Goal: Task Accomplishment & Management: Use online tool/utility

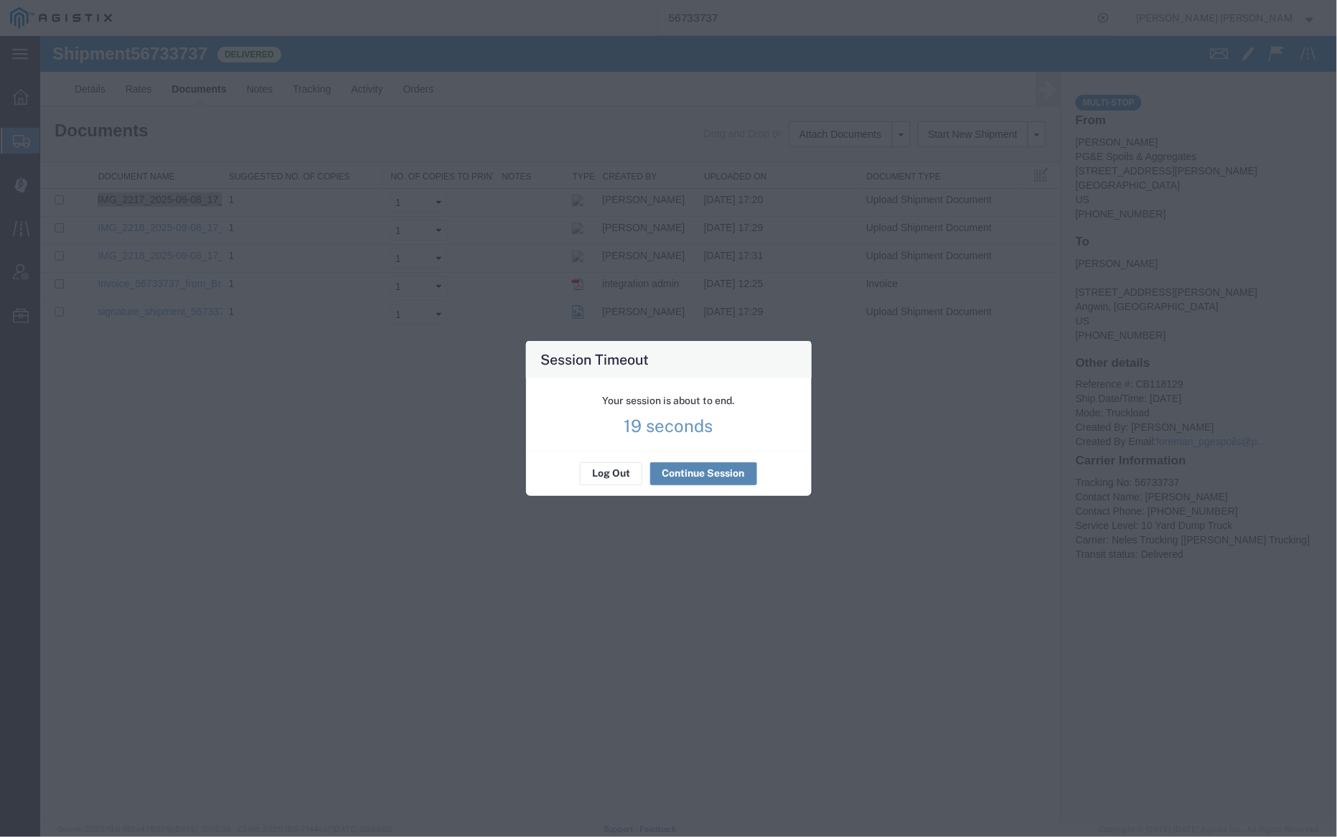
click at [719, 464] on button "Continue Session" at bounding box center [703, 473] width 107 height 23
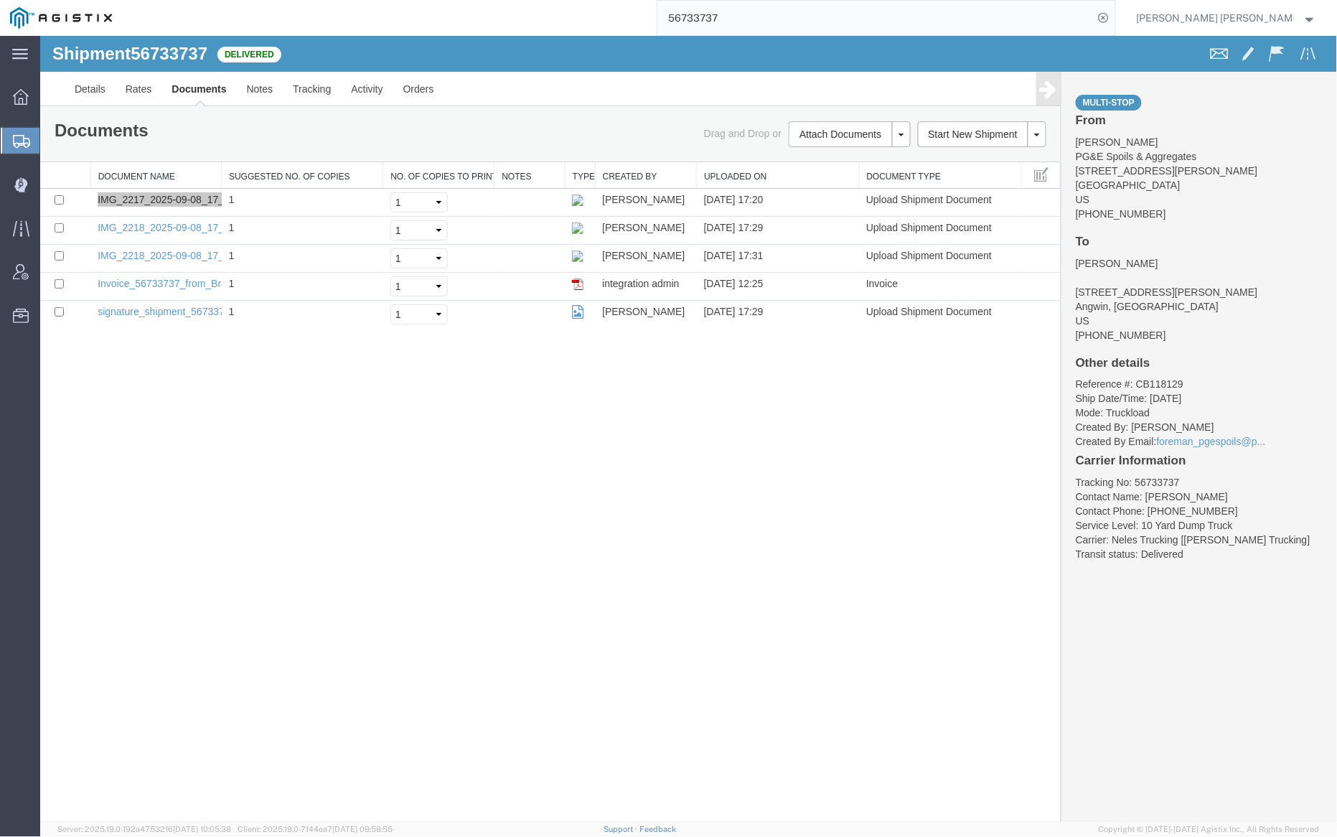
click at [779, 25] on input "56733737" at bounding box center [876, 18] width 436 height 34
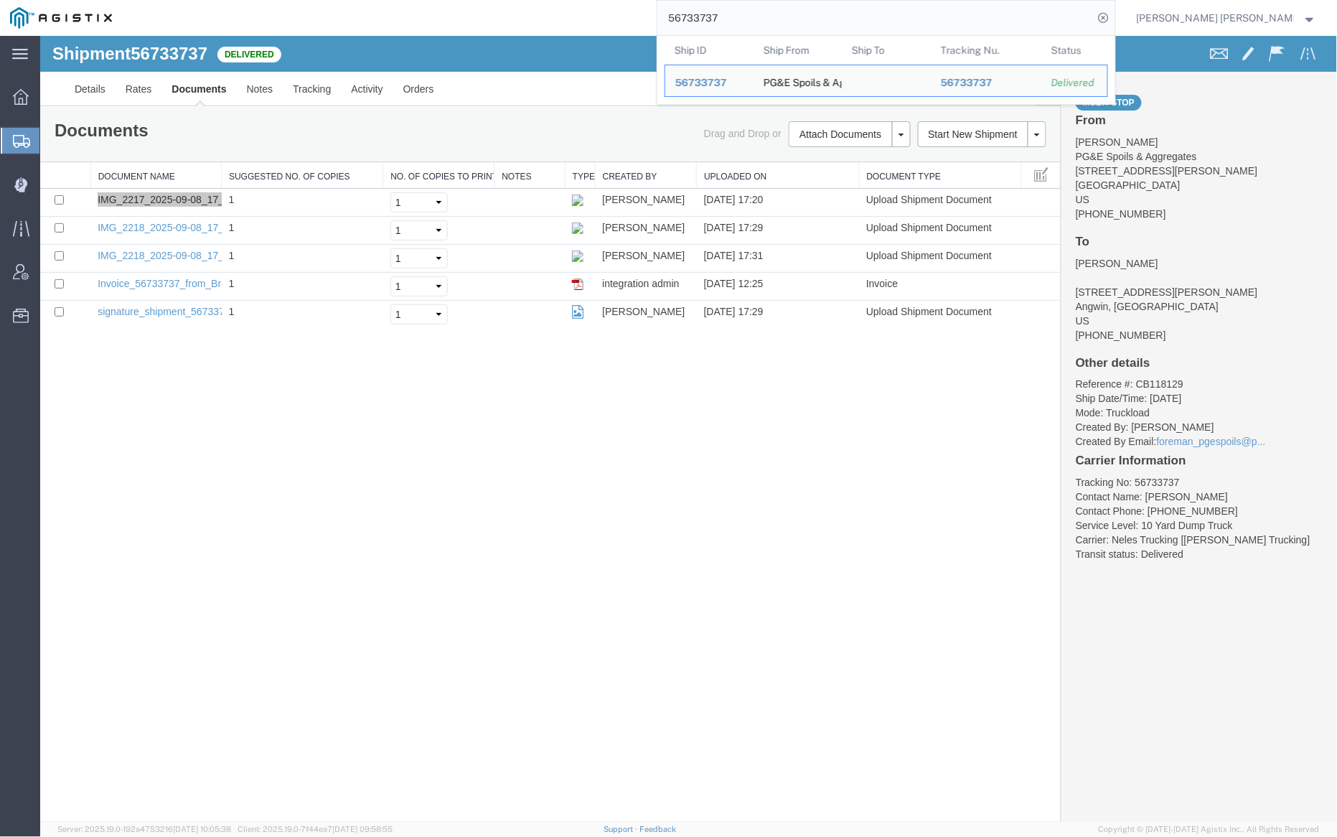
click at [779, 25] on input "56733737" at bounding box center [876, 18] width 436 height 34
paste input "878"
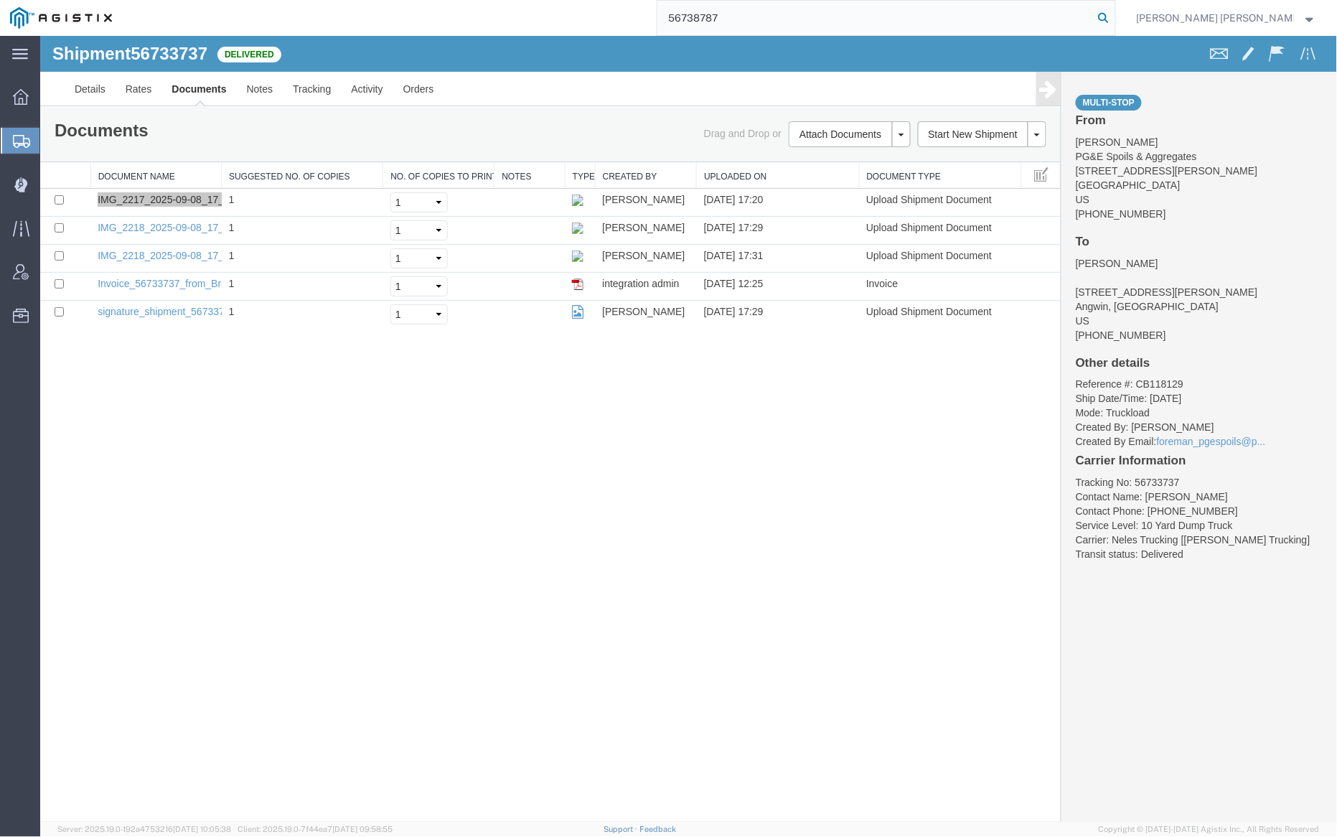
click at [1114, 16] on icon at bounding box center [1104, 18] width 20 height 20
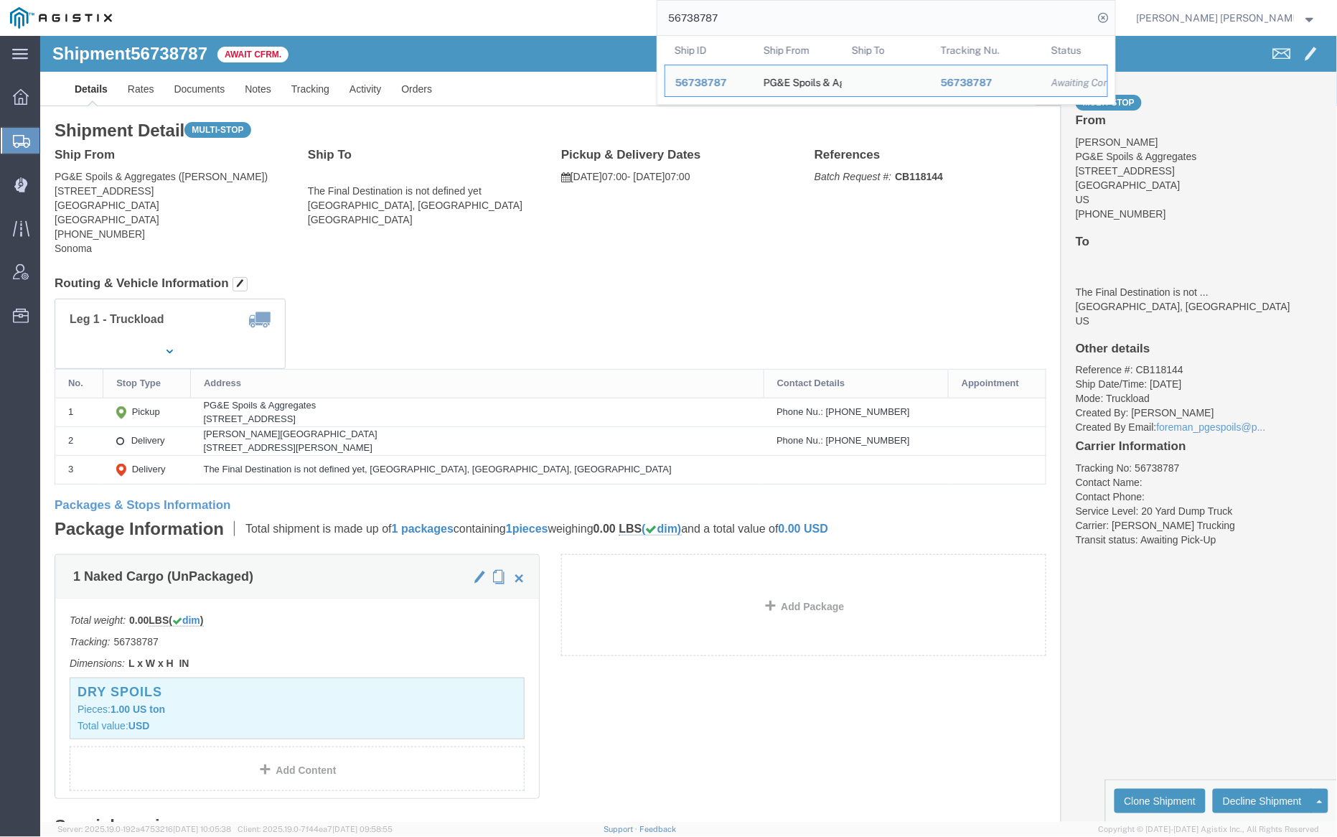
click at [754, 15] on input "56738787" at bounding box center [876, 18] width 436 height 34
paste input "79"
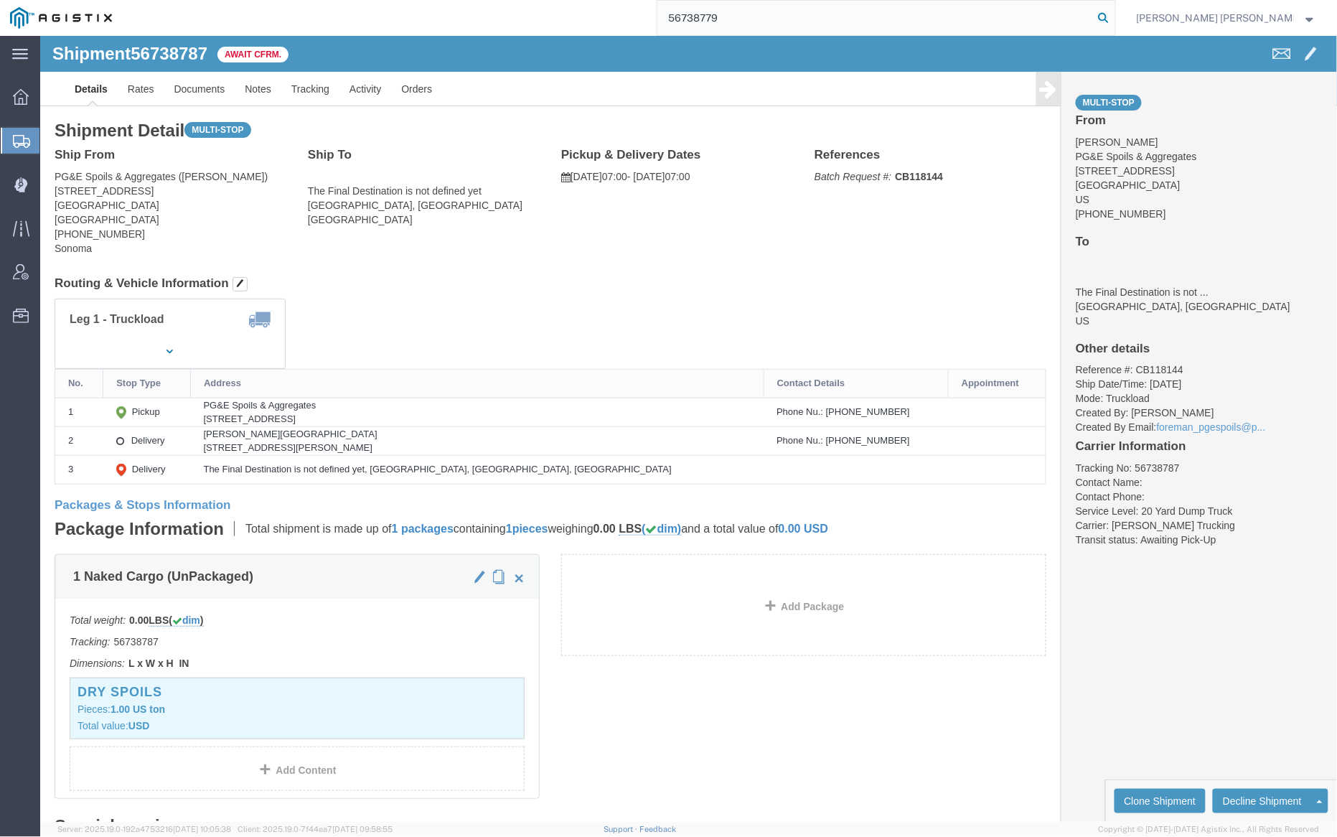
click at [1114, 17] on icon at bounding box center [1104, 18] width 20 height 20
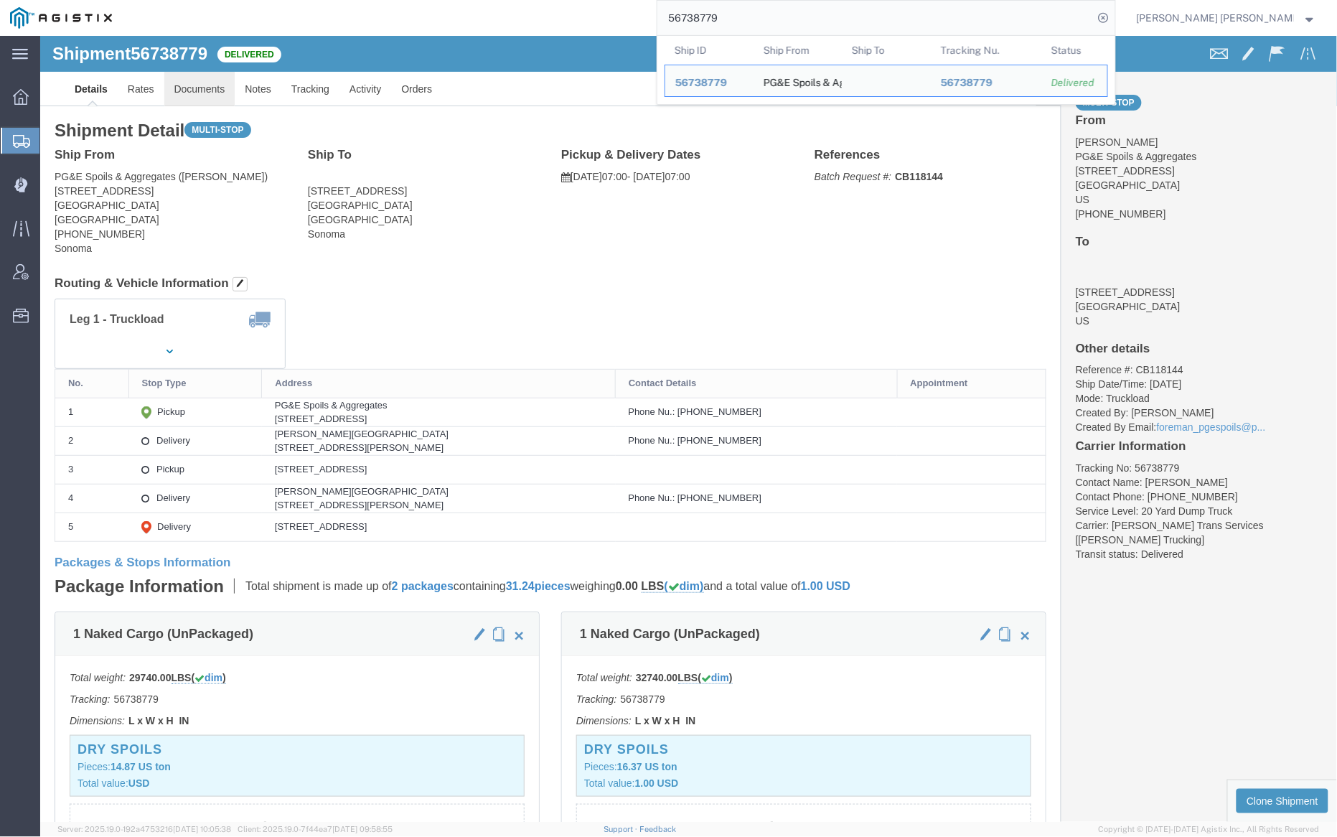
click link "Documents"
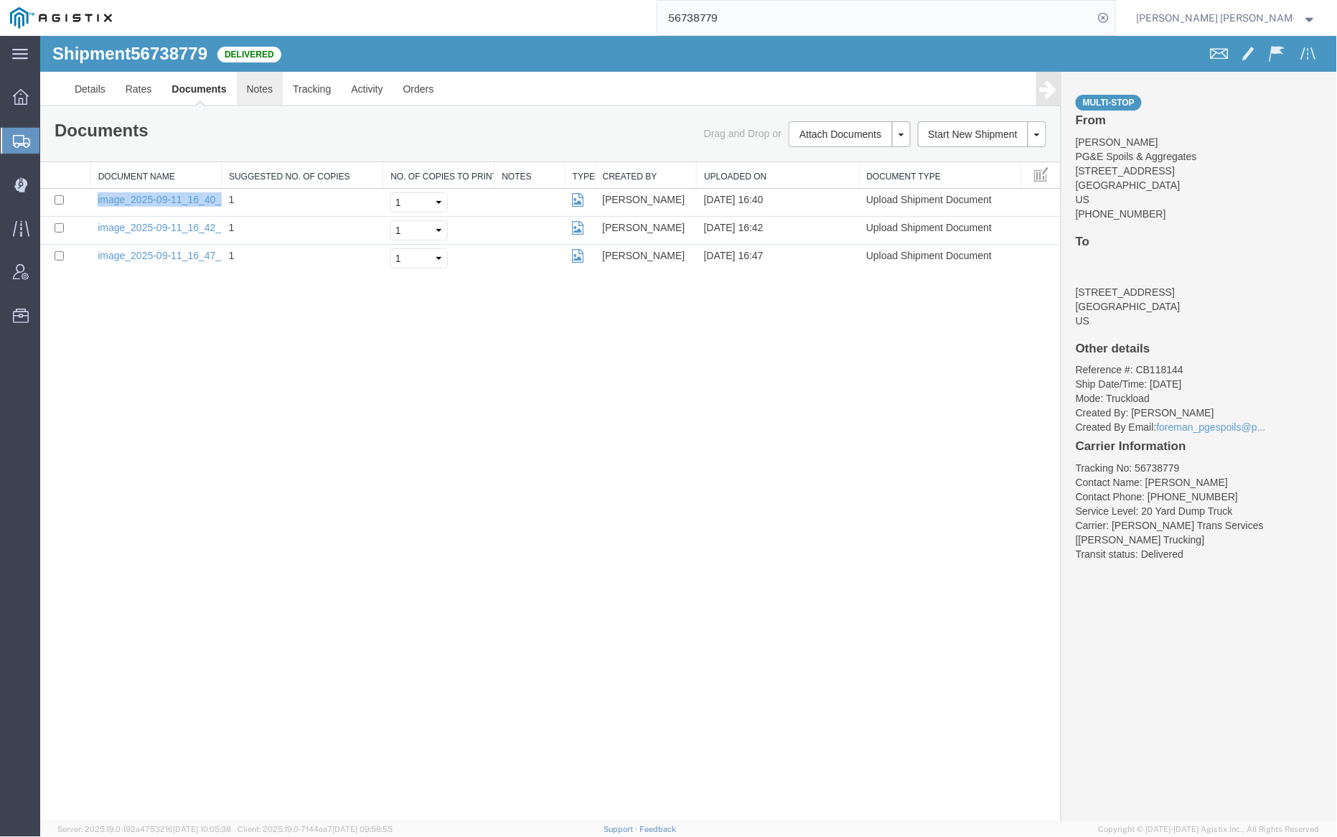
click at [266, 88] on link "Notes" at bounding box center [259, 88] width 47 height 34
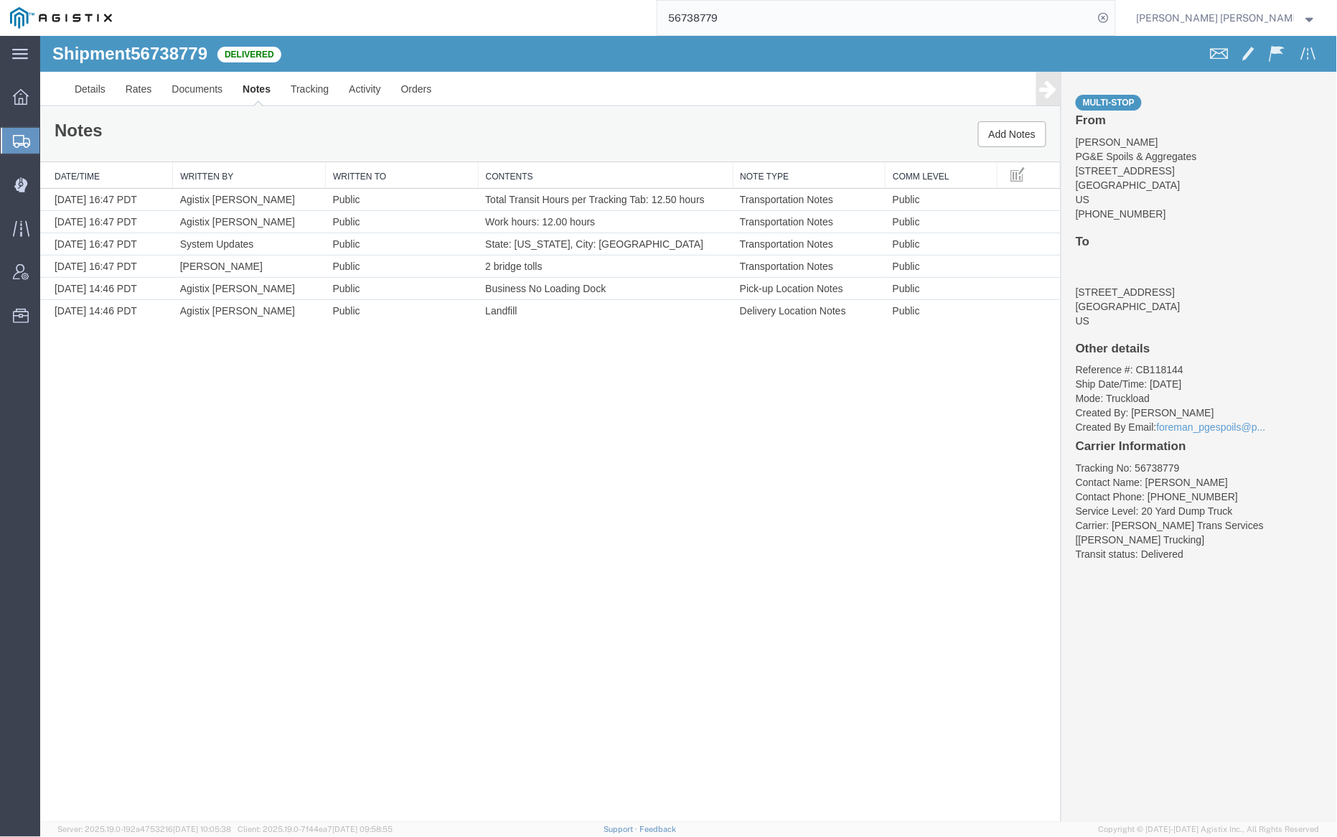
click at [765, 15] on input "56738779" at bounding box center [876, 18] width 436 height 34
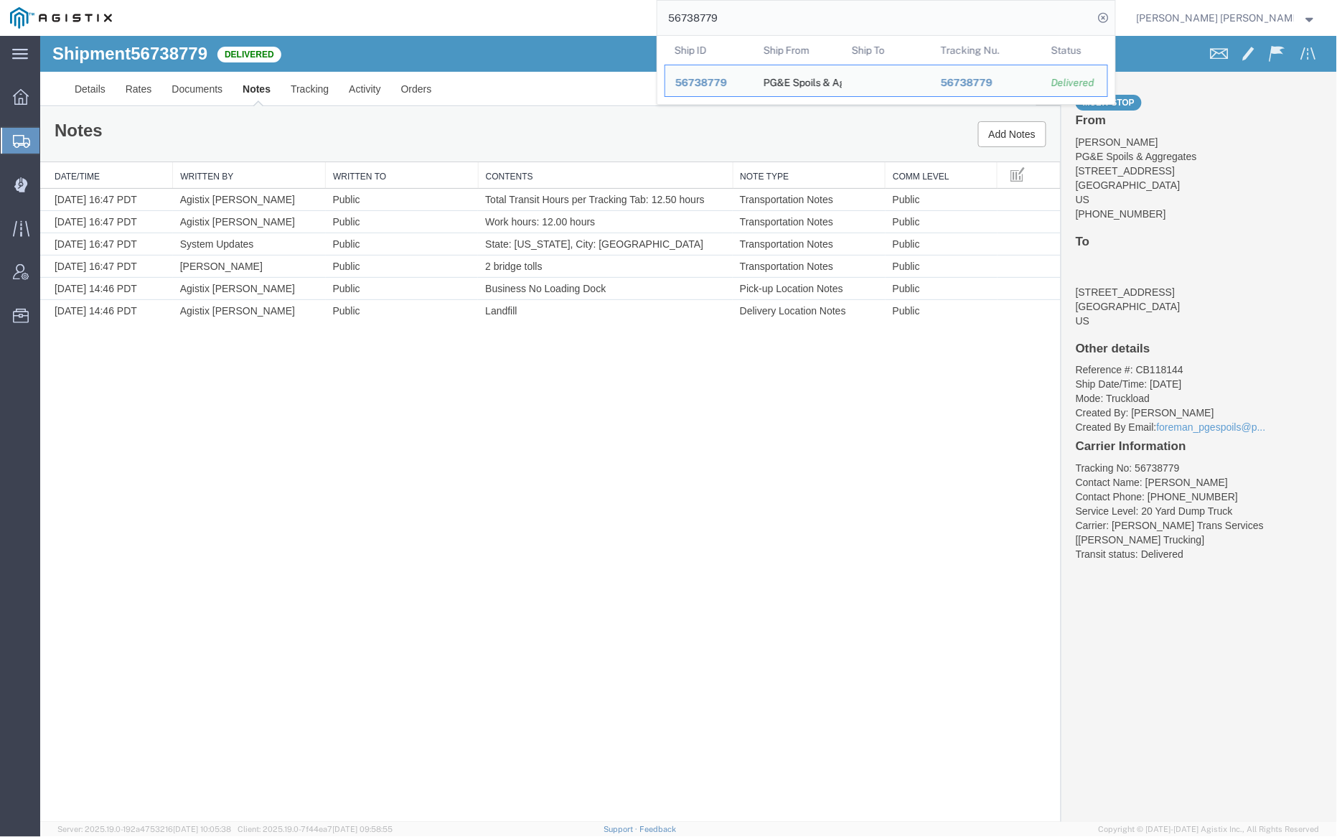
click at [765, 15] on input "56738779" at bounding box center [876, 18] width 436 height 34
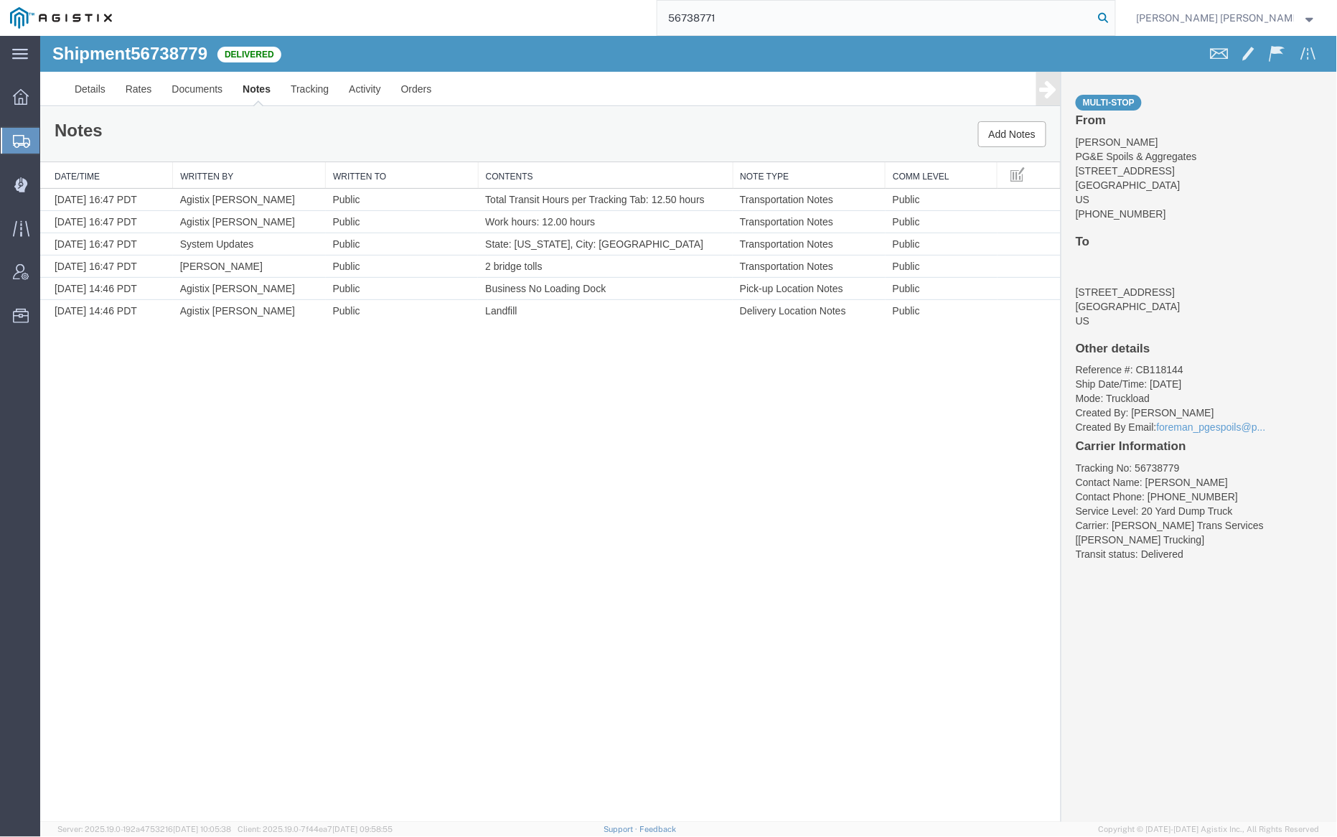
type input "56738771"
click at [1114, 15] on icon at bounding box center [1104, 18] width 20 height 20
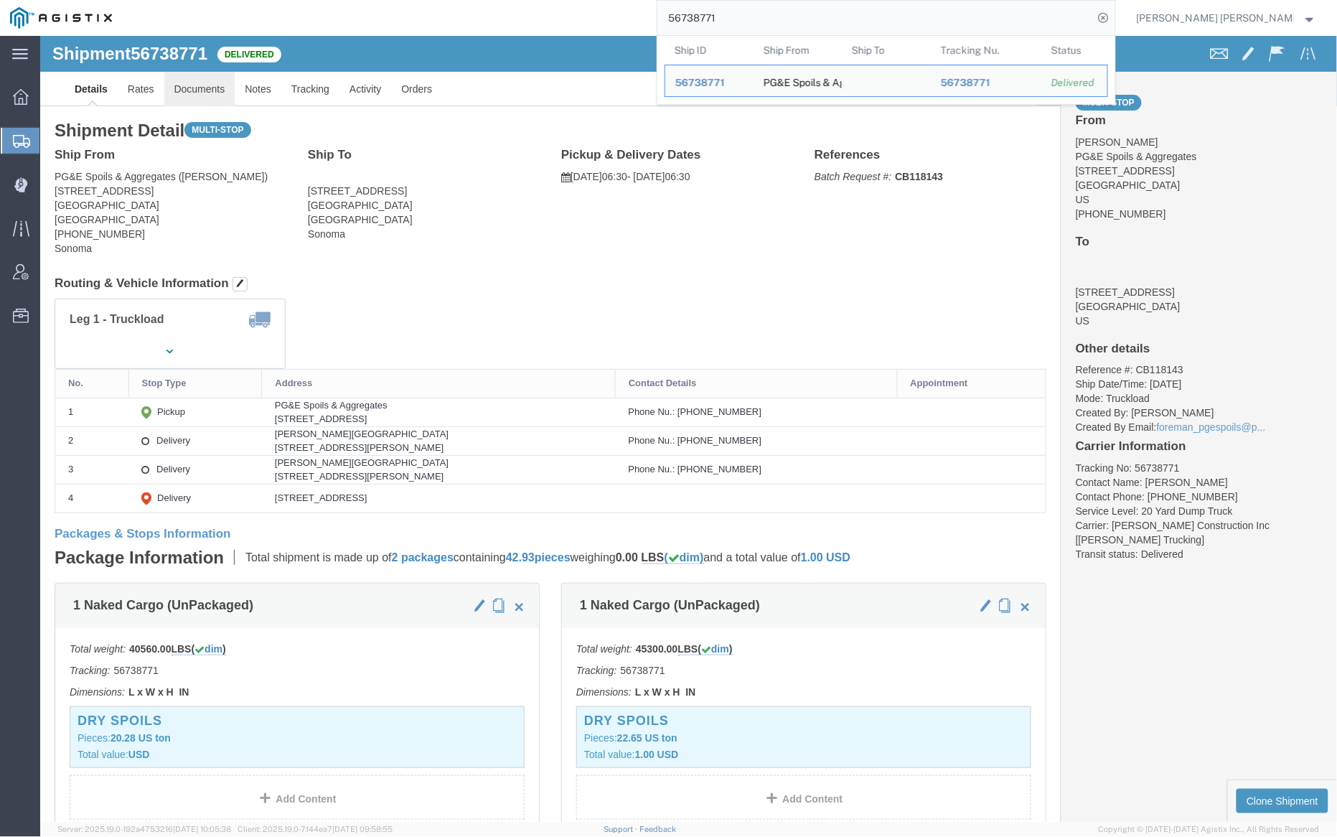
click link "Documents"
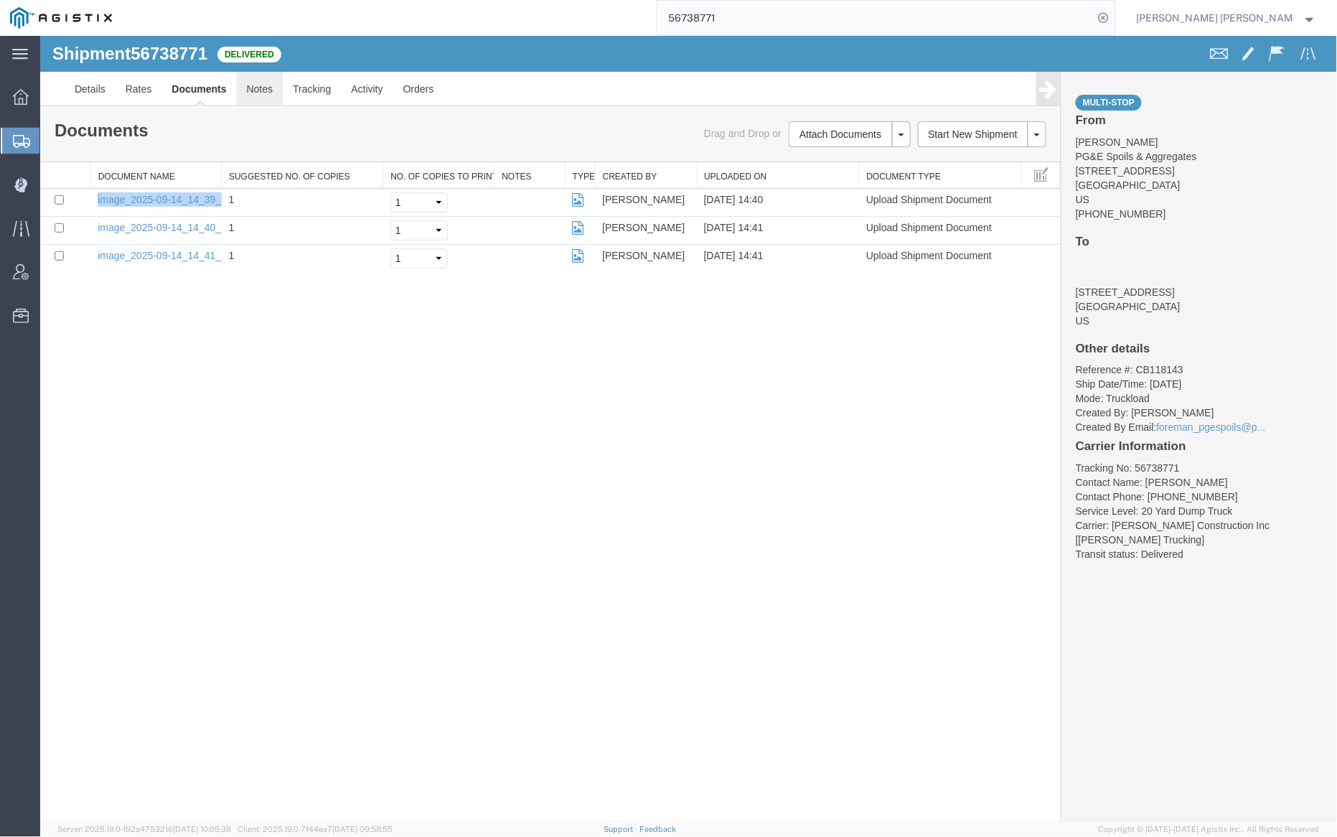
click at [259, 84] on link "Notes" at bounding box center [259, 88] width 47 height 34
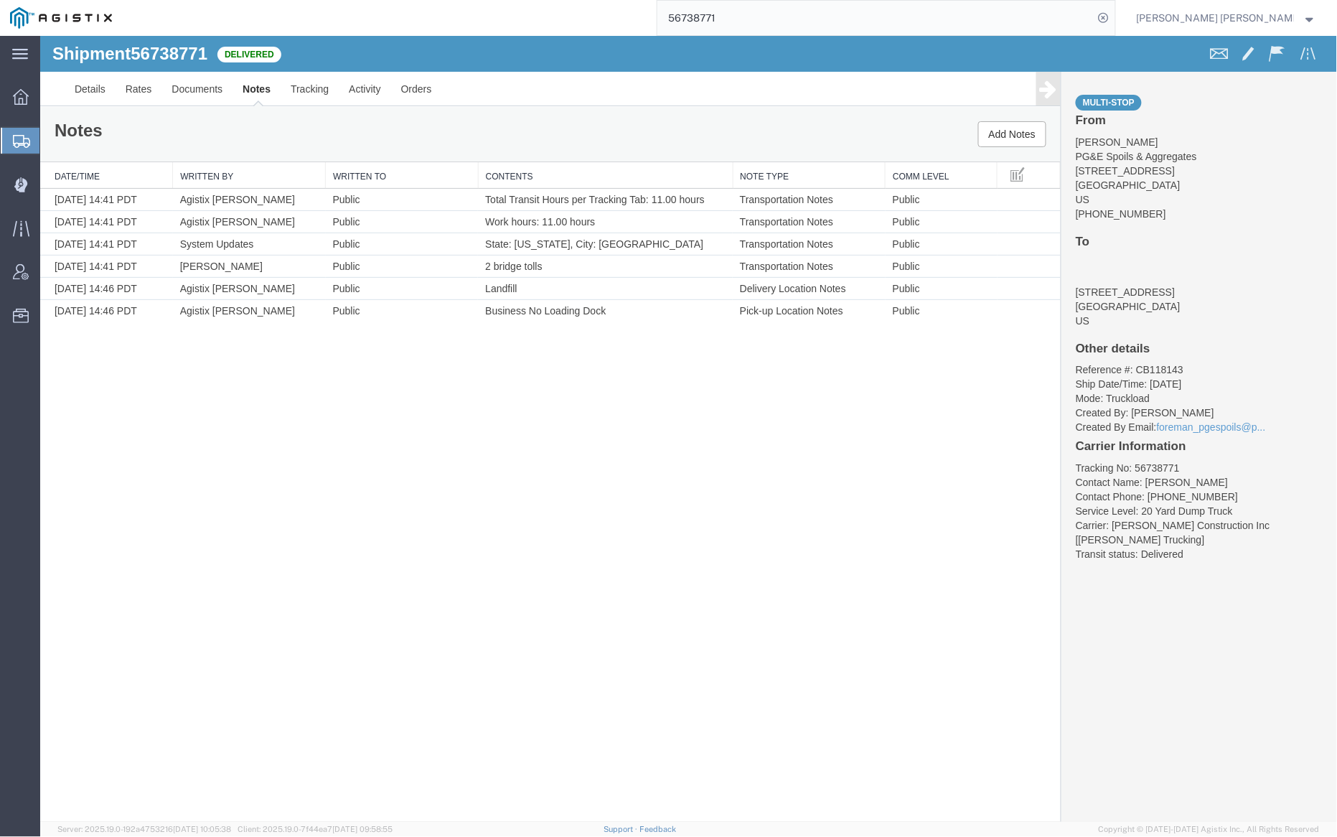
click at [762, 24] on input "56738771" at bounding box center [876, 18] width 436 height 34
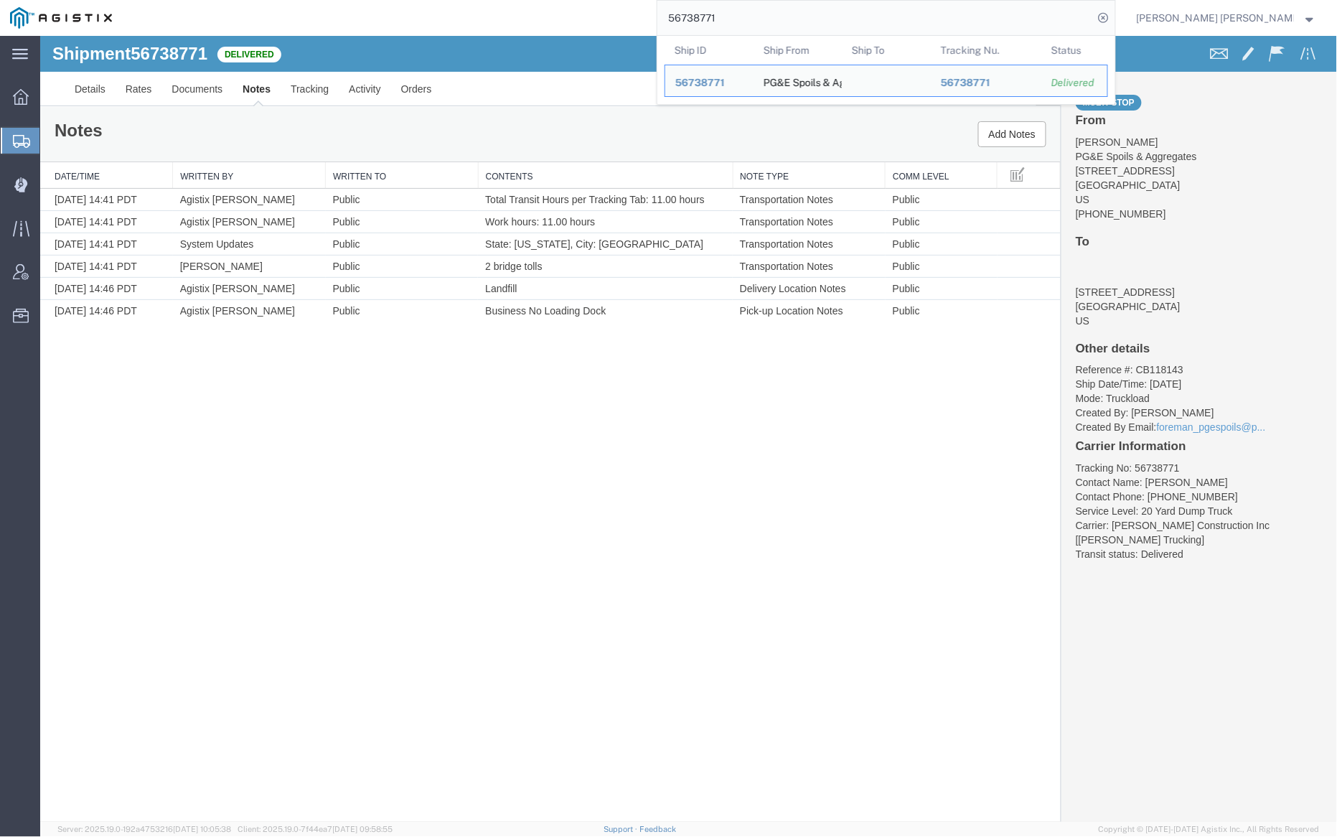
click at [762, 24] on input "56738771" at bounding box center [876, 18] width 436 height 34
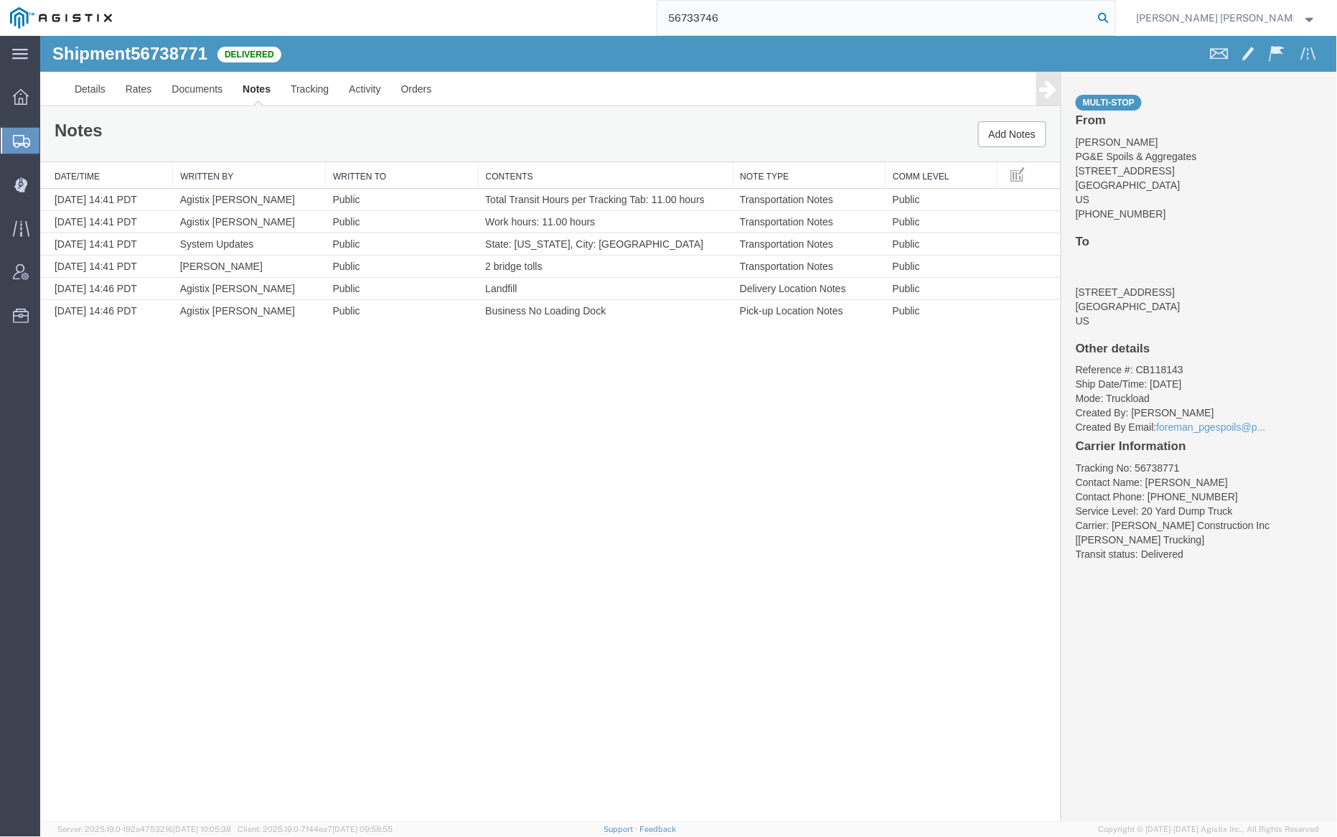
click at [1114, 19] on icon at bounding box center [1104, 18] width 20 height 20
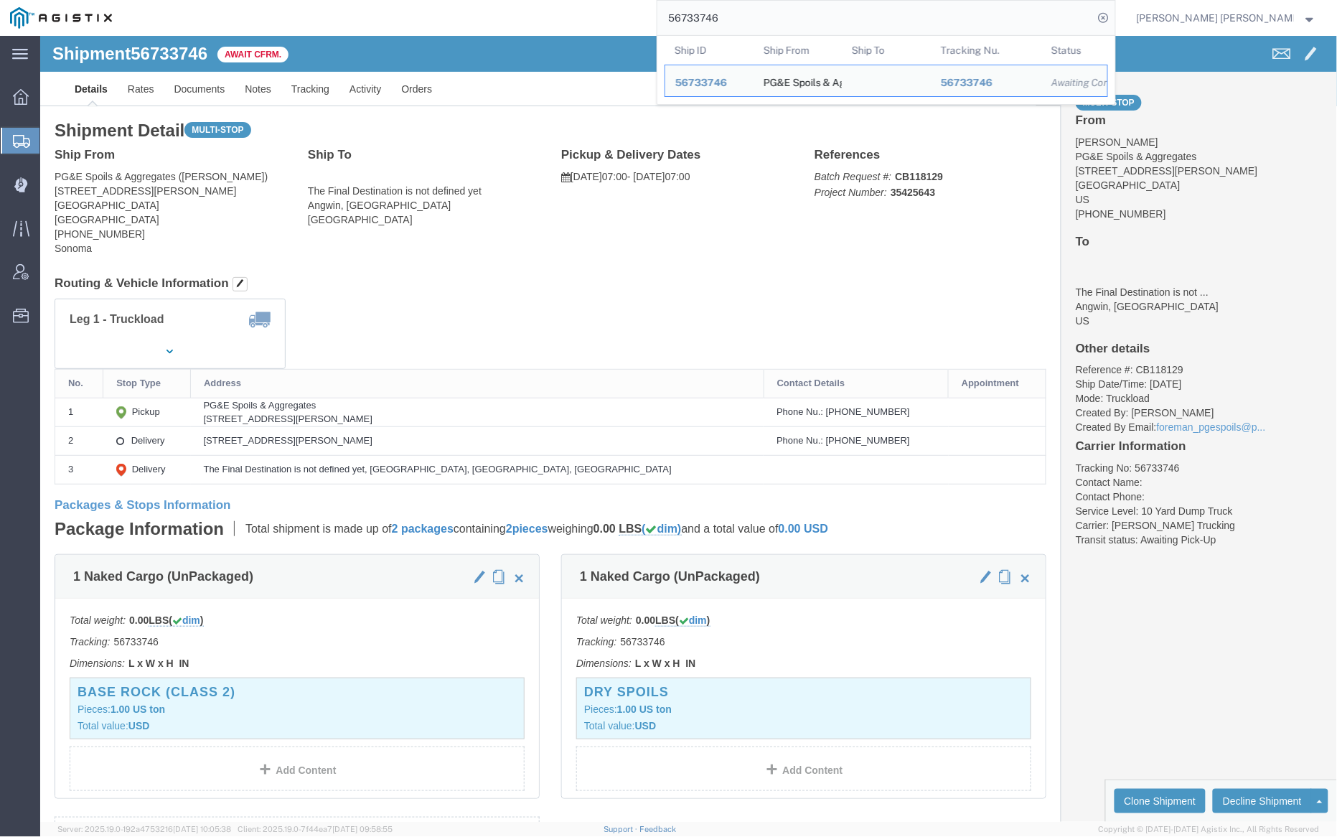
click at [752, 22] on input "56733746" at bounding box center [876, 18] width 436 height 34
paste input "699"
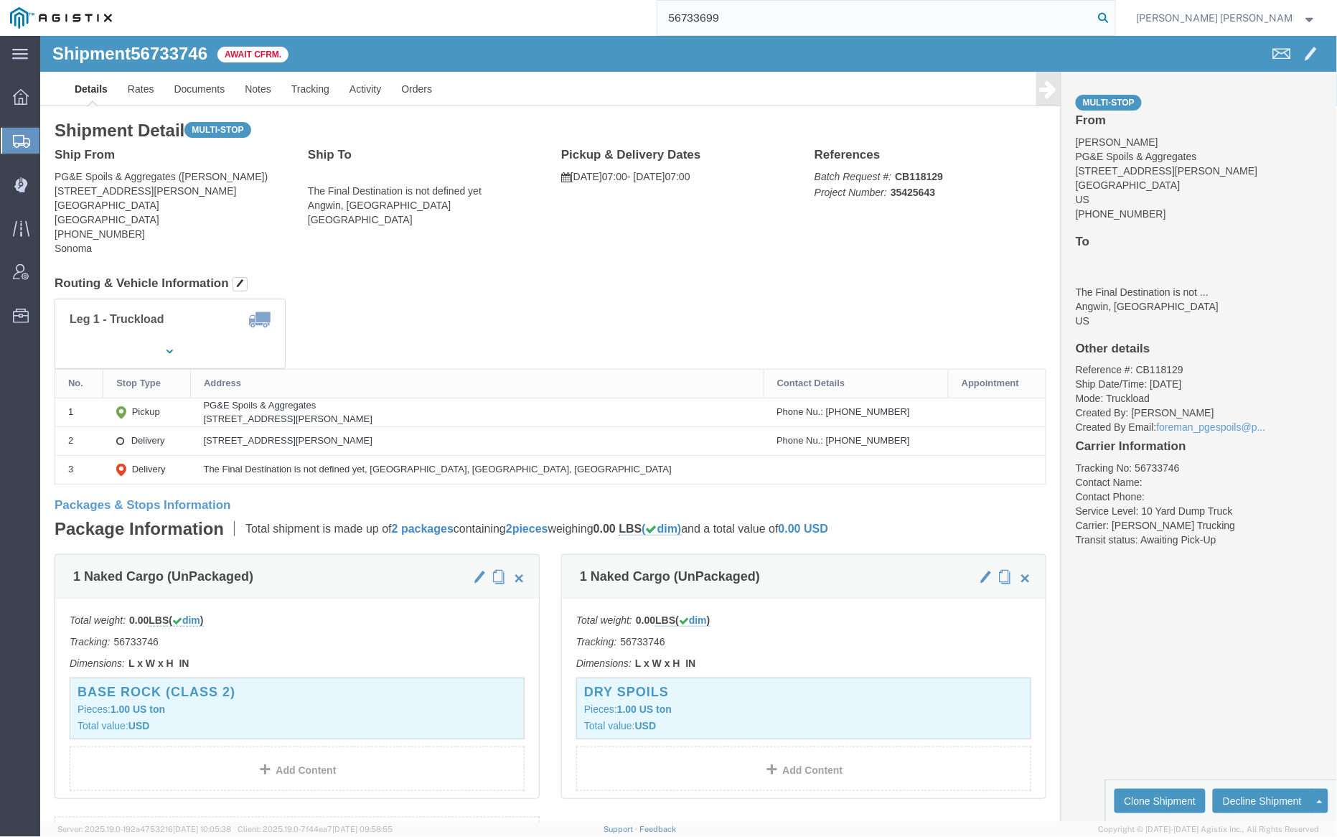
click at [1114, 18] on icon at bounding box center [1104, 18] width 20 height 20
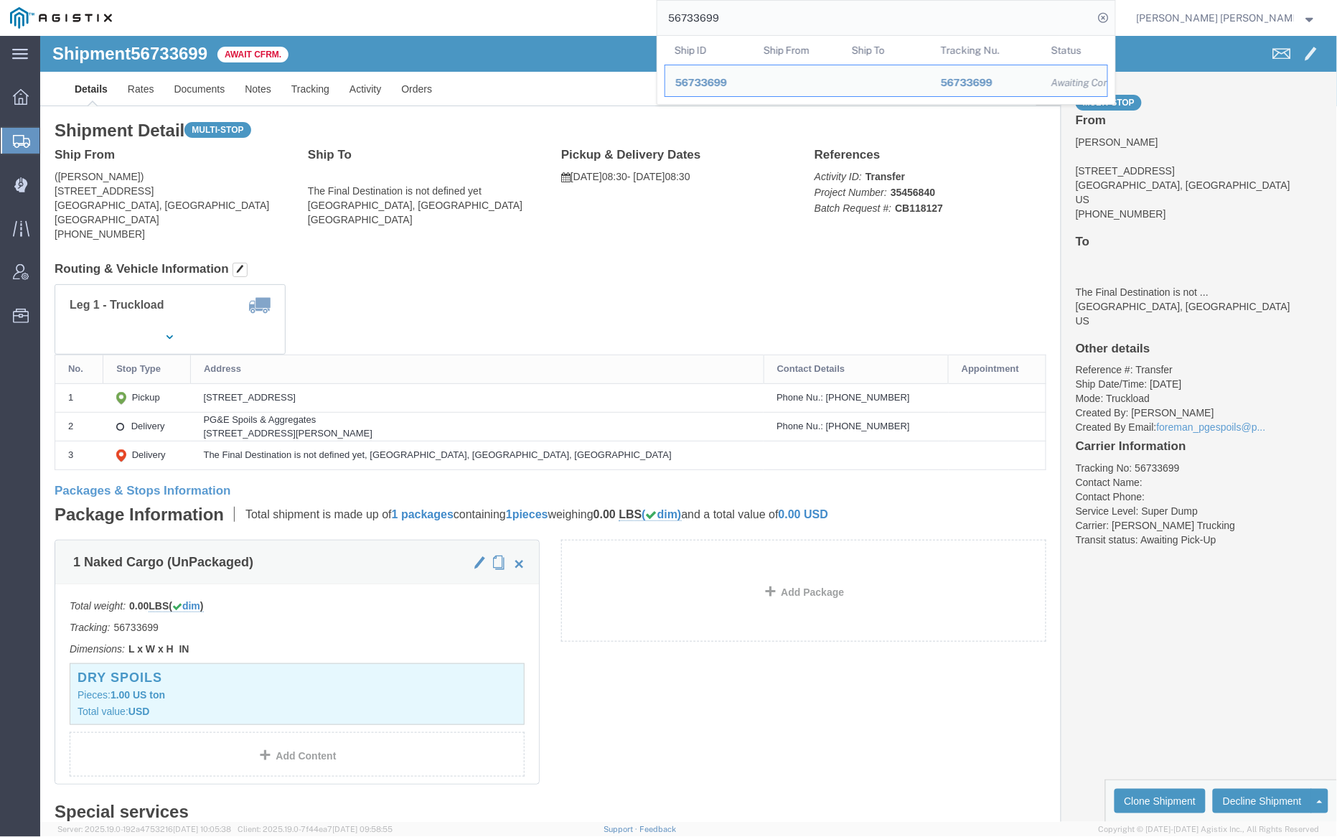
click at [753, 20] on input "56733699" at bounding box center [876, 18] width 436 height 34
paste input "703"
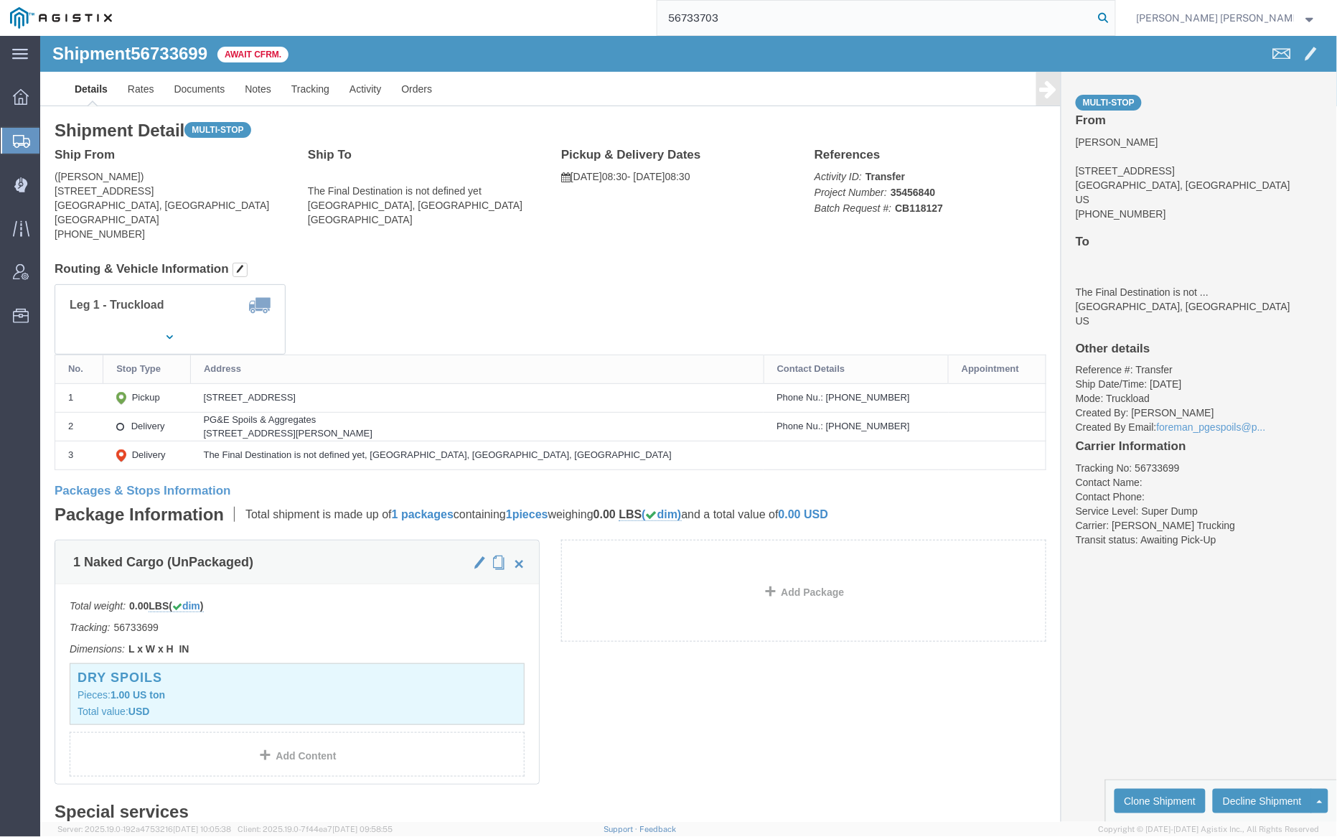
click at [1114, 17] on icon at bounding box center [1104, 18] width 20 height 20
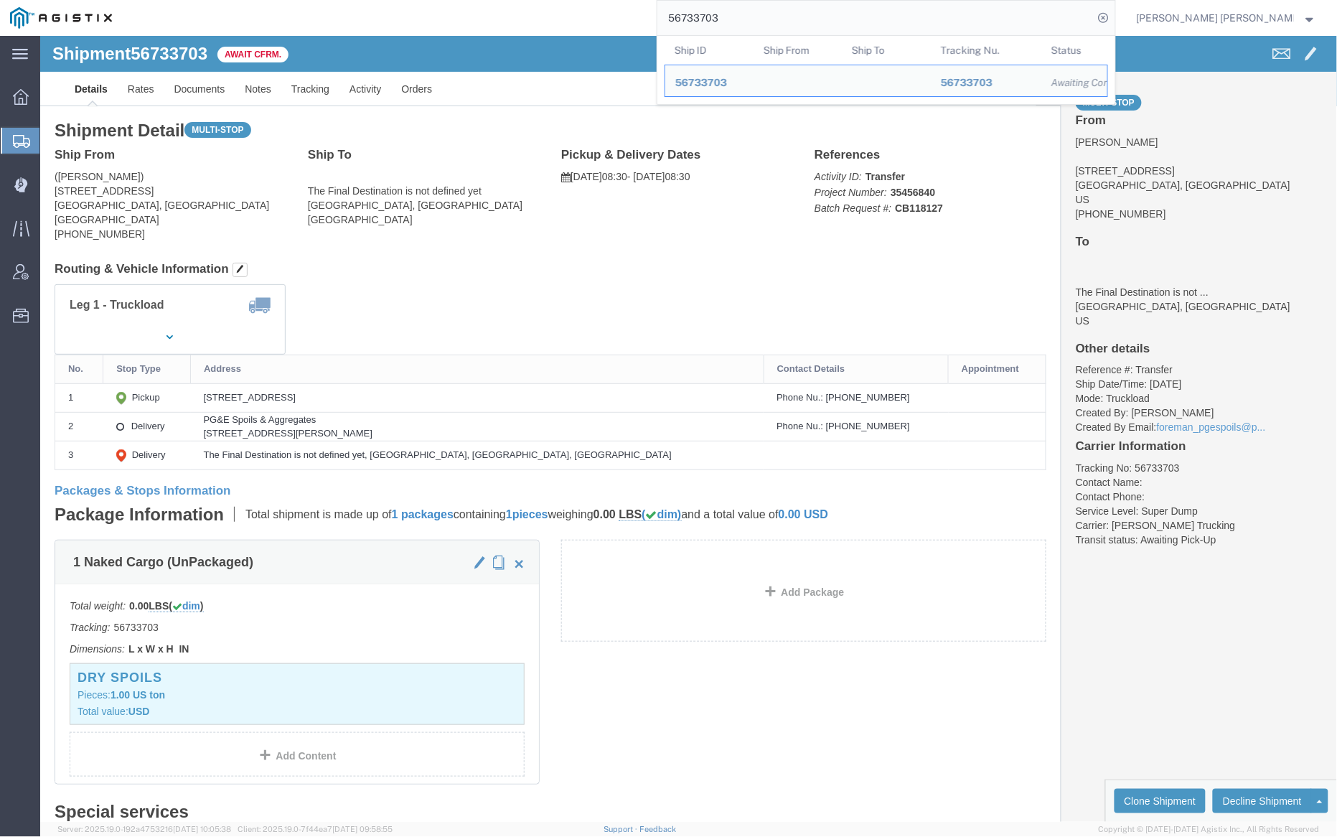
click at [757, 22] on input "56733703" at bounding box center [876, 18] width 436 height 34
paste input "26"
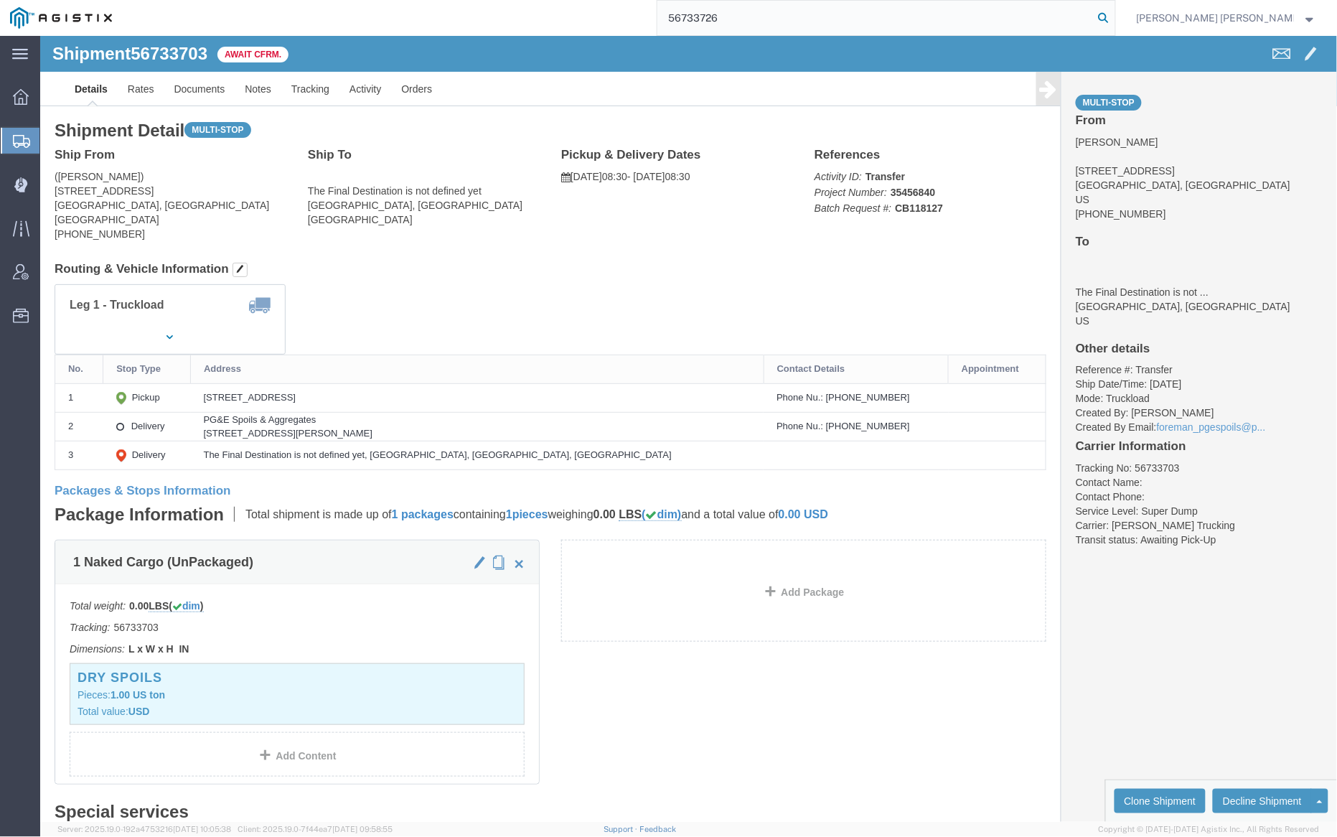
type input "56733726"
click at [1114, 19] on icon at bounding box center [1104, 18] width 20 height 20
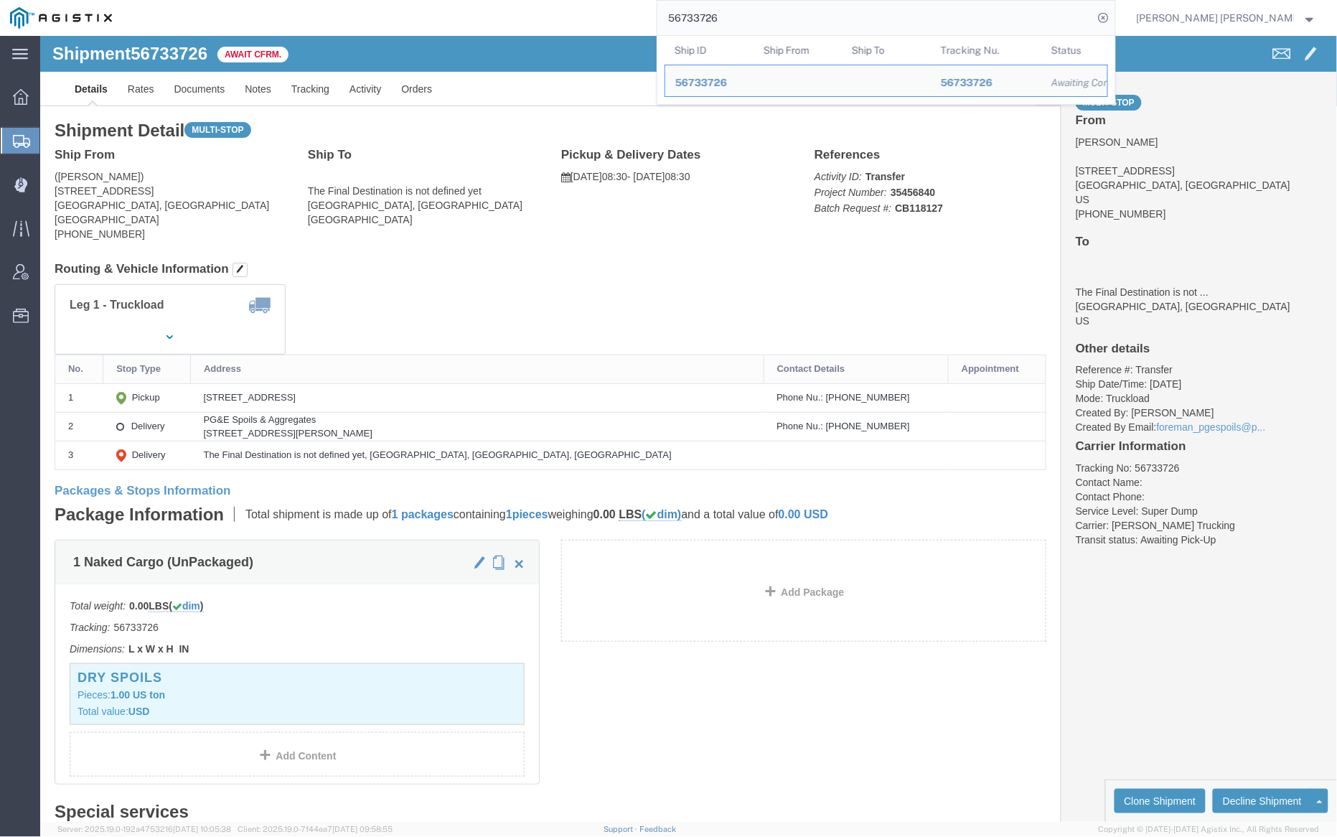
click at [767, 19] on input "56733726" at bounding box center [876, 18] width 436 height 34
paste input "50661"
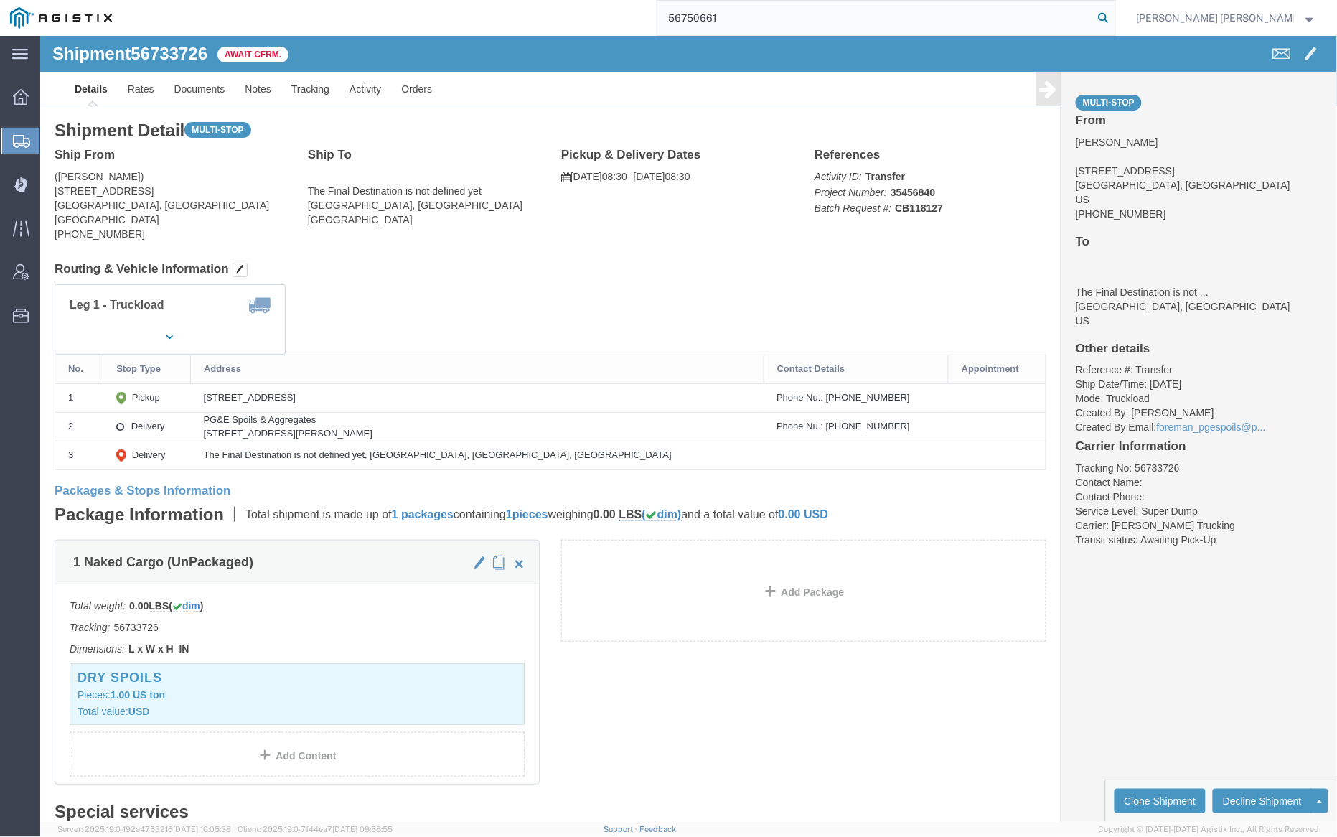
click at [1114, 16] on icon at bounding box center [1104, 18] width 20 height 20
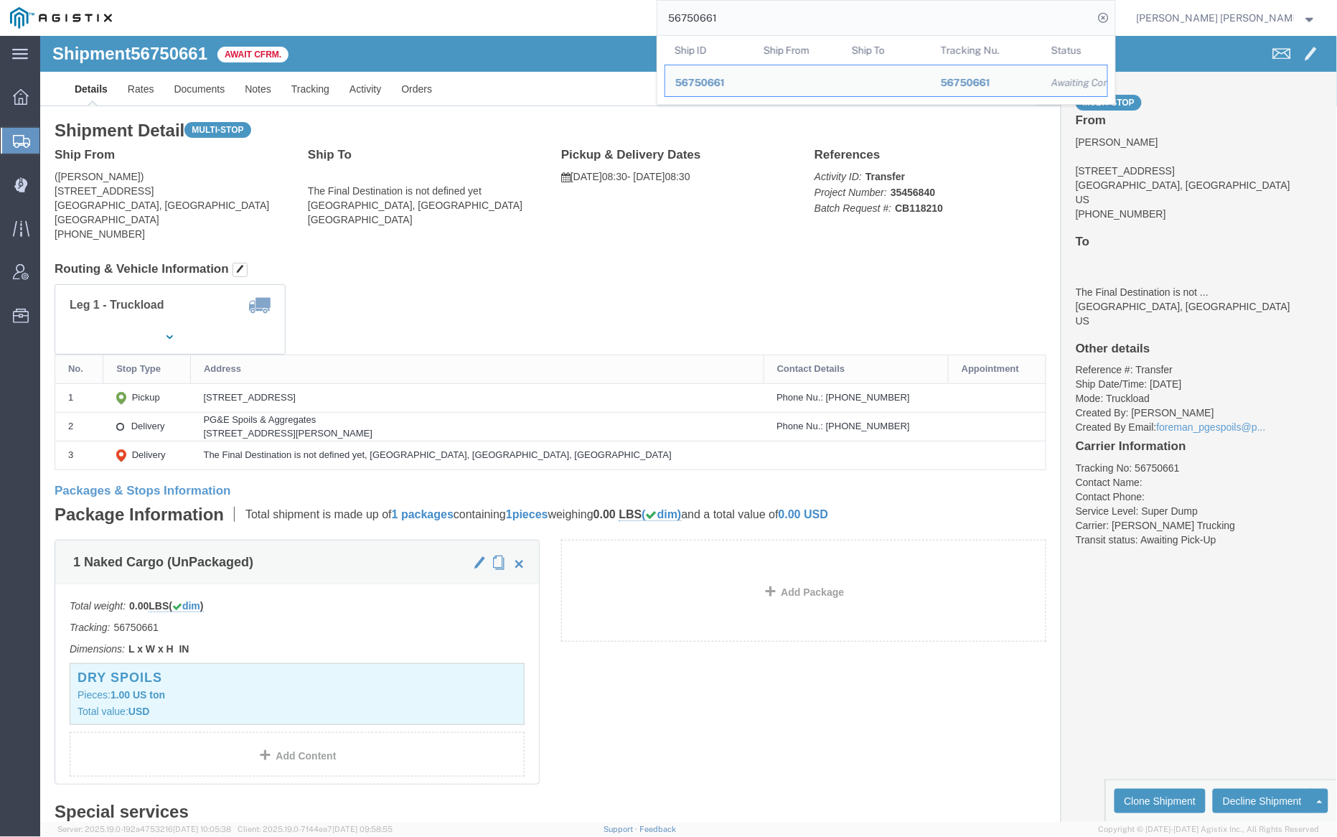
click at [754, 10] on input "56750661" at bounding box center [876, 18] width 436 height 34
paste input "2"
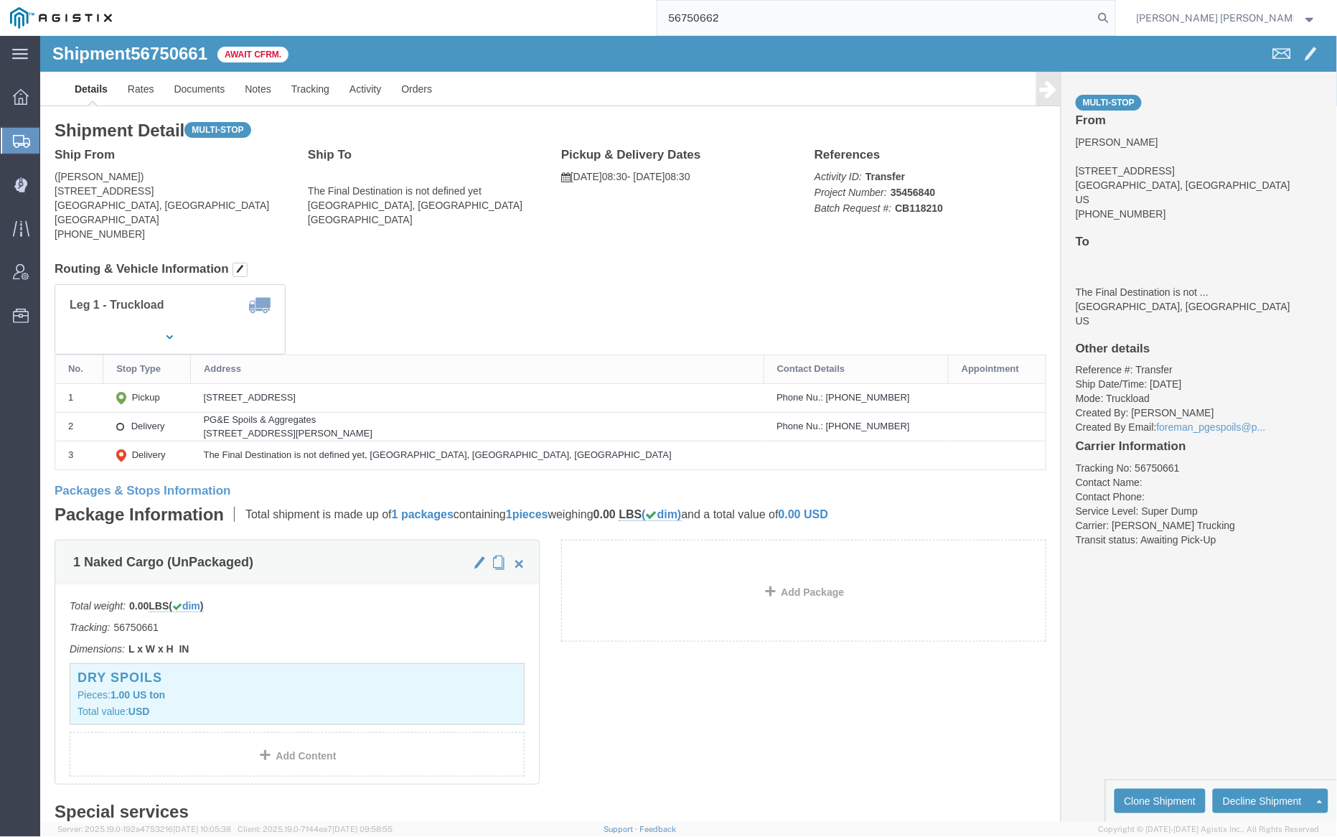
drag, startPoint x: 1182, startPoint y: 15, endPoint x: 1187, endPoint y: 21, distance: 7.6
click at [1114, 14] on icon at bounding box center [1104, 18] width 20 height 20
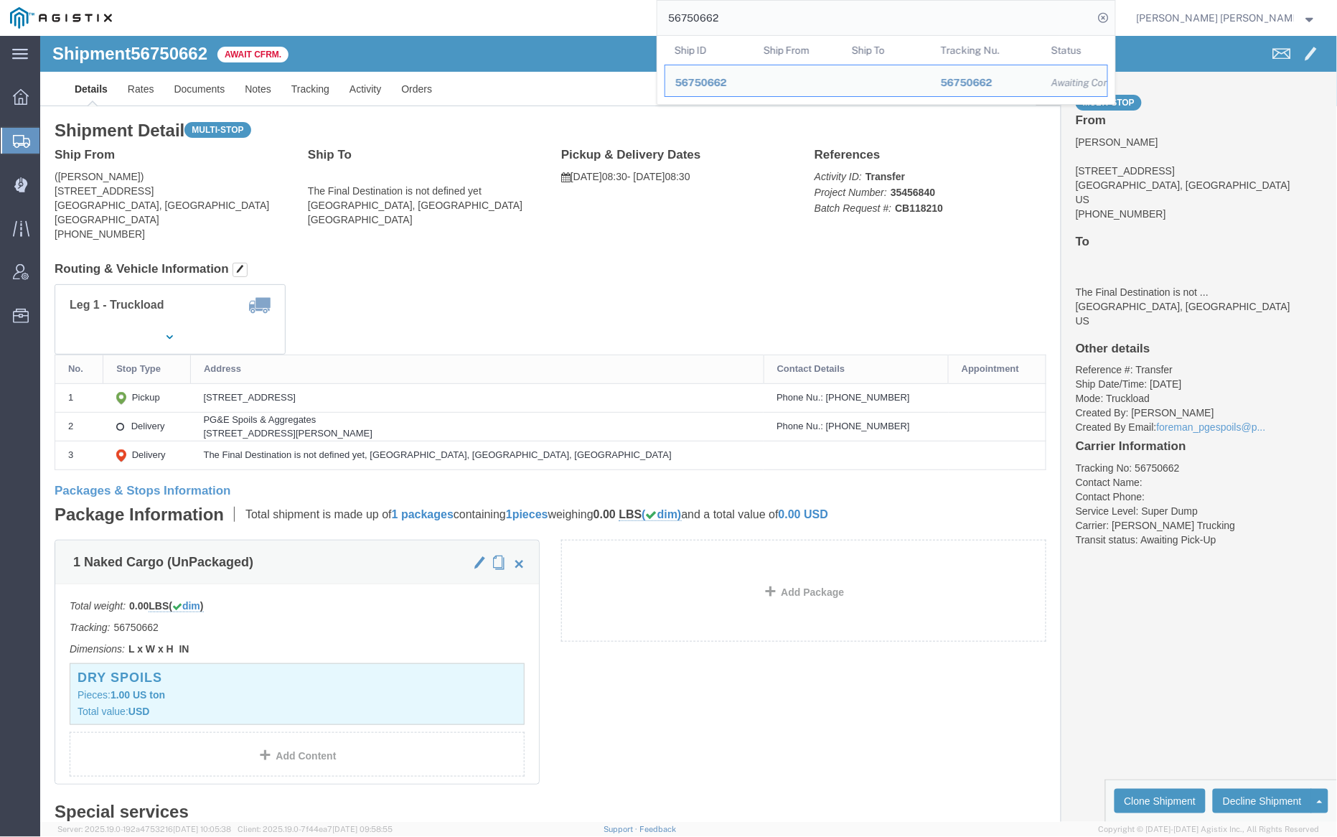
click at [764, 25] on input "56750662" at bounding box center [876, 18] width 436 height 34
click at [764, 11] on input "56750662" at bounding box center [876, 18] width 436 height 34
paste input "51"
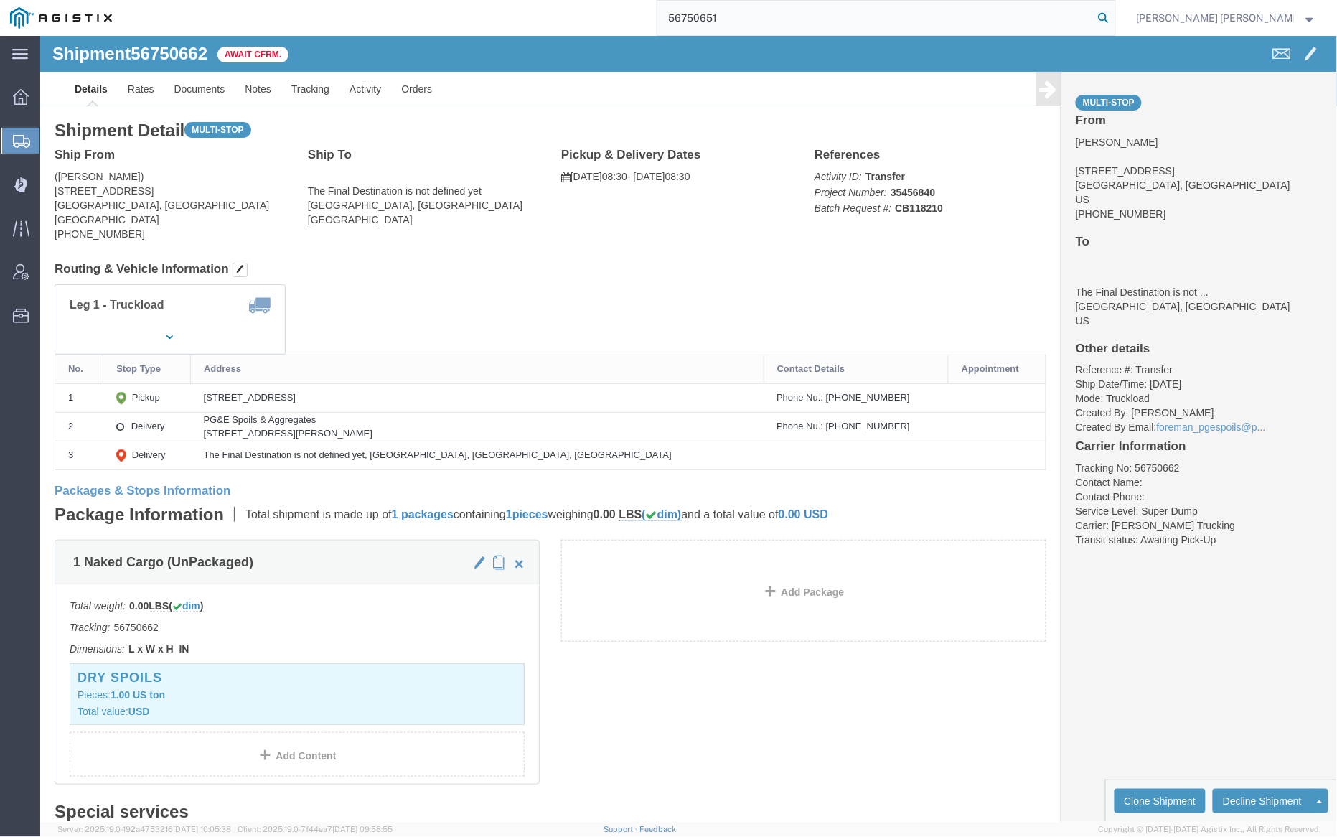
click at [1114, 19] on icon at bounding box center [1104, 18] width 20 height 20
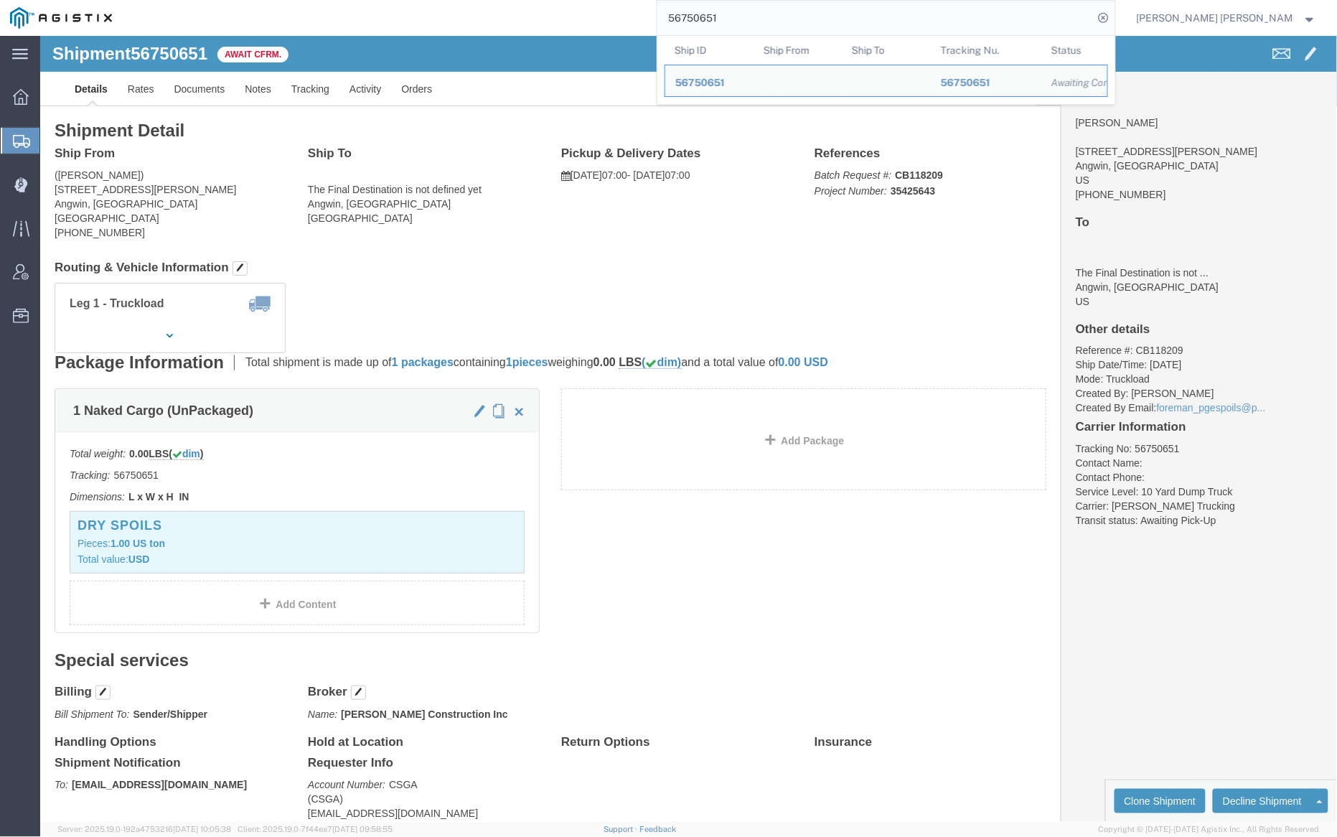
click at [757, 14] on input "56750651" at bounding box center [876, 18] width 436 height 34
paste input "49345"
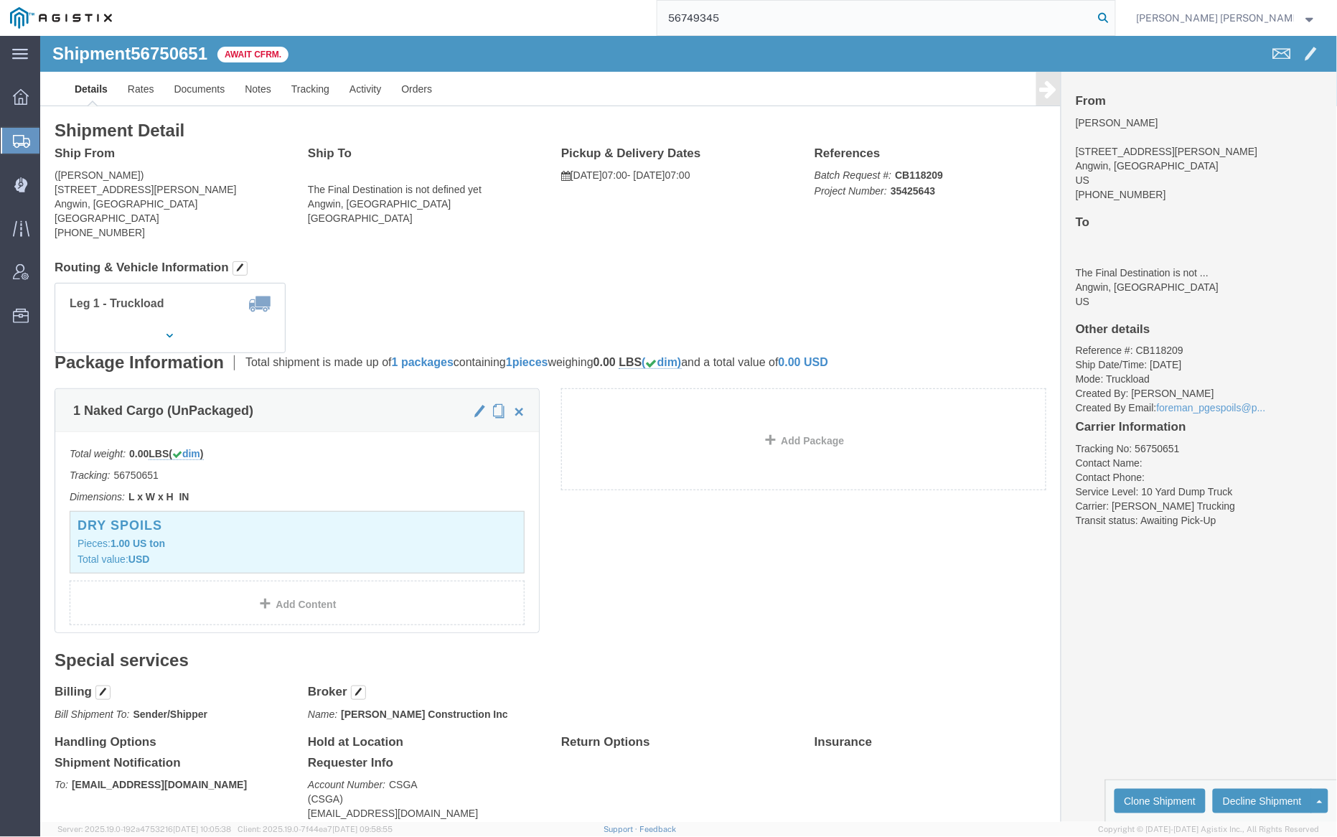
click at [1114, 16] on icon at bounding box center [1104, 18] width 20 height 20
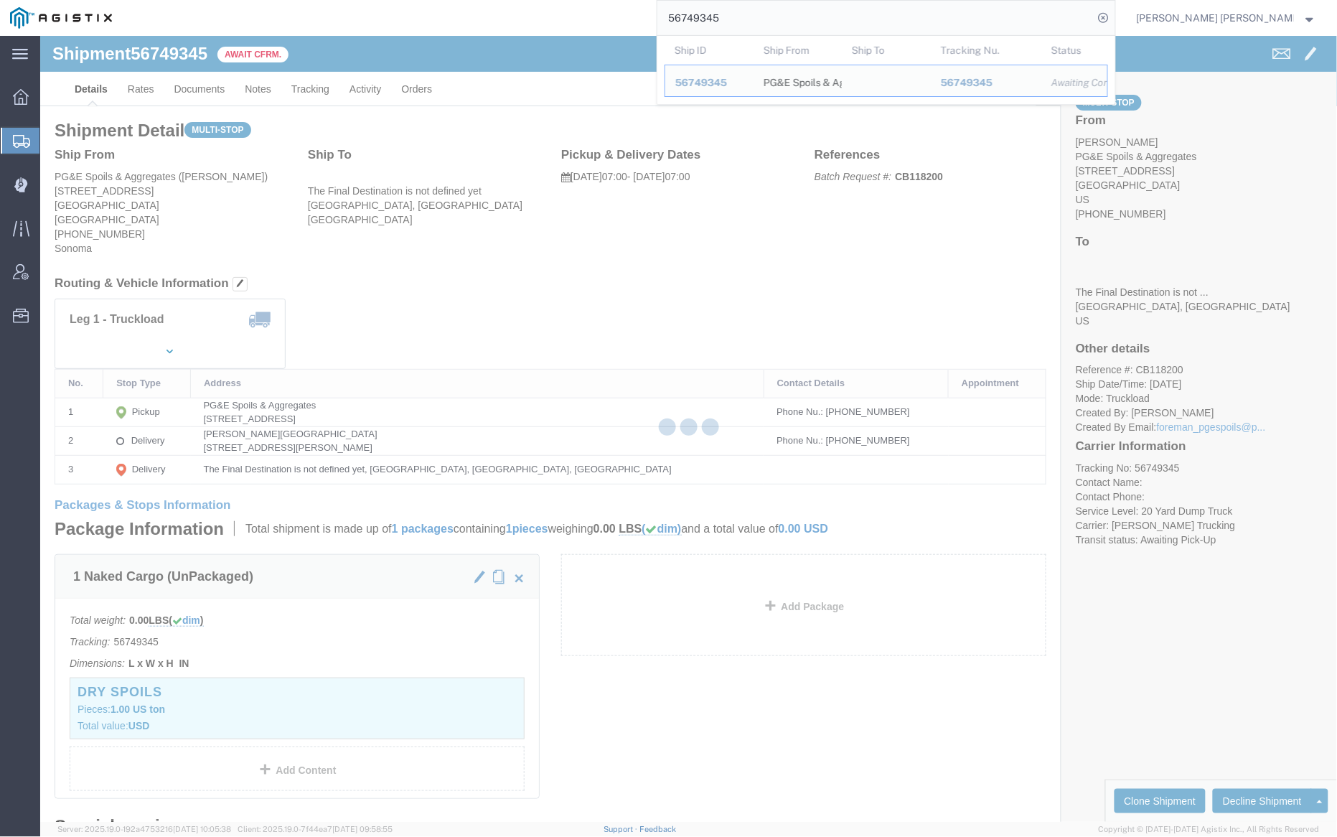
click at [761, 16] on input "56749345" at bounding box center [876, 18] width 436 height 34
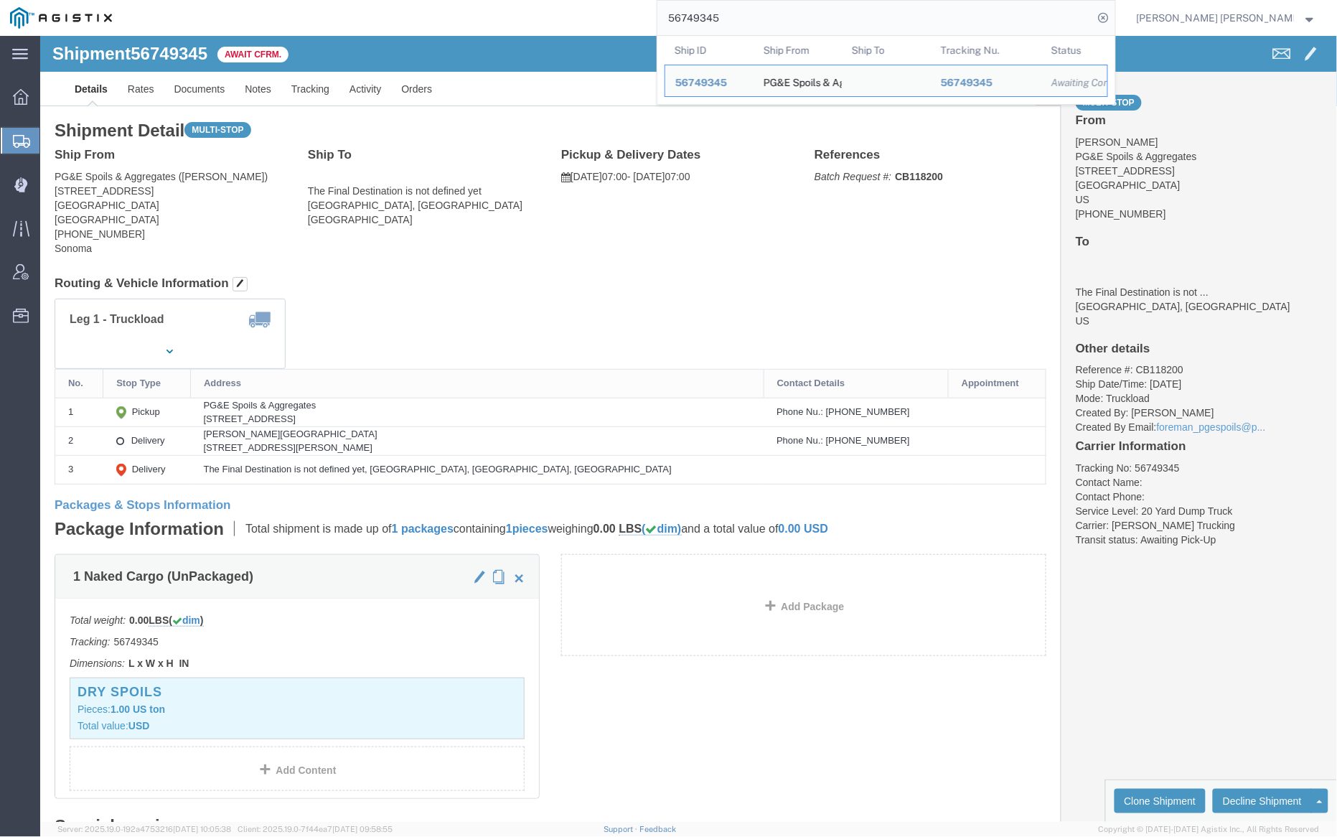
click at [761, 16] on input "56749345" at bounding box center [876, 18] width 436 height 34
paste input "27"
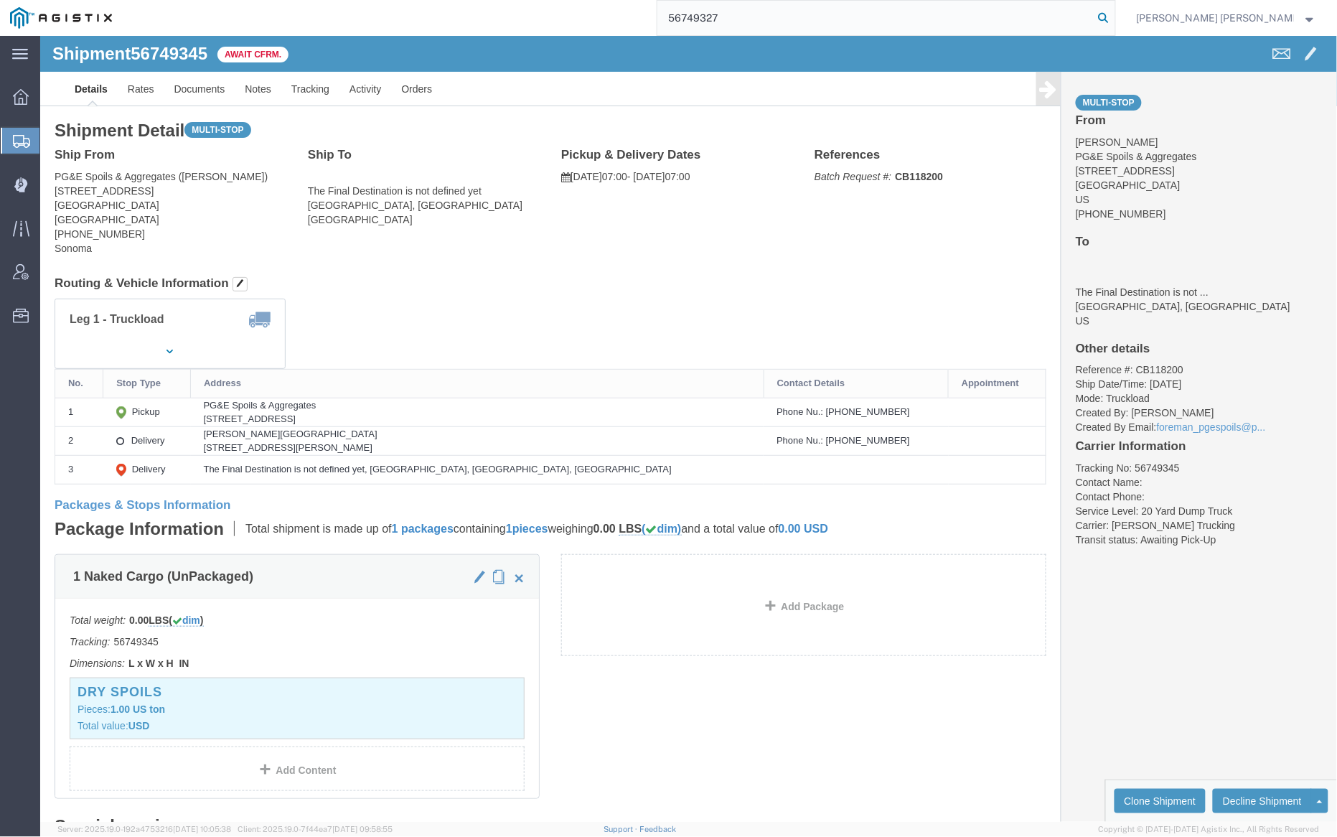
click at [1114, 17] on icon at bounding box center [1104, 18] width 20 height 20
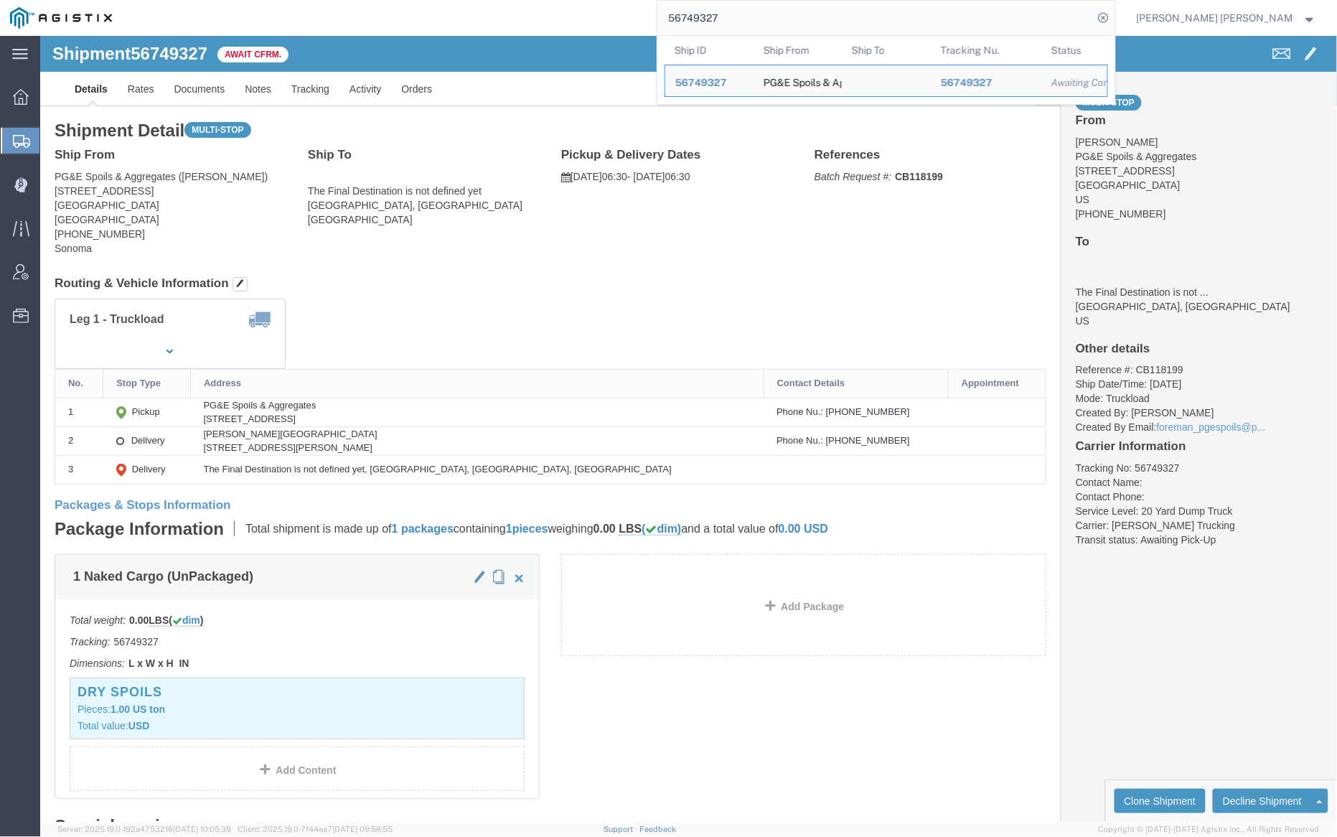
click at [750, 17] on input "56749327" at bounding box center [876, 18] width 436 height 34
paste input "67744"
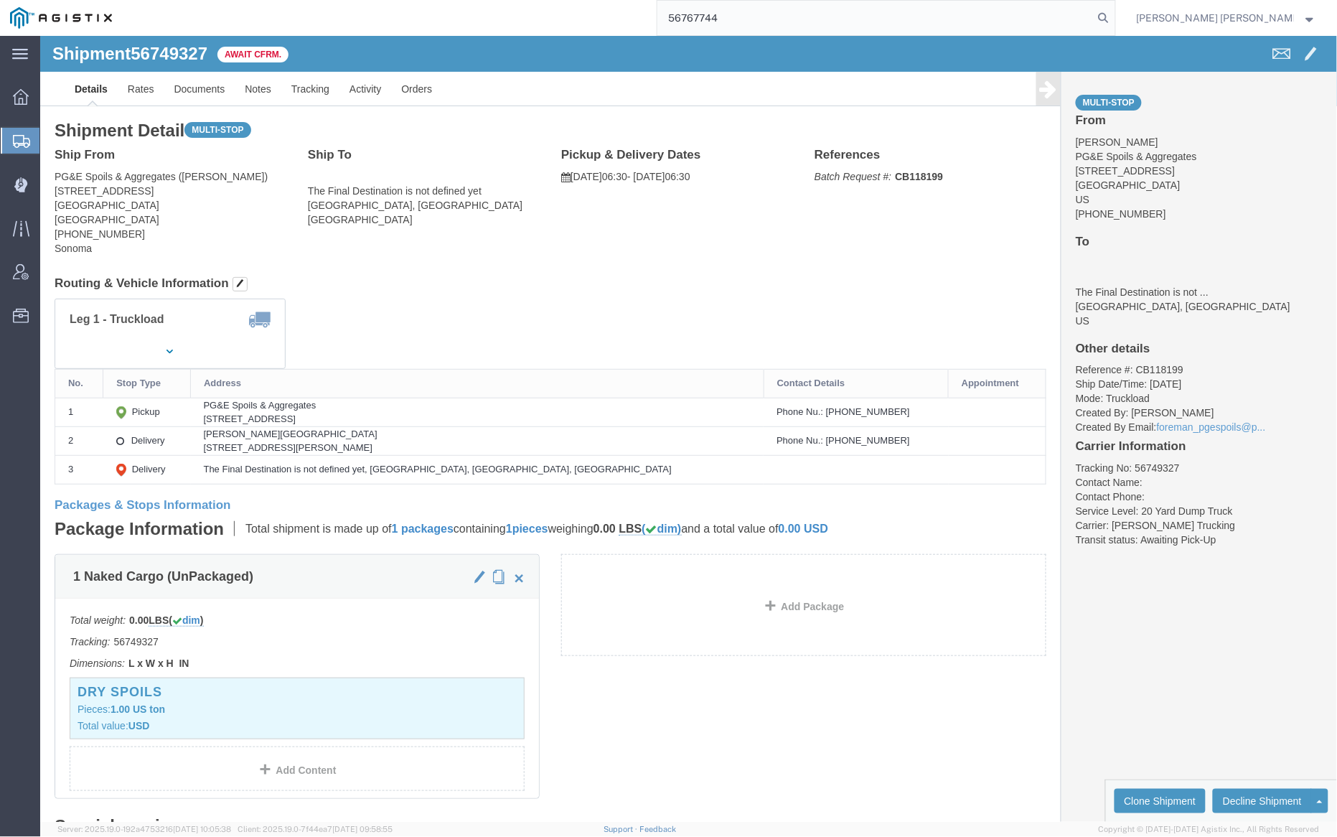
drag, startPoint x: 1180, startPoint y: 19, endPoint x: 1184, endPoint y: 28, distance: 10.0
click at [1114, 19] on icon at bounding box center [1104, 18] width 20 height 20
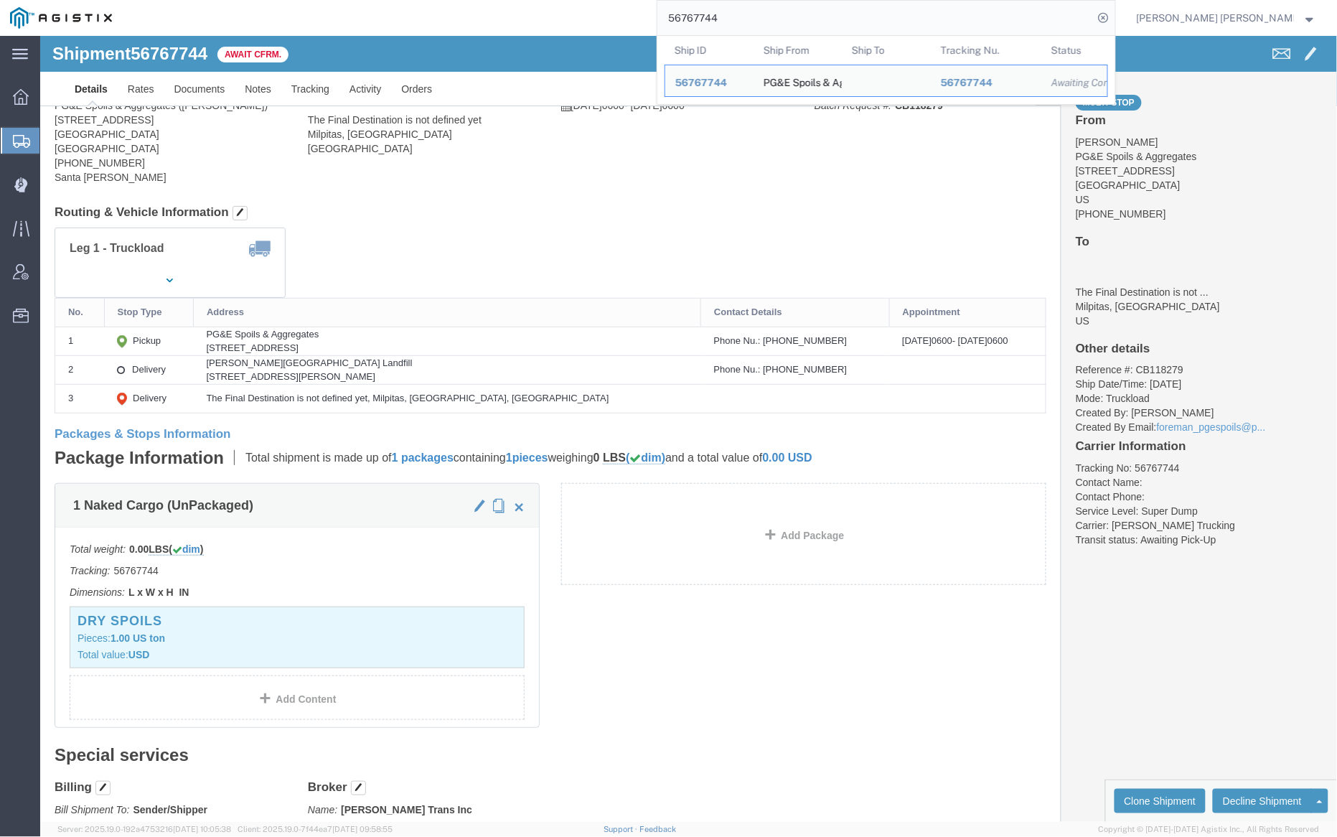
click at [776, 21] on input "56767744" at bounding box center [876, 18] width 436 height 34
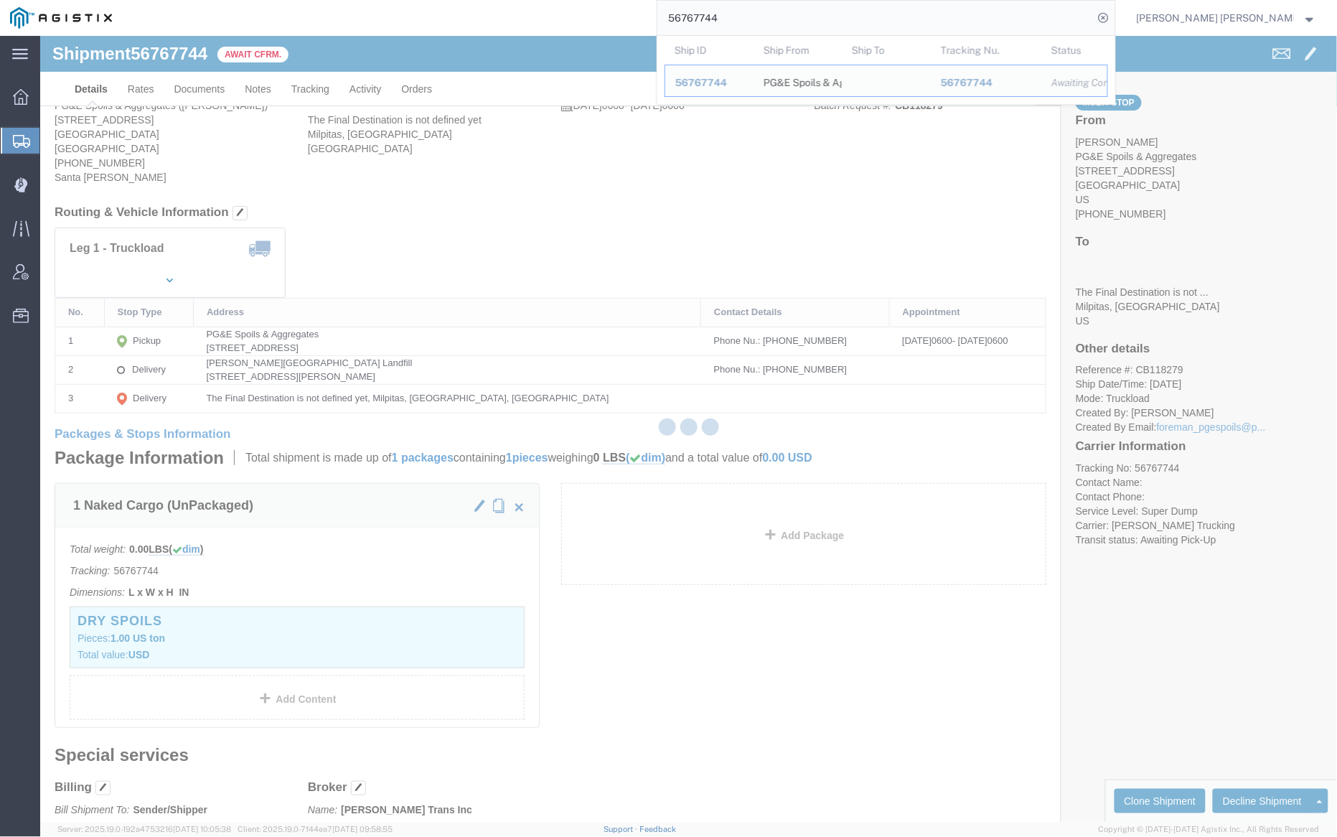
click at [776, 21] on input "56767744" at bounding box center [876, 18] width 436 height 34
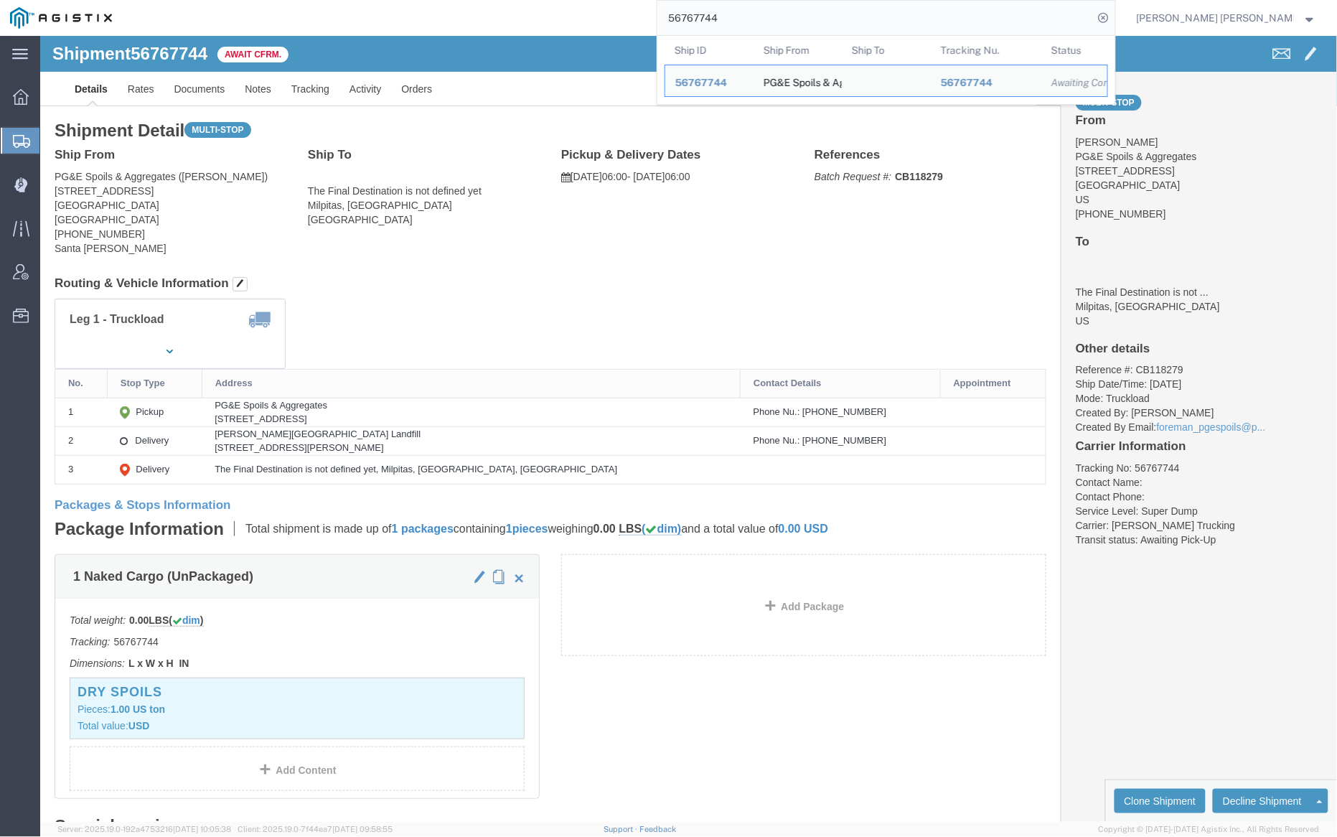
paste input "06"
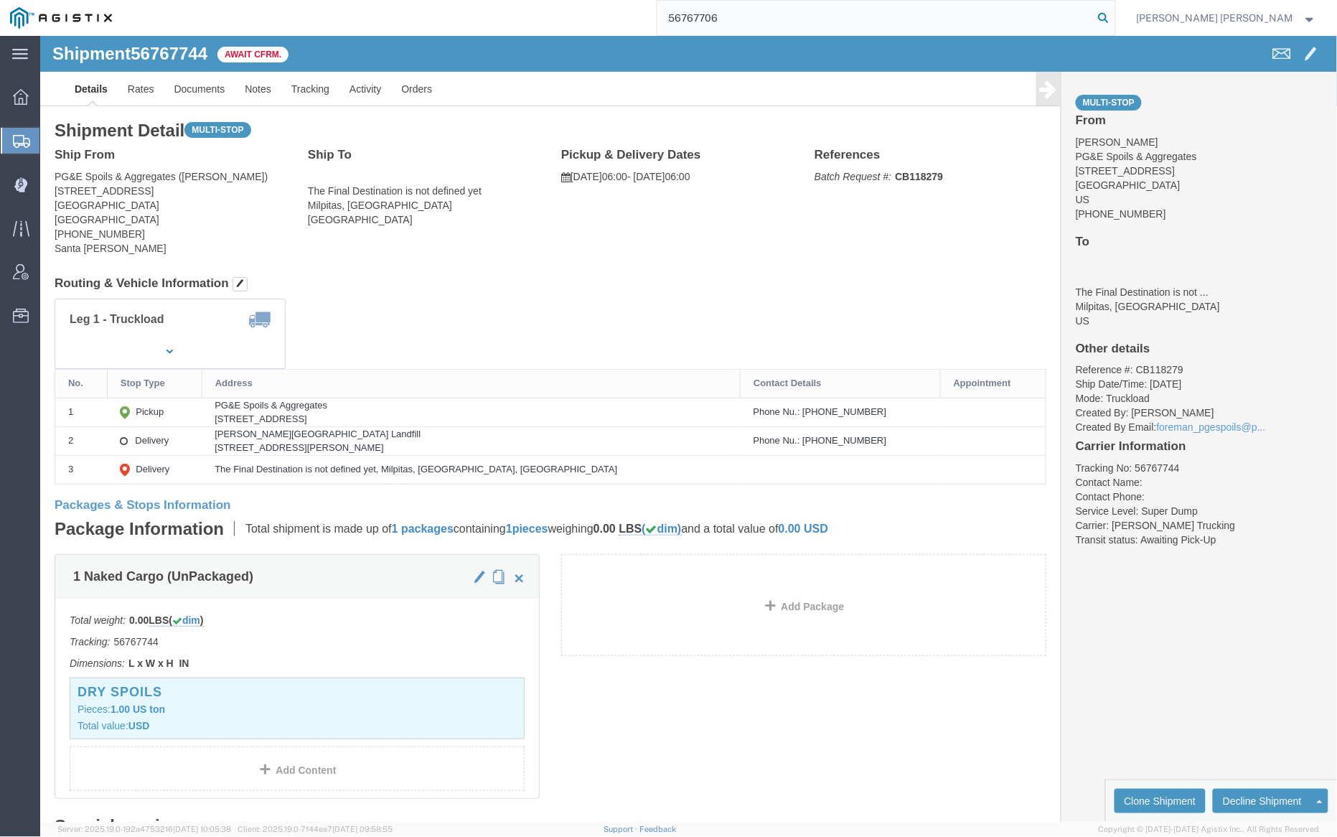
type input "56767706"
click at [1114, 15] on icon at bounding box center [1104, 18] width 20 height 20
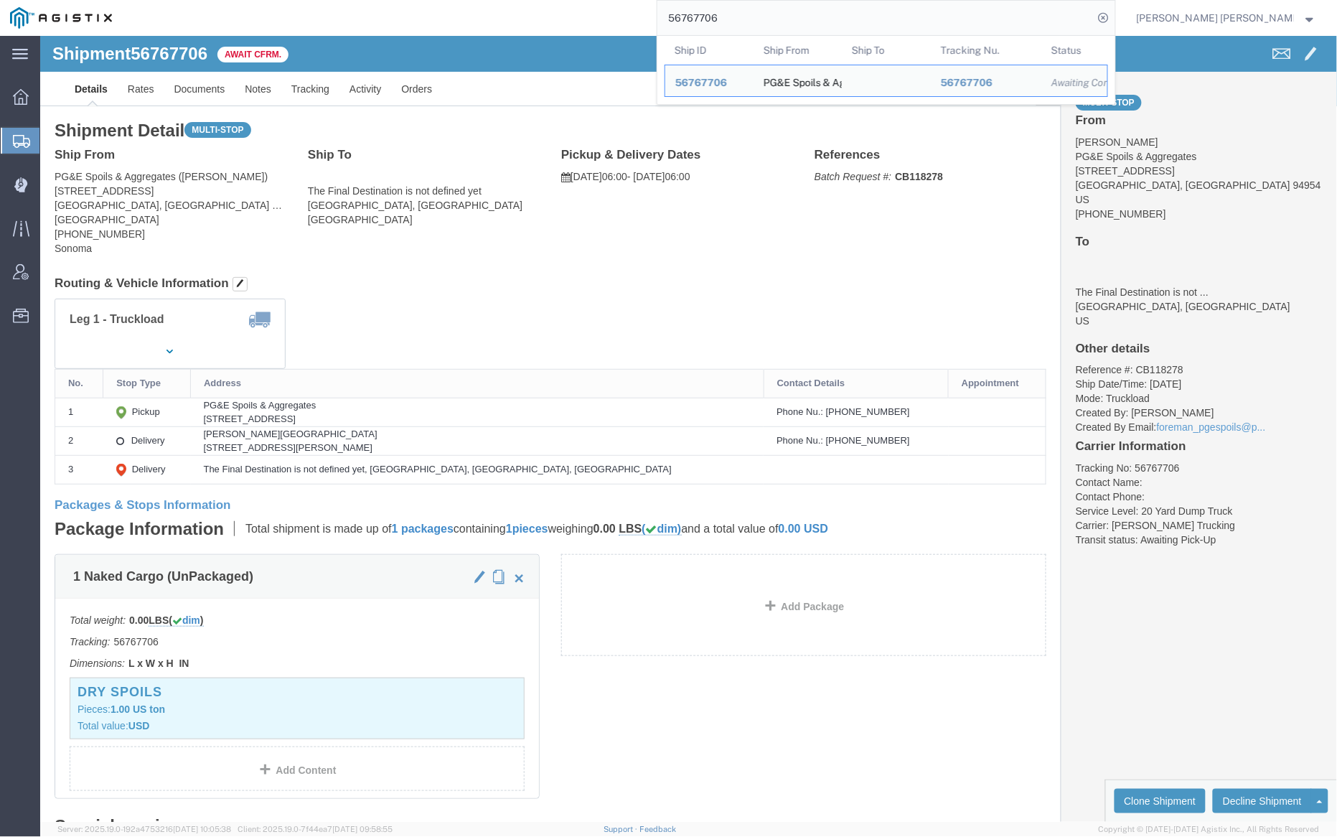
click at [759, 24] on input "56767706" at bounding box center [876, 18] width 436 height 34
paste input "28"
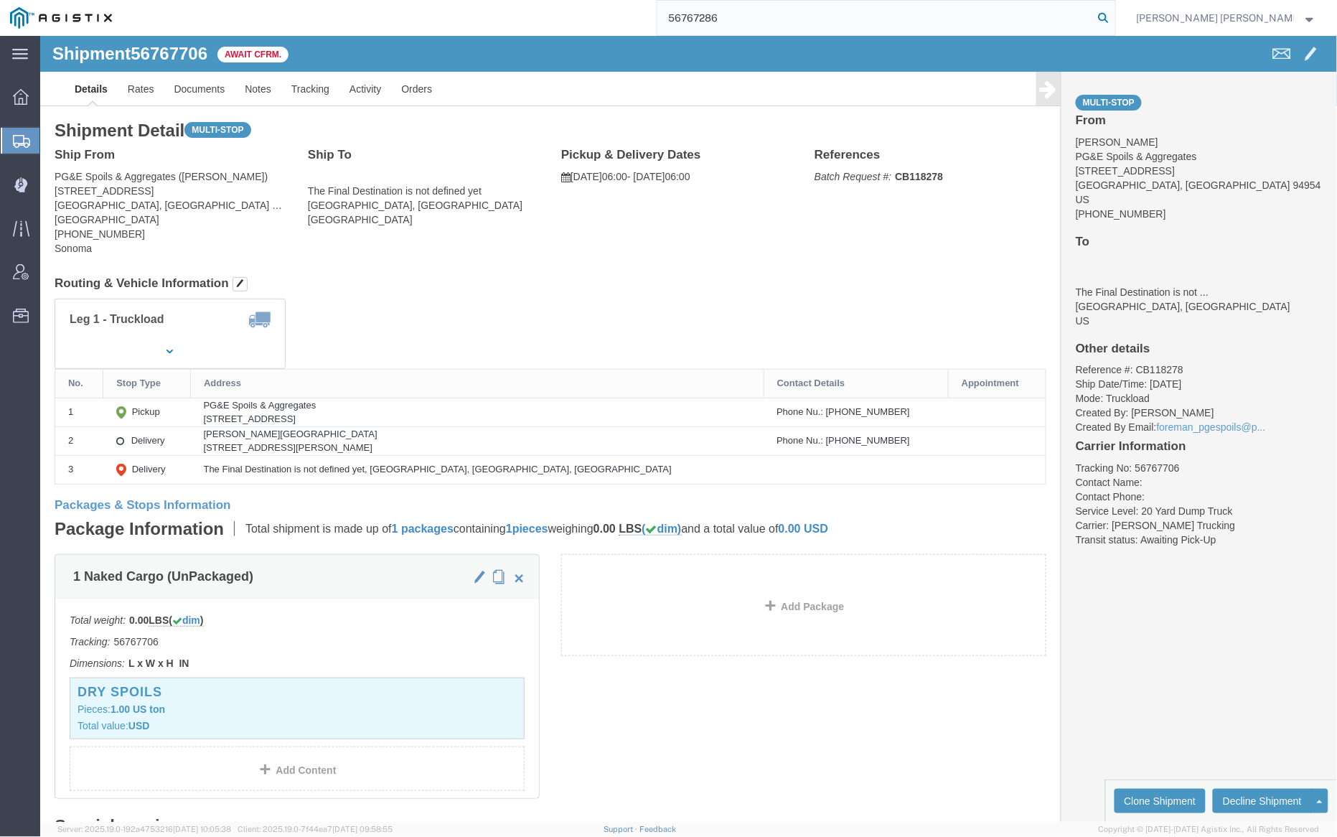
type input "56767286"
click at [1114, 12] on icon at bounding box center [1104, 18] width 20 height 20
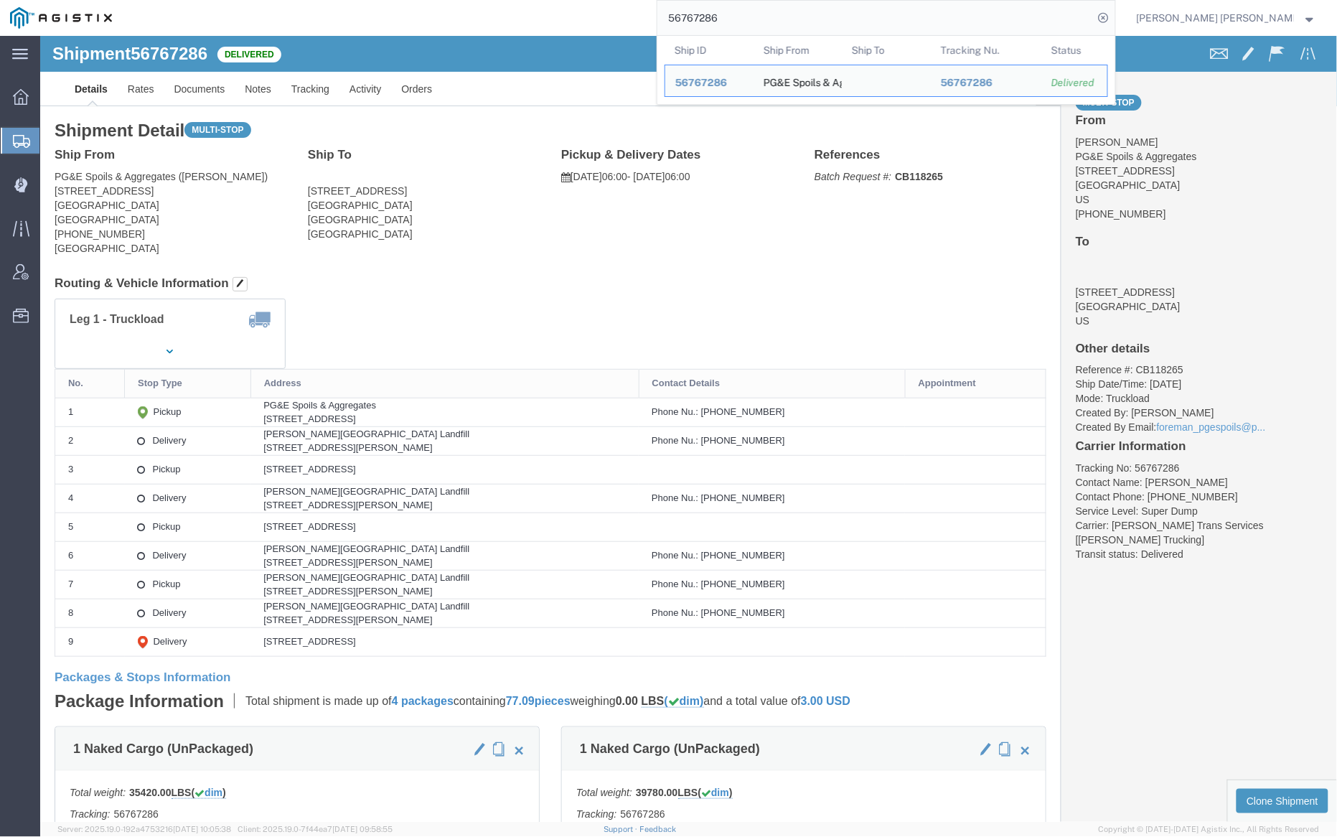
click body "Shipment 56767286 Delivered Details Rates Documents Notes Tracking Activity Ord…"
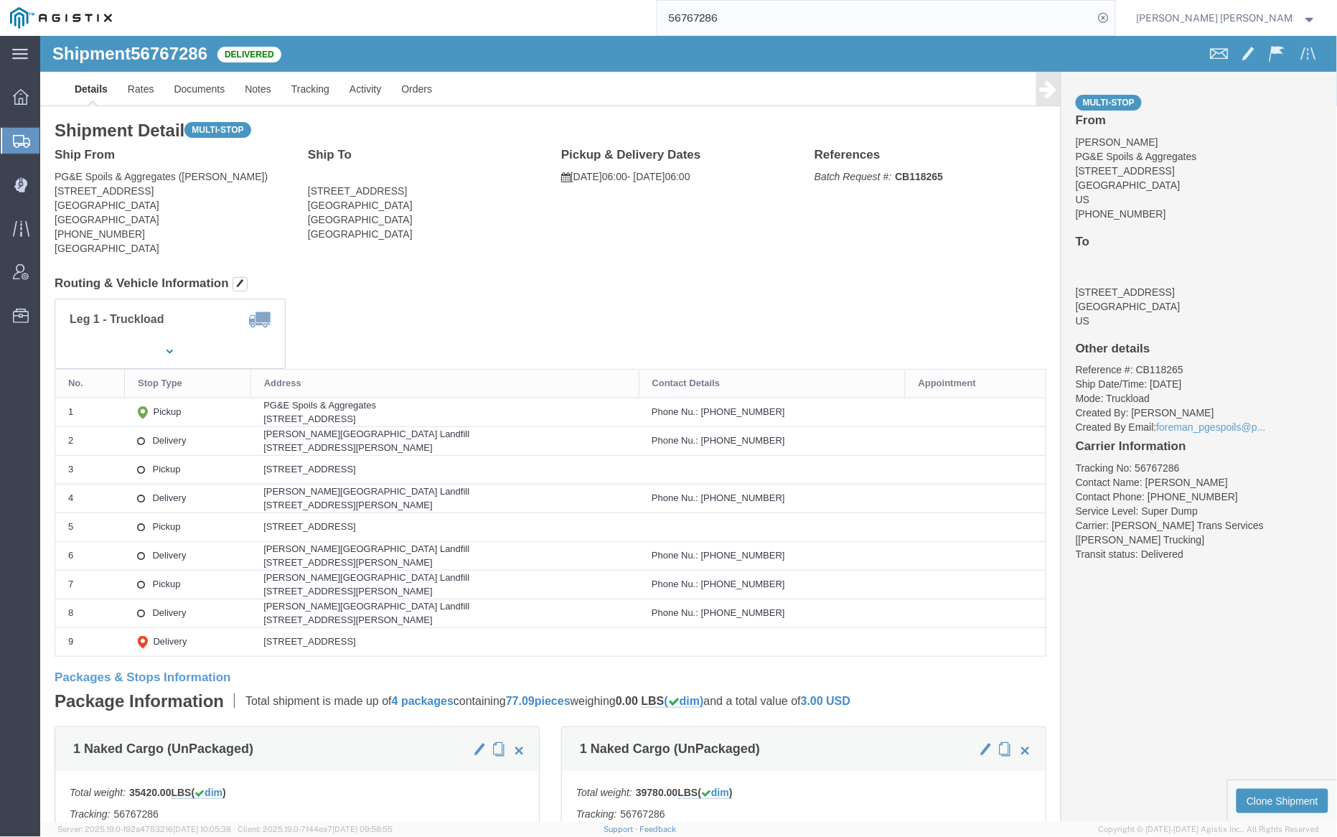
click link "Documents"
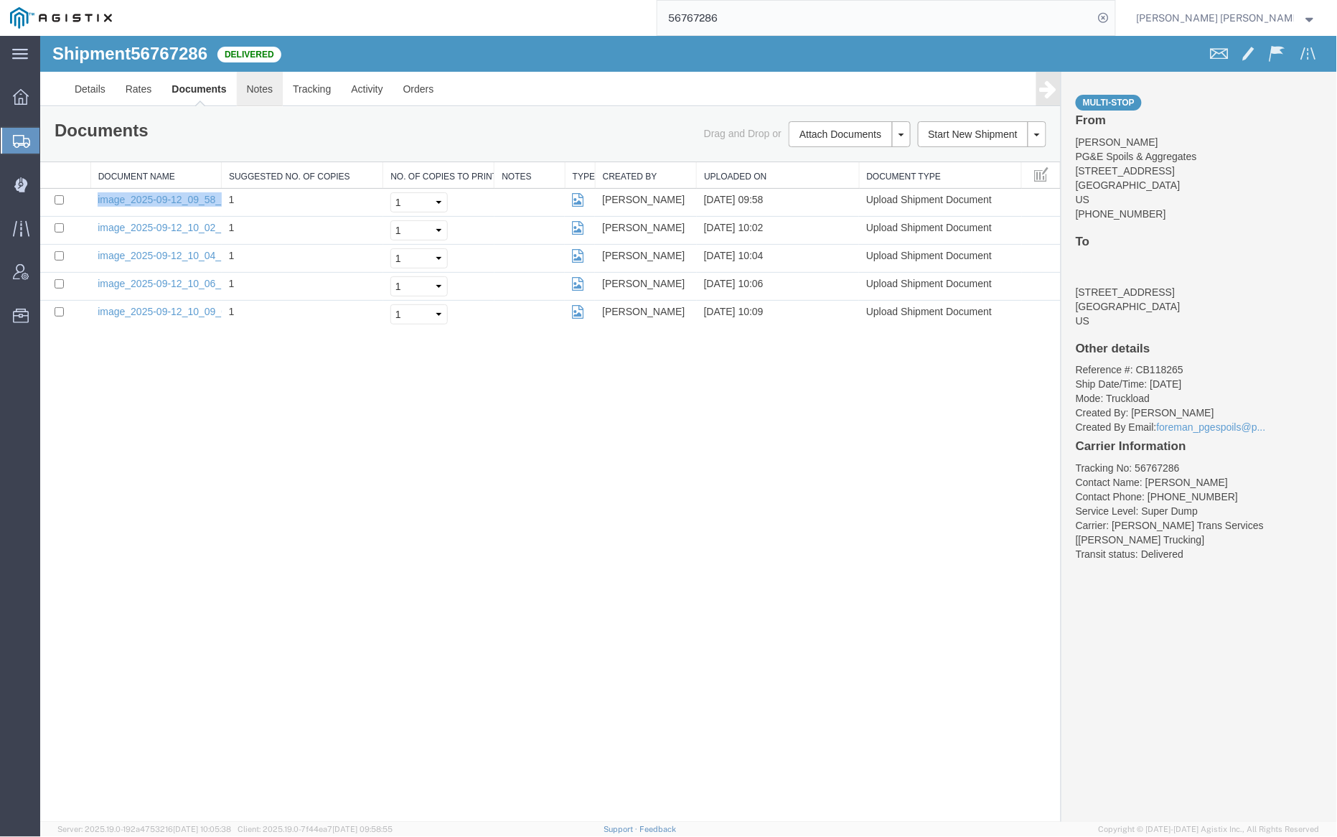
click at [266, 81] on link "Notes" at bounding box center [259, 88] width 47 height 34
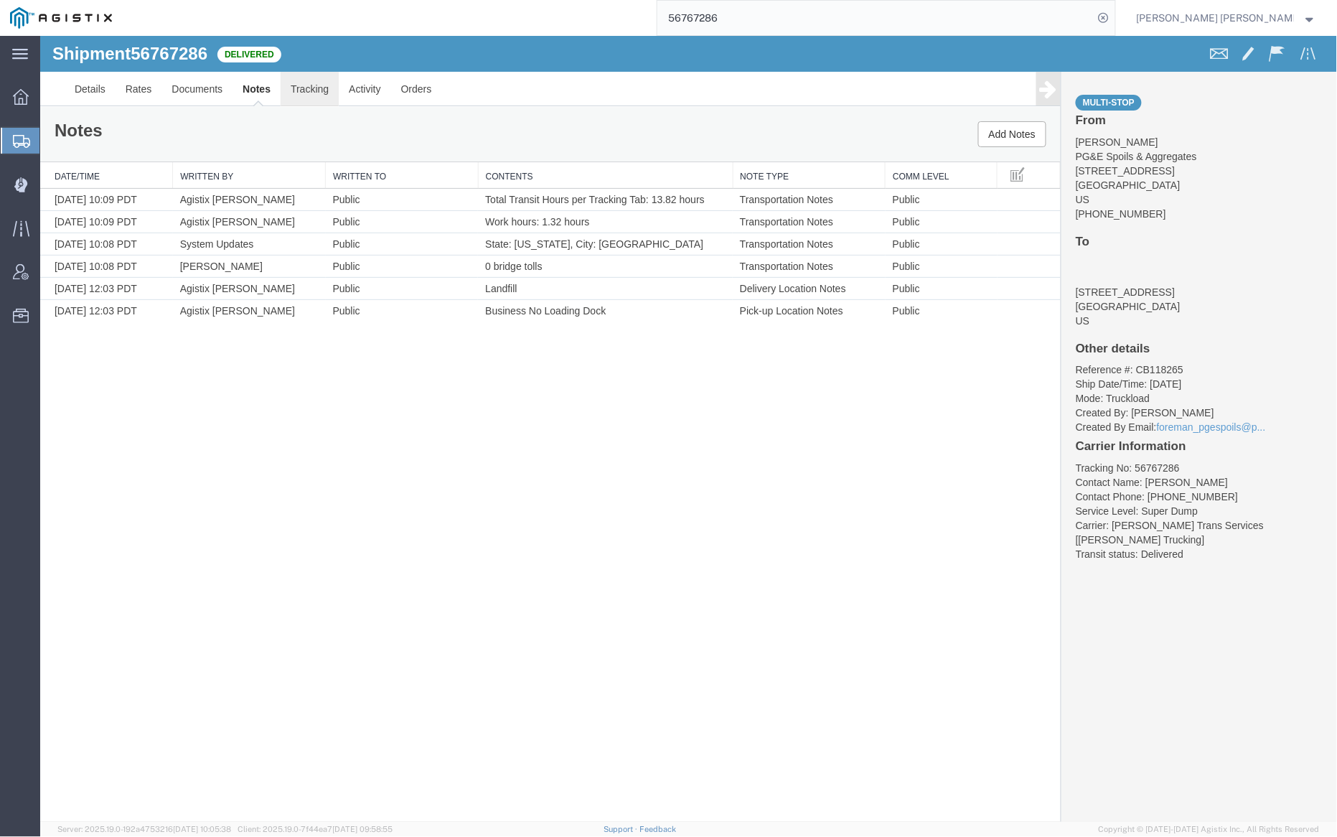
click at [315, 80] on link "Tracking" at bounding box center [309, 88] width 58 height 34
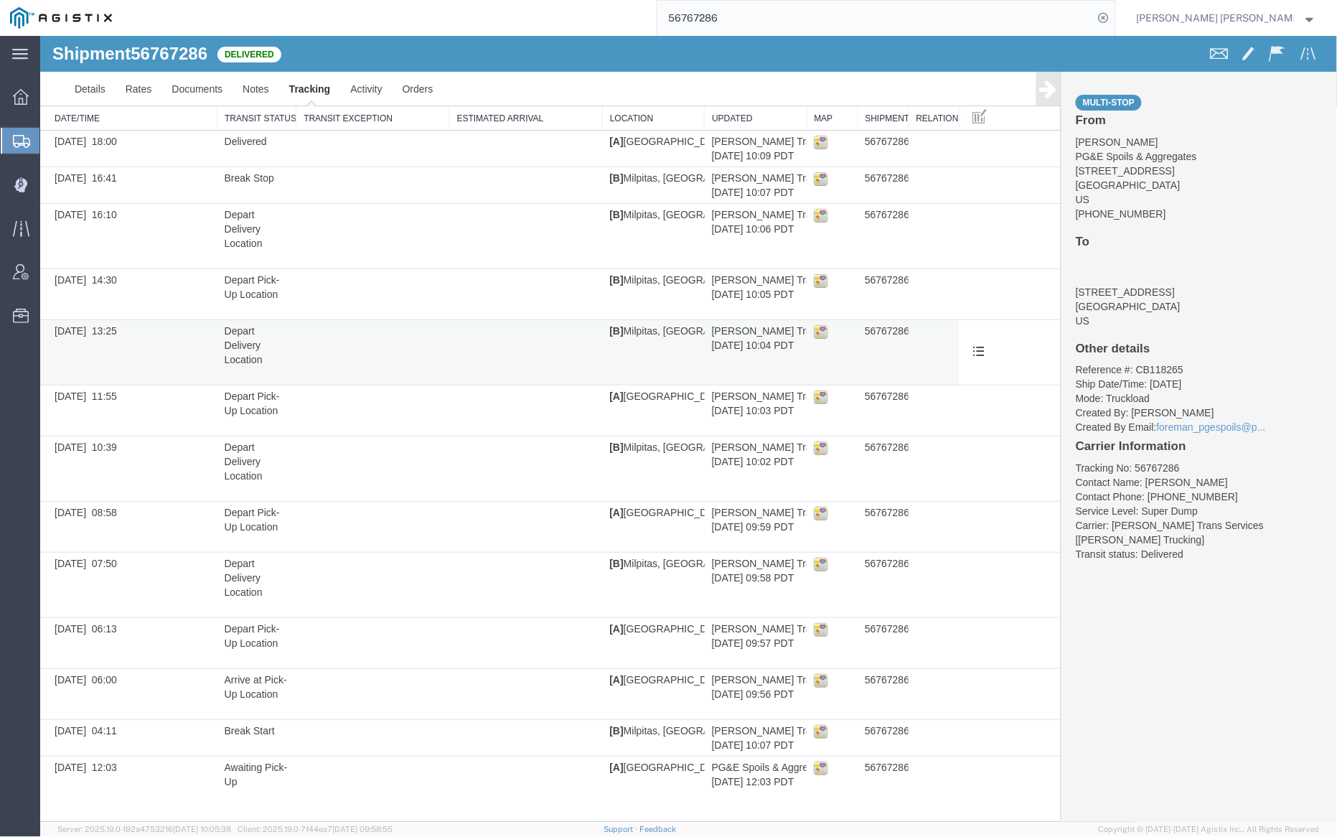
scroll to position [66, 0]
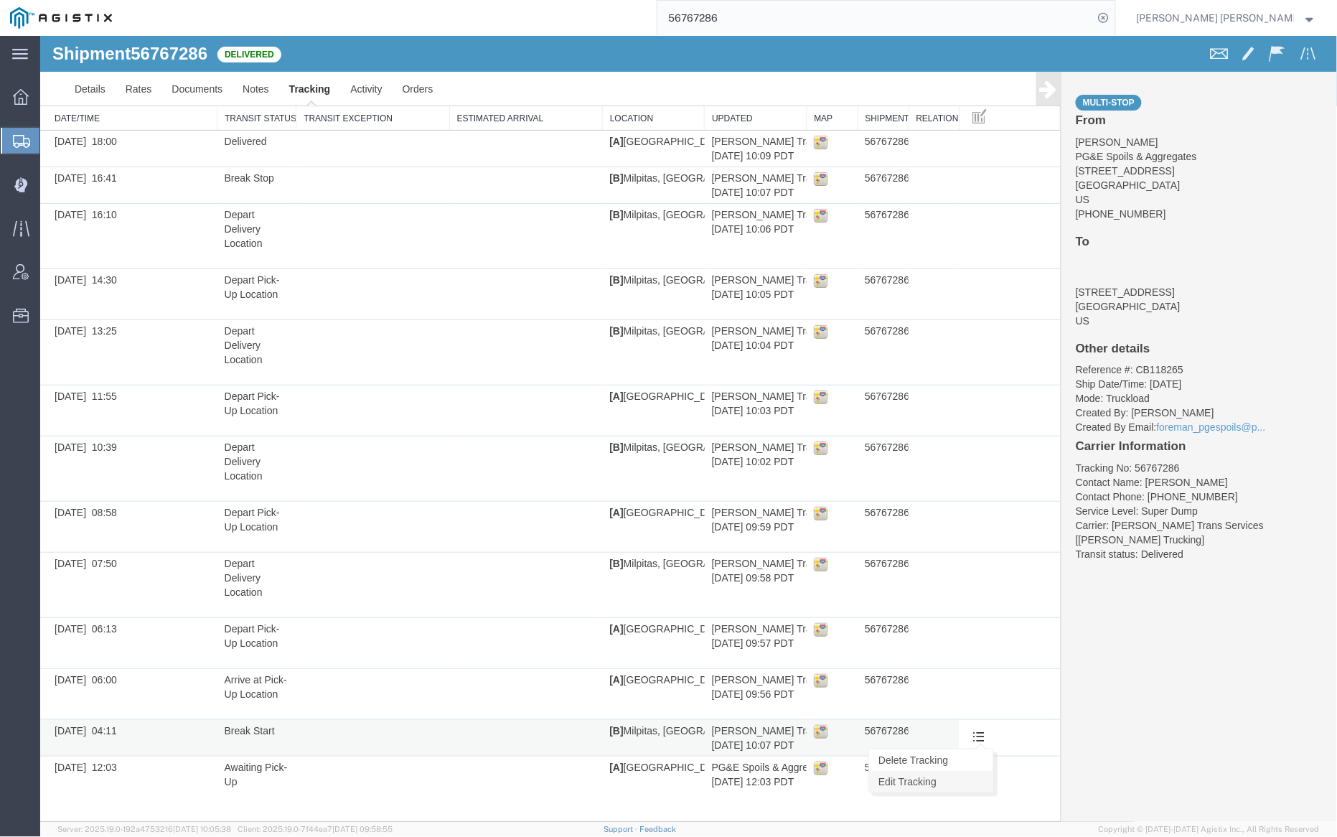
click at [953, 779] on link "Edit Tracking" at bounding box center [931, 781] width 124 height 22
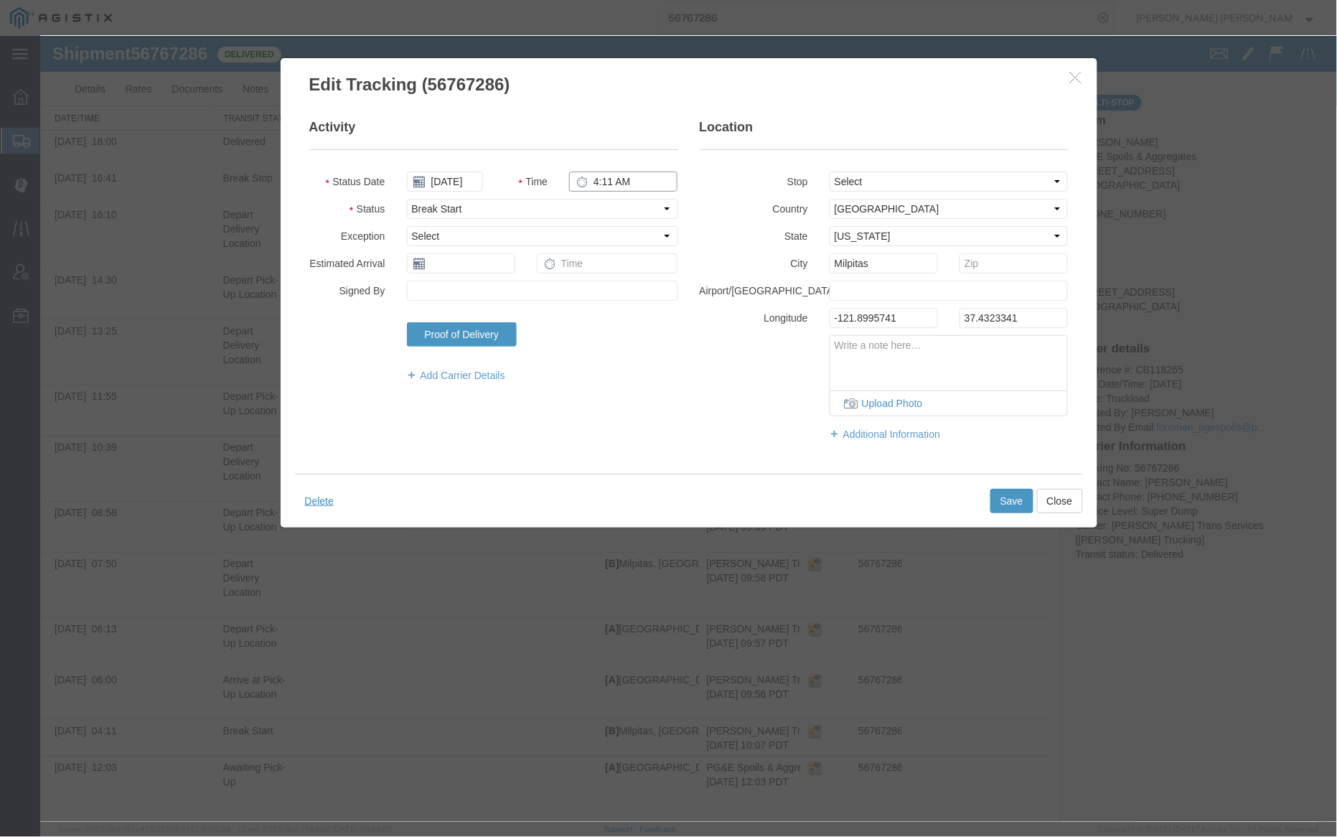
click at [622, 179] on input "4:11 AM" at bounding box center [622, 181] width 108 height 20
click at [618, 178] on input "4:11 AM" at bounding box center [622, 181] width 108 height 20
type input "4:11 PM"
click at [1002, 495] on button "Save" at bounding box center [1011, 500] width 43 height 24
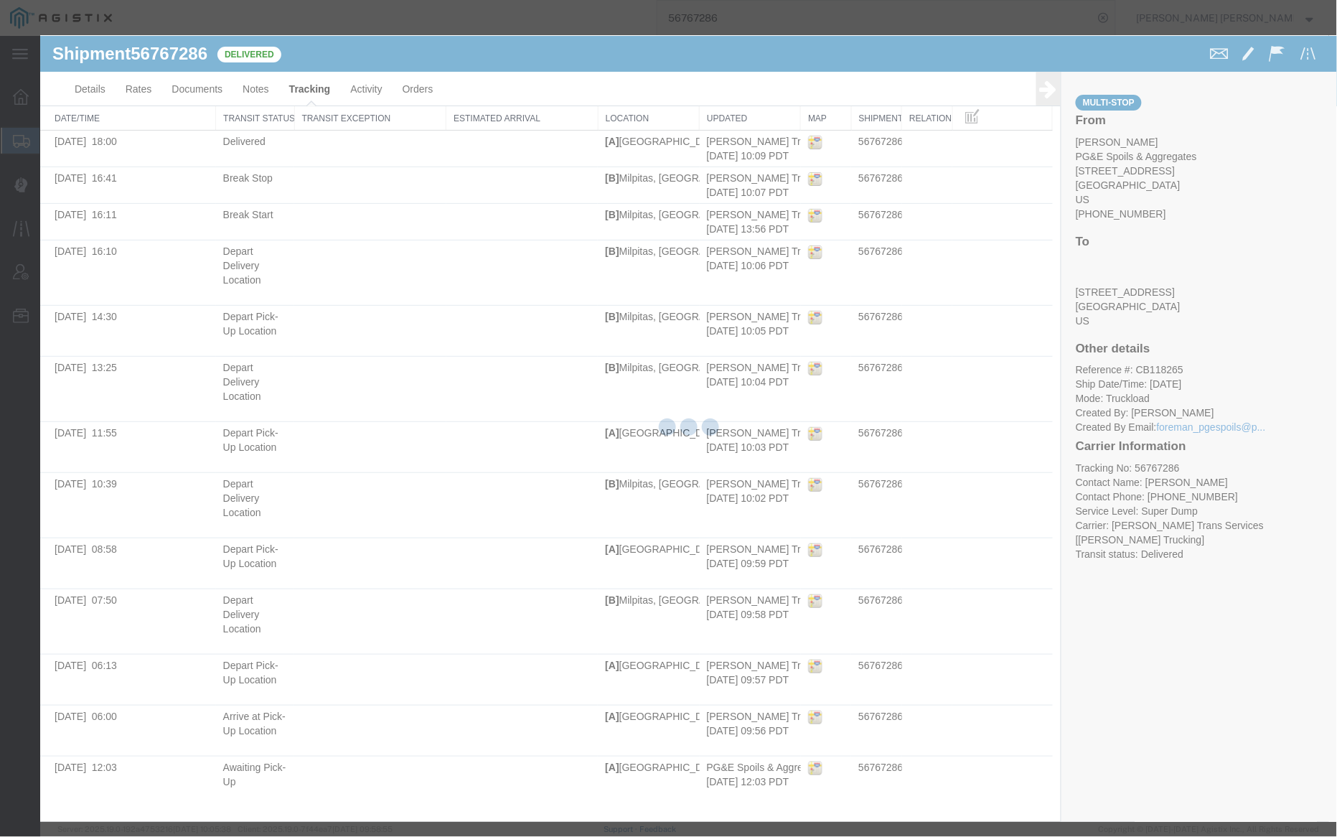
scroll to position [0, 0]
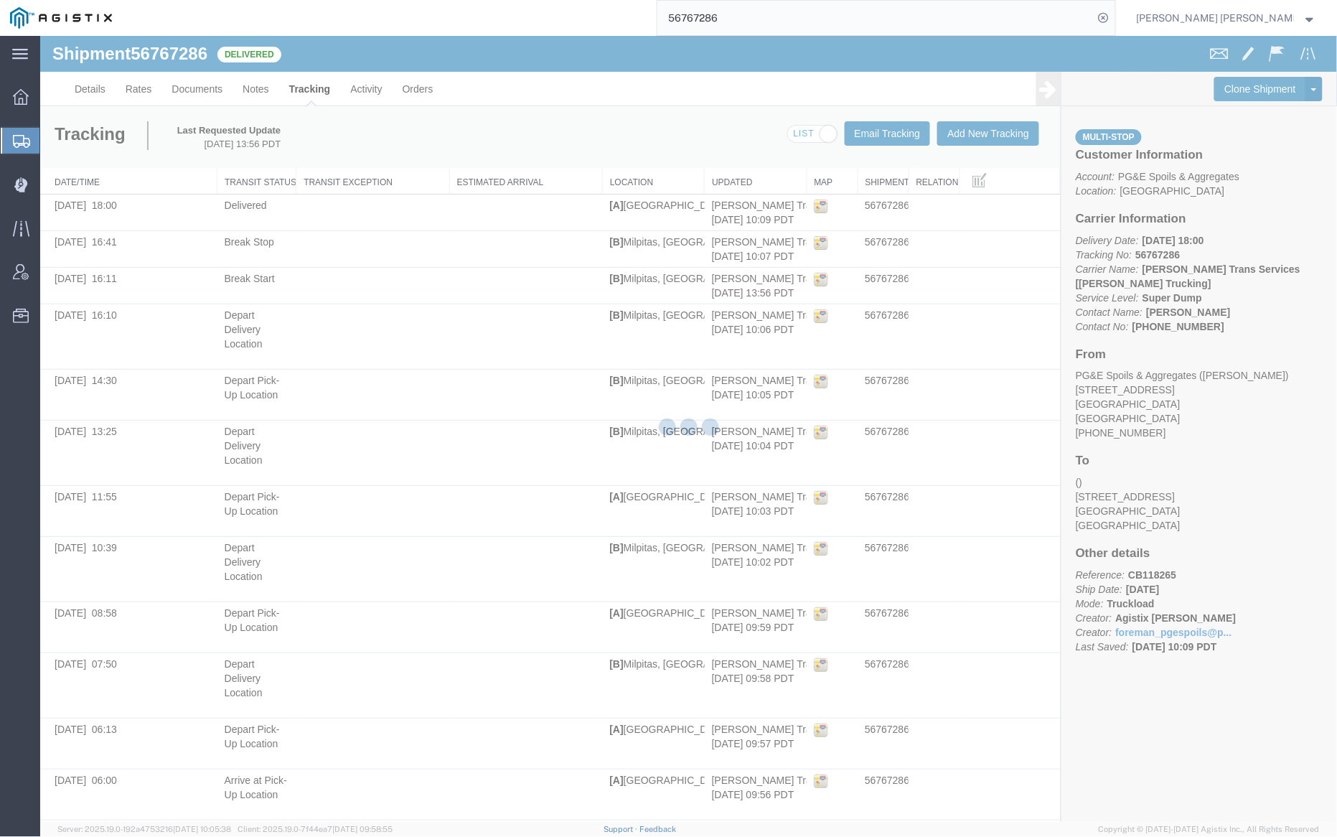
click at [250, 85] on div at bounding box center [688, 429] width 1297 height 786
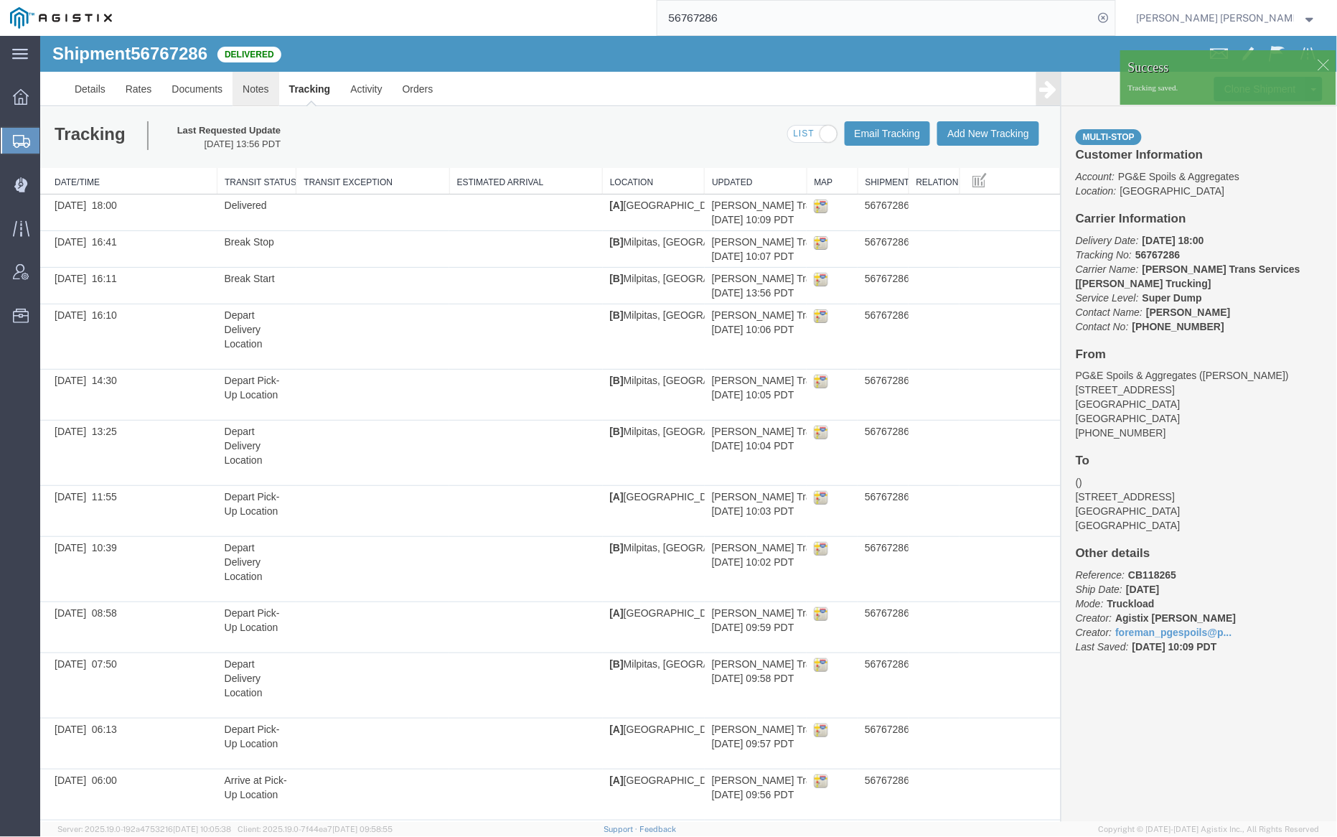
drag, startPoint x: 291, startPoint y: 123, endPoint x: 251, endPoint y: 88, distance: 53.9
click at [251, 88] on link "Notes" at bounding box center [255, 88] width 47 height 34
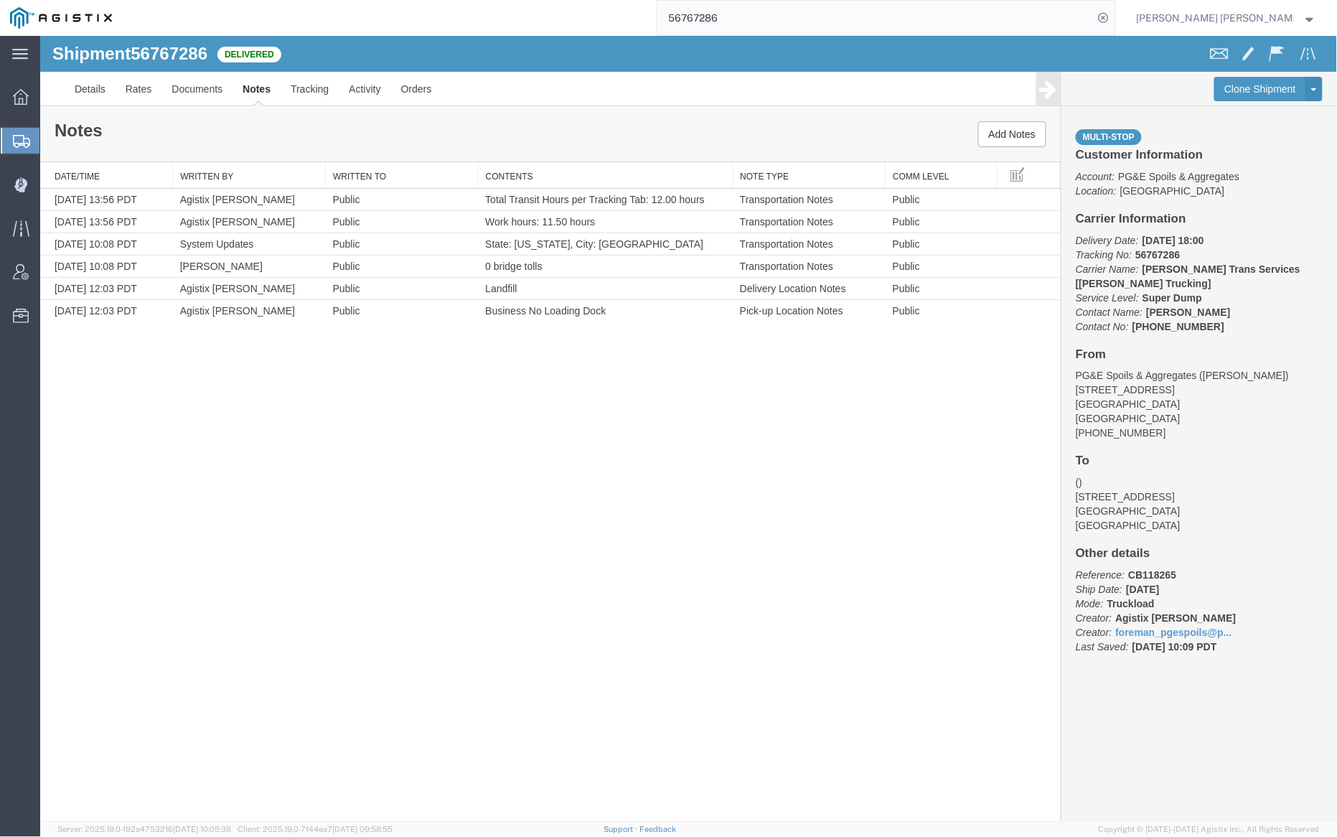
click at [763, 27] on input "56767286" at bounding box center [876, 18] width 436 height 34
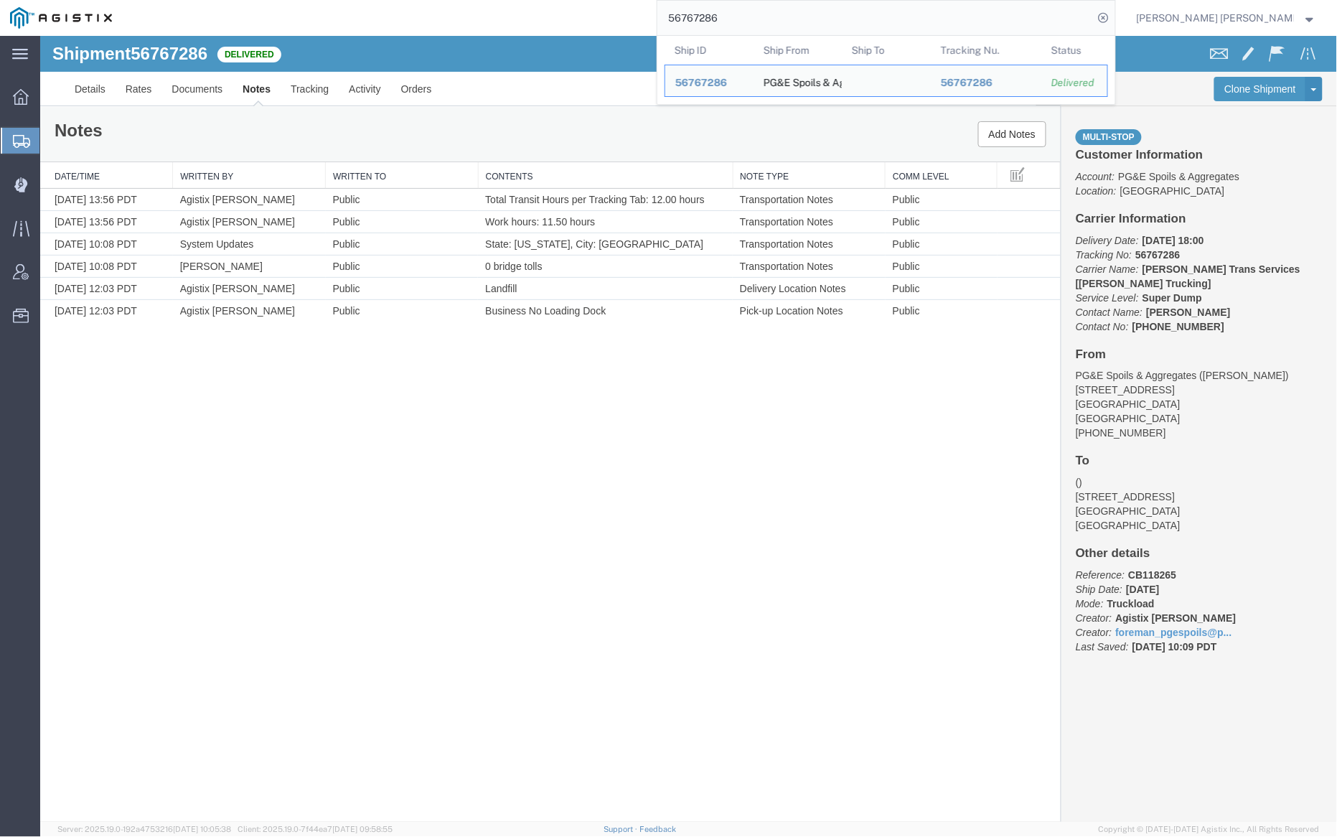
paste input "401"
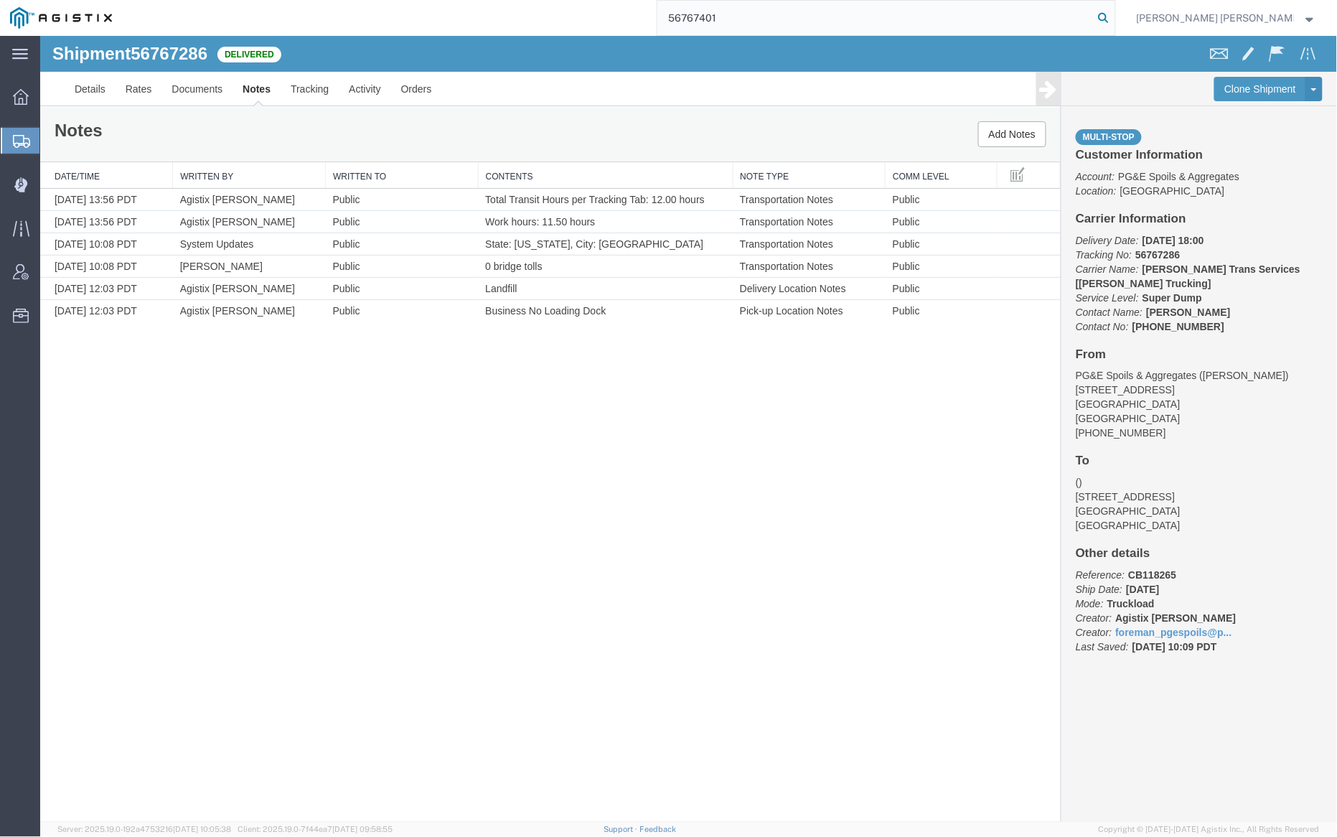
click at [1114, 14] on icon at bounding box center [1104, 18] width 20 height 20
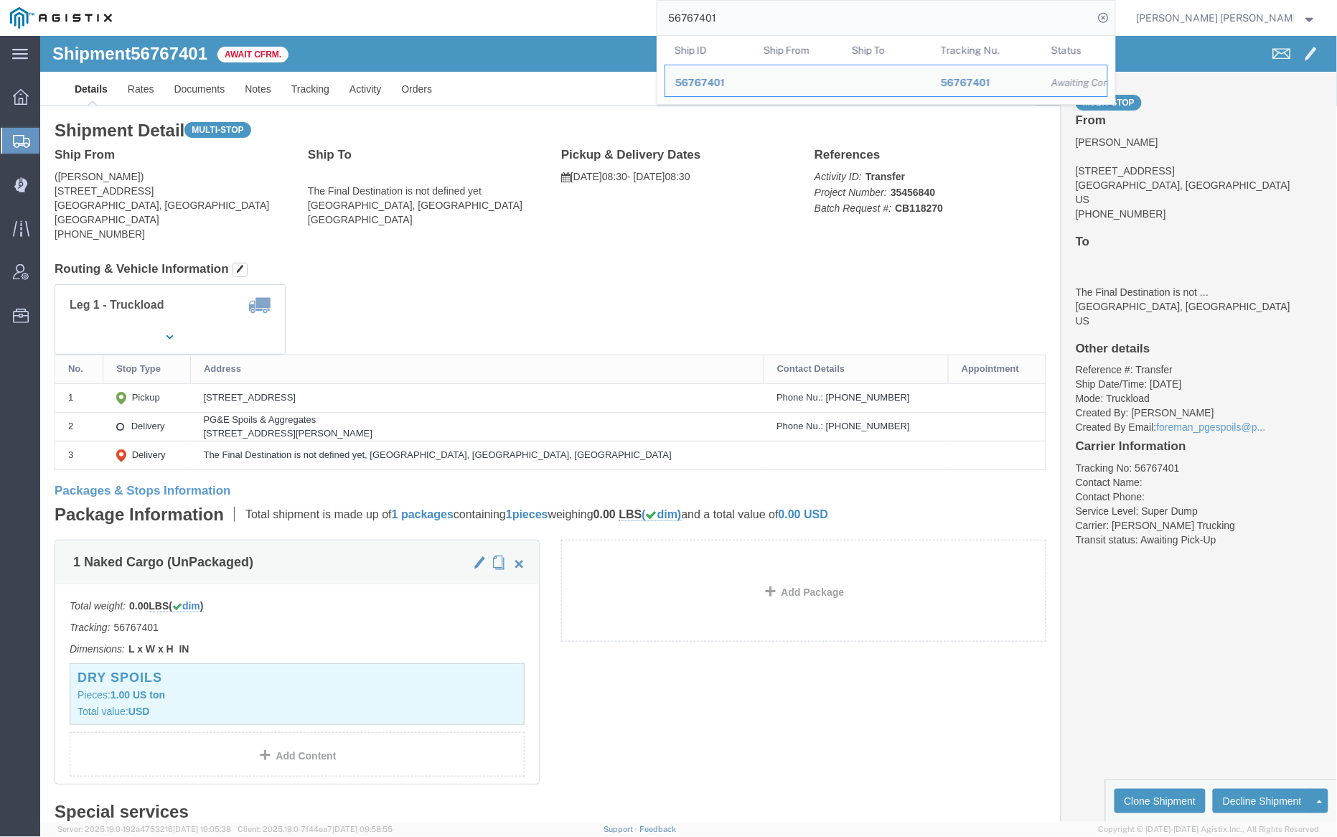
click at [749, 19] on input "56767401" at bounding box center [876, 18] width 436 height 34
paste input "396"
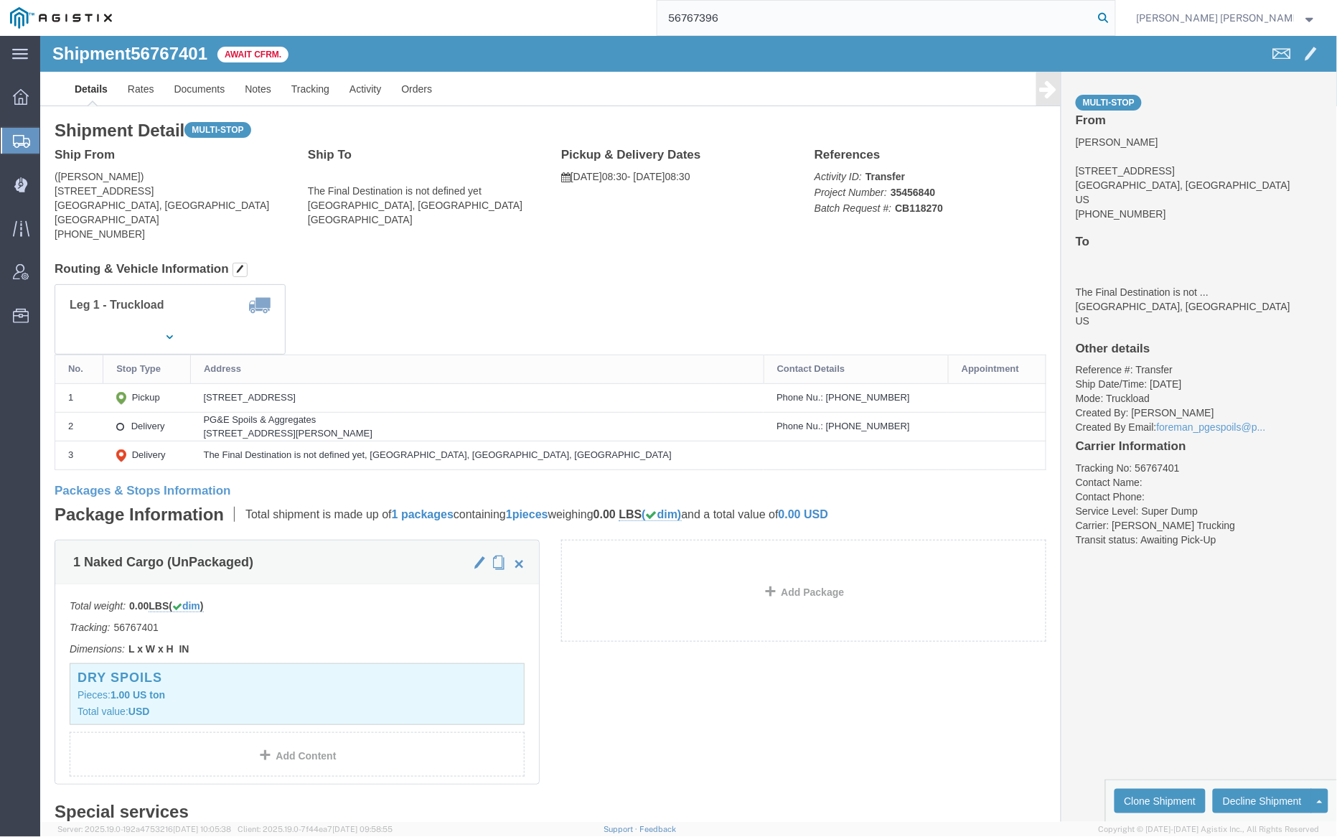
type input "56767396"
click at [1114, 21] on icon at bounding box center [1104, 18] width 20 height 20
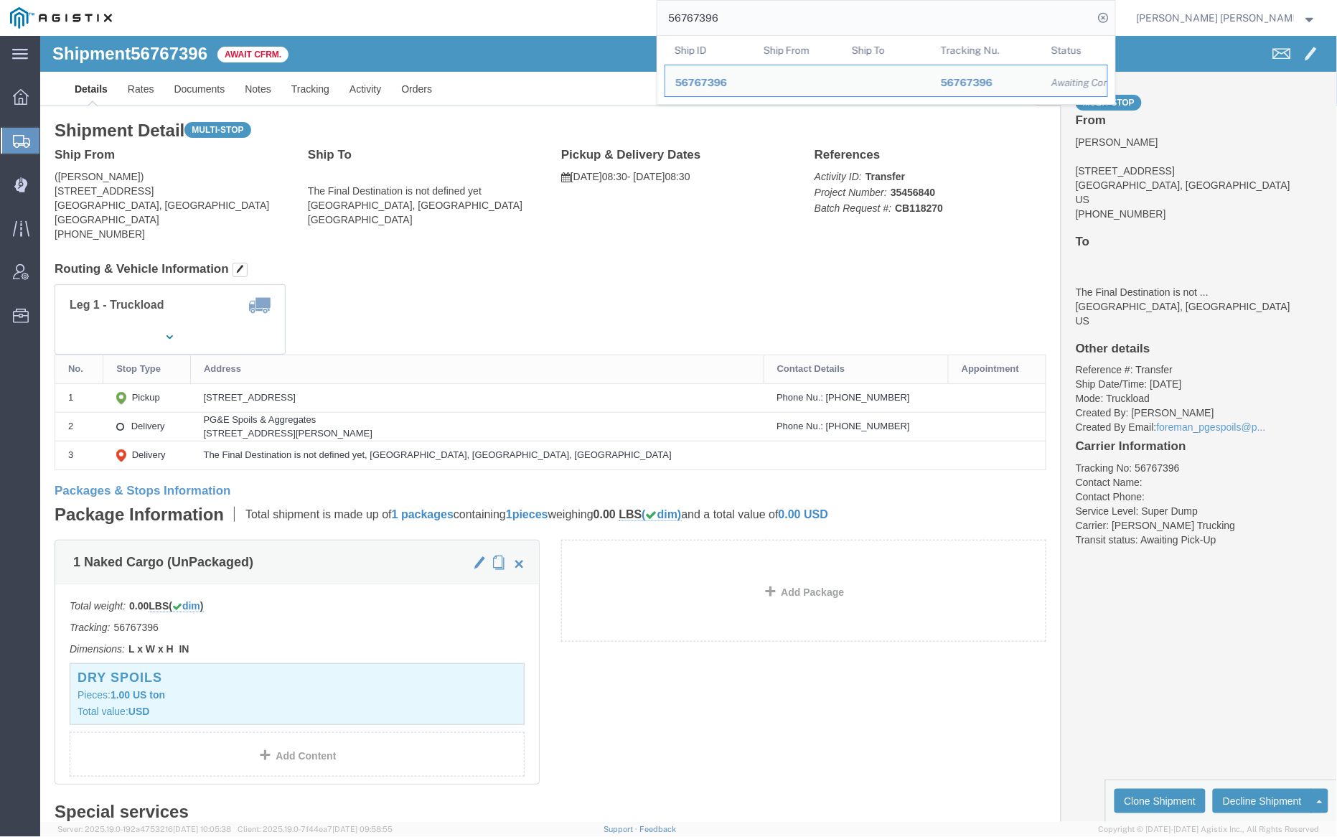
click at [757, 15] on input "56767396" at bounding box center [876, 18] width 436 height 34
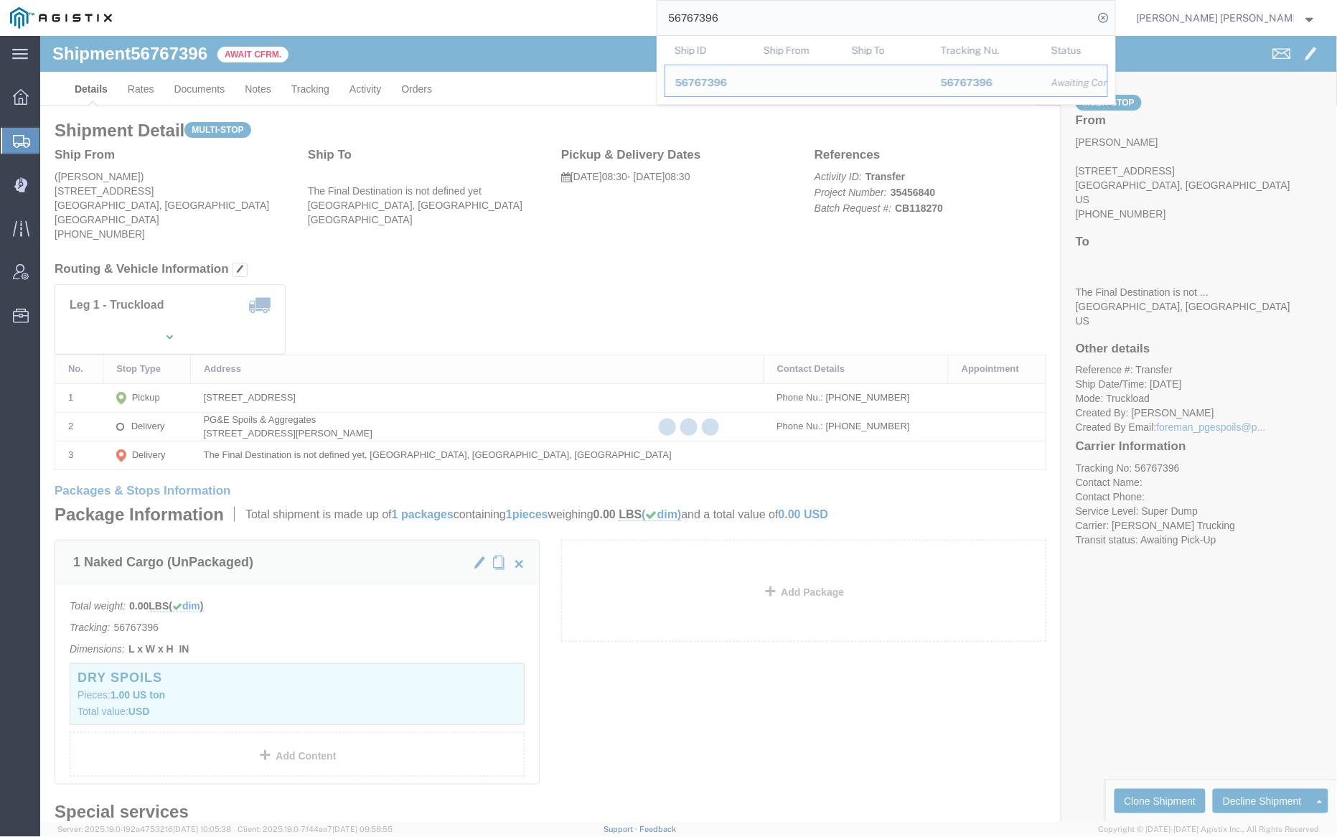
click at [757, 15] on input "56767396" at bounding box center [876, 18] width 436 height 34
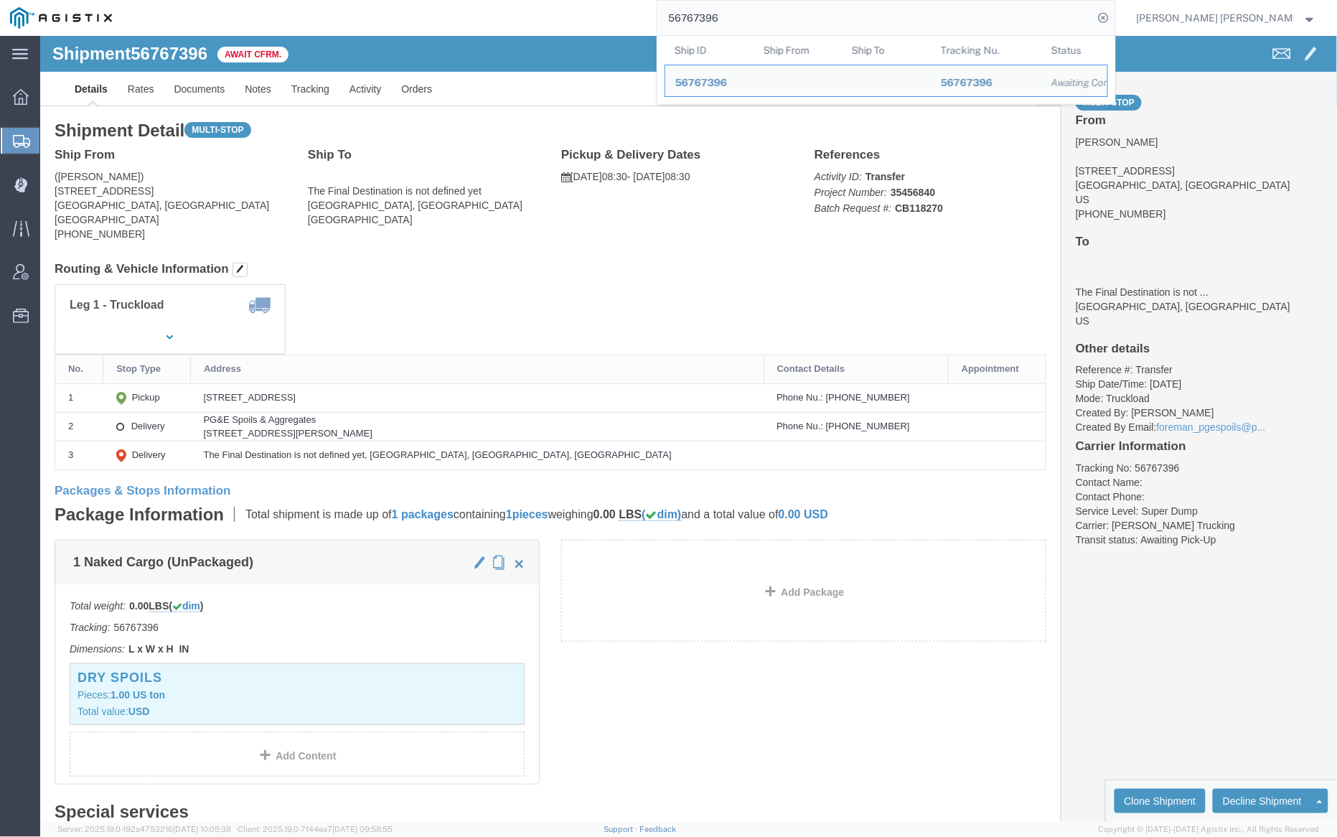
paste input "4"
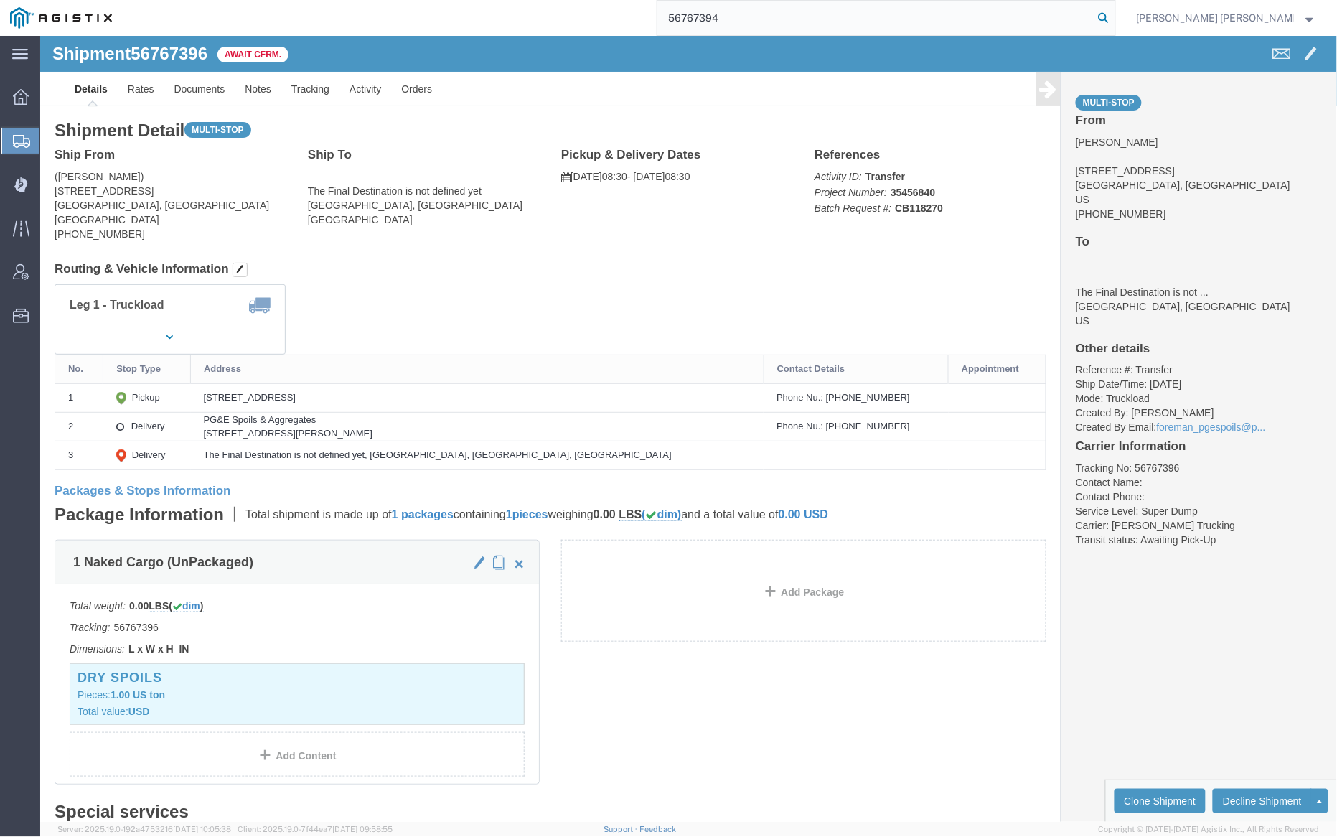
click at [1114, 17] on icon at bounding box center [1104, 18] width 20 height 20
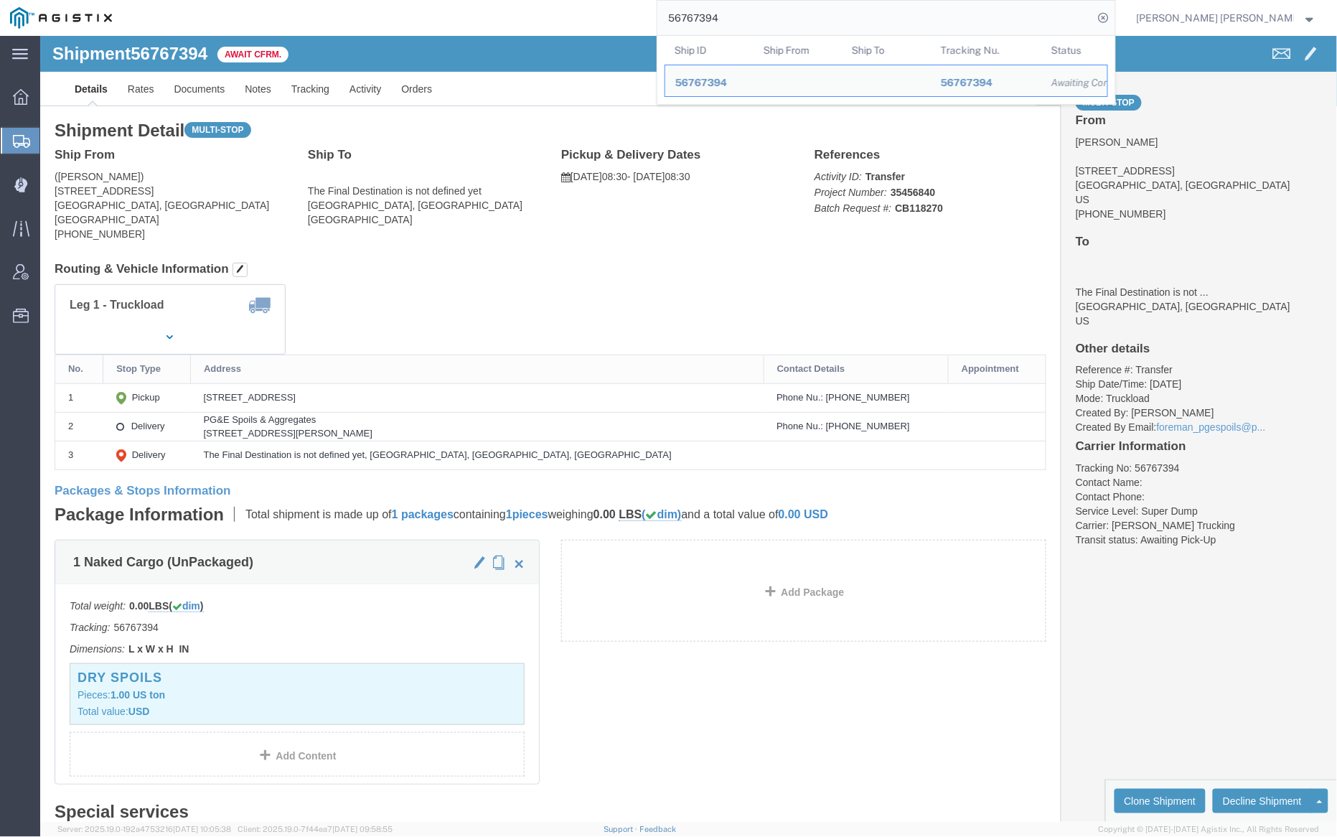
click at [769, 14] on input "56767394" at bounding box center [876, 18] width 436 height 34
paste input "412"
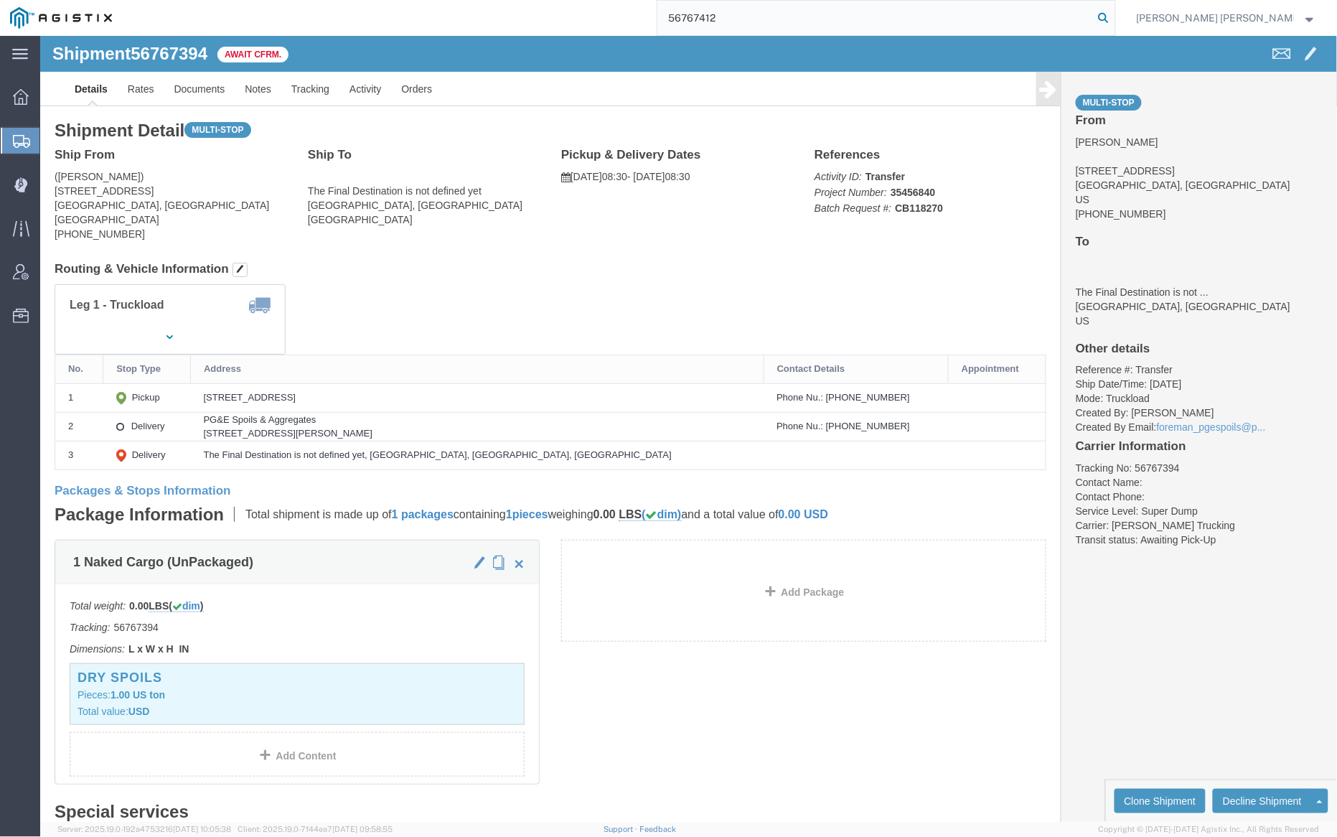
type input "56767412"
click at [1114, 14] on icon at bounding box center [1104, 18] width 20 height 20
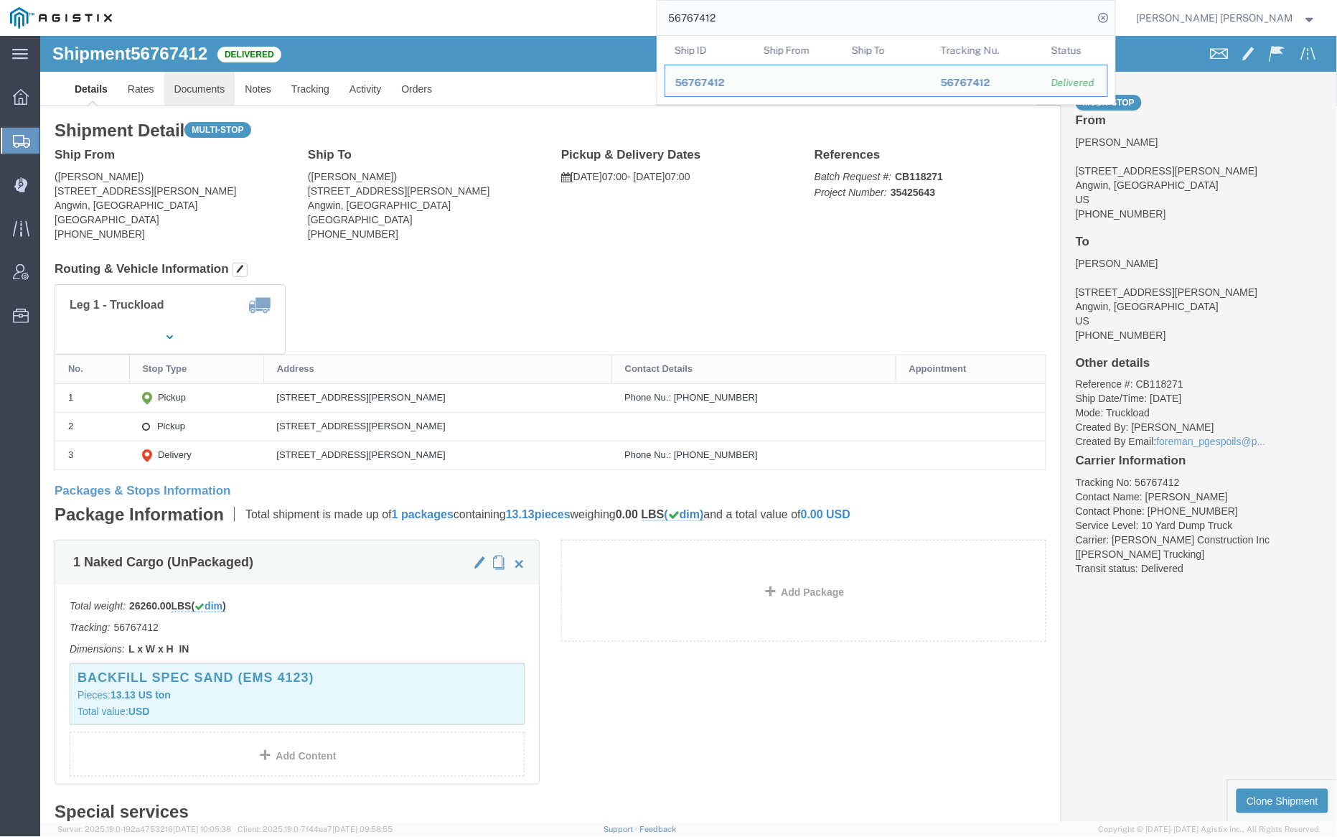
click link "Documents"
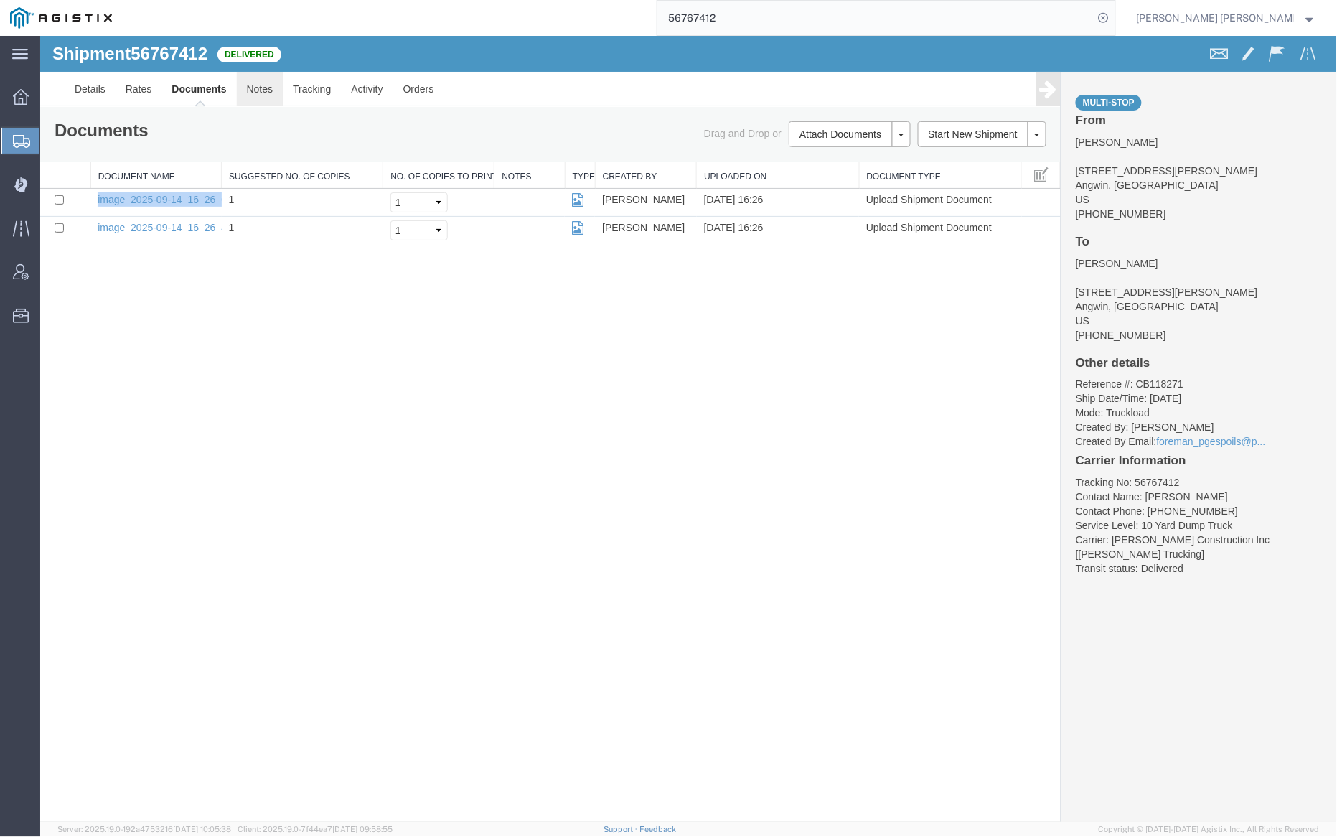
click at [255, 89] on link "Notes" at bounding box center [259, 88] width 47 height 34
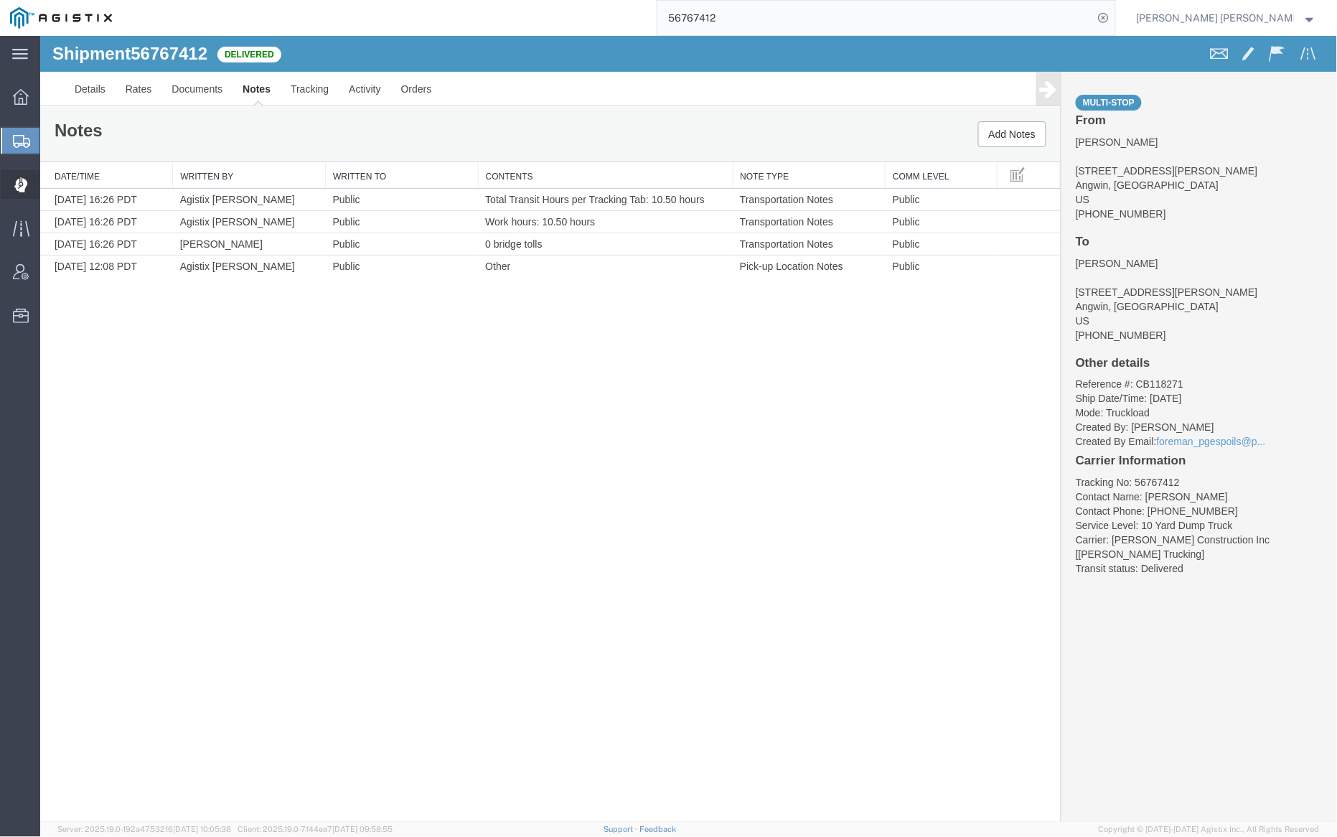
click at [50, 183] on span "Dispatch Manager" at bounding box center [44, 184] width 10 height 29
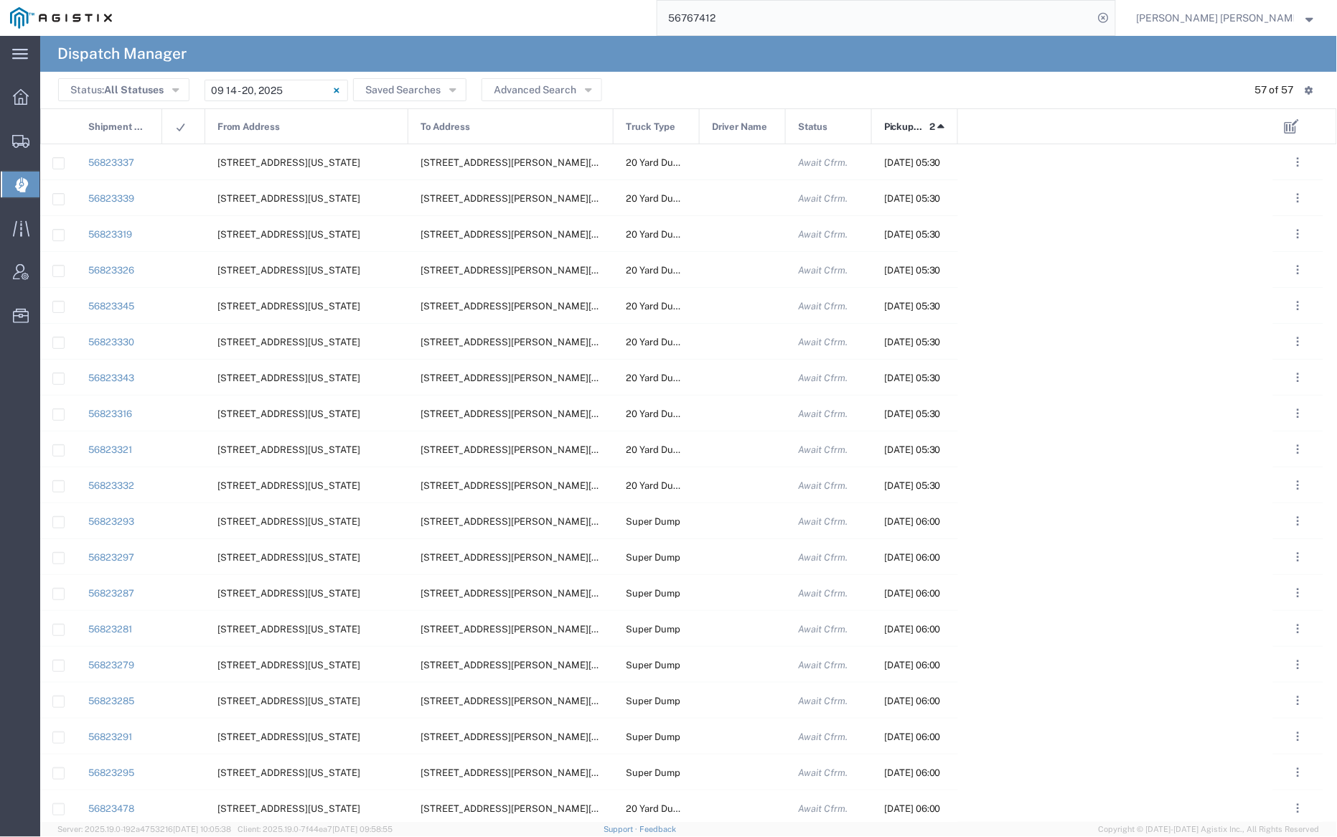
click at [276, 78] on header "Status: All Statuses All Statuses Awaiting Assignment Declined Assigned Accepte…" at bounding box center [688, 90] width 1297 height 37
click at [281, 84] on input "09/14/2025 - 09/20/2025" at bounding box center [277, 91] width 144 height 22
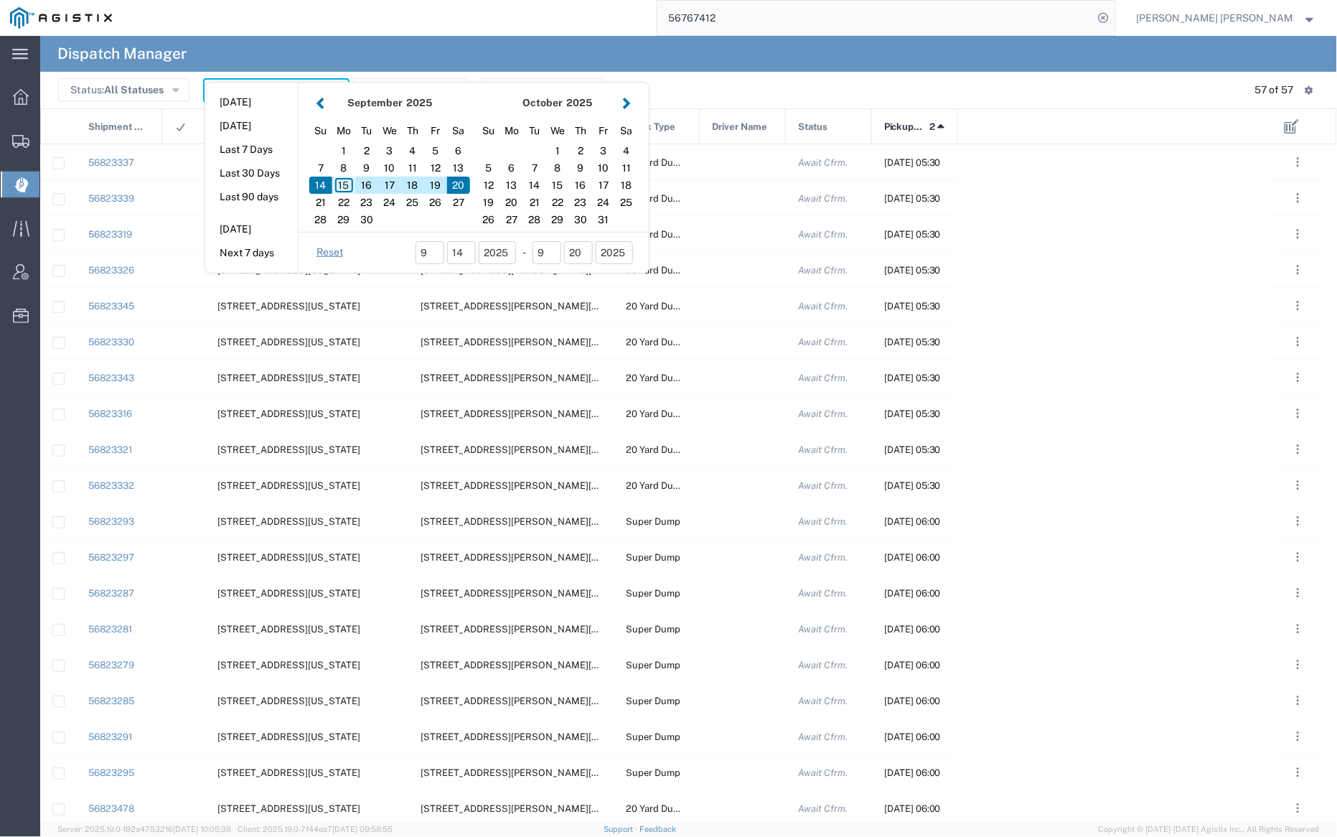
click at [343, 184] on div "15" at bounding box center [343, 185] width 23 height 17
type input "09/15/2025"
type input "09/15/2025 - 09/15/2025"
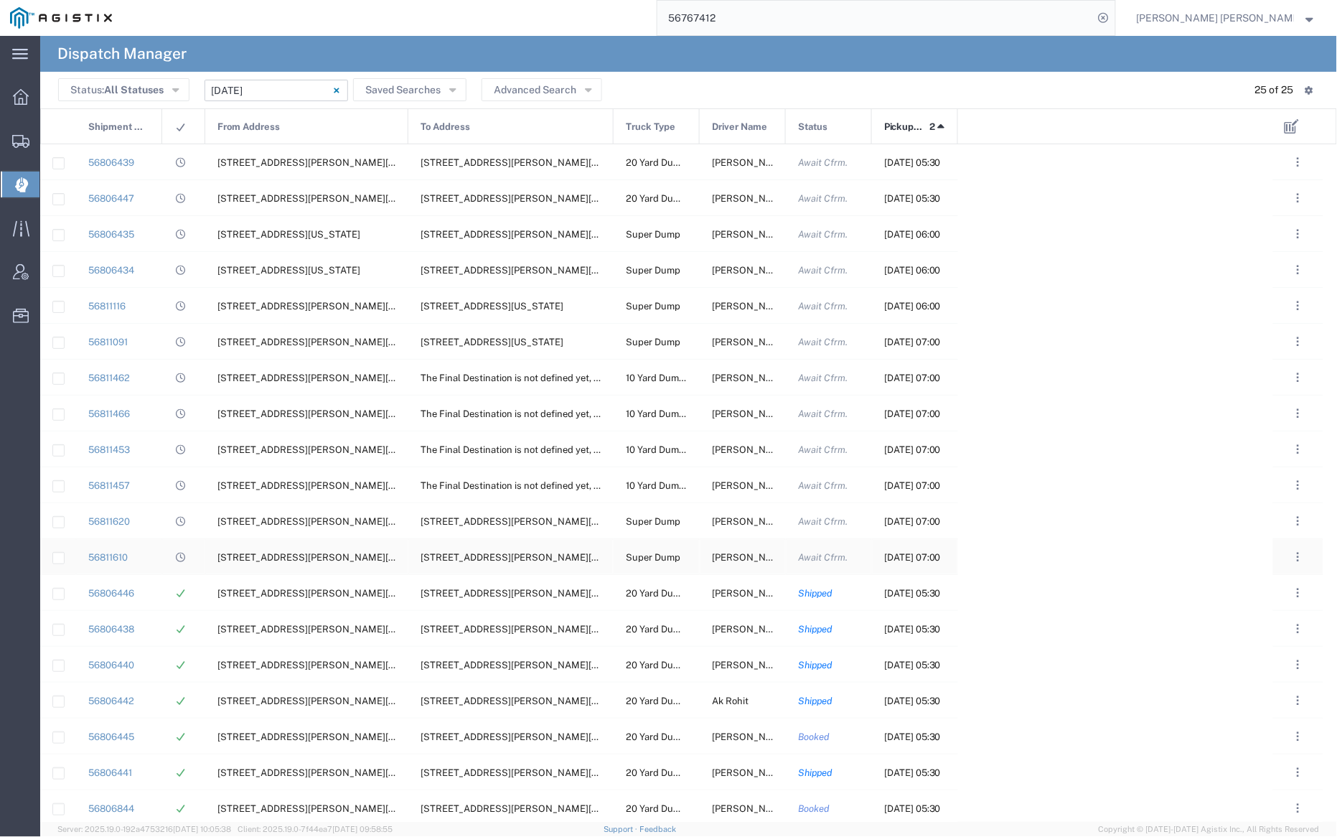
click at [741, 558] on span "Robert Schiller" at bounding box center [751, 557] width 78 height 11
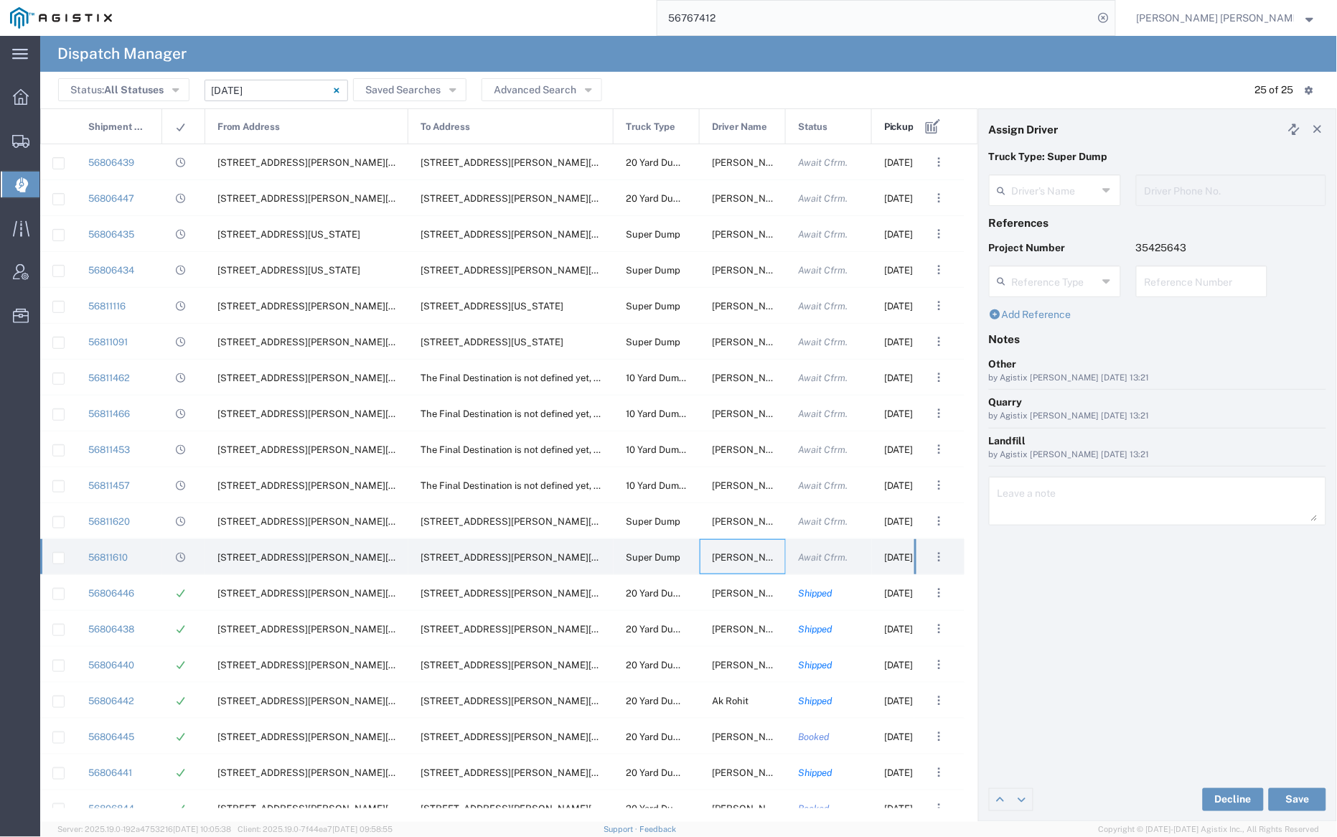
type input "Robert Schiller"
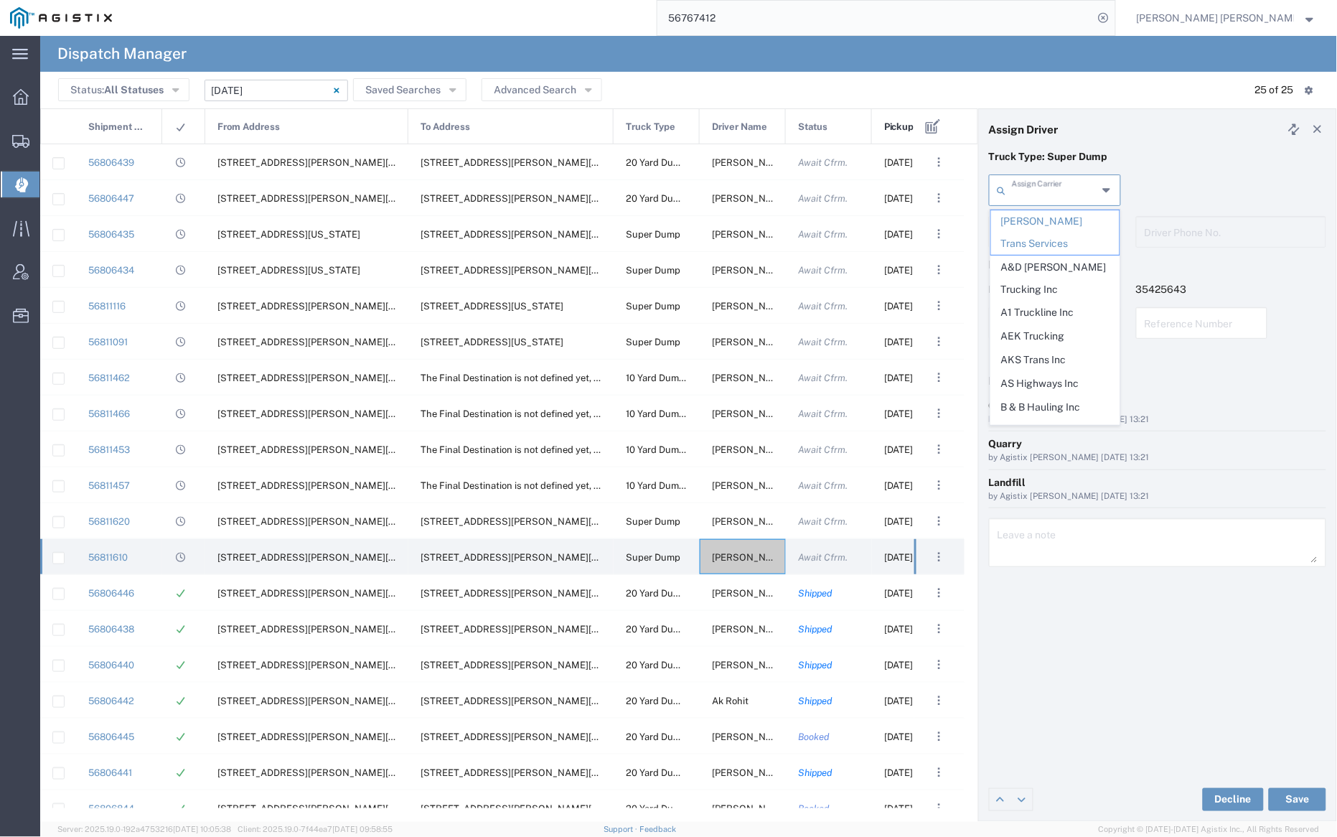
click at [1052, 189] on input "text" at bounding box center [1054, 189] width 85 height 25
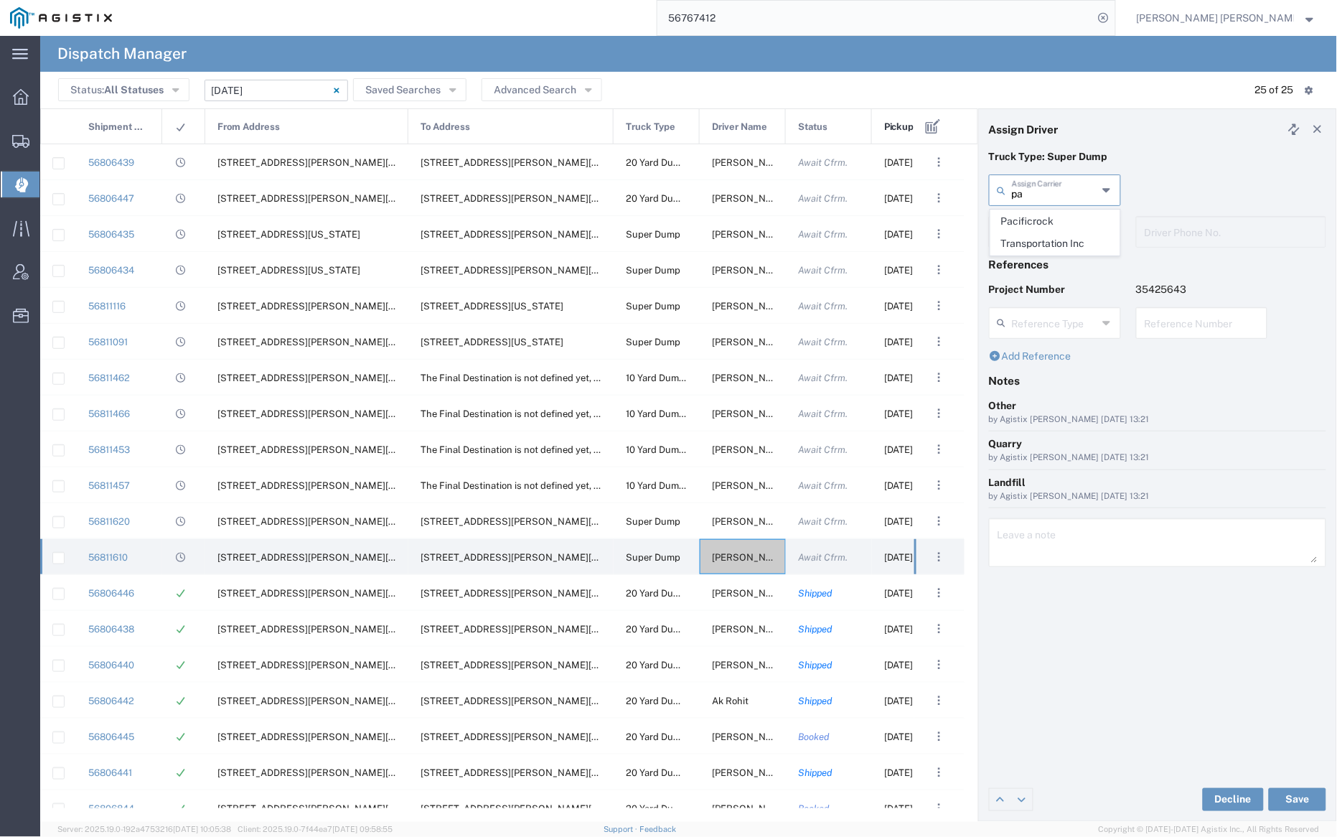
click at [1049, 231] on span "Pacificrock Transportation Inc" at bounding box center [1055, 232] width 128 height 45
type input "Pacificrock Transportation Inc"
click at [1050, 223] on input "text" at bounding box center [1057, 230] width 90 height 25
click at [1044, 258] on span "Bhupinder Singh" at bounding box center [1055, 263] width 128 height 22
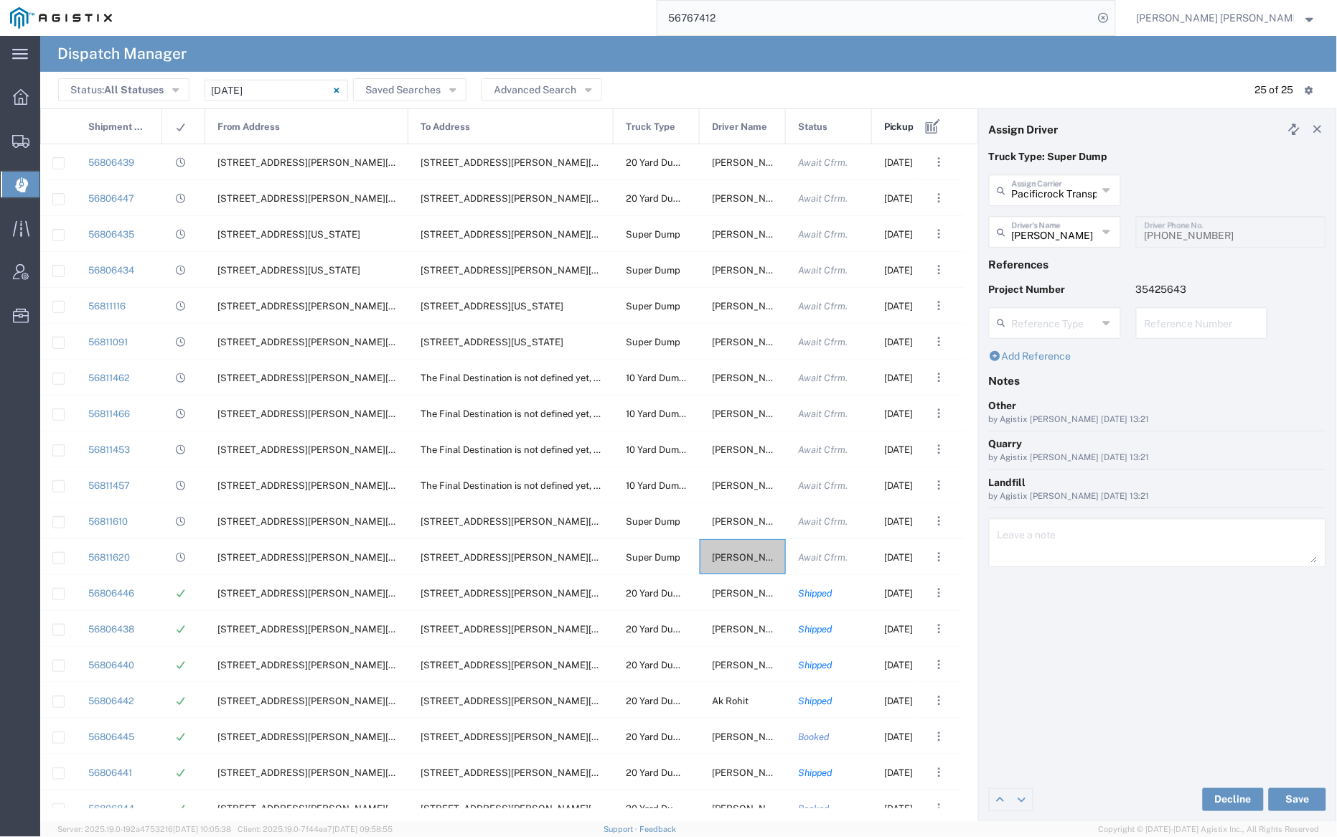
click at [775, 19] on input "56767412" at bounding box center [876, 18] width 436 height 34
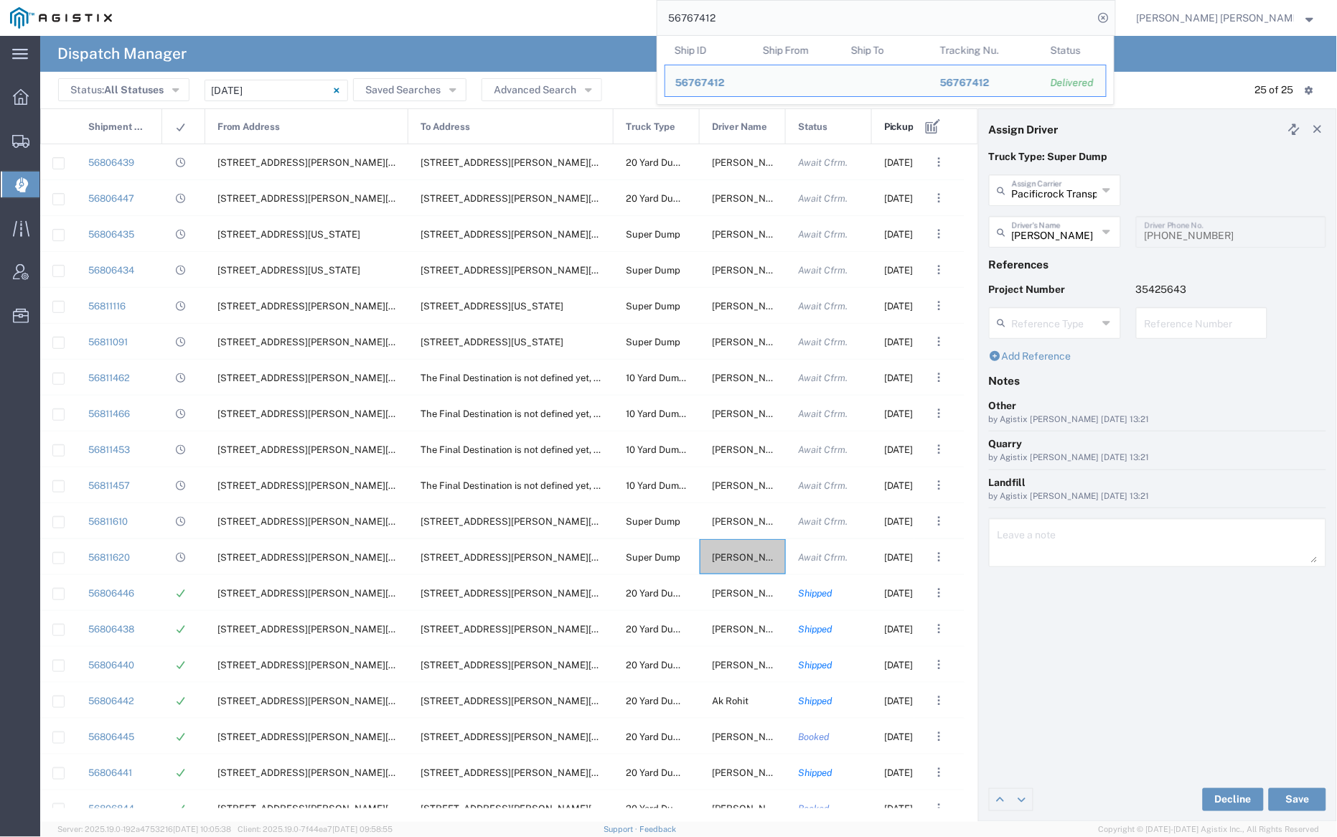
click at [775, 19] on input "56767412" at bounding box center [876, 18] width 436 height 34
click at [725, 78] on span "56767412" at bounding box center [700, 82] width 50 height 11
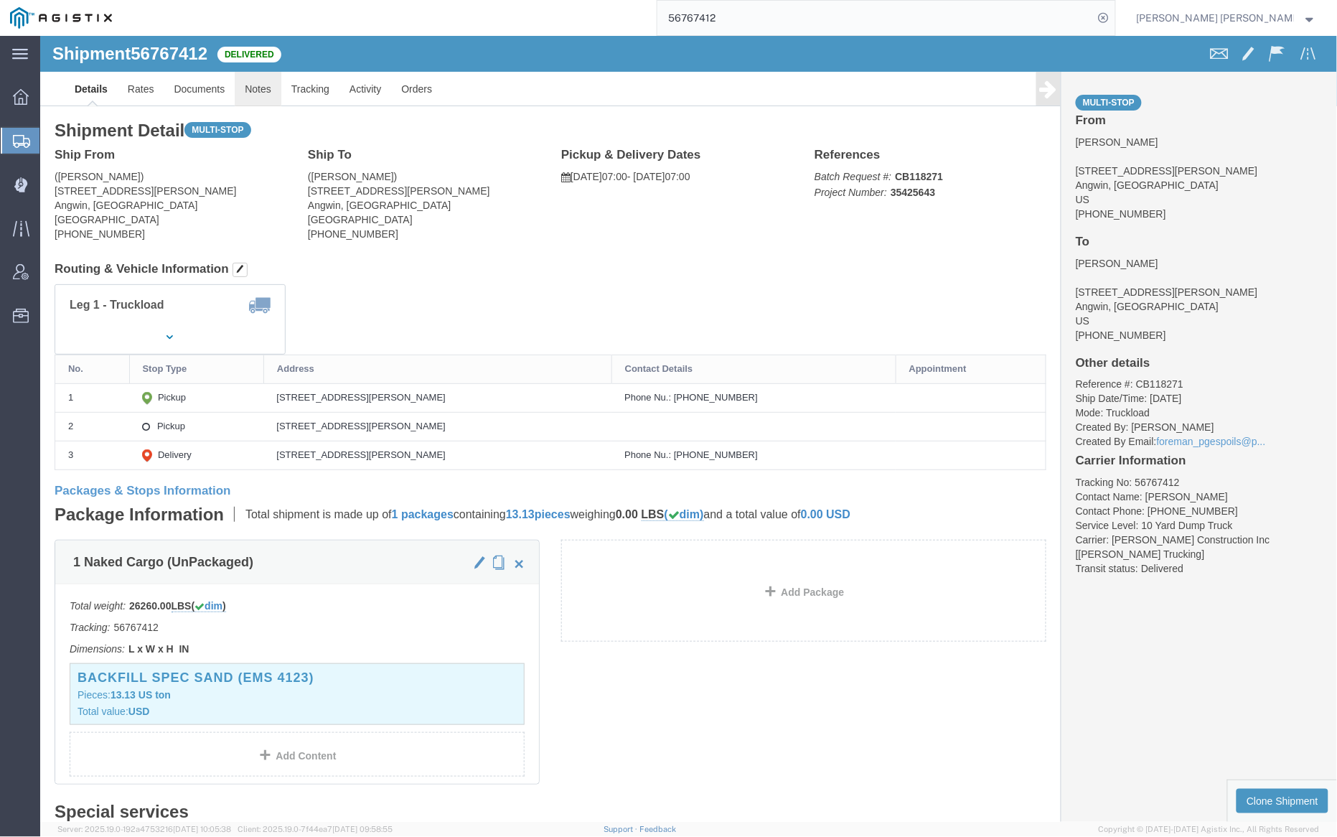
click link "Notes"
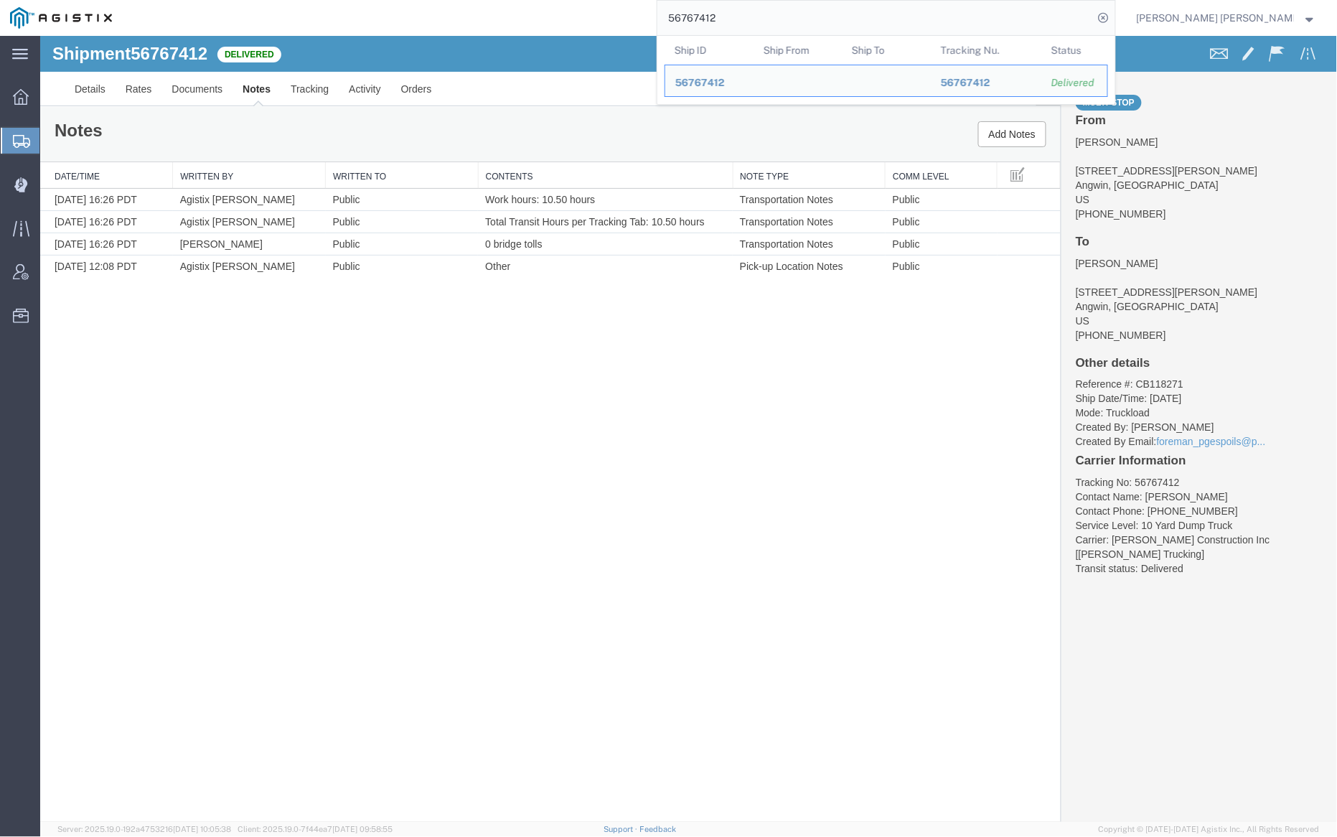
click at [785, 19] on input "56767412" at bounding box center [876, 18] width 436 height 34
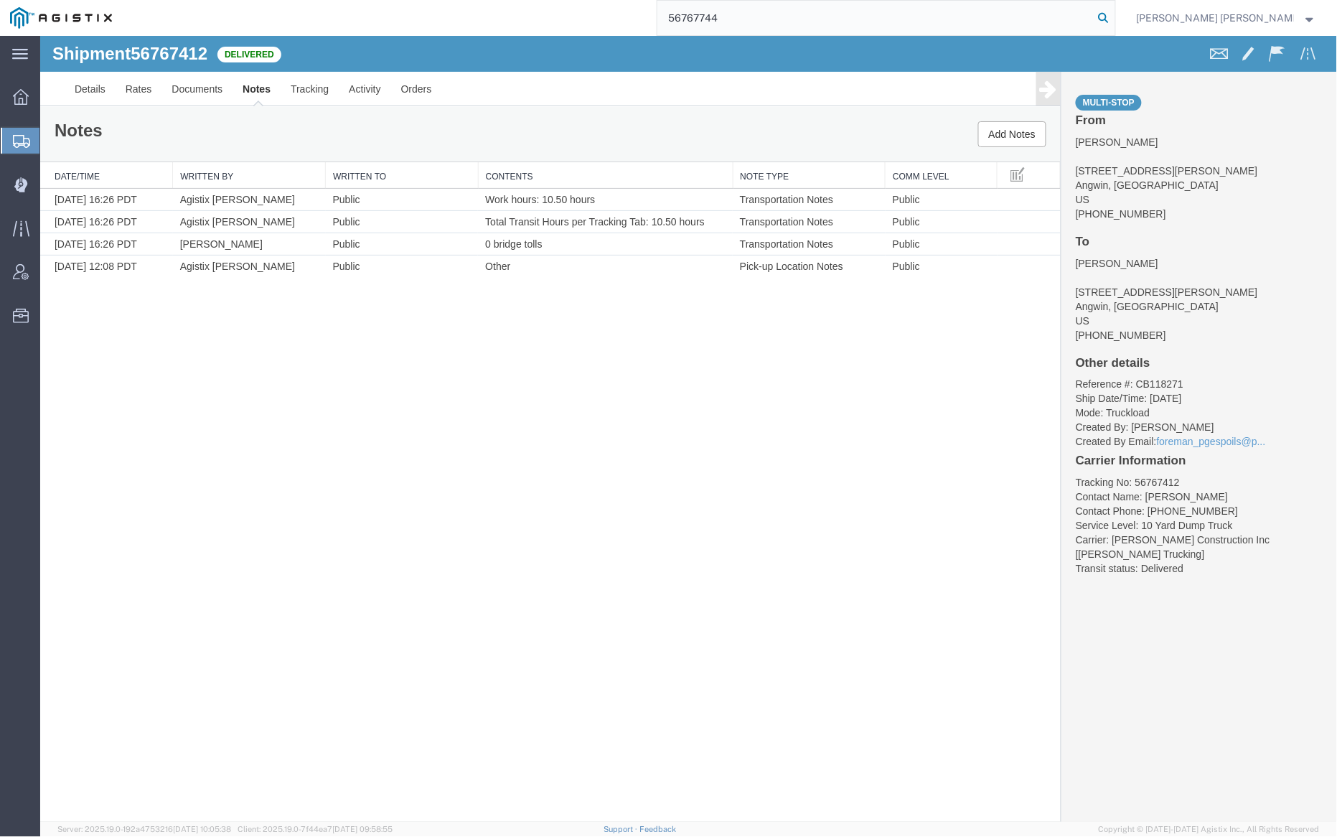
click at [1114, 14] on icon at bounding box center [1104, 18] width 20 height 20
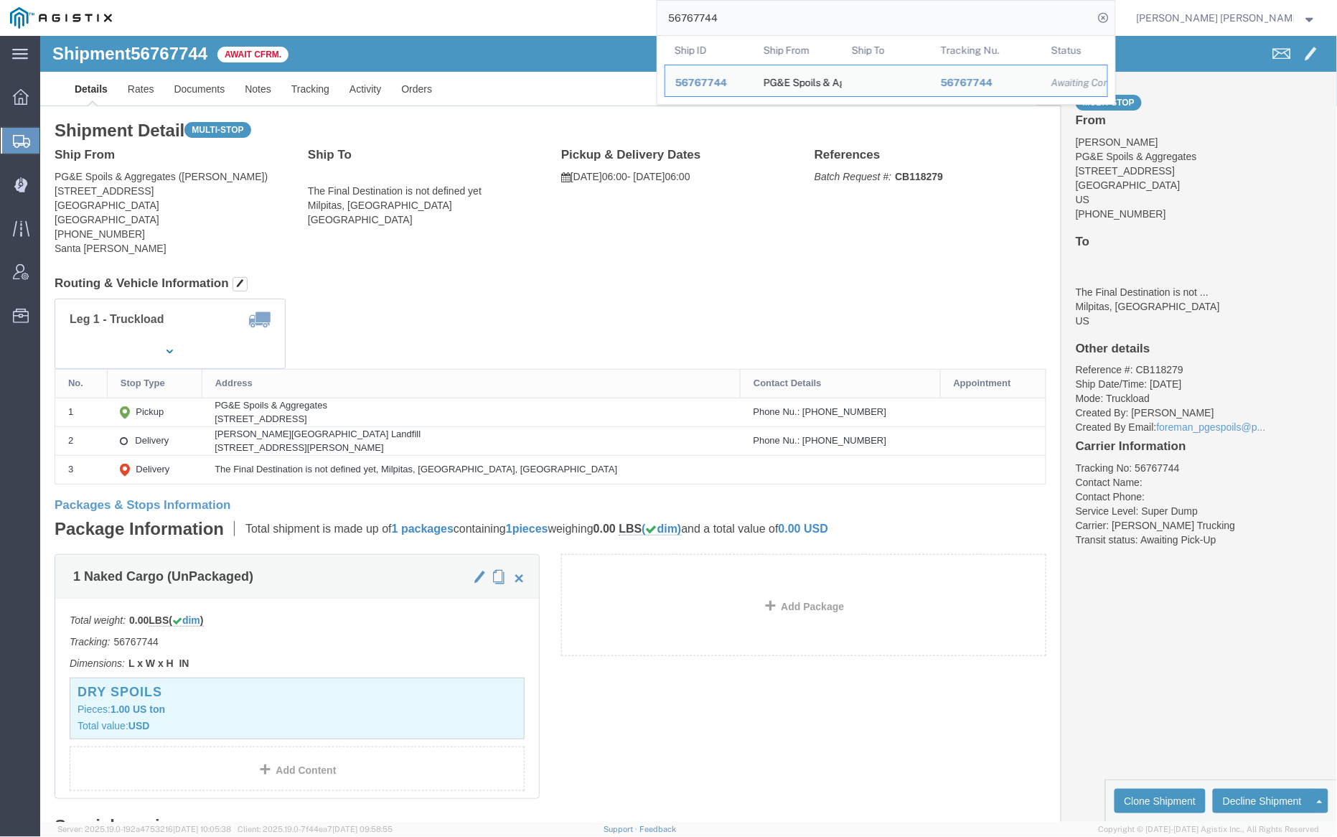
click at [764, 20] on input "56767744" at bounding box center [876, 18] width 436 height 34
click at [764, 19] on input "56767744" at bounding box center [876, 18] width 436 height 34
paste input "06"
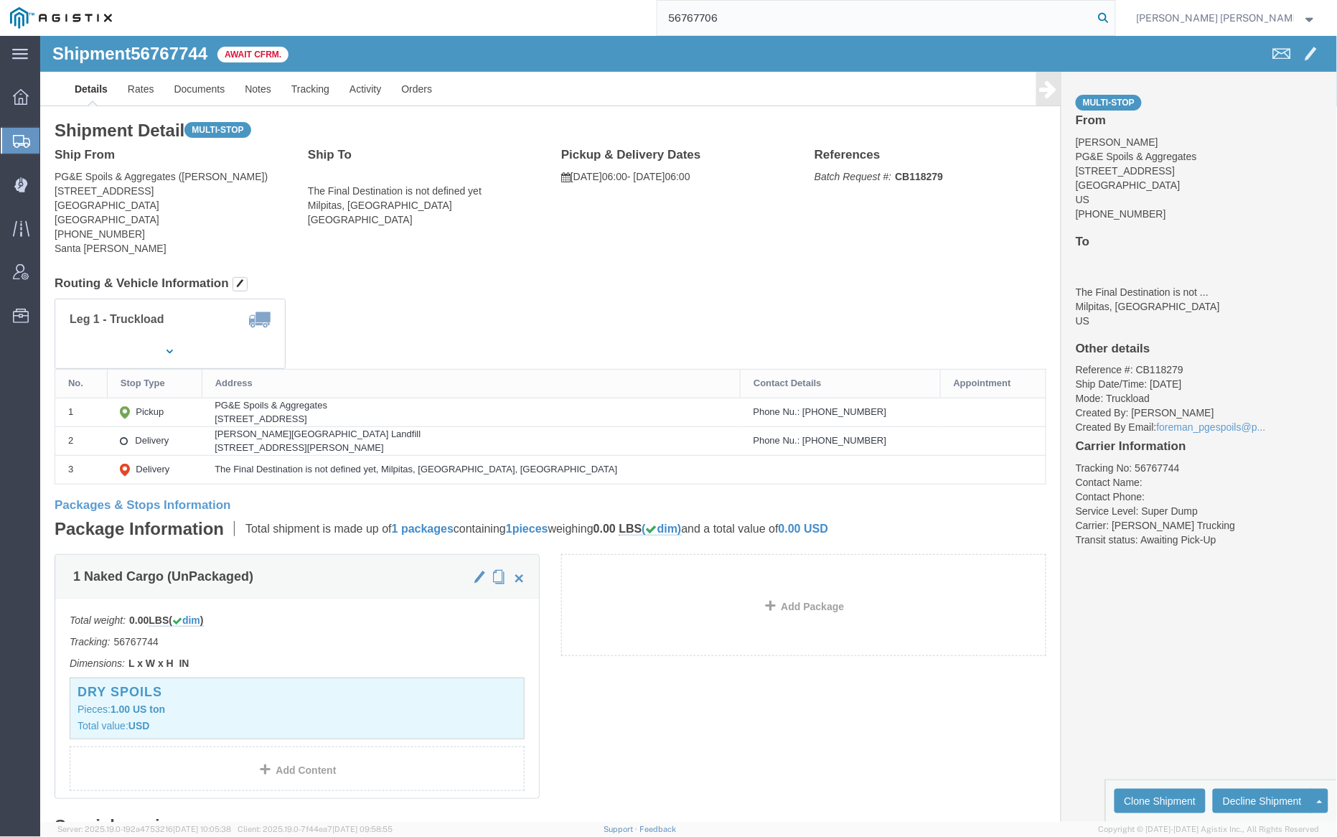
click at [1114, 14] on icon at bounding box center [1104, 18] width 20 height 20
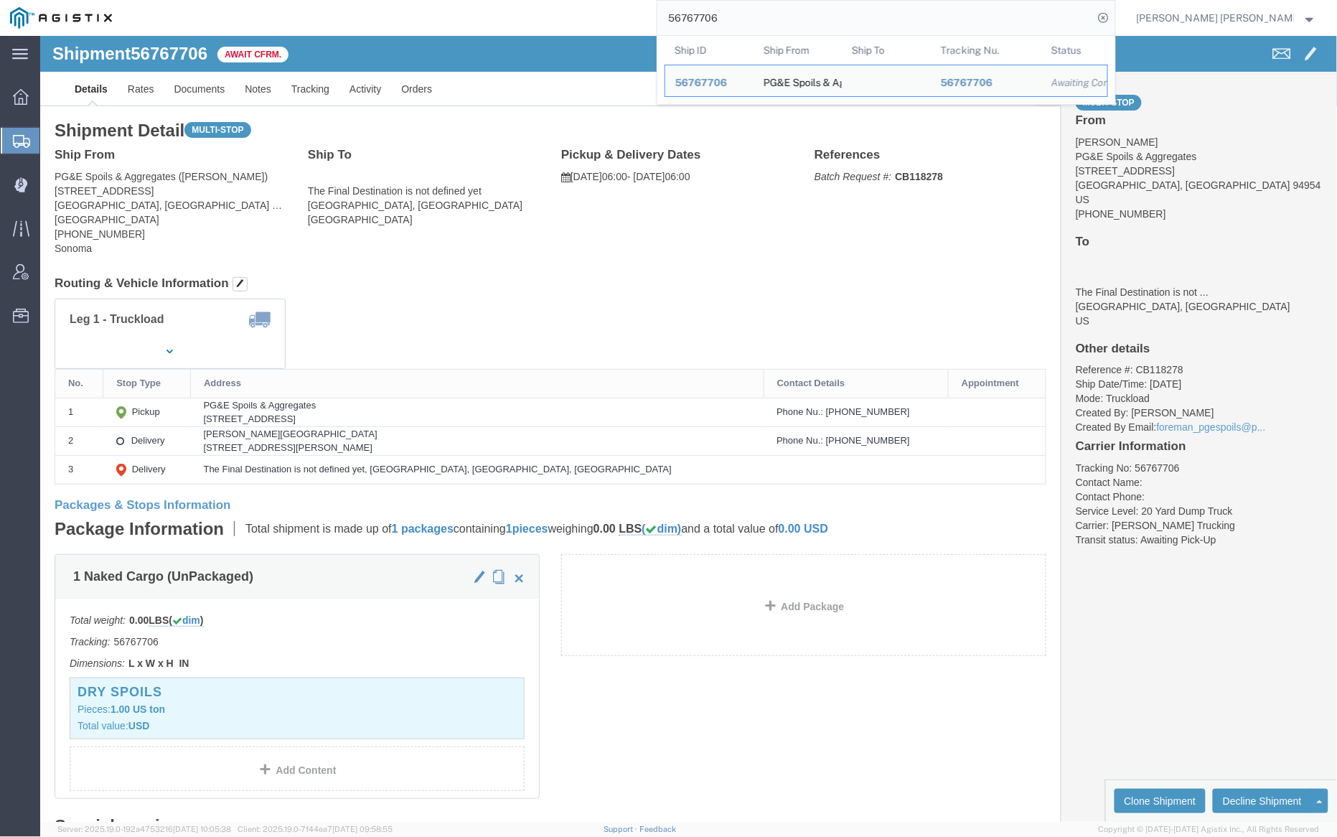
click at [772, 17] on input "56767706" at bounding box center [876, 18] width 436 height 34
paste input "407"
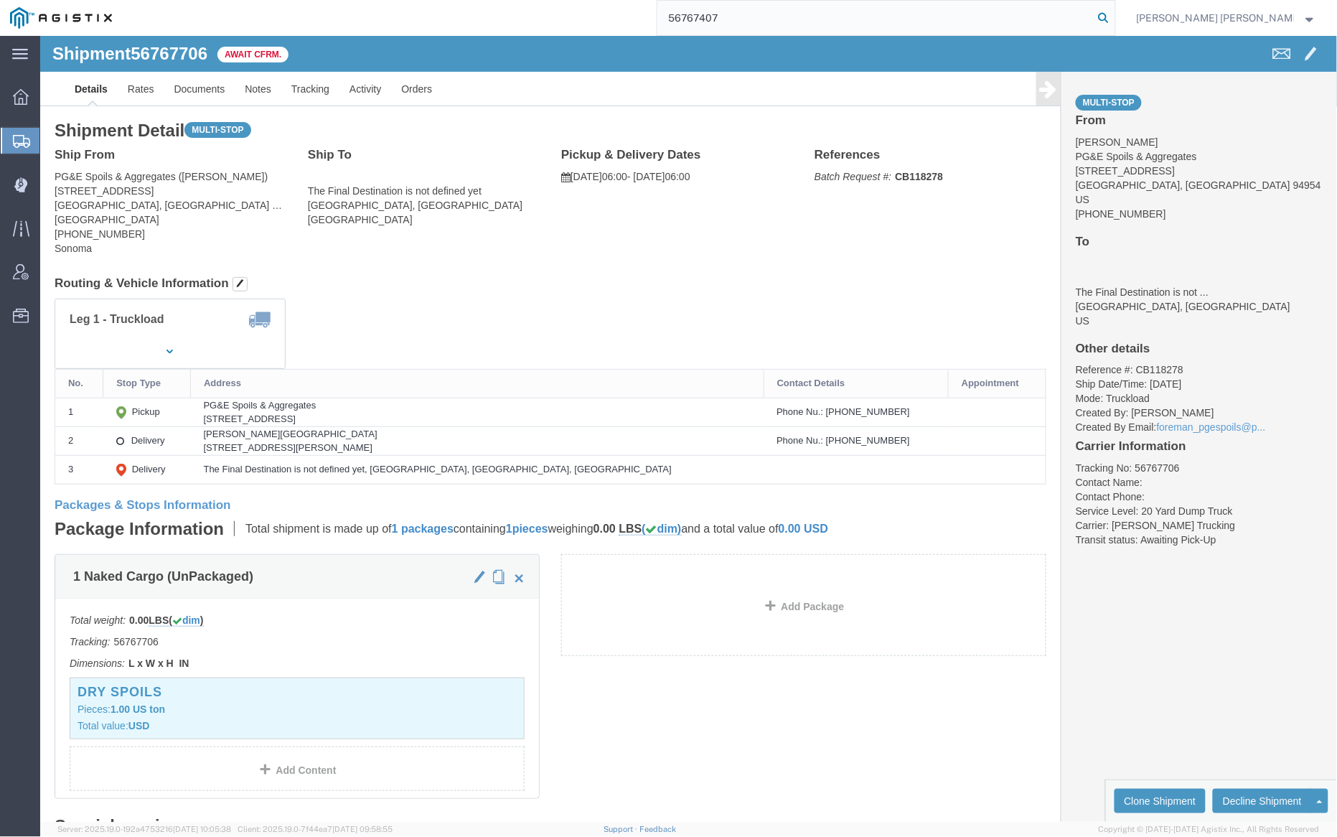
type input "56767407"
click at [1114, 16] on icon at bounding box center [1104, 18] width 20 height 20
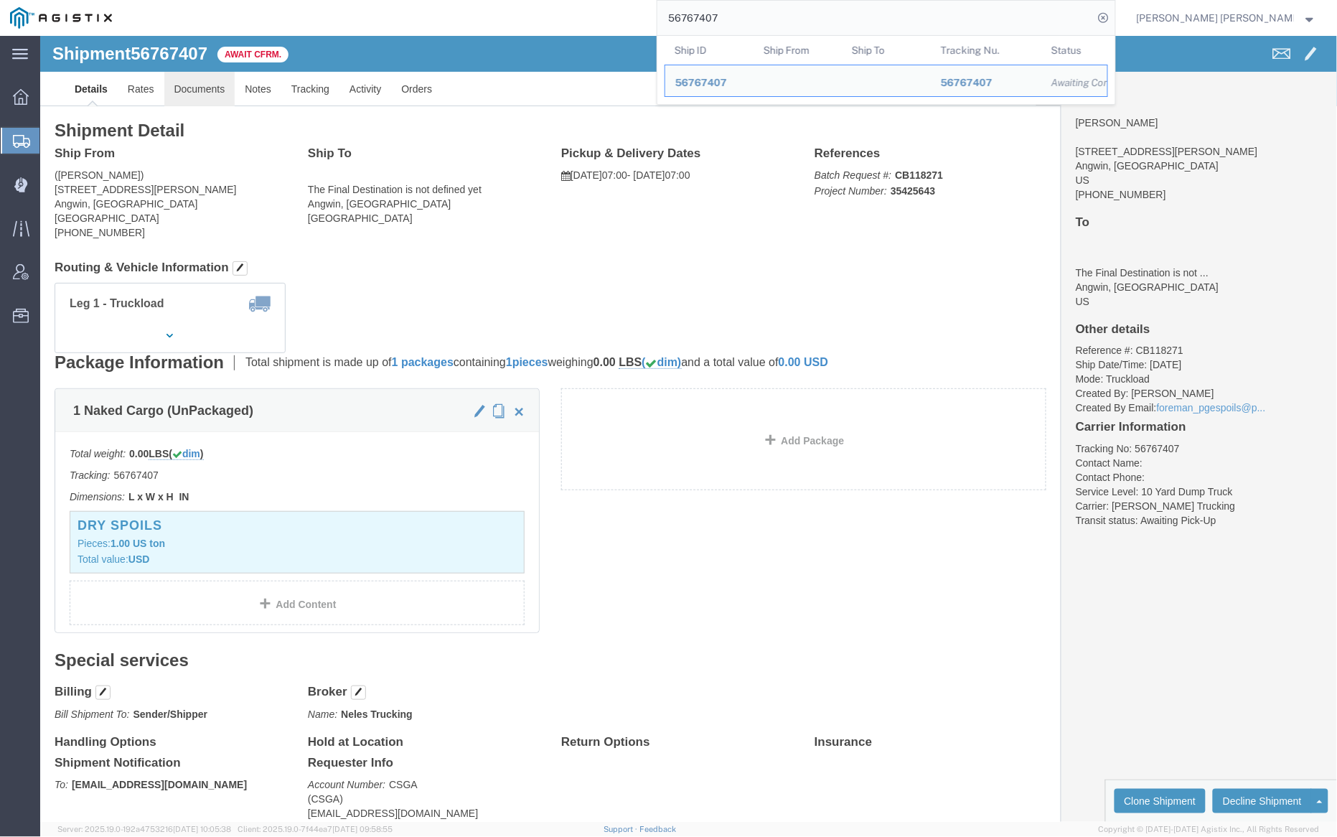
click link "Documents"
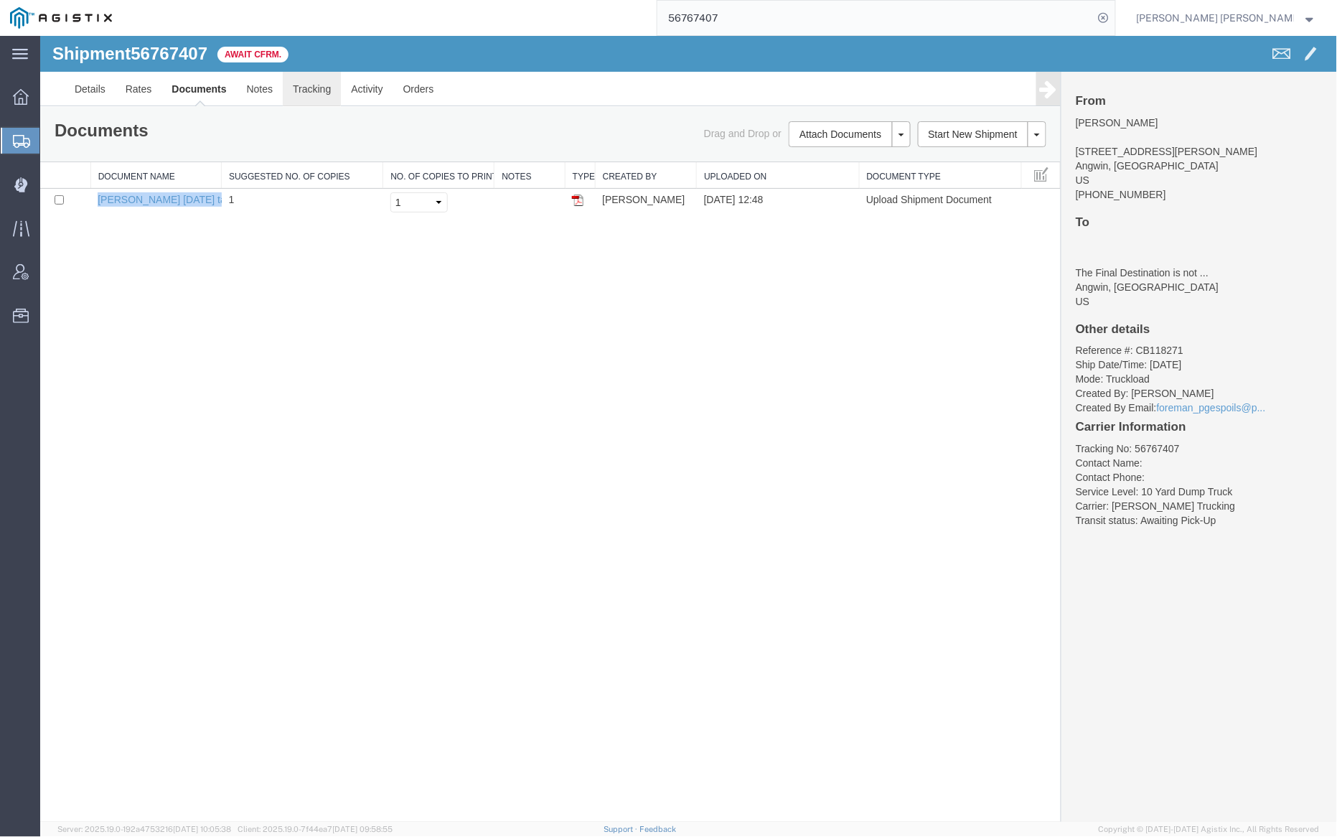
click at [311, 90] on link "Tracking" at bounding box center [311, 88] width 58 height 34
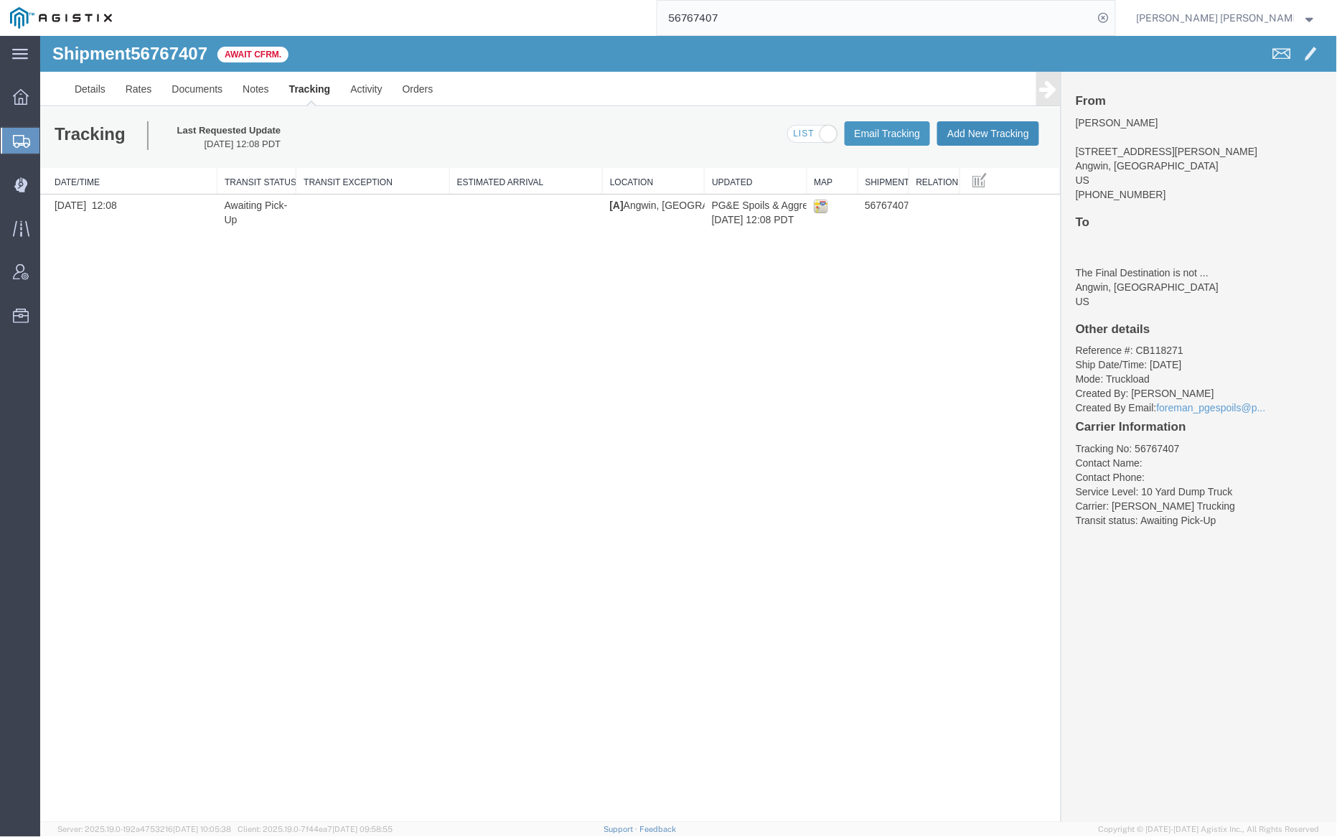
click at [983, 136] on button "Add New Tracking" at bounding box center [988, 133] width 102 height 24
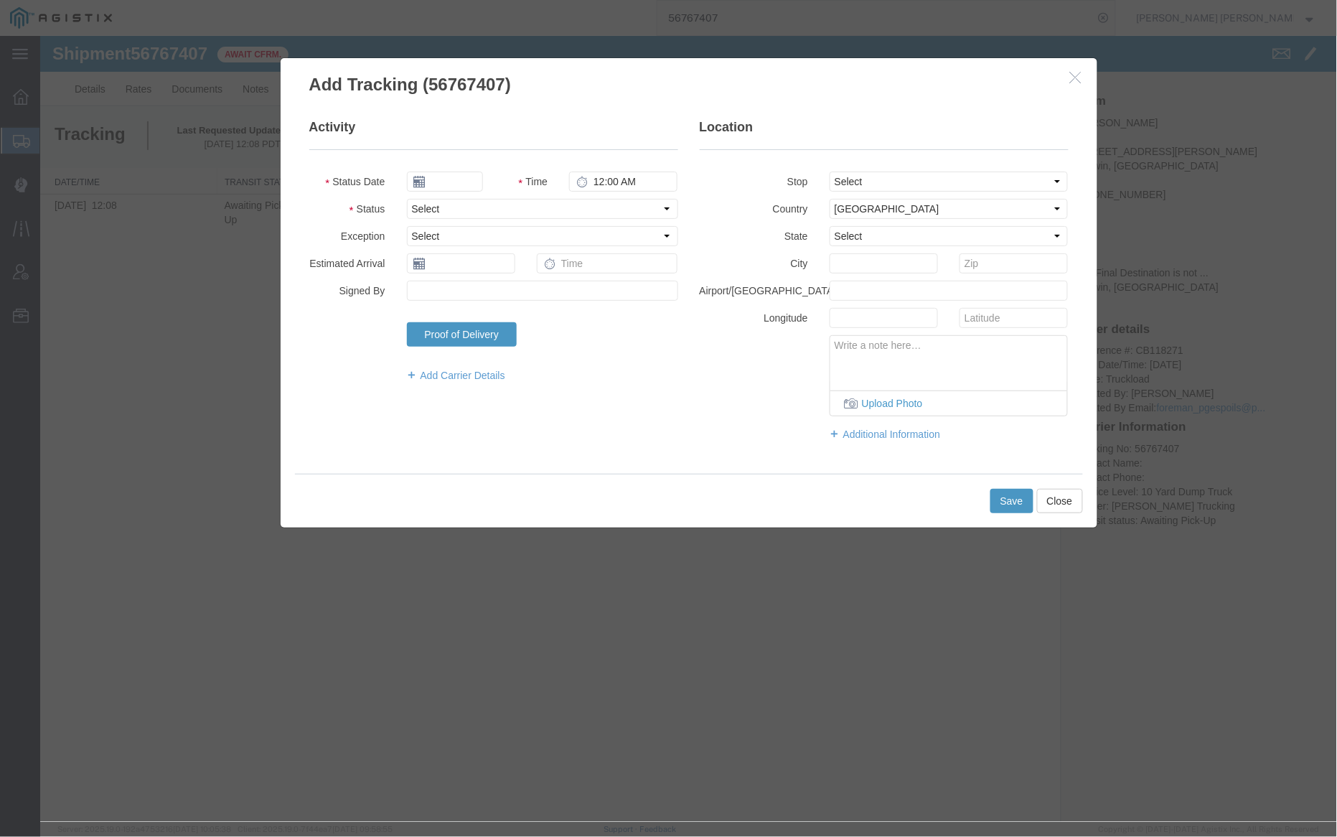
type input "[DATE]"
type input "4:00 PM"
click at [441, 183] on input "[DATE]" at bounding box center [444, 181] width 76 height 20
drag, startPoint x: 480, startPoint y: 268, endPoint x: 496, endPoint y: 251, distance: 23.4
click at [480, 268] on td "10" at bounding box center [482, 271] width 22 height 22
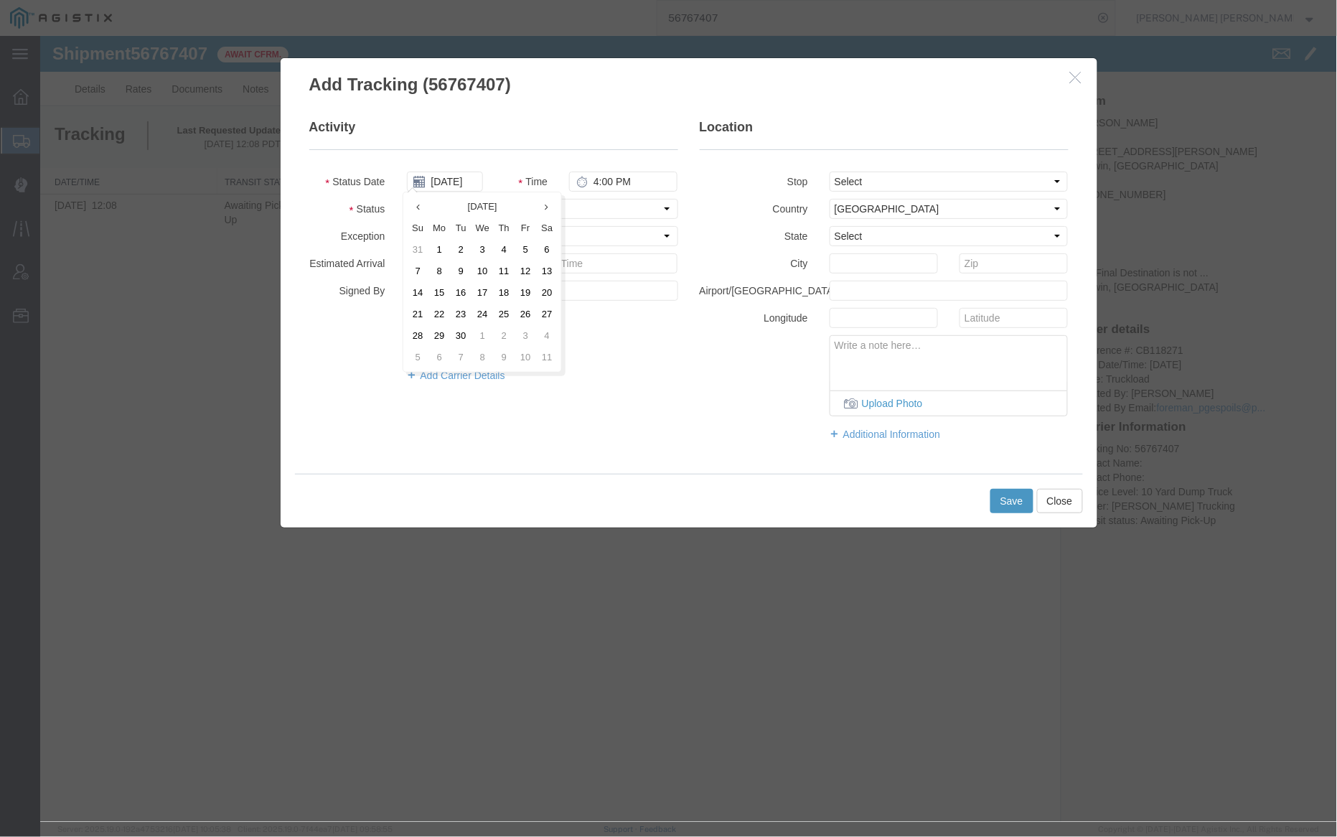
type input "09/10/2025"
drag, startPoint x: 593, startPoint y: 182, endPoint x: 603, endPoint y: 184, distance: 10.5
click at [594, 182] on input "4:00 PM" at bounding box center [622, 181] width 108 height 20
type input "5:00 PM"
click at [610, 208] on select "Select Arrival Notice Available Arrival Notice Imported Arrive at Delivery Loca…" at bounding box center [541, 208] width 271 height 20
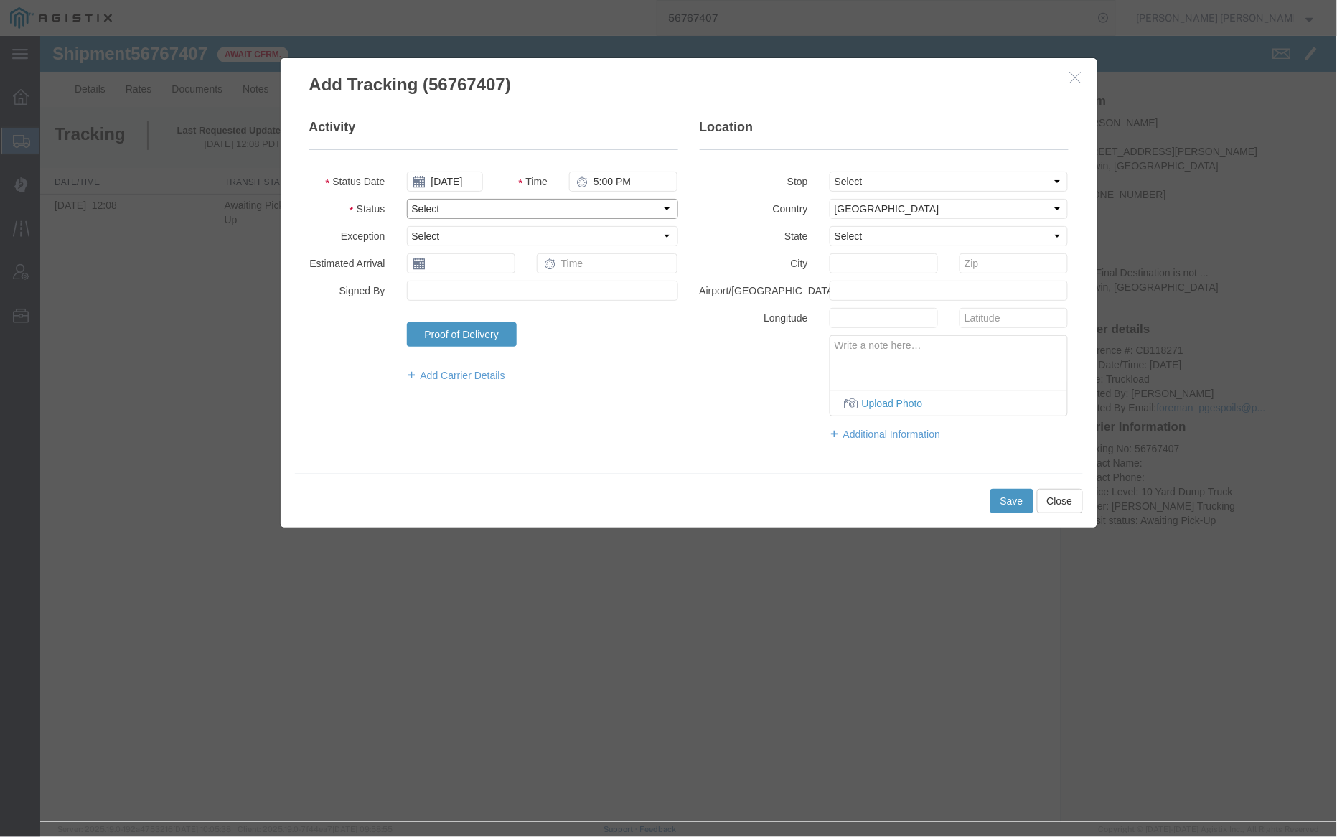
select select "DELIVRED"
click at [406, 198] on select "Select Arrival Notice Available Arrival Notice Imported Arrive at Delivery Loca…" at bounding box center [541, 208] width 271 height 20
click at [872, 179] on select "Select From: 910 Howell Mountain Rd, Angwin, CA, US To: The Final Destination i…" at bounding box center [948, 181] width 239 height 20
select select "{"pickupDeliveryInfoId": "122830648","pickupOrDelivery": "P","stopNum": "1","lo…"
click at [829, 171] on select "Select From: 910 Howell Mountain Rd, Angwin, CA, US To: The Final Destination i…" at bounding box center [948, 181] width 239 height 20
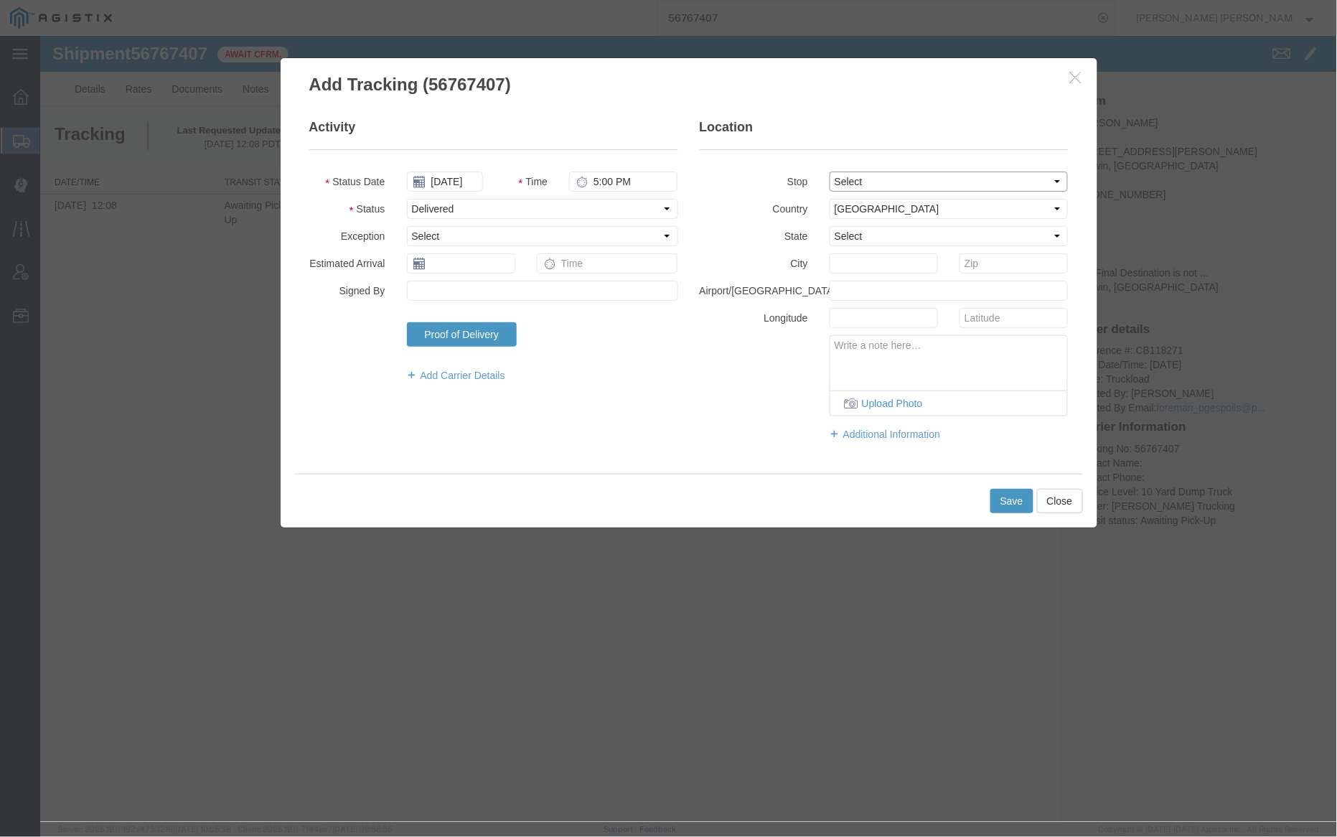
select select "CA"
type input "Angwin"
click at [1017, 497] on button "Save" at bounding box center [1011, 500] width 43 height 24
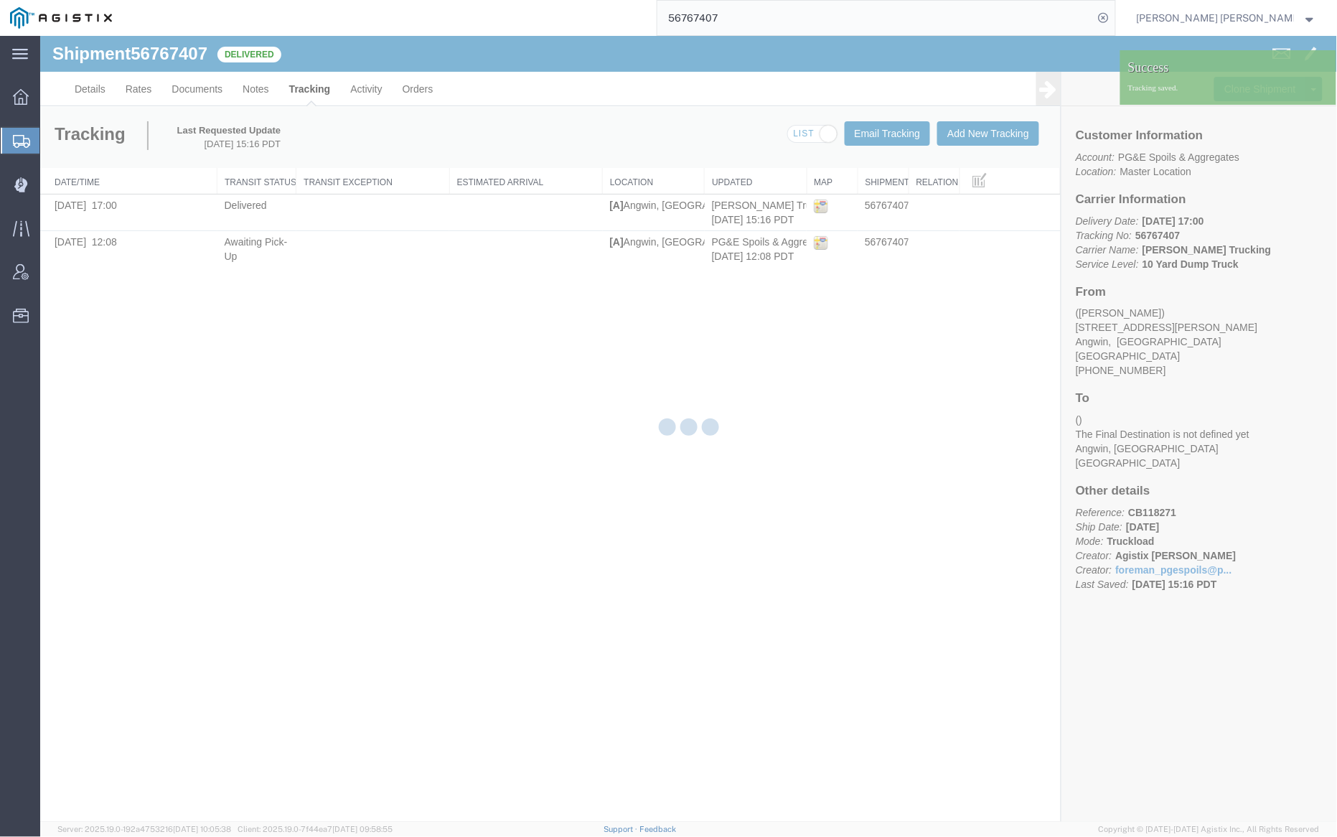
click at [974, 131] on div at bounding box center [688, 429] width 1297 height 786
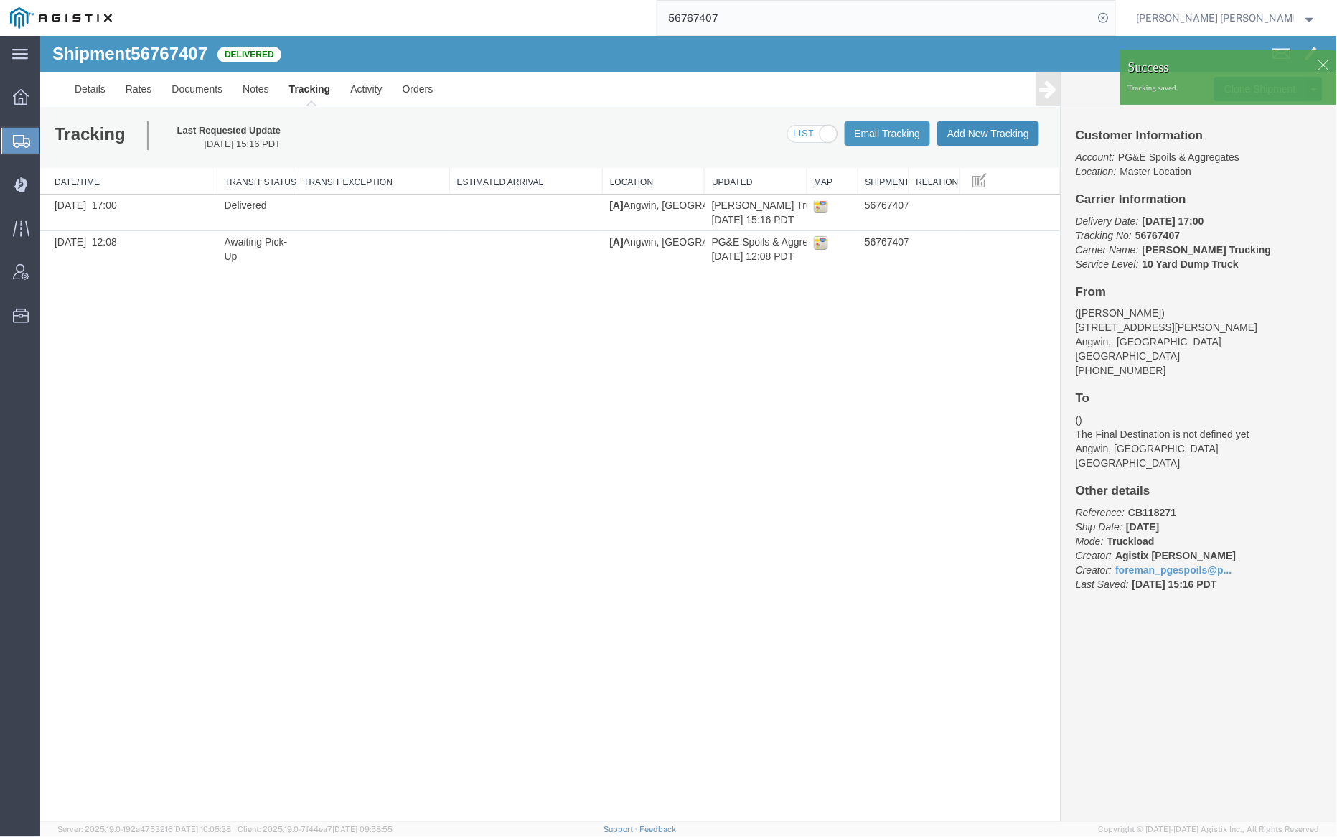
click at [999, 135] on button "Add New Tracking" at bounding box center [988, 133] width 102 height 24
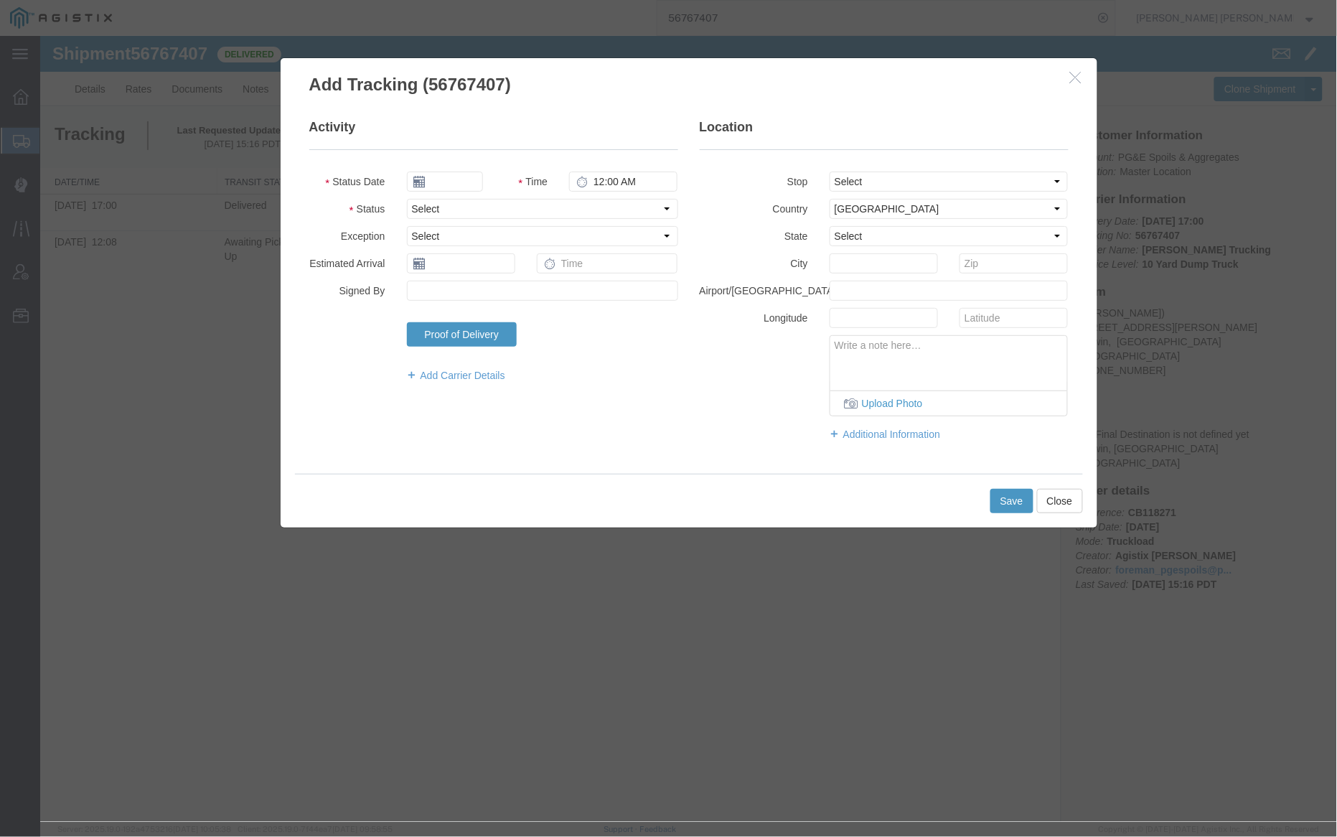
type input "[DATE]"
type input "4:00 PM"
click at [453, 187] on input "[DATE]" at bounding box center [444, 181] width 76 height 20
click at [485, 272] on td "10" at bounding box center [482, 271] width 22 height 22
type input "09/10/2025"
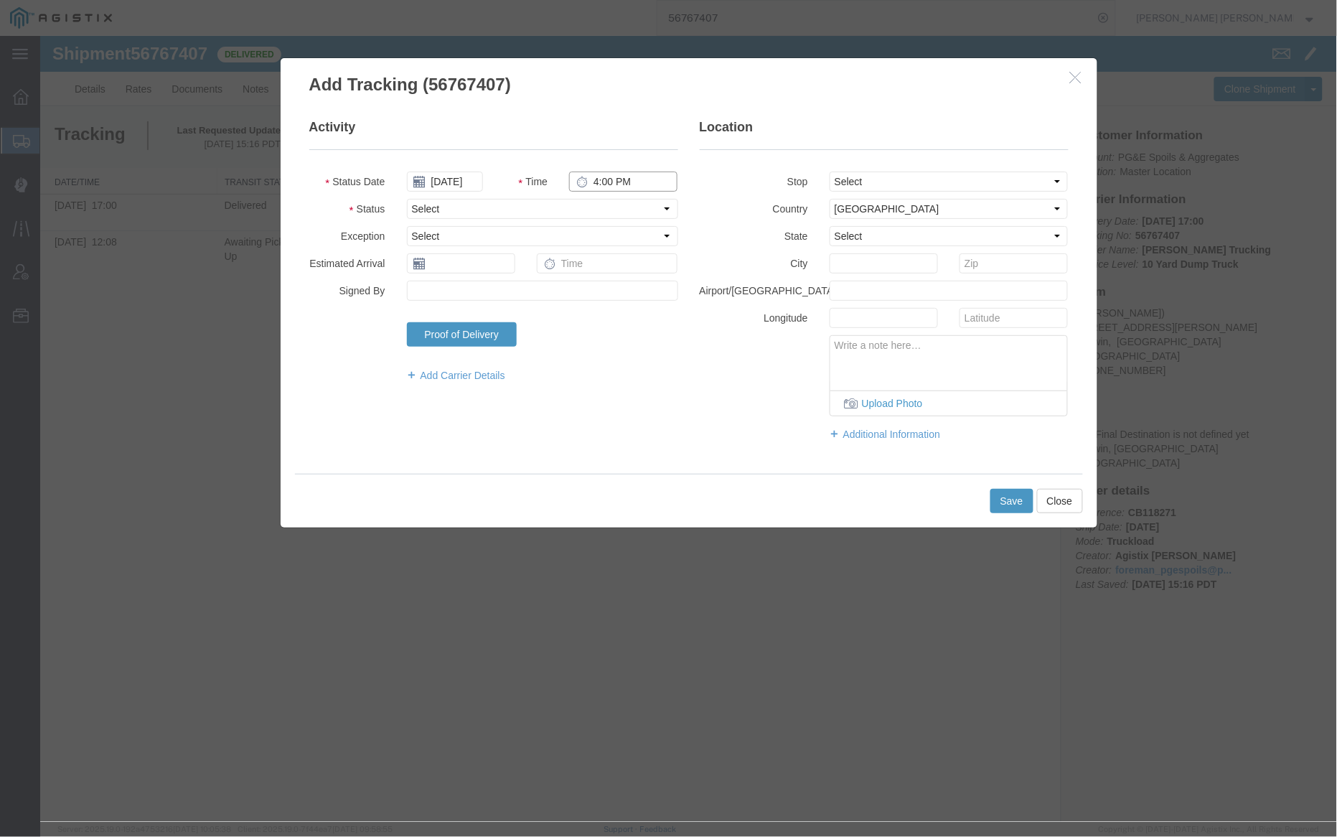
click at [596, 177] on input "4:00 PM" at bounding box center [622, 181] width 108 height 20
type input "7:00 AM"
click at [505, 207] on select "Select Arrival Notice Available Arrival Notice Imported Arrive at Delivery Loca…" at bounding box center [541, 208] width 271 height 20
select select "ARVPULOC"
click at [406, 198] on select "Select Arrival Notice Available Arrival Notice Imported Arrive at Delivery Loca…" at bounding box center [541, 208] width 271 height 20
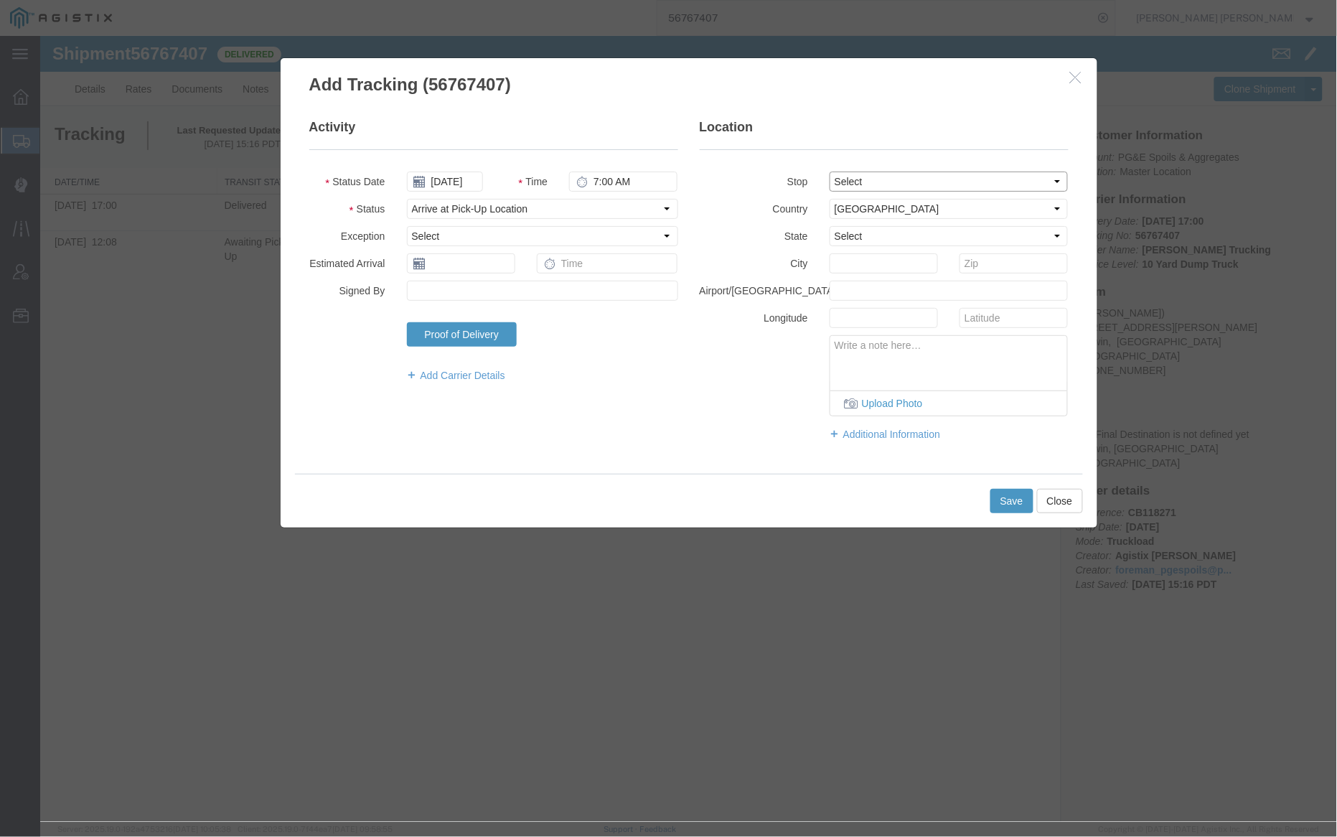
click at [881, 182] on select "Select From: 910 Howell Mountain Rd, Angwin, CA, US To: The Final Destination i…" at bounding box center [948, 181] width 239 height 20
select select "{"pickupDeliveryInfoId": "122830648","pickupOrDelivery": "P","stopNum": "1","lo…"
click at [829, 171] on select "Select From: 910 Howell Mountain Rd, Angwin, CA, US To: The Final Destination i…" at bounding box center [948, 181] width 239 height 20
select select "CA"
type input "Angwin"
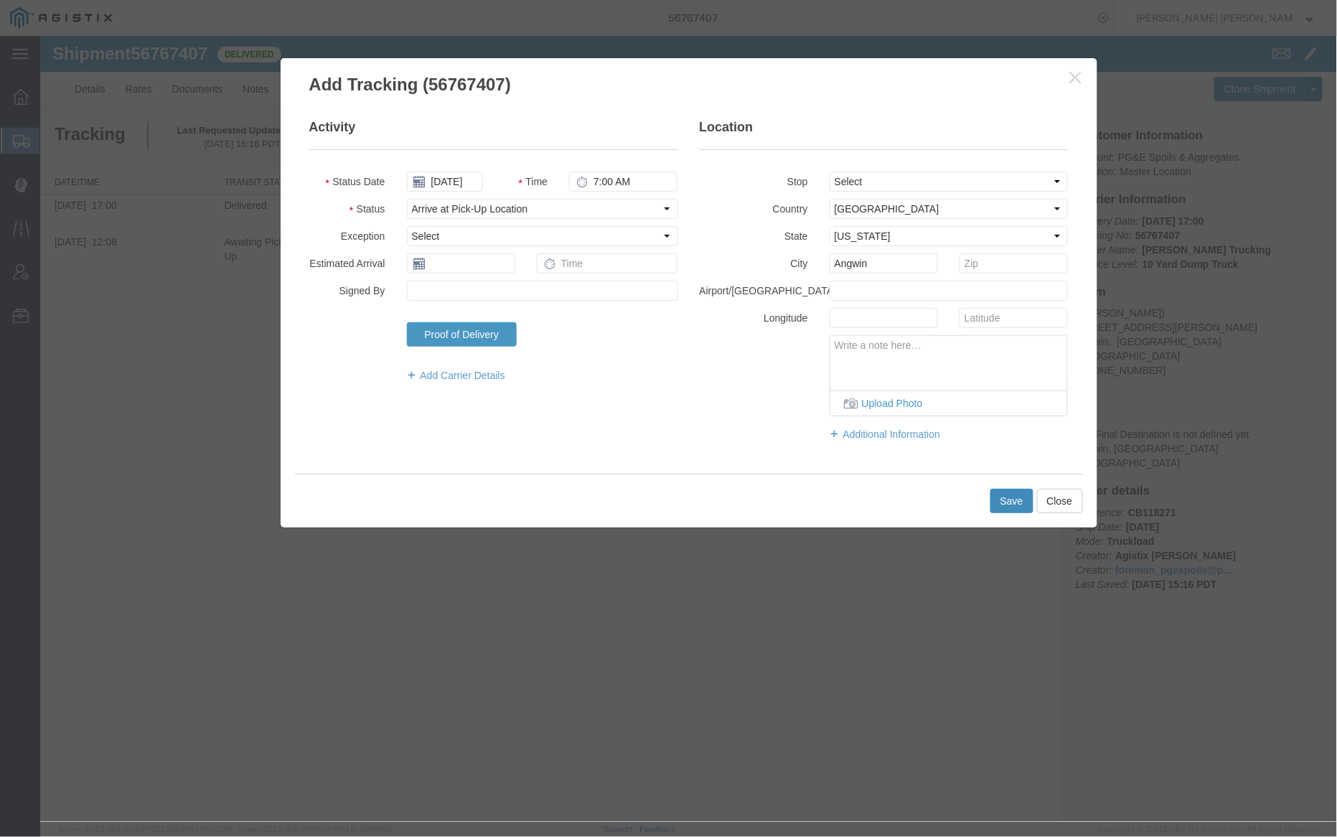
click at [999, 503] on button "Save" at bounding box center [1011, 500] width 43 height 24
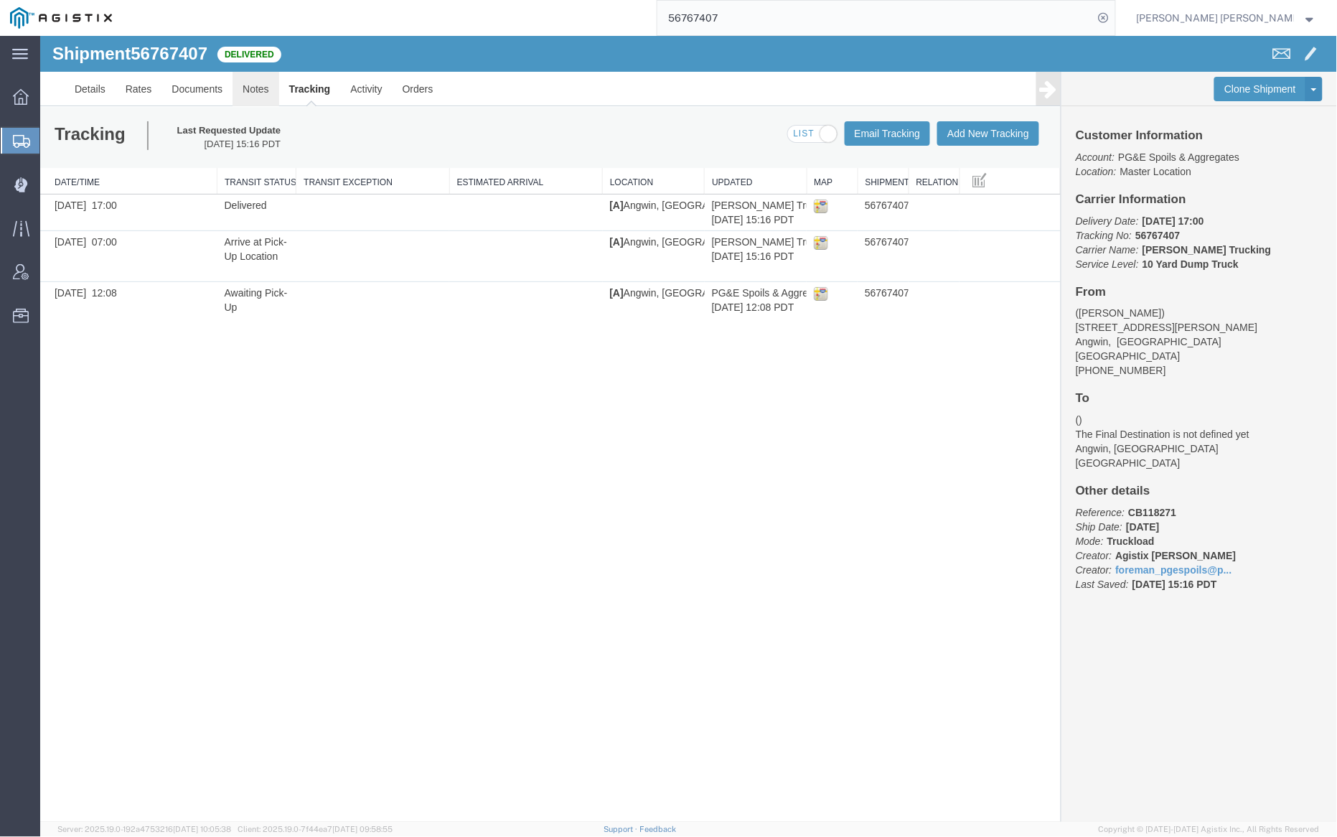
click at [253, 82] on link "Notes" at bounding box center [255, 88] width 47 height 34
click at [190, 88] on div at bounding box center [687, 428] width 1297 height 786
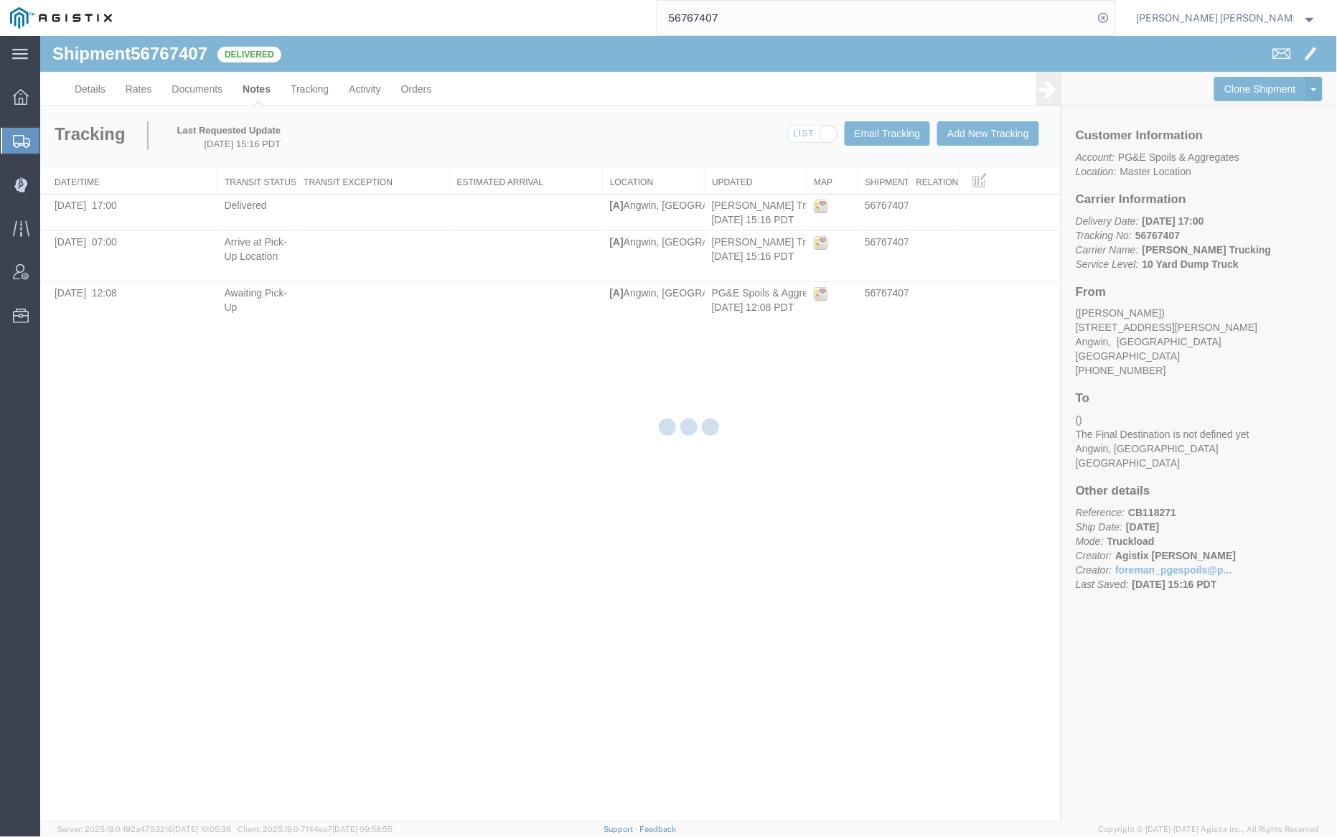
drag, startPoint x: 151, startPoint y: 53, endPoint x: 191, endPoint y: 89, distance: 53.9
click at [191, 89] on div at bounding box center [688, 429] width 1297 height 786
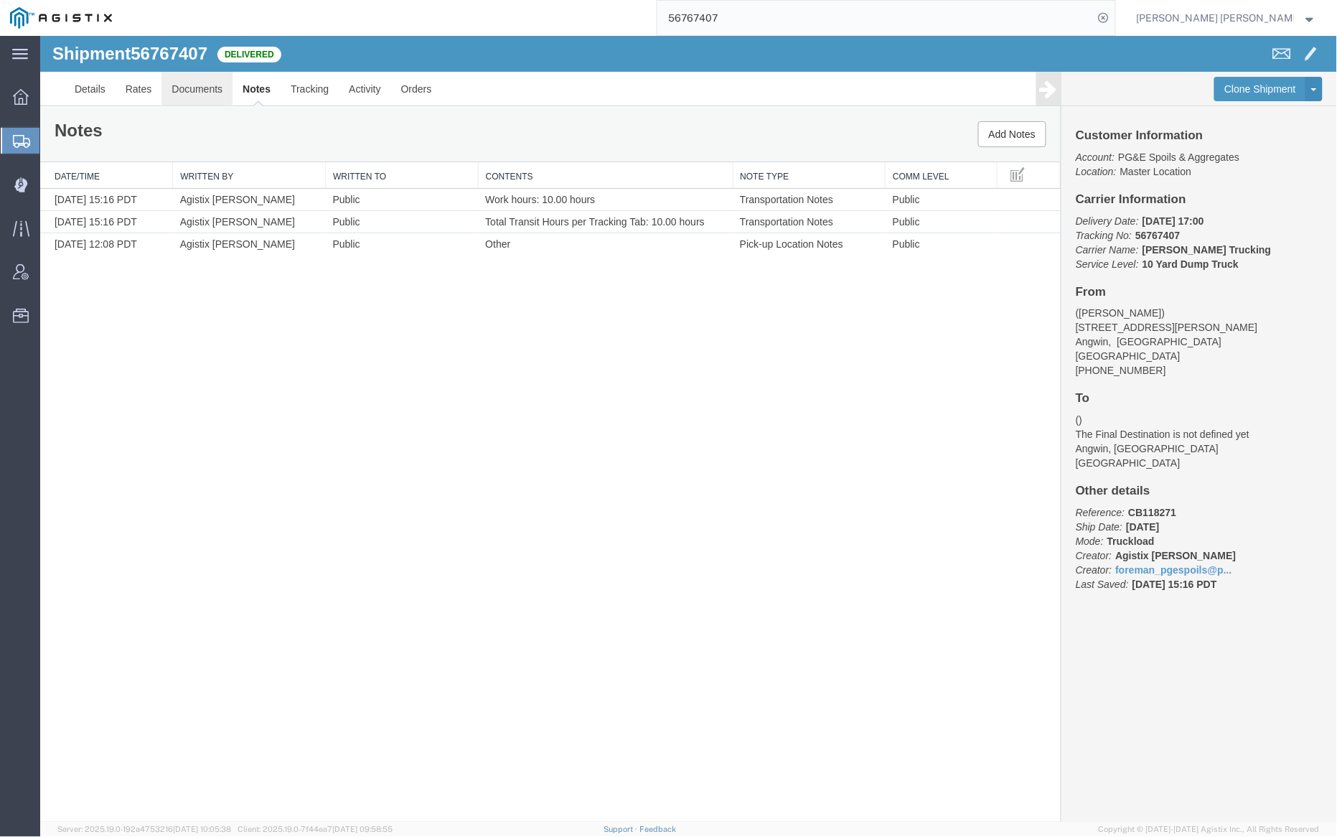
drag, startPoint x: 239, startPoint y: 118, endPoint x: 199, endPoint y: 82, distance: 53.9
click at [199, 82] on link "Documents" at bounding box center [196, 88] width 71 height 34
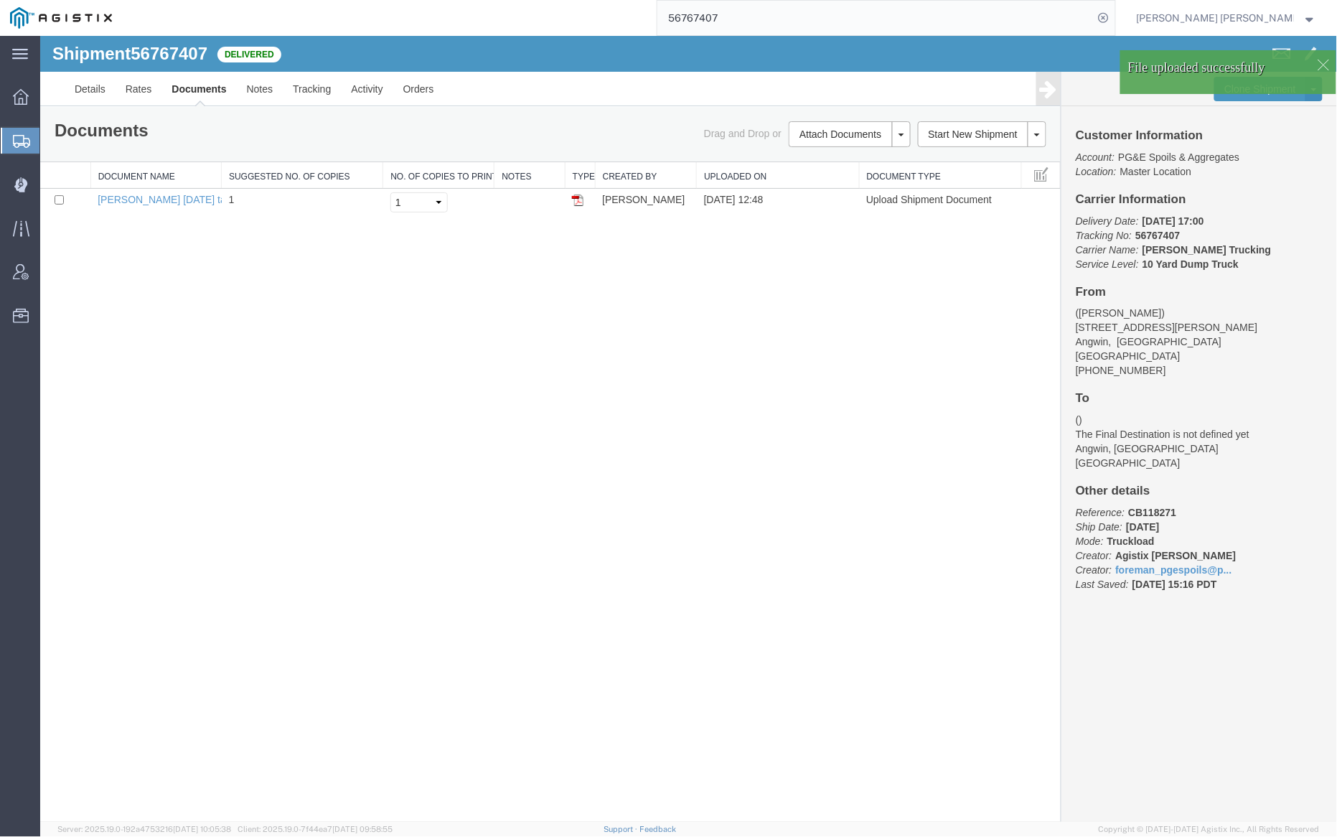
click at [196, 88] on link "Documents" at bounding box center [198, 88] width 75 height 34
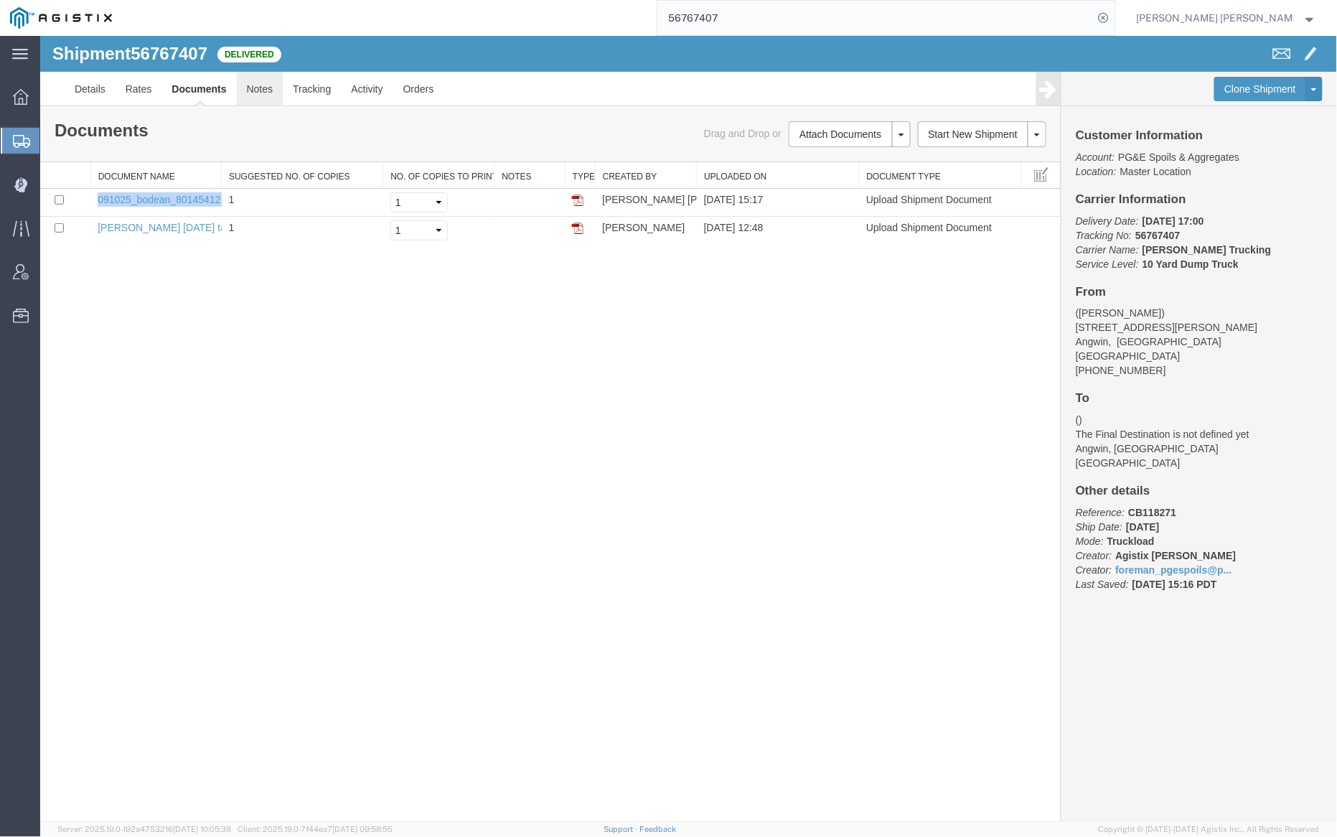
click at [245, 82] on link "Notes" at bounding box center [259, 88] width 47 height 34
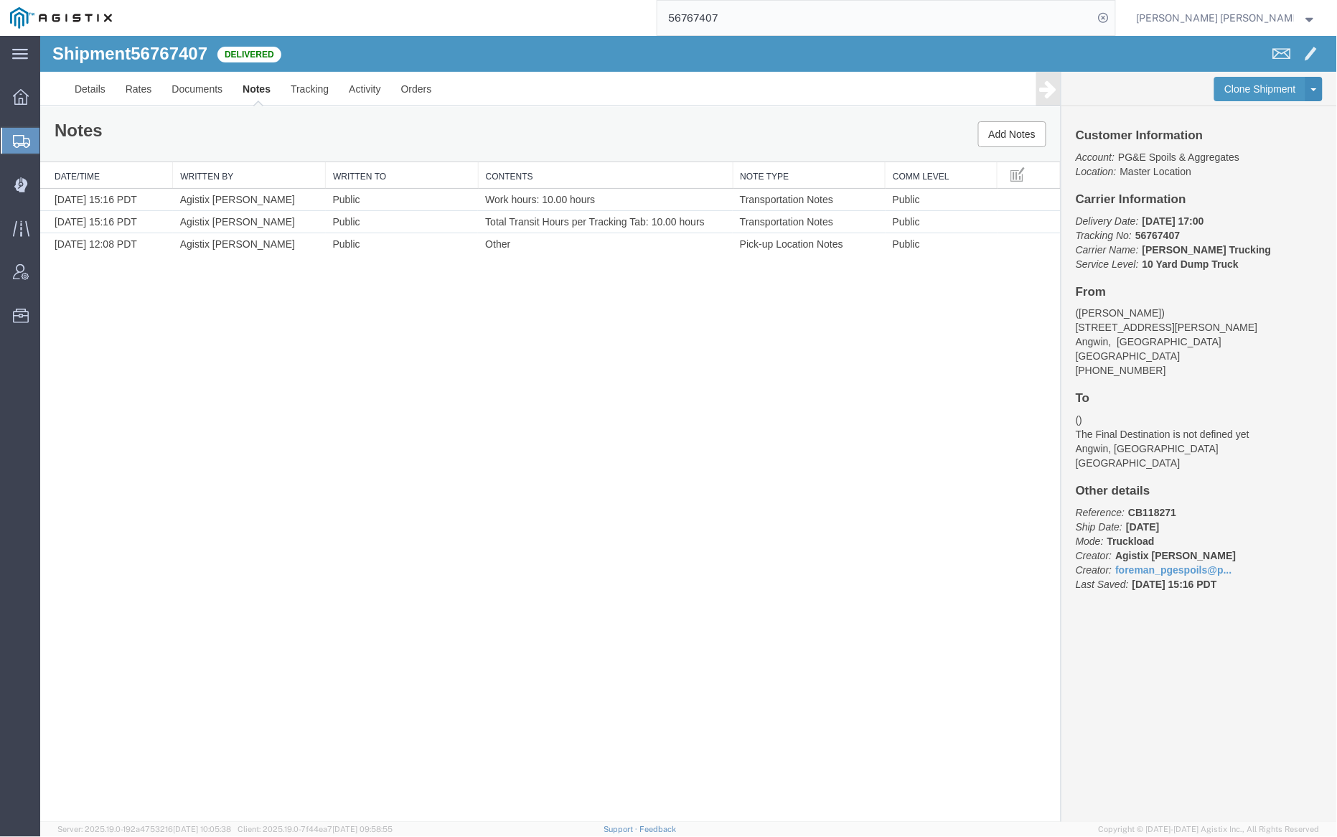
click at [752, 14] on input "56767407" at bounding box center [876, 18] width 436 height 34
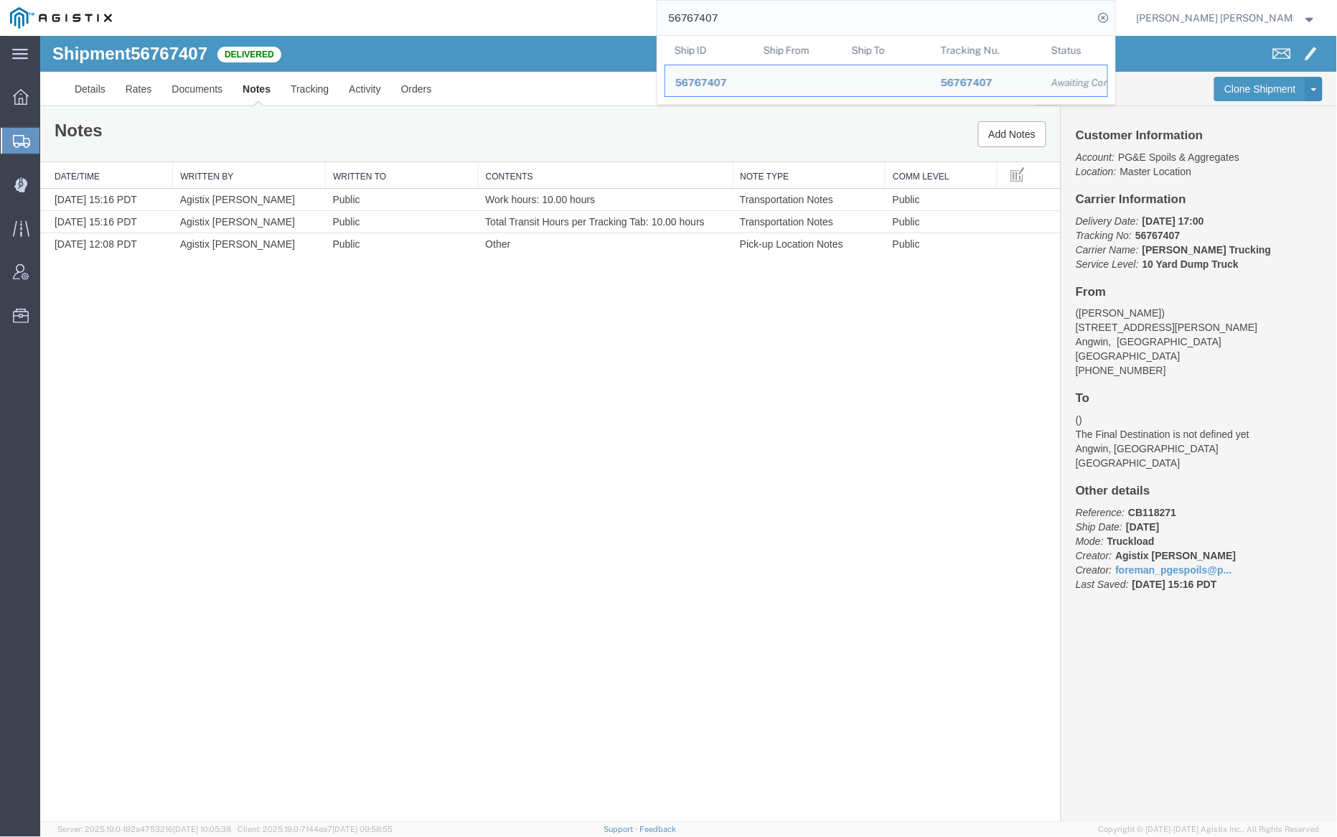
click at [752, 14] on input "56767407" at bounding box center [876, 18] width 436 height 34
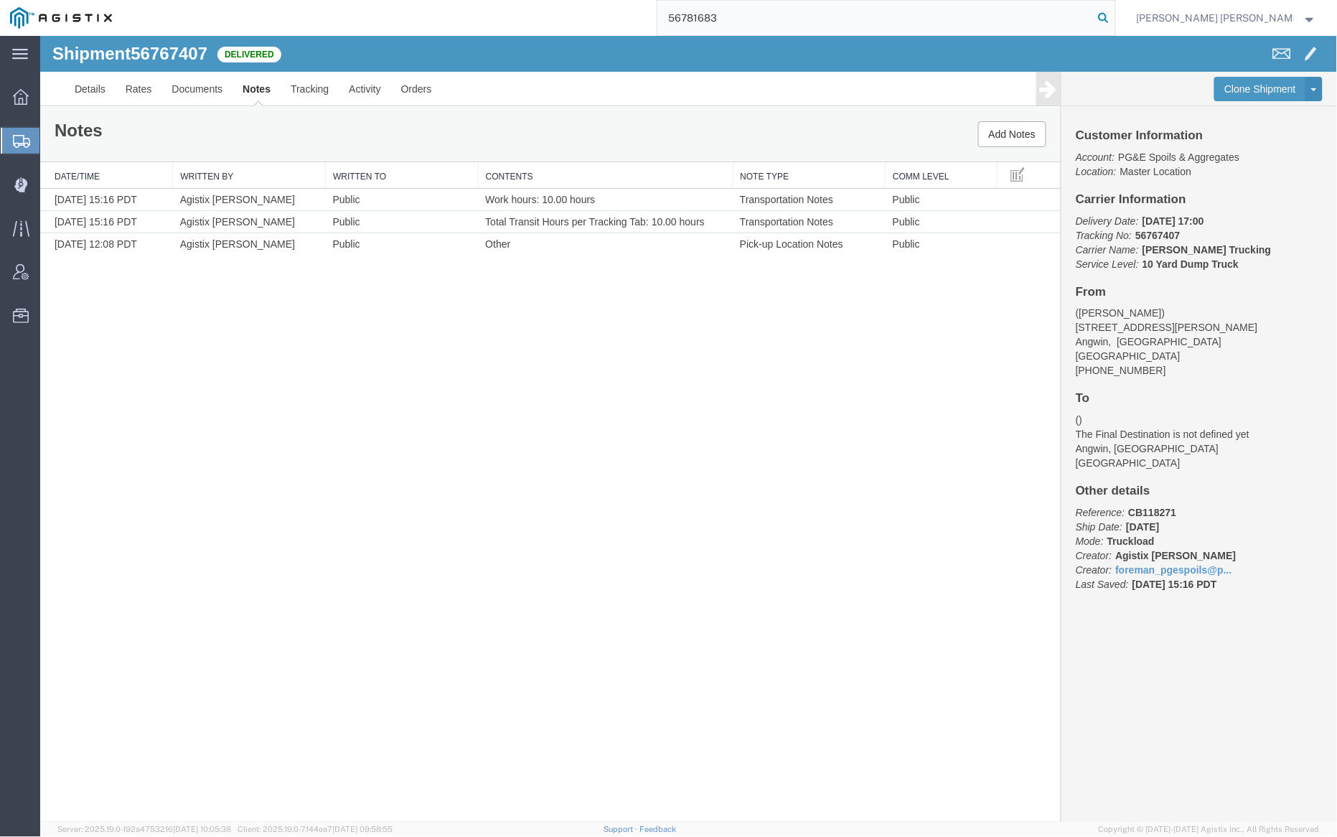
click at [1114, 20] on icon at bounding box center [1104, 18] width 20 height 20
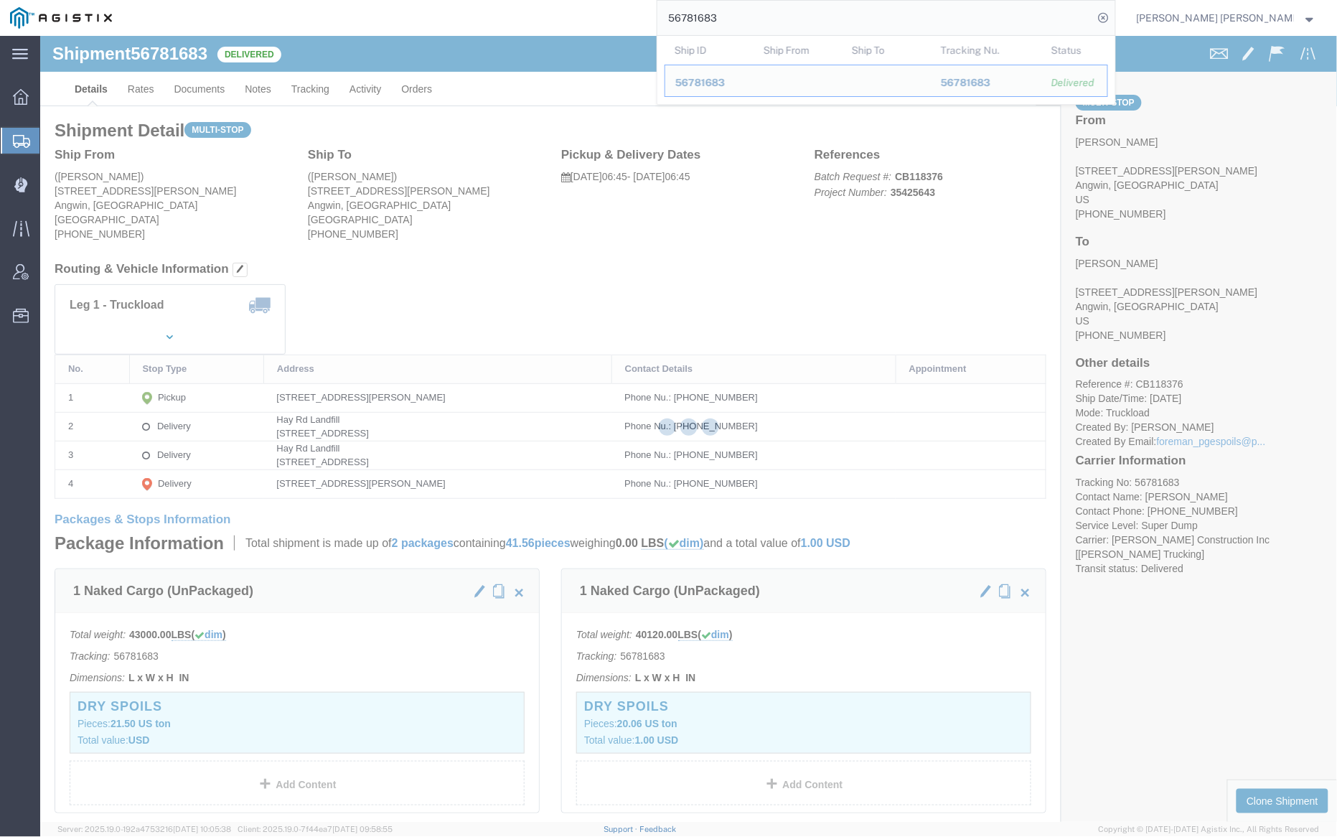
click at [205, 93] on div at bounding box center [688, 429] width 1297 height 786
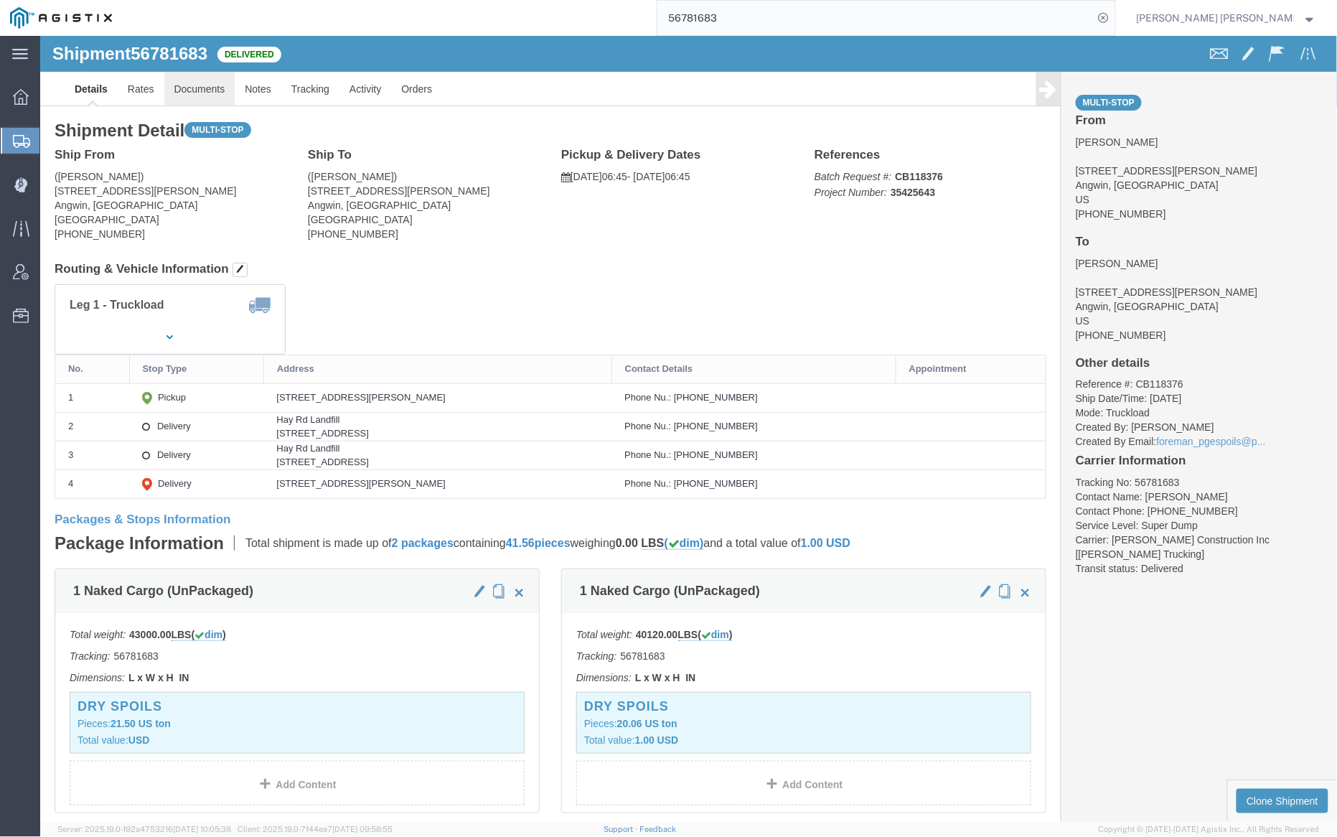
click link "Documents"
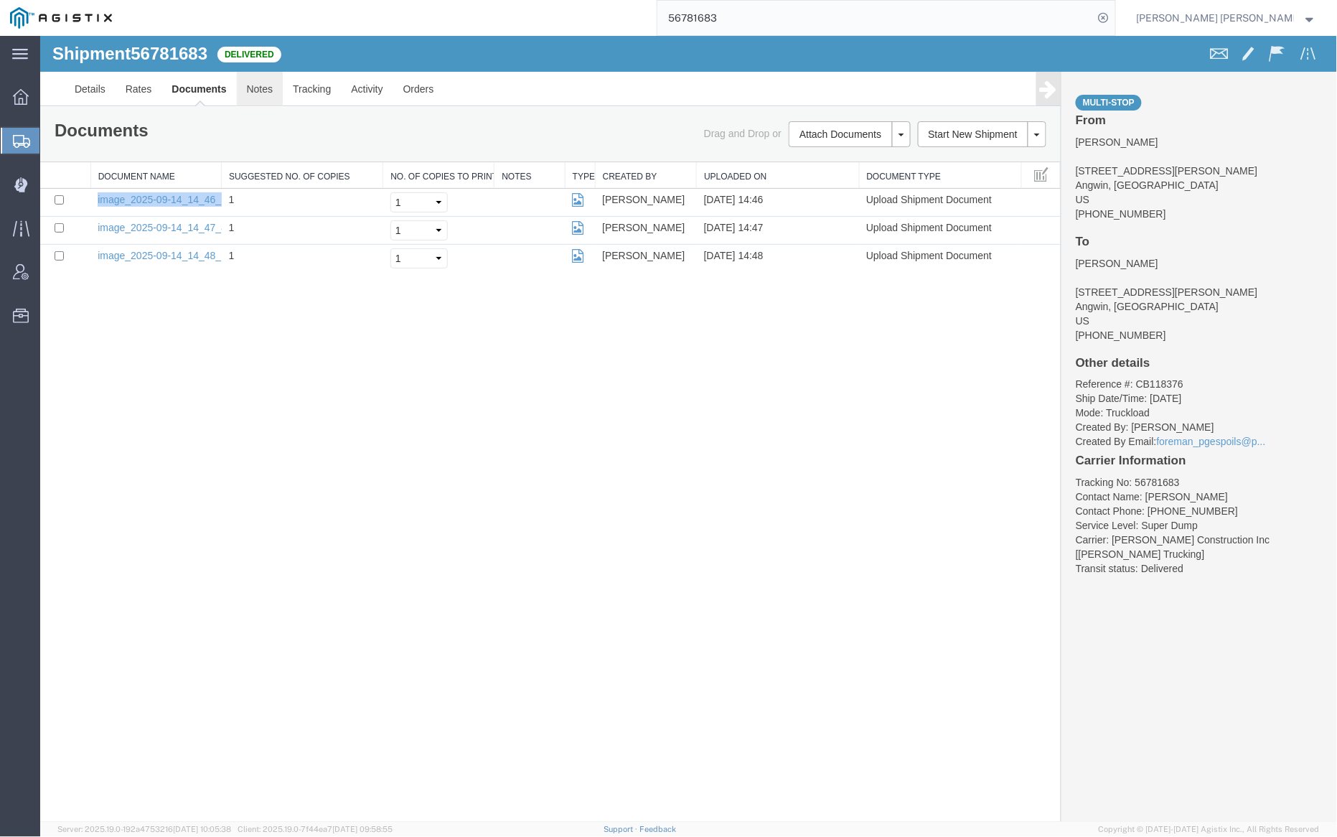
click at [256, 93] on link "Notes" at bounding box center [259, 88] width 47 height 34
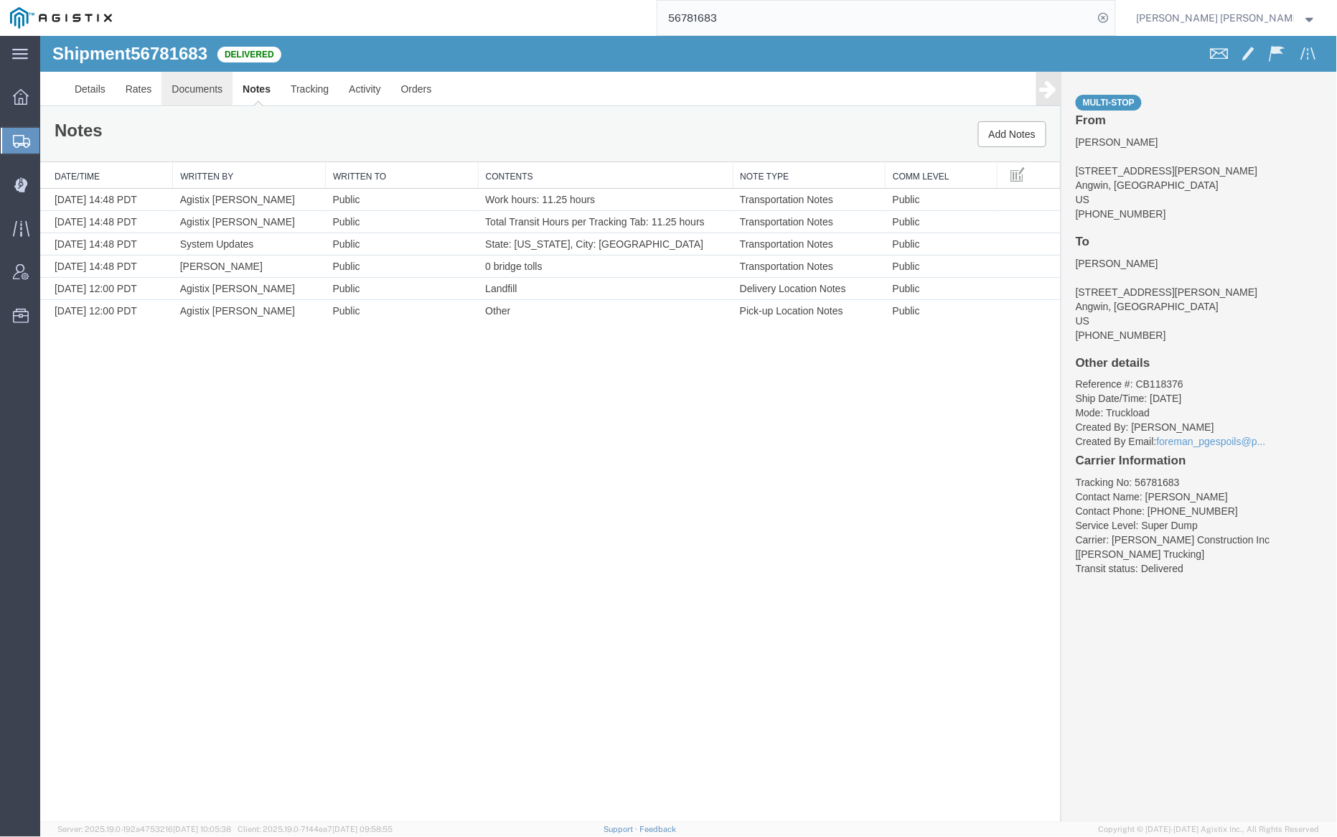
click at [212, 83] on link "Documents" at bounding box center [196, 88] width 71 height 34
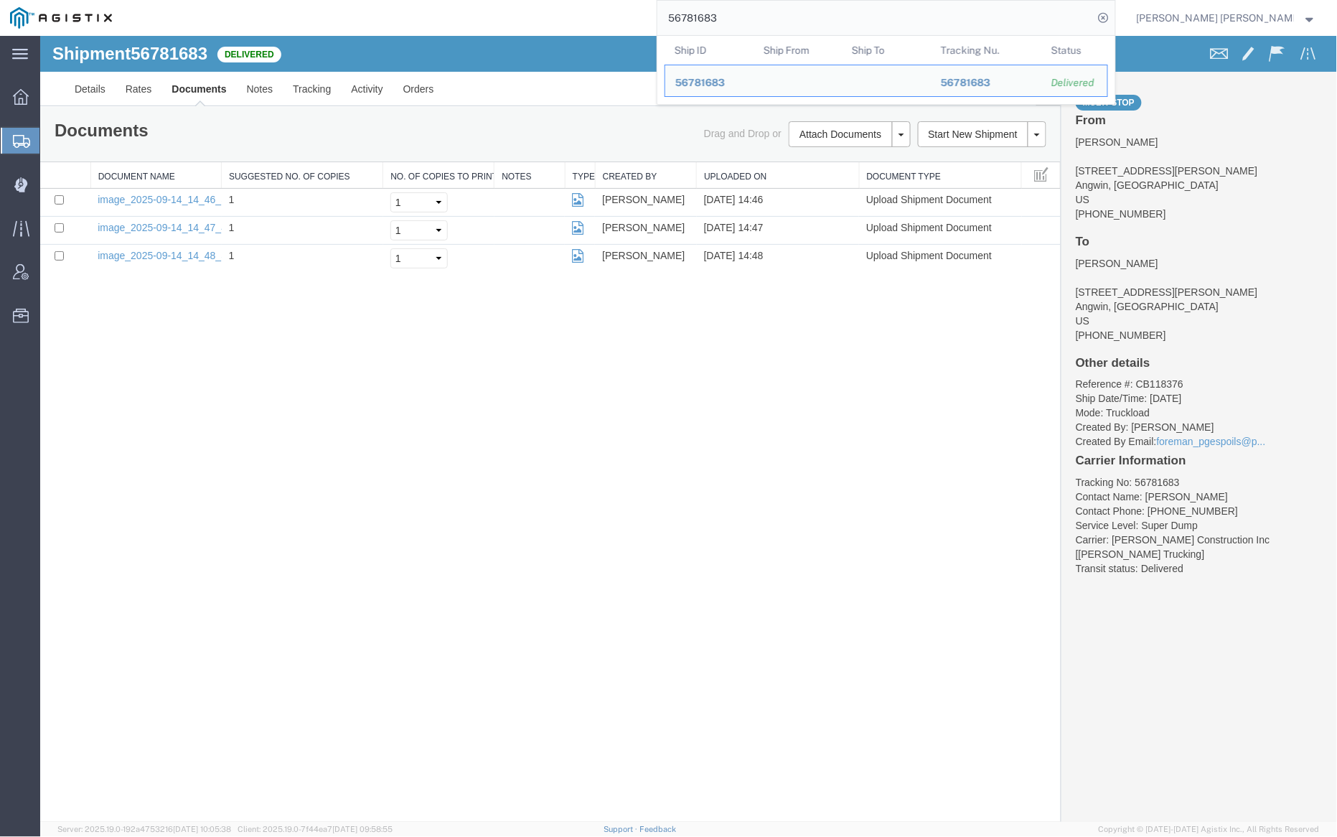
click at [757, 21] on input "56781683" at bounding box center [876, 18] width 436 height 34
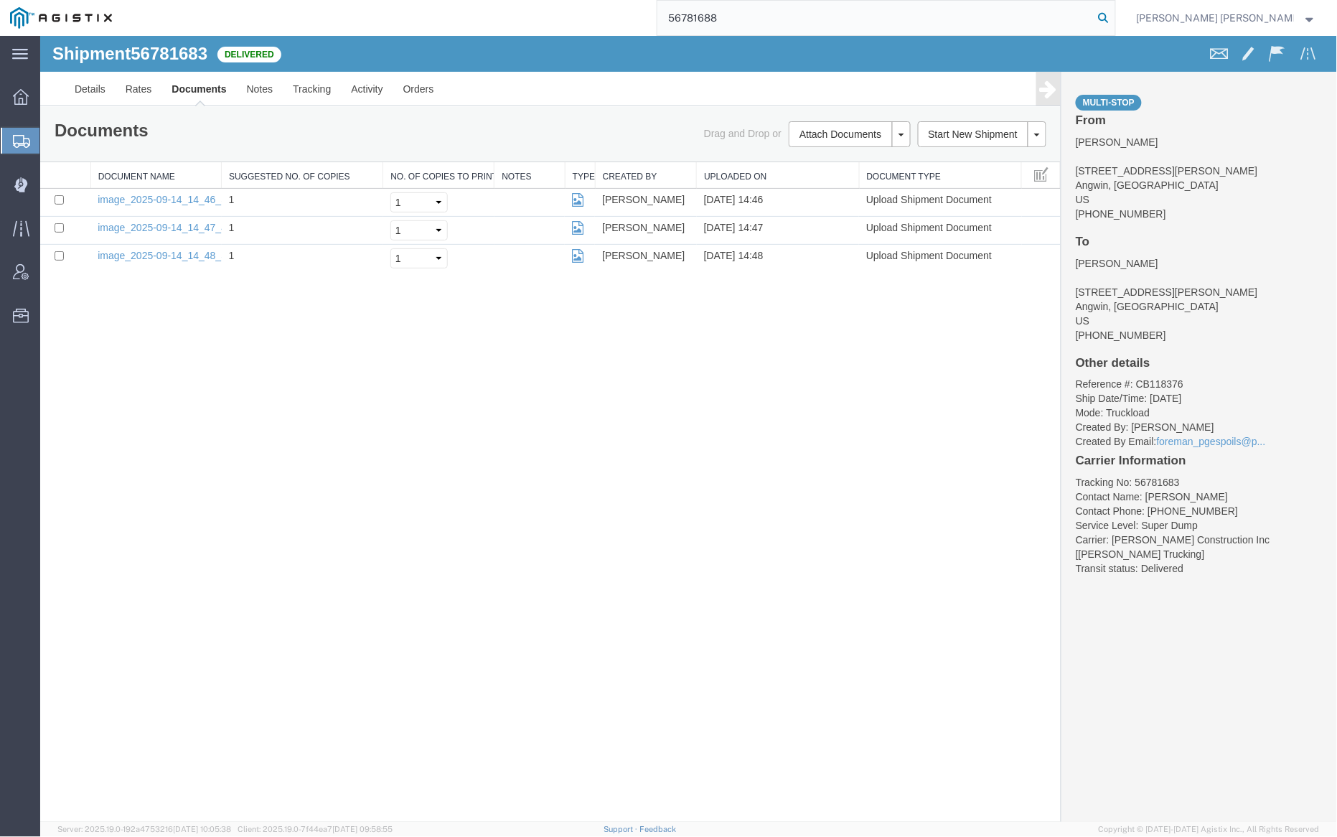
click at [1114, 17] on icon at bounding box center [1104, 18] width 20 height 20
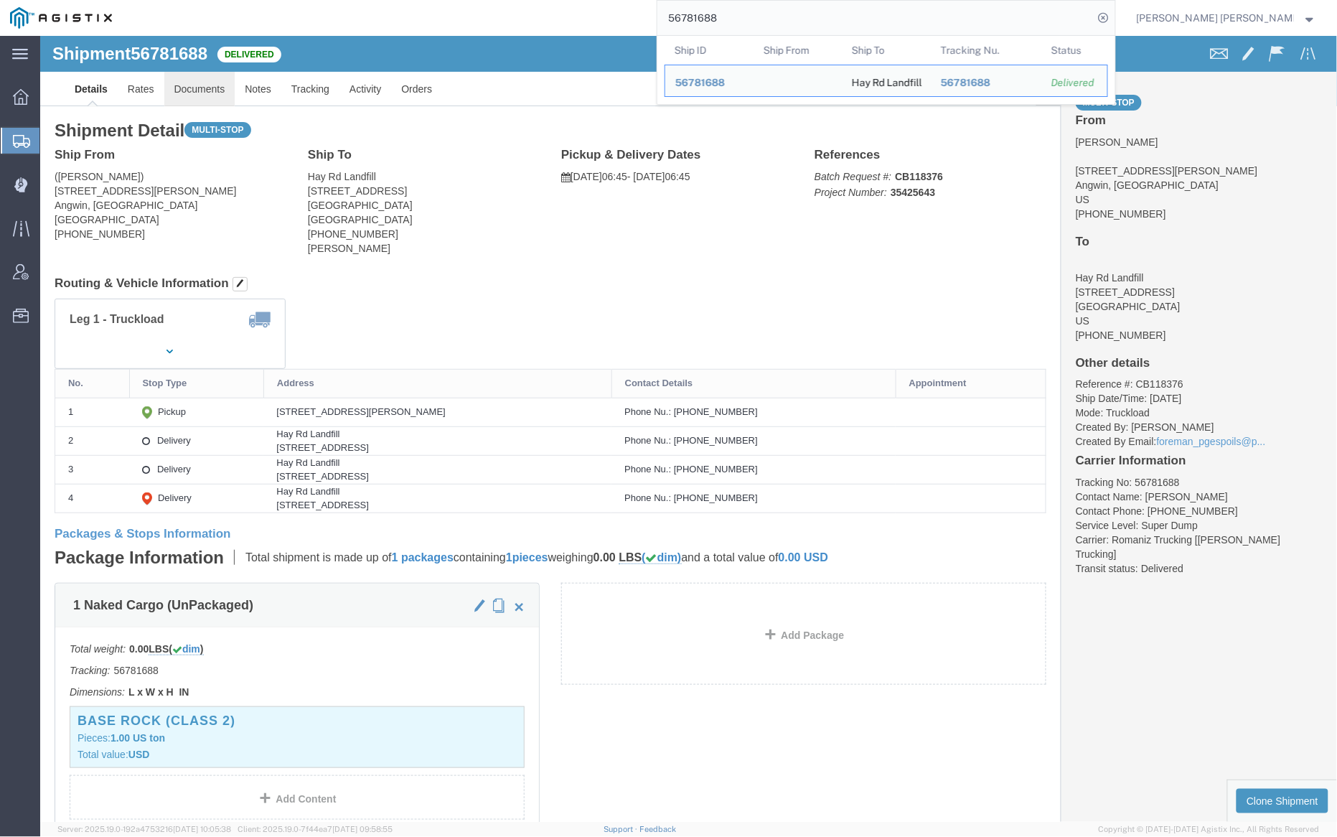
click link "Documents"
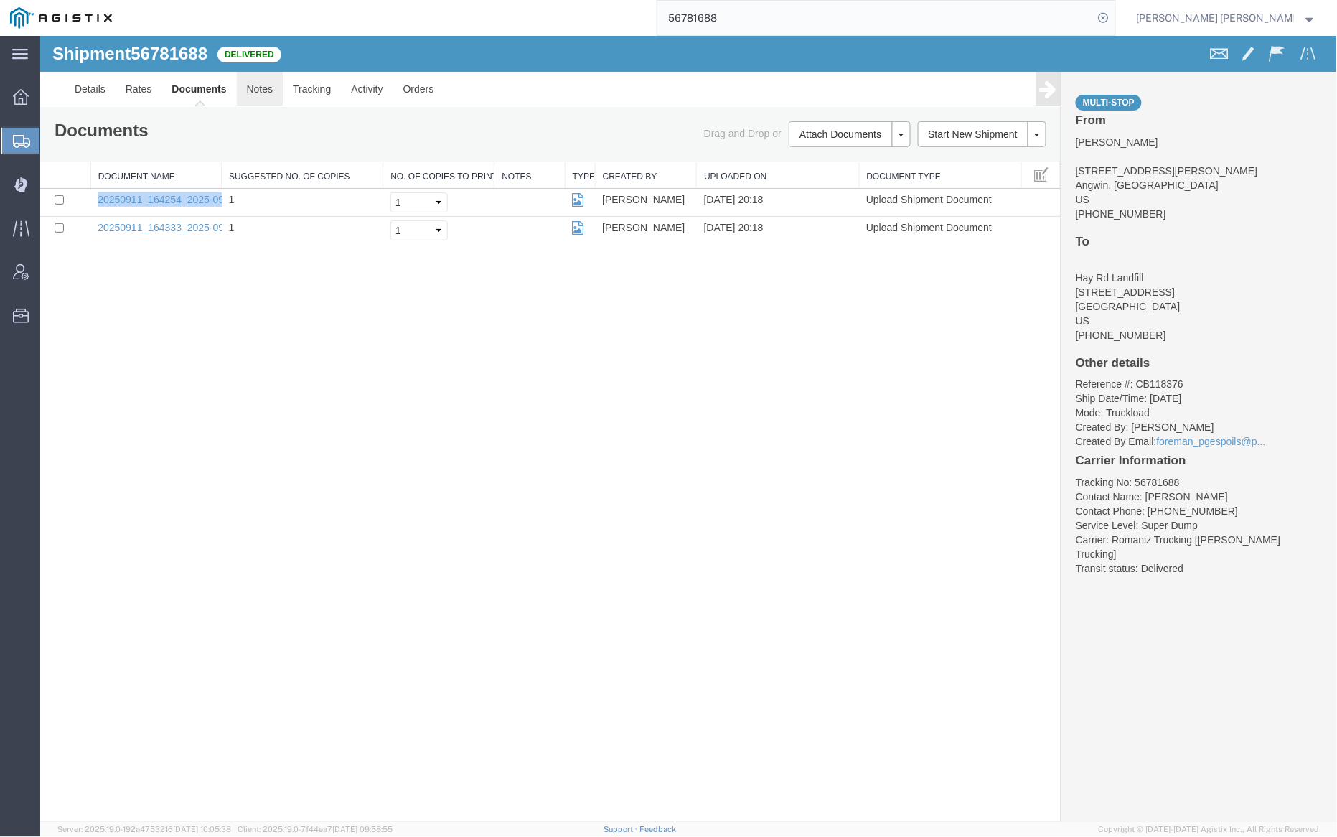
click at [259, 84] on link "Notes" at bounding box center [259, 88] width 47 height 34
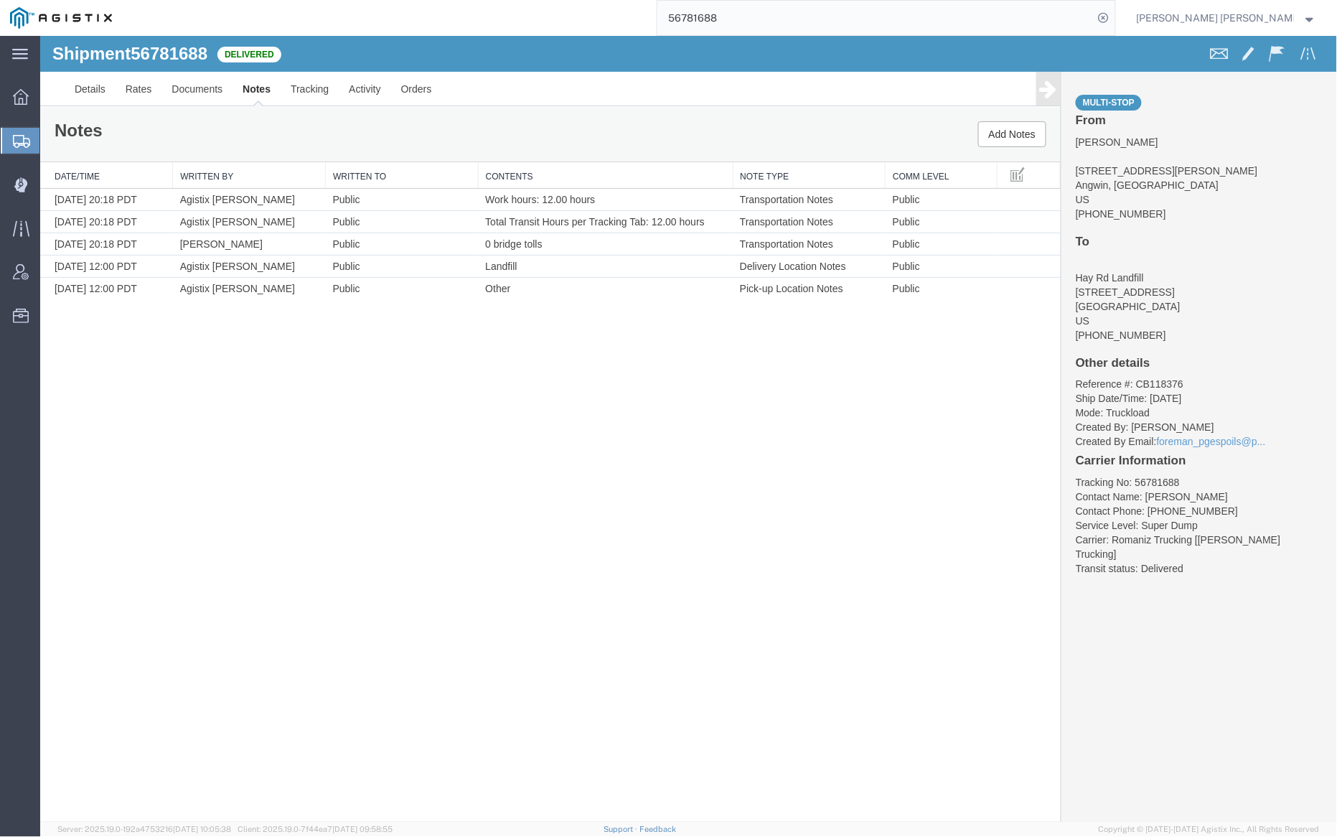
click at [773, 23] on input "56781688" at bounding box center [876, 18] width 436 height 34
click at [1116, 6] on form "56783114" at bounding box center [886, 18] width 459 height 36
click at [1114, 11] on icon at bounding box center [1104, 18] width 20 height 20
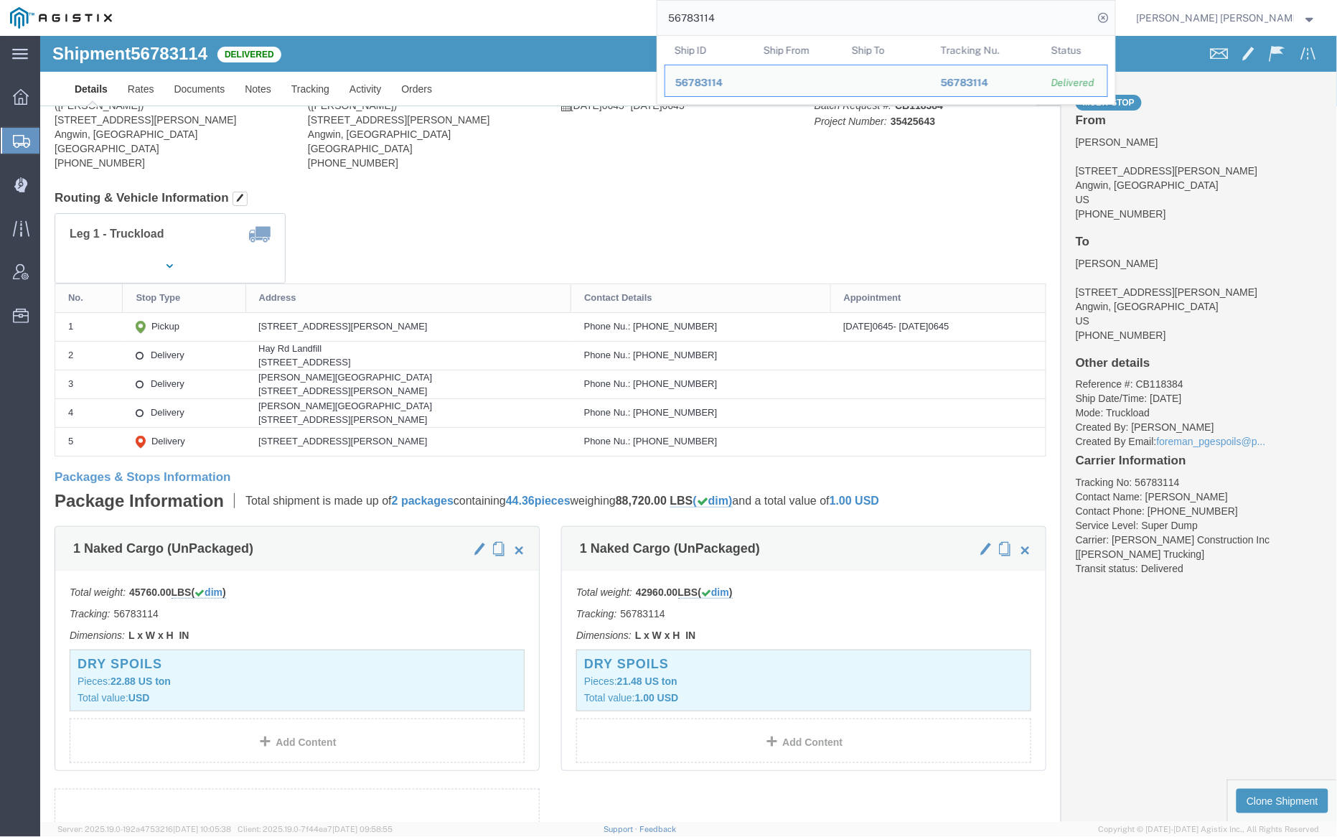
click div
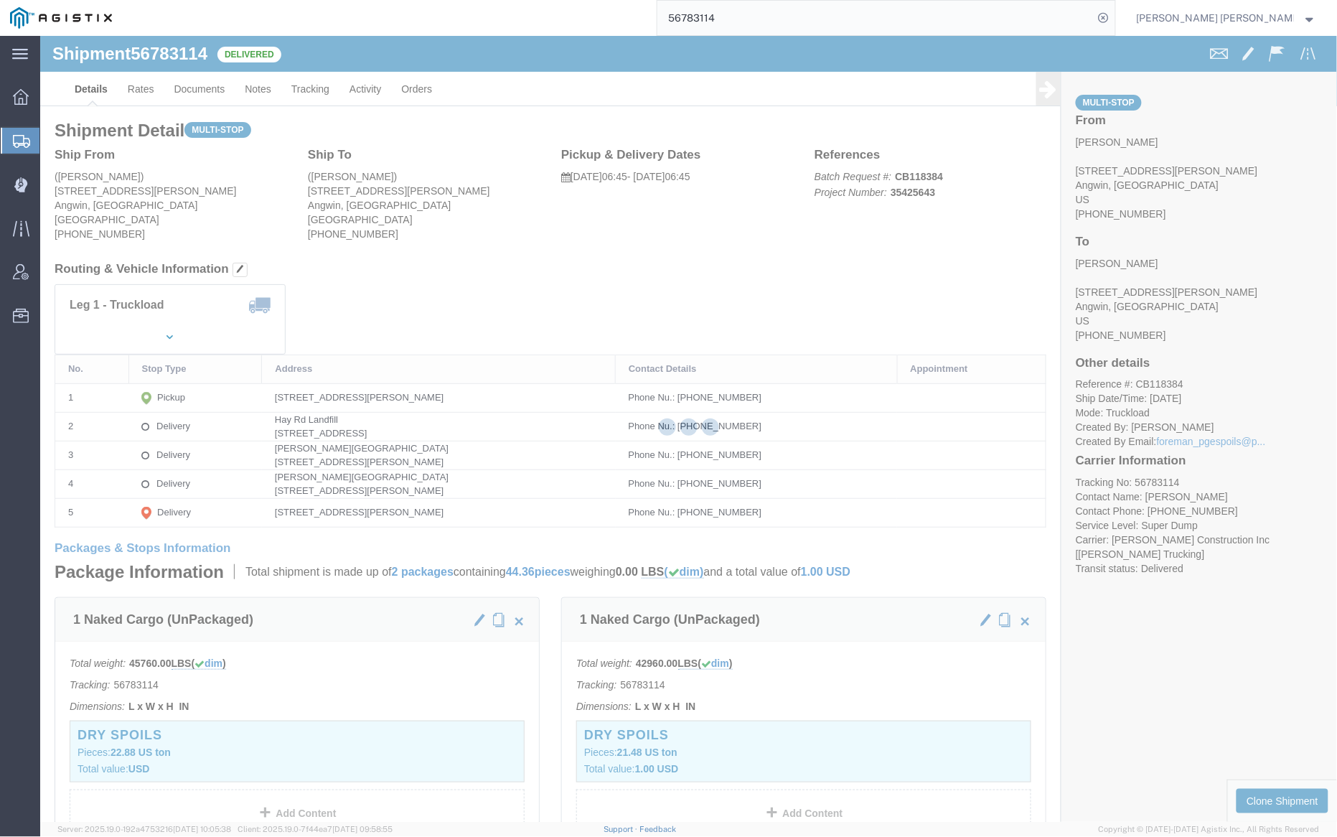
click at [195, 86] on div at bounding box center [688, 429] width 1297 height 786
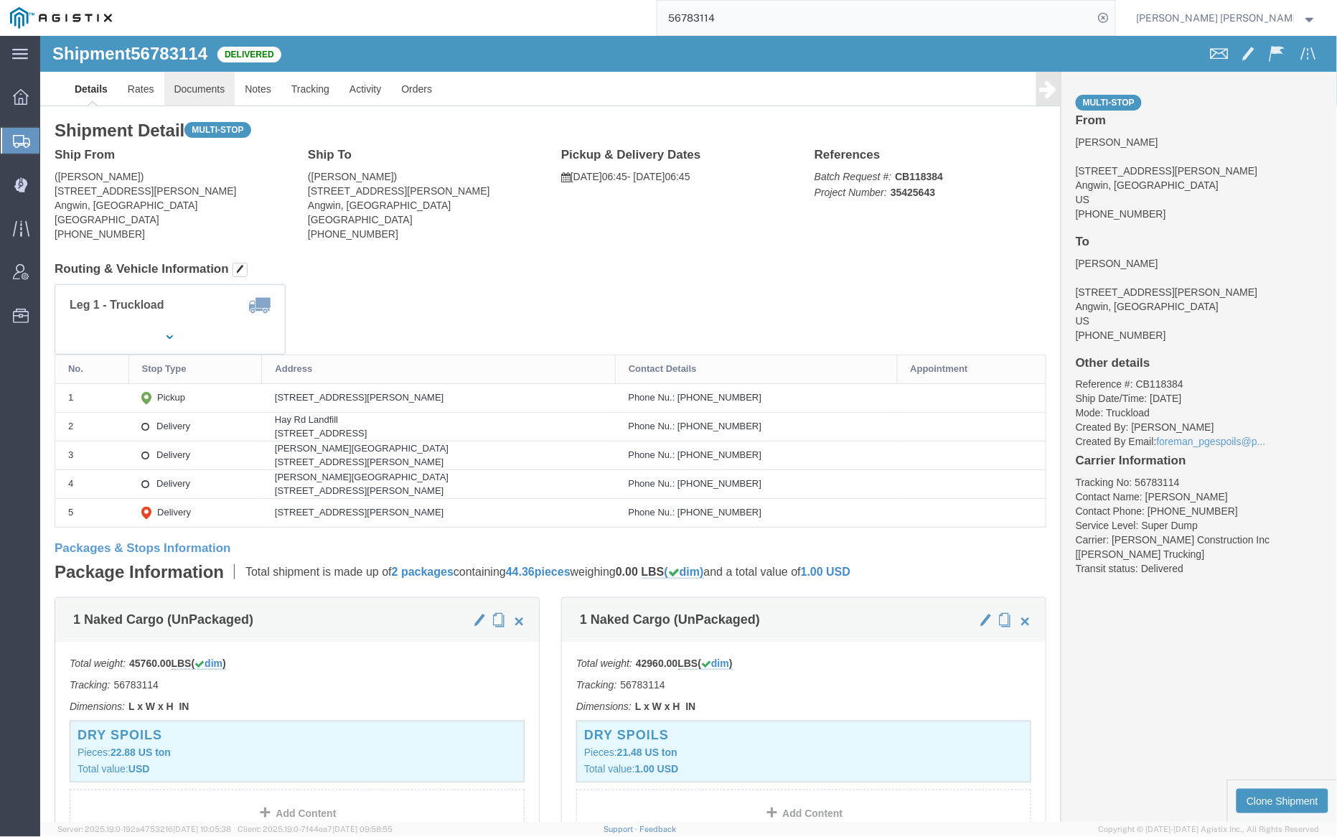
click link "Documents"
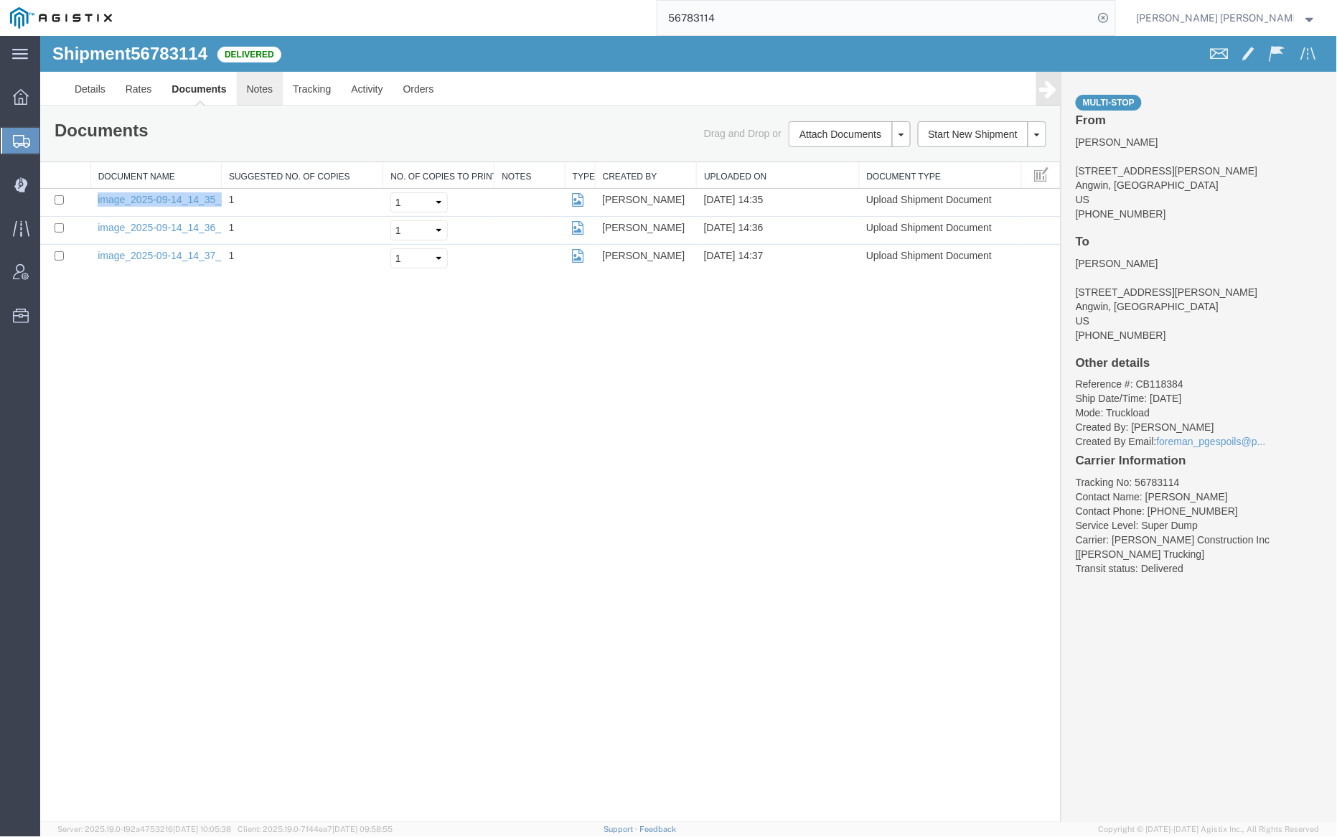
click at [246, 80] on link "Notes" at bounding box center [259, 88] width 47 height 34
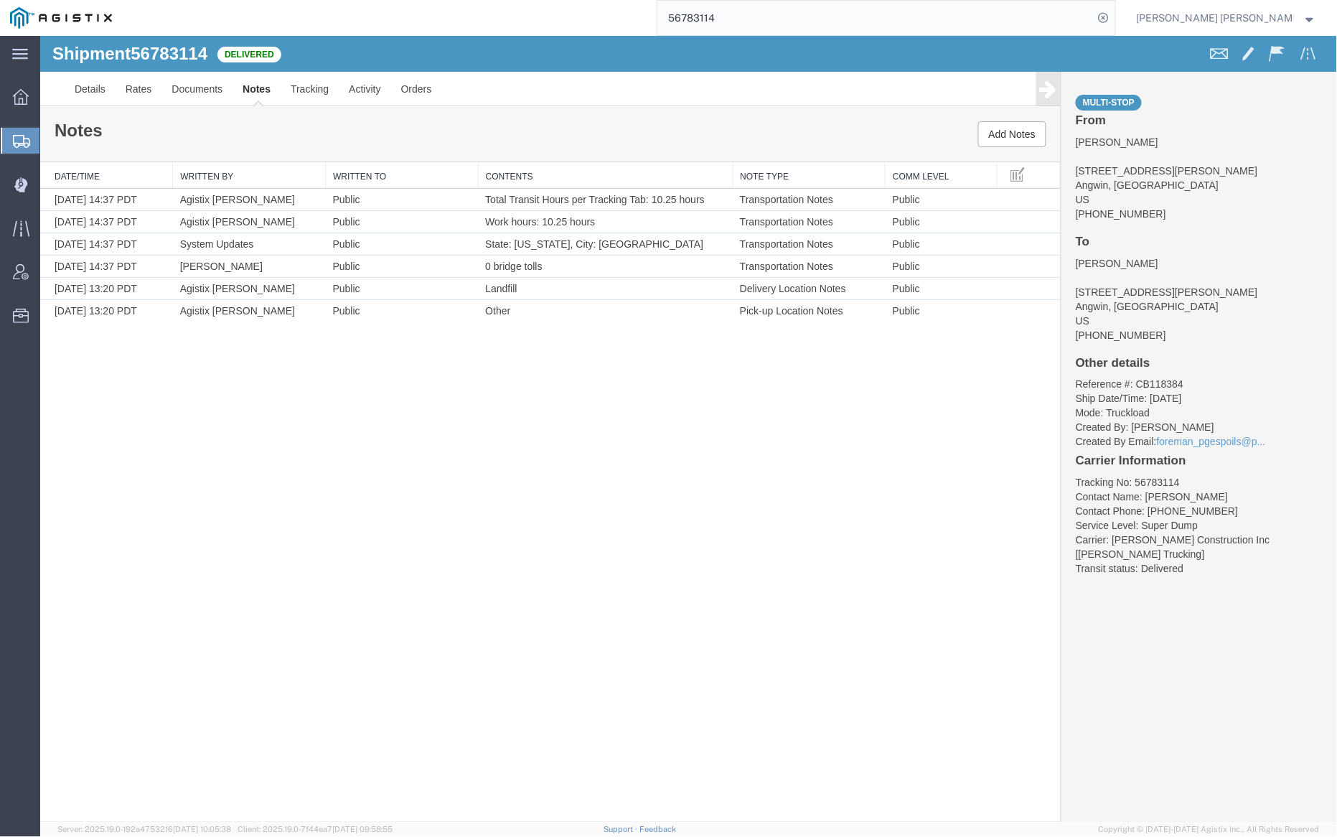
click at [753, 18] on input "56783114" at bounding box center [876, 18] width 436 height 34
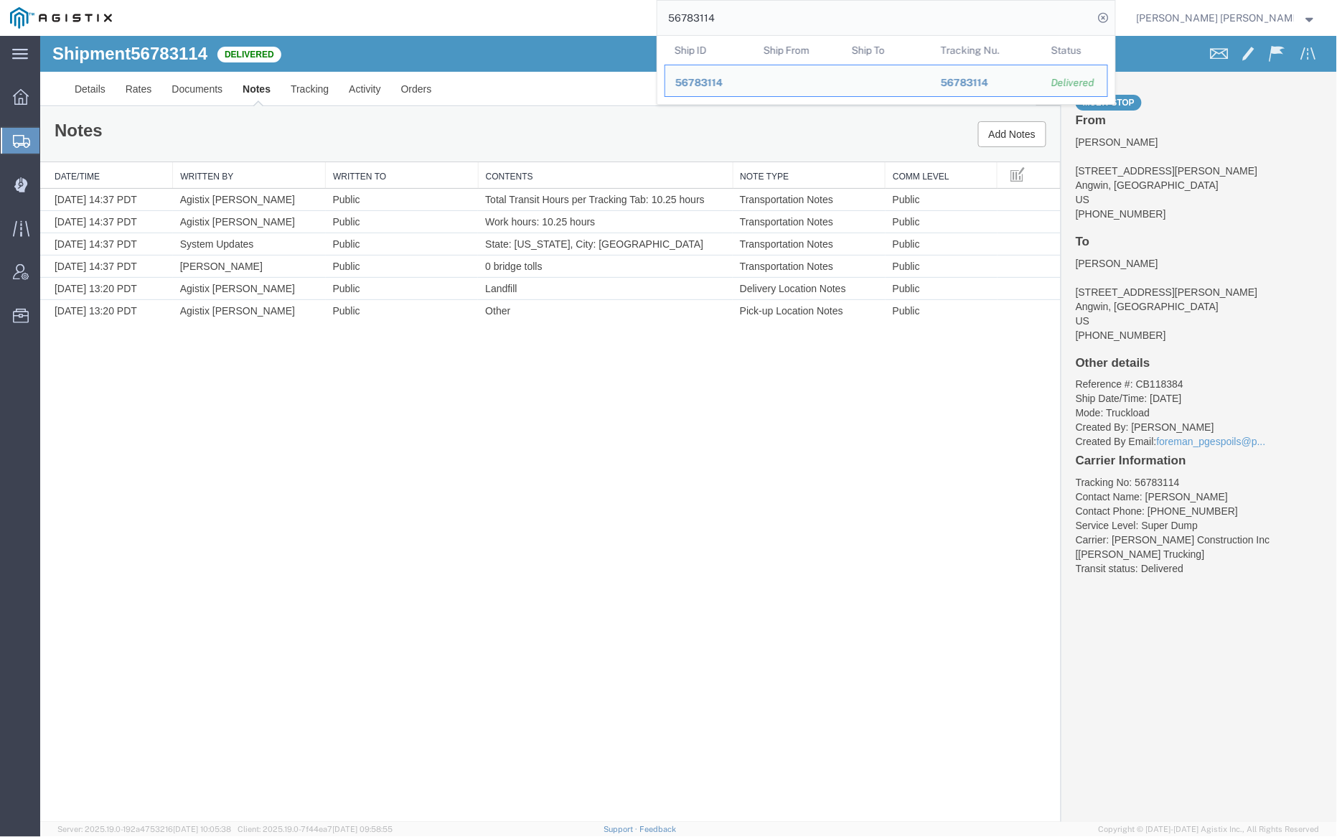
click at [753, 18] on input "56783114" at bounding box center [876, 18] width 436 height 34
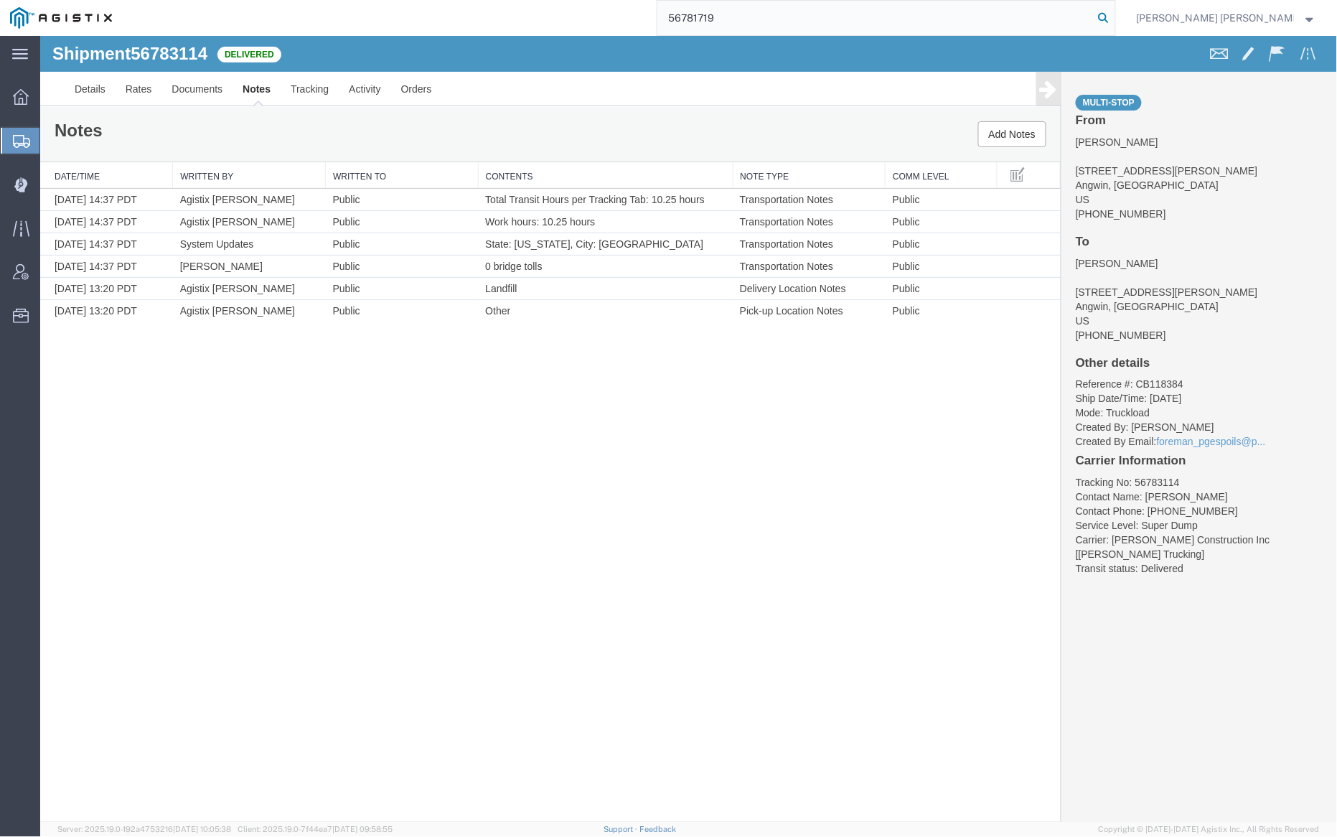
type input "56781719"
click at [1114, 11] on icon at bounding box center [1104, 18] width 20 height 20
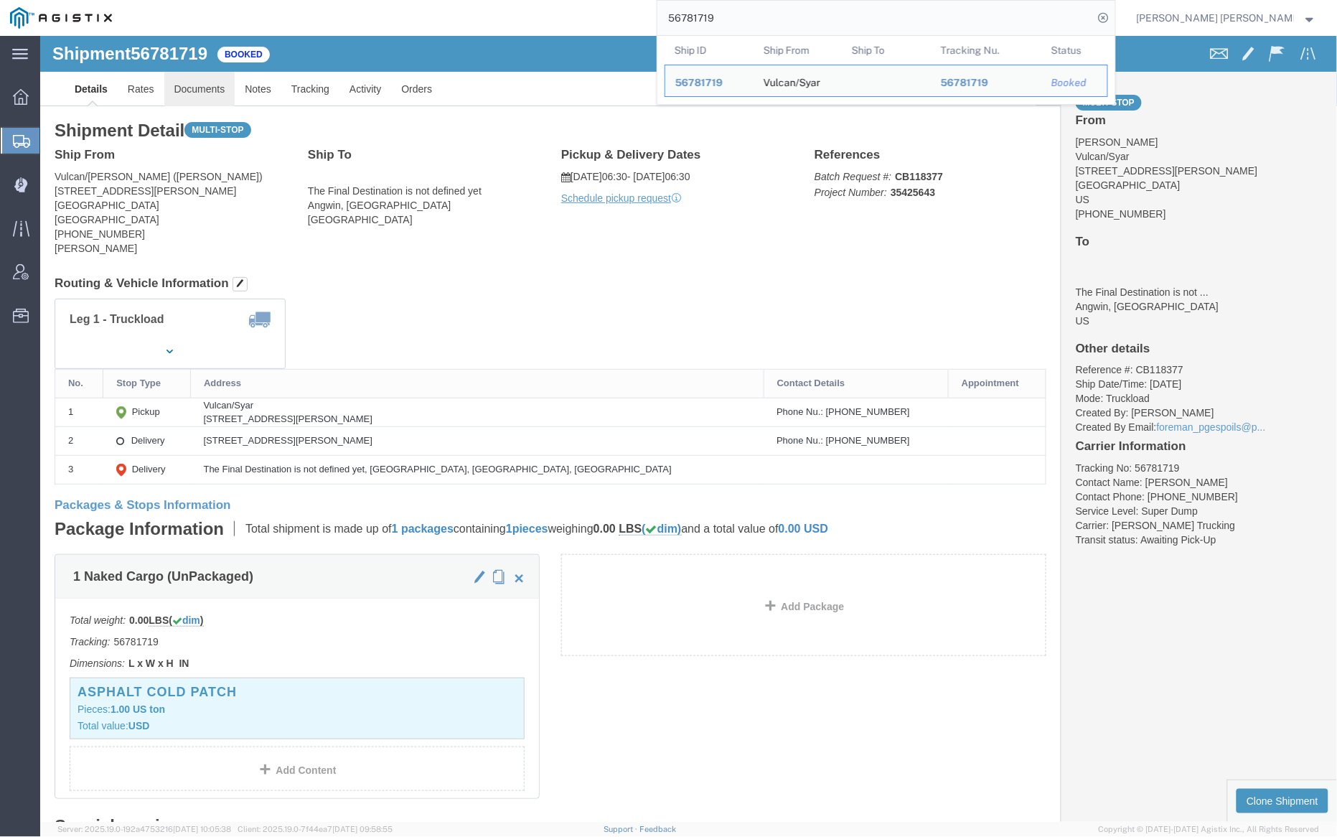
click link "Documents"
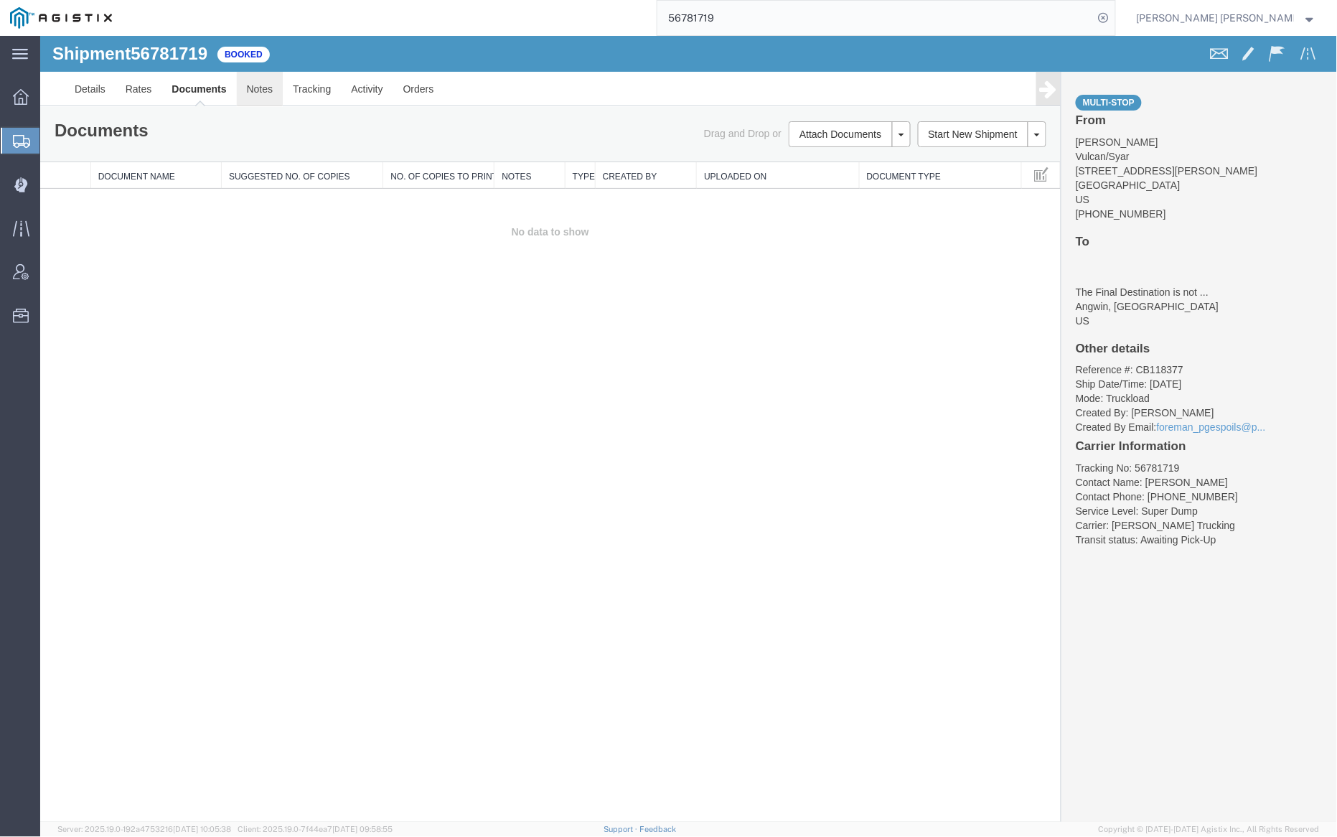
click at [271, 85] on link "Notes" at bounding box center [259, 88] width 47 height 34
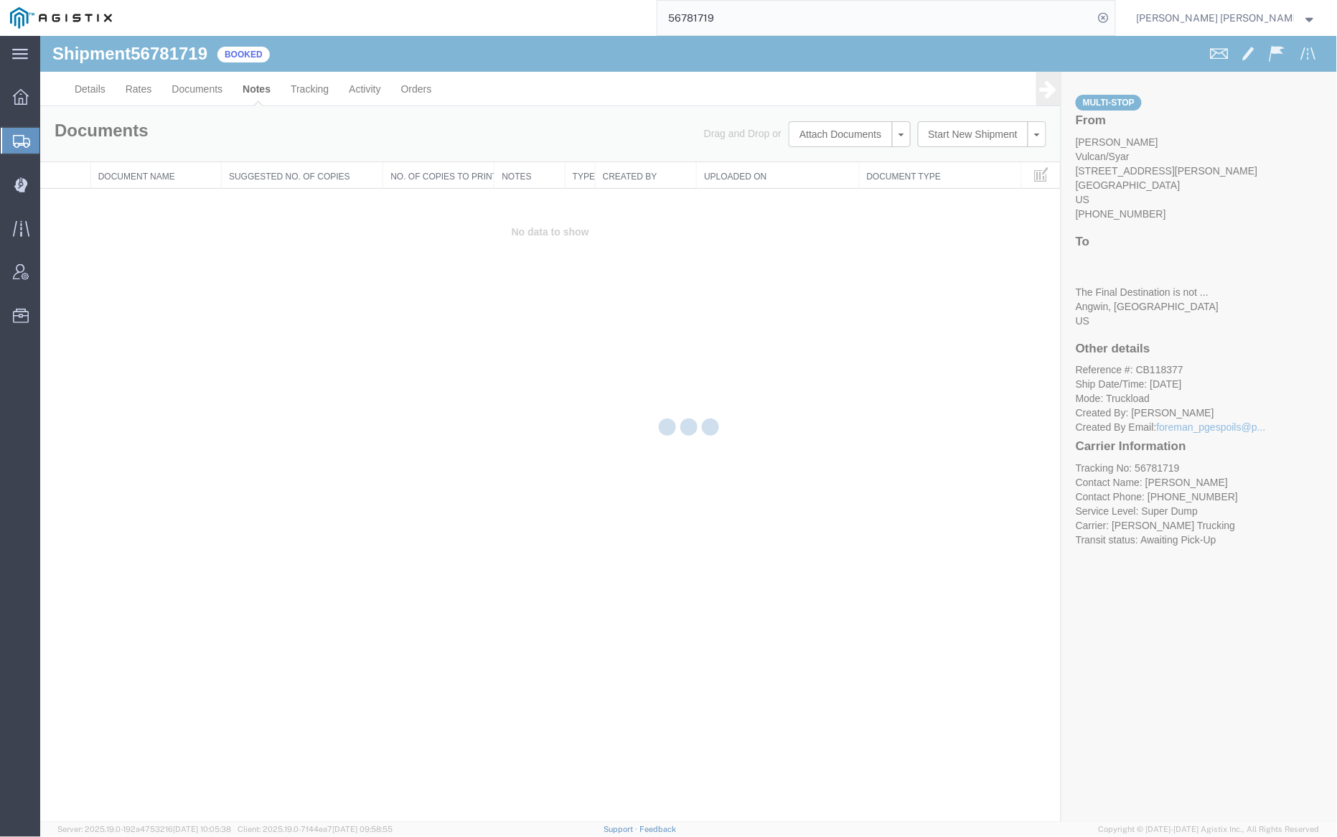
click at [212, 89] on div at bounding box center [688, 429] width 1297 height 786
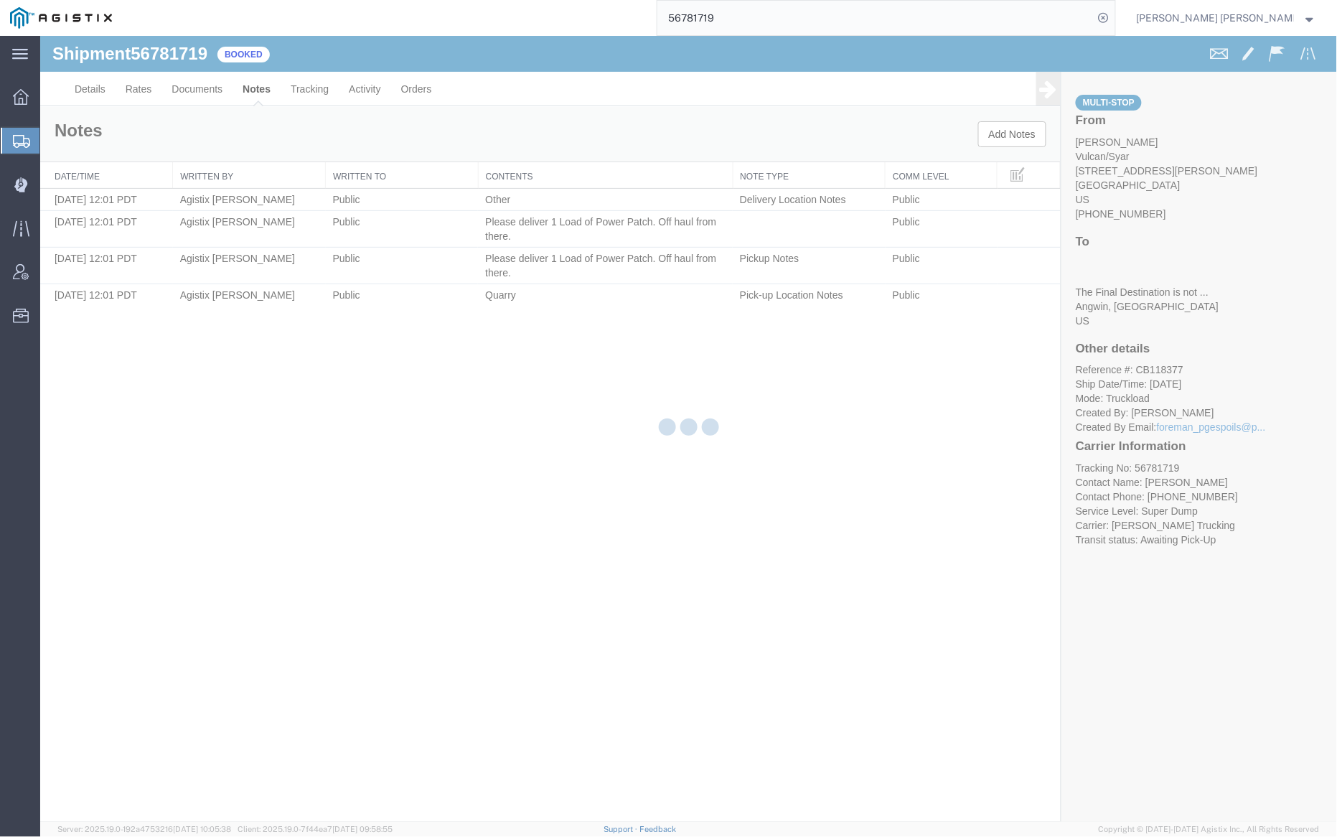
click at [192, 87] on div at bounding box center [688, 429] width 1297 height 786
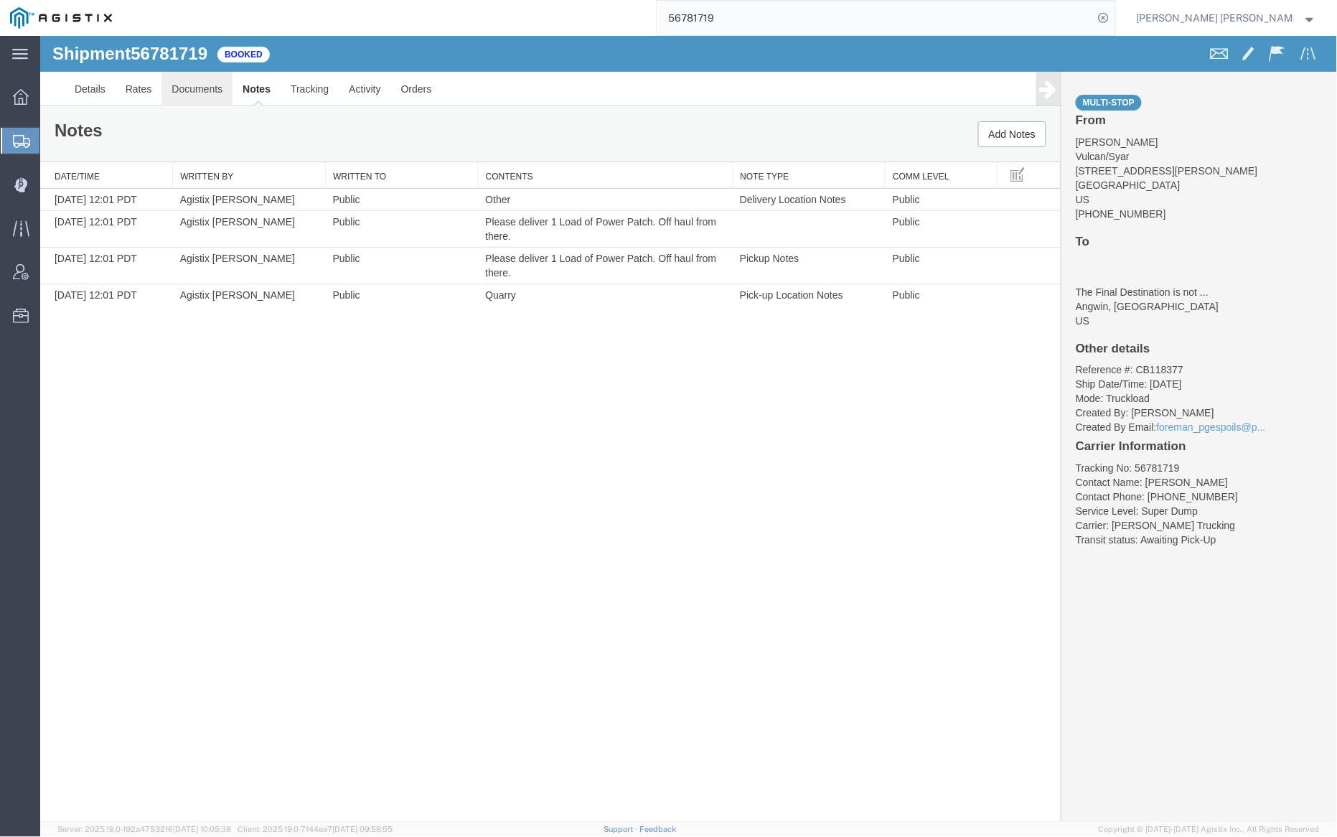
click at [191, 86] on link "Documents" at bounding box center [196, 88] width 71 height 34
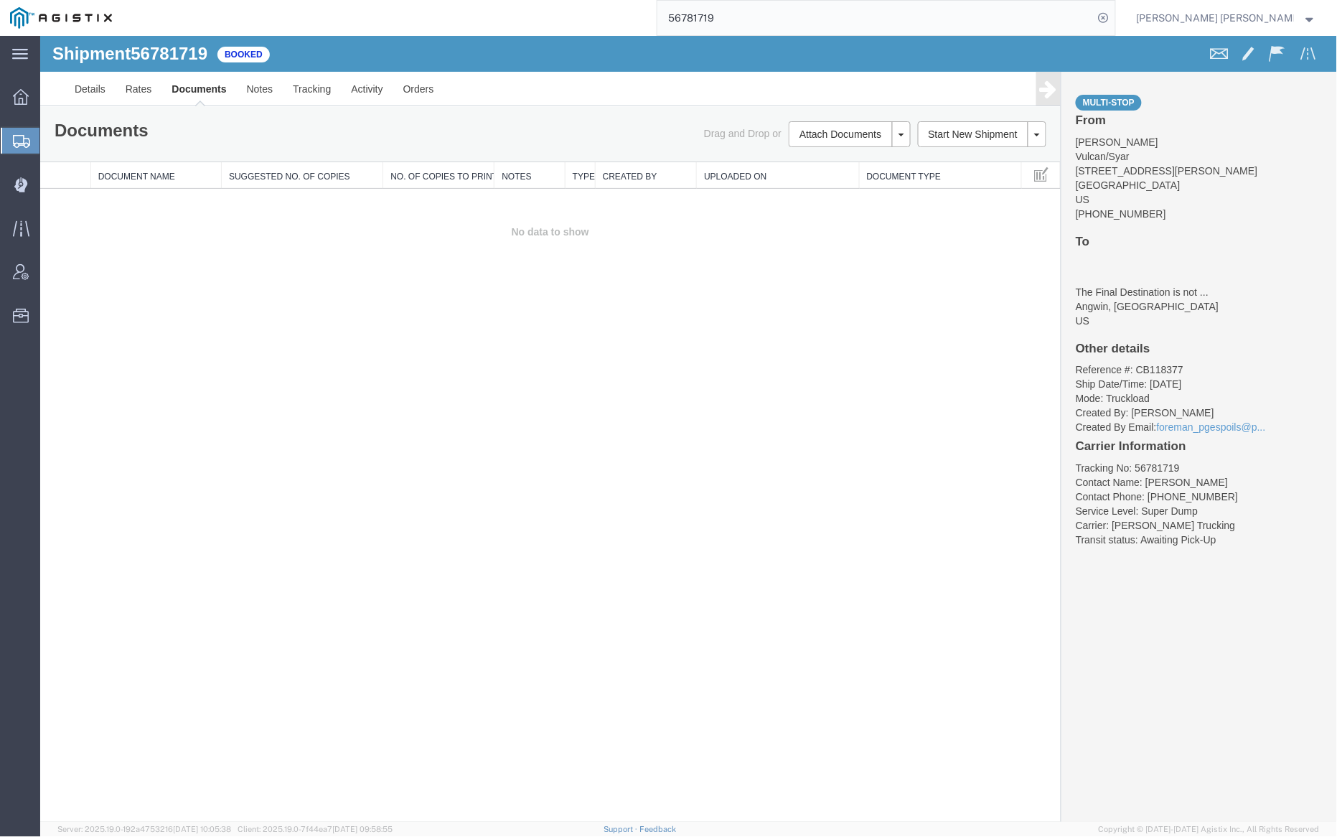
click at [220, 88] on link "Documents" at bounding box center [198, 88] width 75 height 34
click at [192, 89] on div at bounding box center [687, 428] width 1297 height 786
click at [205, 91] on link "Documents" at bounding box center [198, 88] width 75 height 34
click at [315, 89] on link "Tracking" at bounding box center [311, 88] width 58 height 34
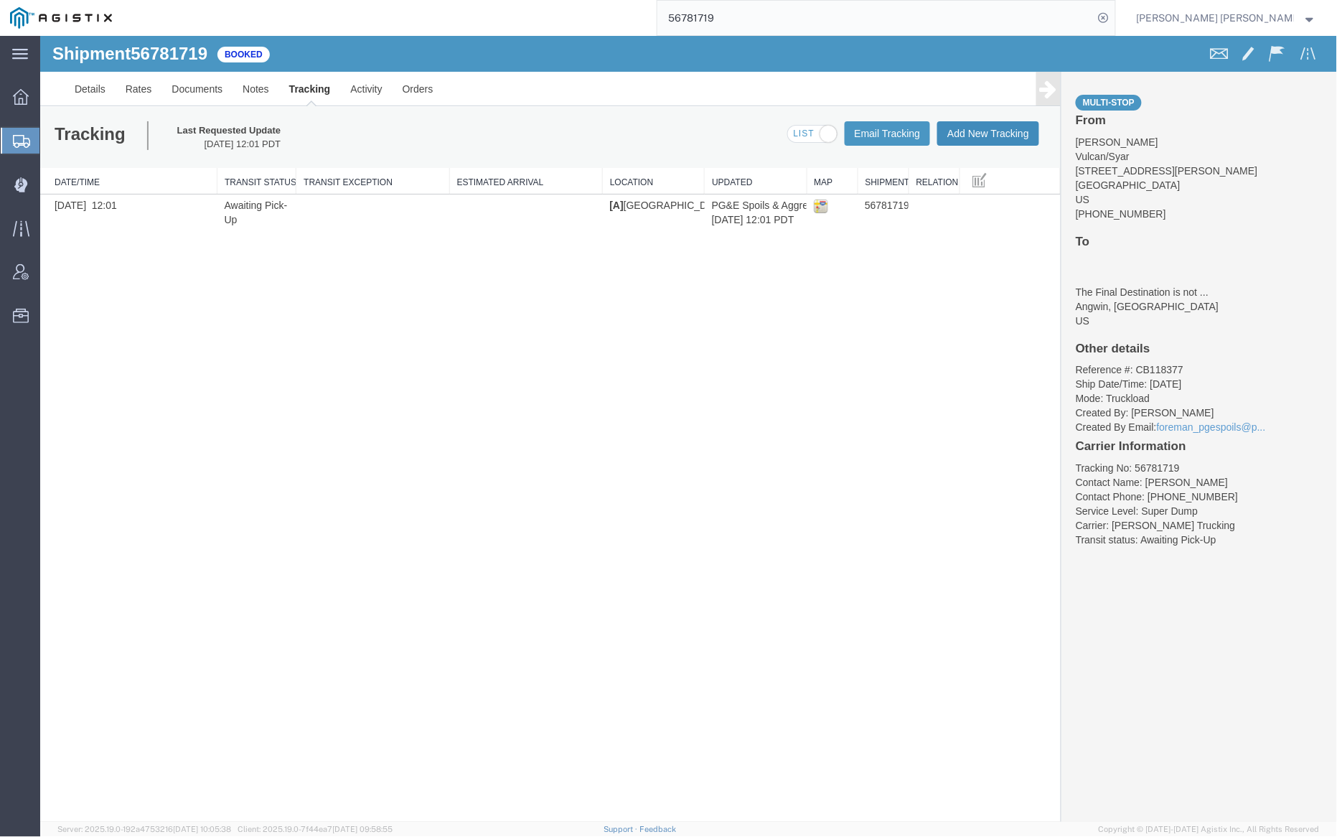
click at [960, 122] on button "Add New Tracking" at bounding box center [988, 133] width 102 height 24
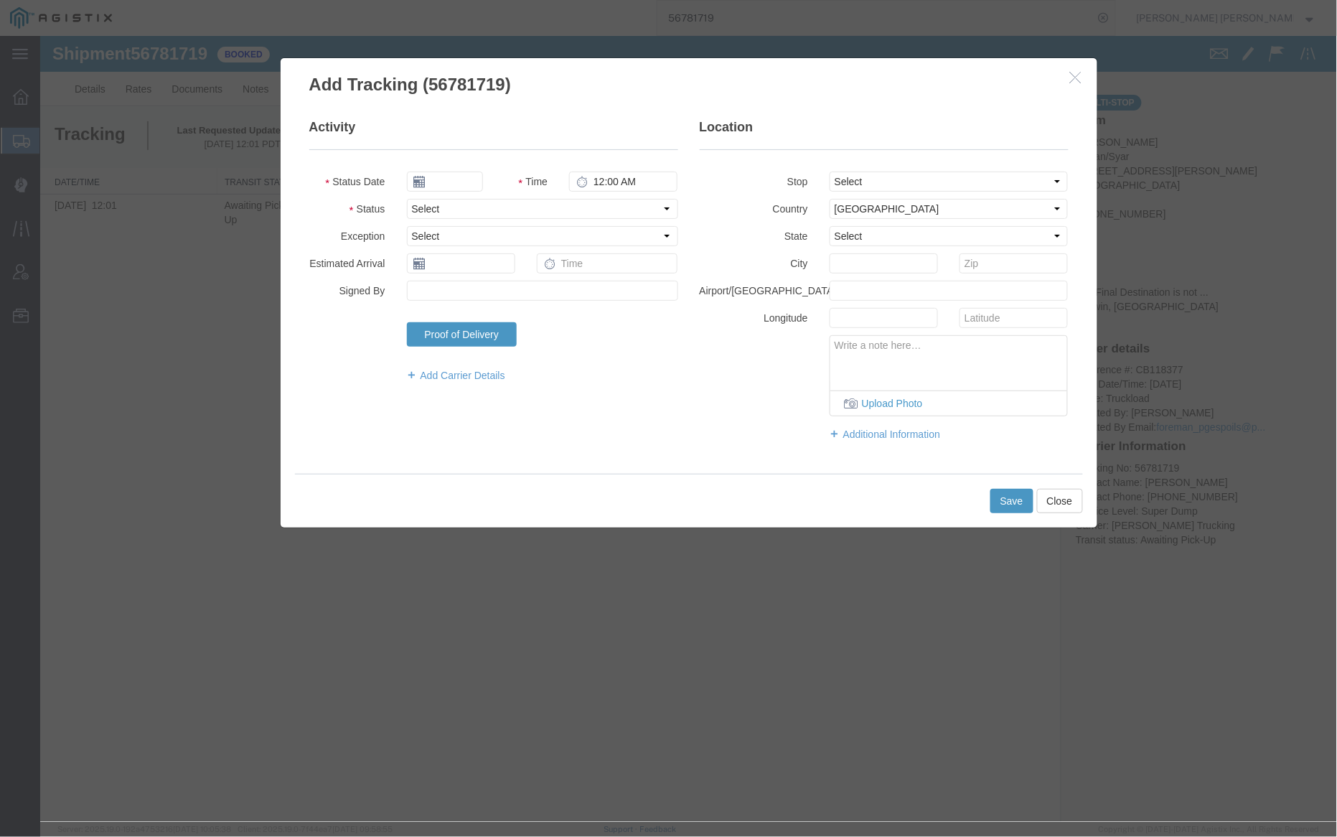
type input "[DATE]"
type input "4:00 PM"
click at [462, 187] on input "[DATE]" at bounding box center [444, 181] width 76 height 20
click at [503, 271] on td "11" at bounding box center [503, 271] width 22 height 22
type input "[DATE]"
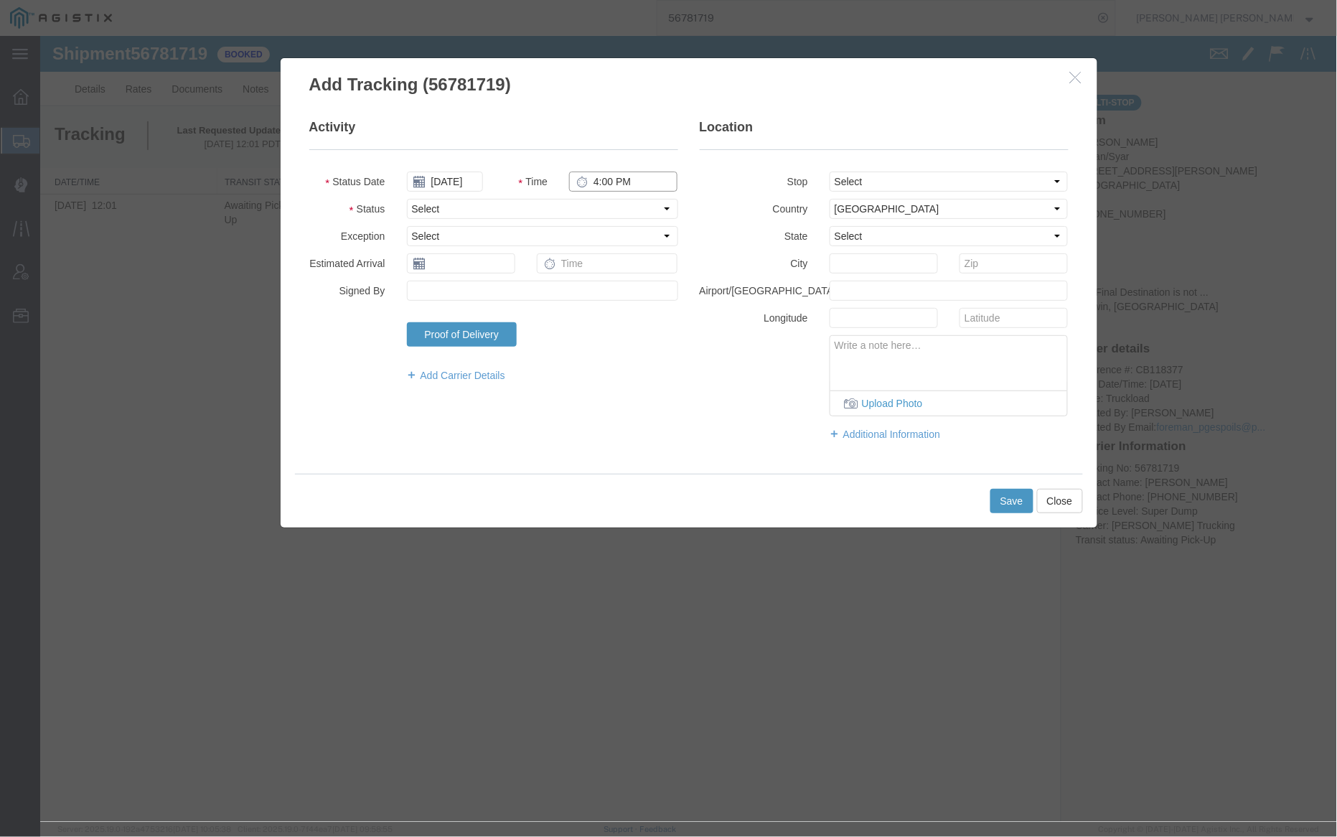
click at [596, 184] on input "4:00 PM" at bounding box center [622, 181] width 108 height 20
type input "7:00 AM"
click at [444, 205] on select "Select Arrival Notice Available Arrival Notice Imported Arrive at Delivery Loca…" at bounding box center [541, 208] width 271 height 20
select select "ARVPULOC"
click at [406, 198] on select "Select Arrival Notice Available Arrival Notice Imported Arrive at Delivery Loca…" at bounding box center [541, 208] width 271 height 20
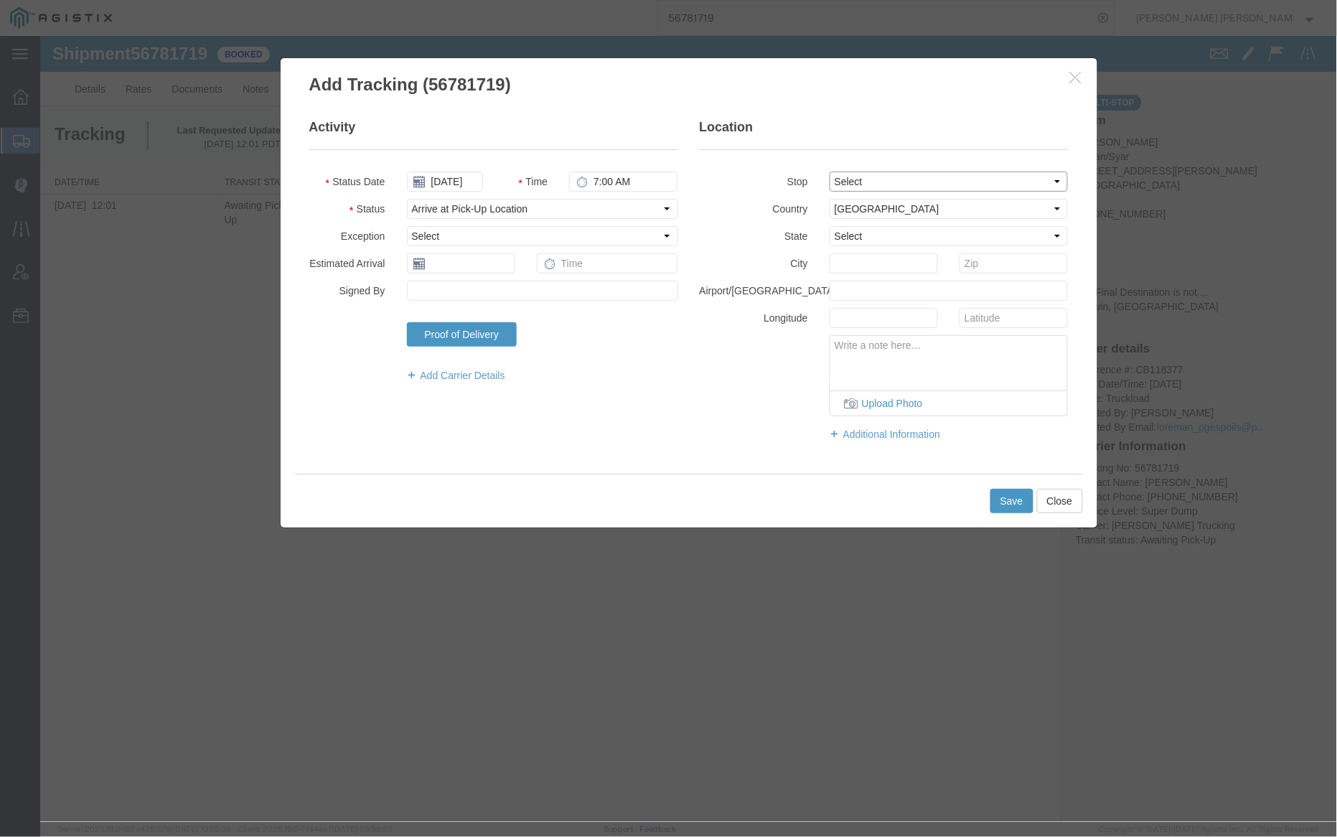
click at [902, 187] on select "Select From: [STREET_ADDRESS][PERSON_NAME] Stop 2: [STREET_ADDRESS][PERSON_NAME…" at bounding box center [948, 181] width 239 height 20
select select "{"pickupDeliveryInfoId": "122859916","pickupOrDelivery": "P","stopNum": "1","lo…"
click at [829, 171] on select "Select From: [STREET_ADDRESS][PERSON_NAME] Stop 2: [STREET_ADDRESS][PERSON_NAME…" at bounding box center [948, 181] width 239 height 20
select select "CA"
type input "Vallejo"
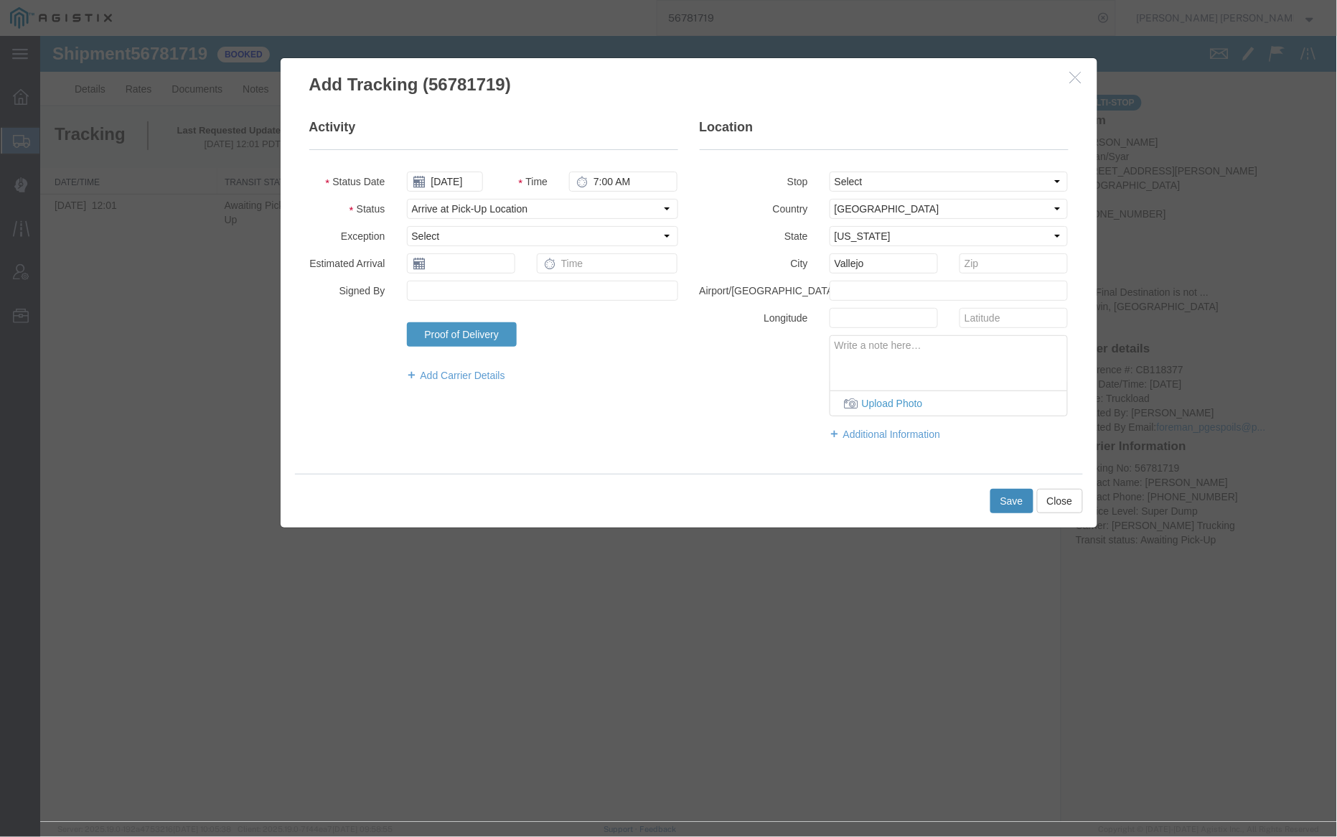
click at [1011, 494] on button "Save" at bounding box center [1011, 500] width 43 height 24
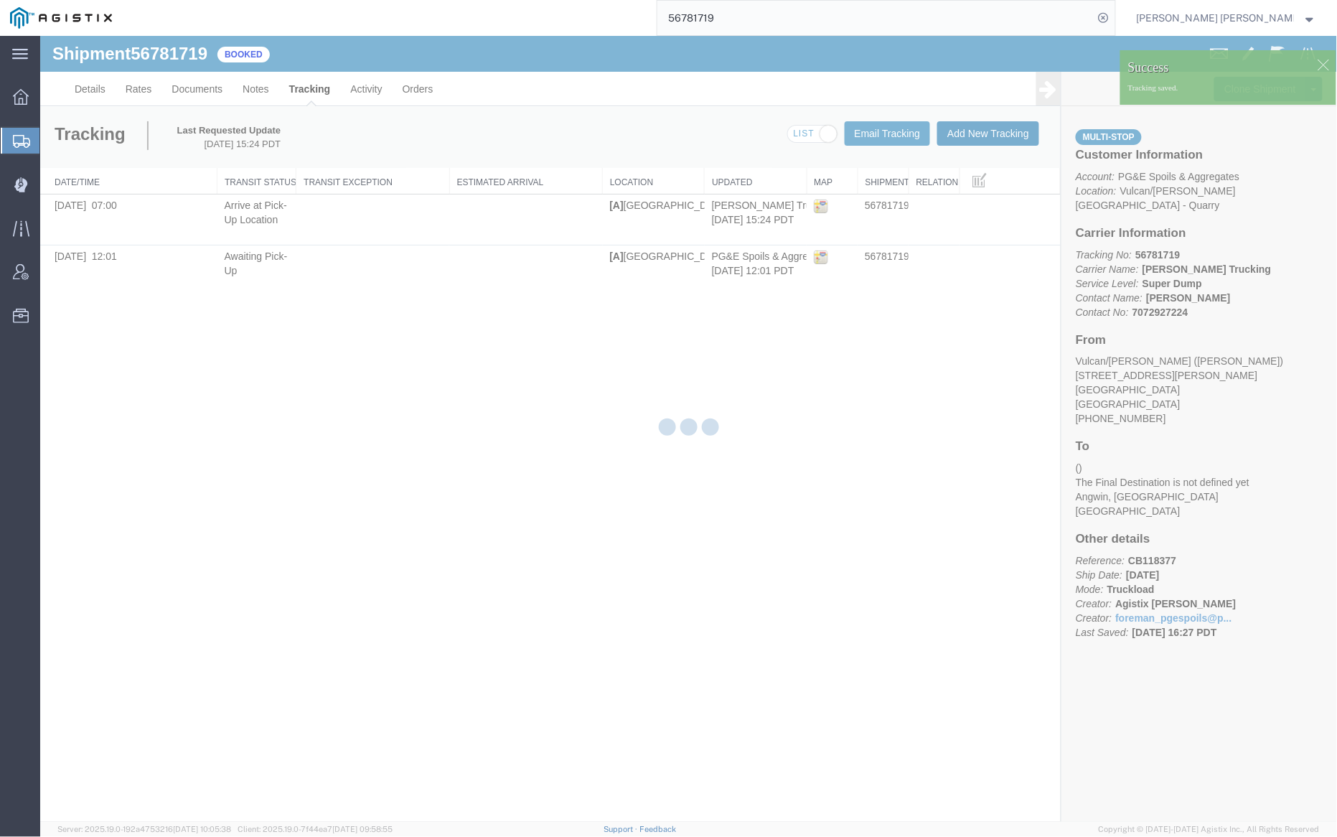
click at [998, 130] on button "Add New Tracking" at bounding box center [988, 133] width 102 height 24
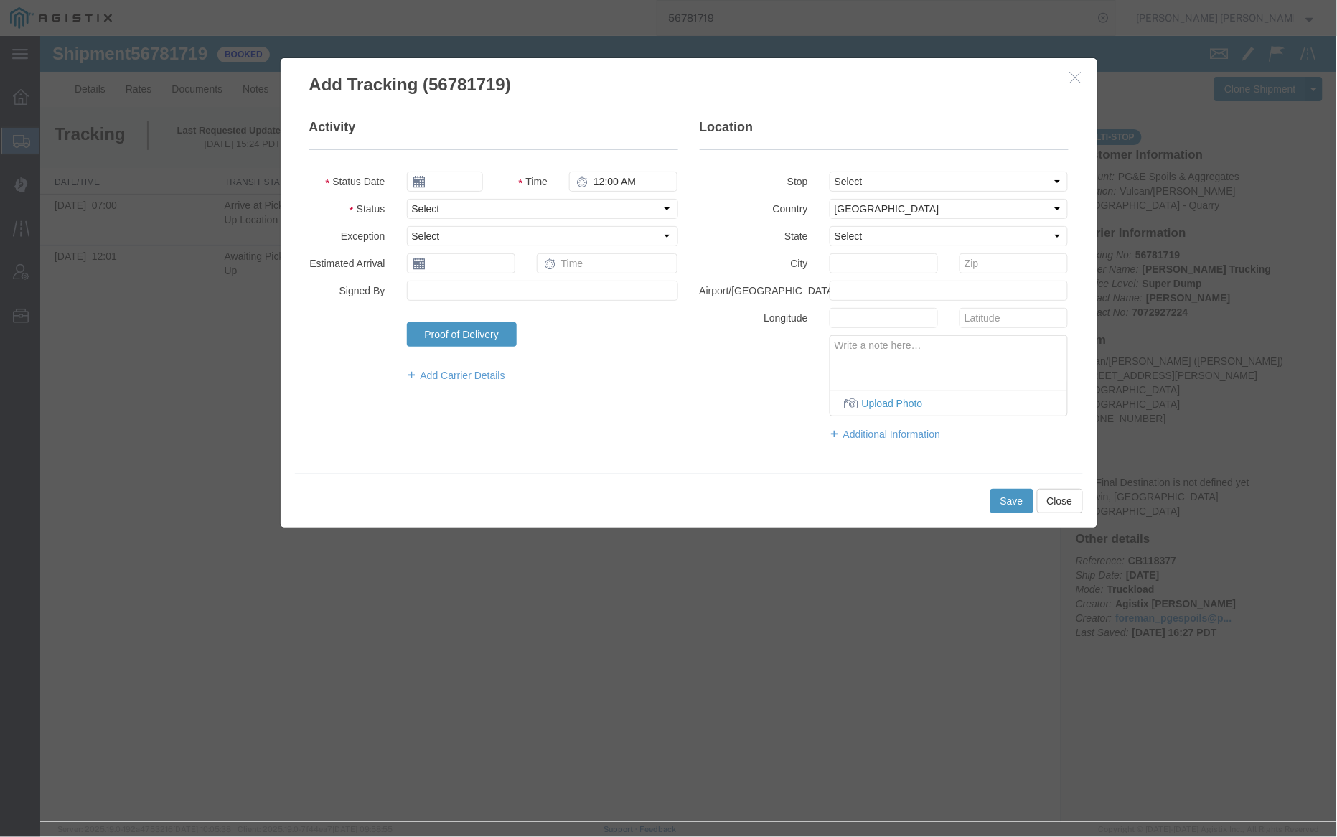
type input "[DATE]"
type input "4:00 PM"
click at [469, 179] on input "[DATE]" at bounding box center [444, 181] width 76 height 20
click at [505, 269] on td "11" at bounding box center [503, 271] width 22 height 22
type input "[DATE]"
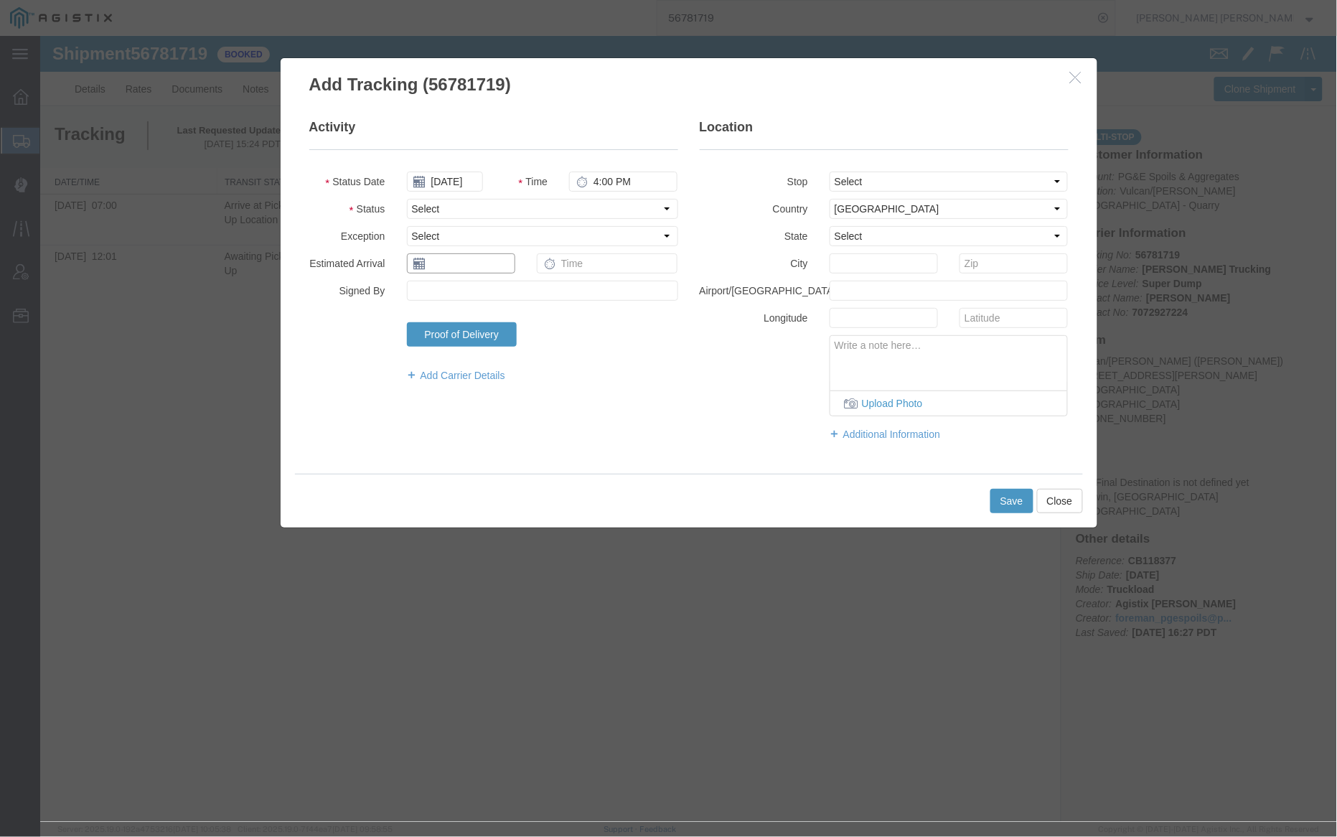
click at [505, 269] on input "text" at bounding box center [460, 263] width 108 height 20
click at [547, 116] on div "Activity Status Date [DATE] Time 4:00 PM Status Select Arrival Notice Available…" at bounding box center [688, 284] width 817 height 377
click at [591, 184] on input "4:00 PM" at bounding box center [622, 181] width 108 height 20
type input "5:30 PM"
click at [477, 210] on select "Select Arrival Notice Available Arrival Notice Imported Arrive at Delivery Loca…" at bounding box center [541, 208] width 271 height 20
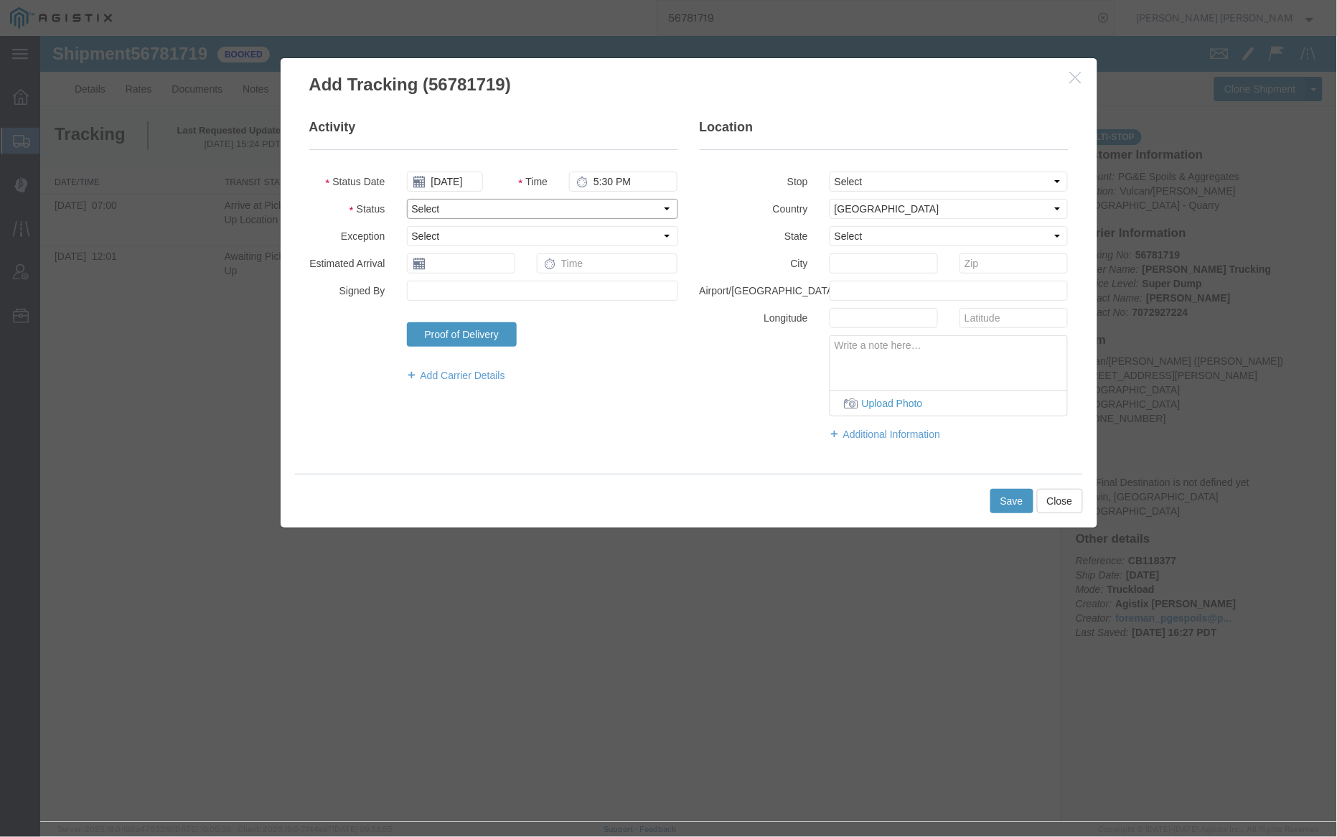
select select "DELIVRED"
click at [406, 198] on select "Select Arrival Notice Available Arrival Notice Imported Arrive at Delivery Loca…" at bounding box center [541, 208] width 271 height 20
click at [892, 179] on select "Select From: [STREET_ADDRESS][PERSON_NAME] Stop 2: [STREET_ADDRESS][PERSON_NAME…" at bounding box center [948, 181] width 239 height 20
select select "{"pickupDeliveryInfoId": "122859916","pickupOrDelivery": "P","stopNum": "1","lo…"
click at [829, 171] on select "Select From: [STREET_ADDRESS][PERSON_NAME] Stop 2: [STREET_ADDRESS][PERSON_NAME…" at bounding box center [948, 181] width 239 height 20
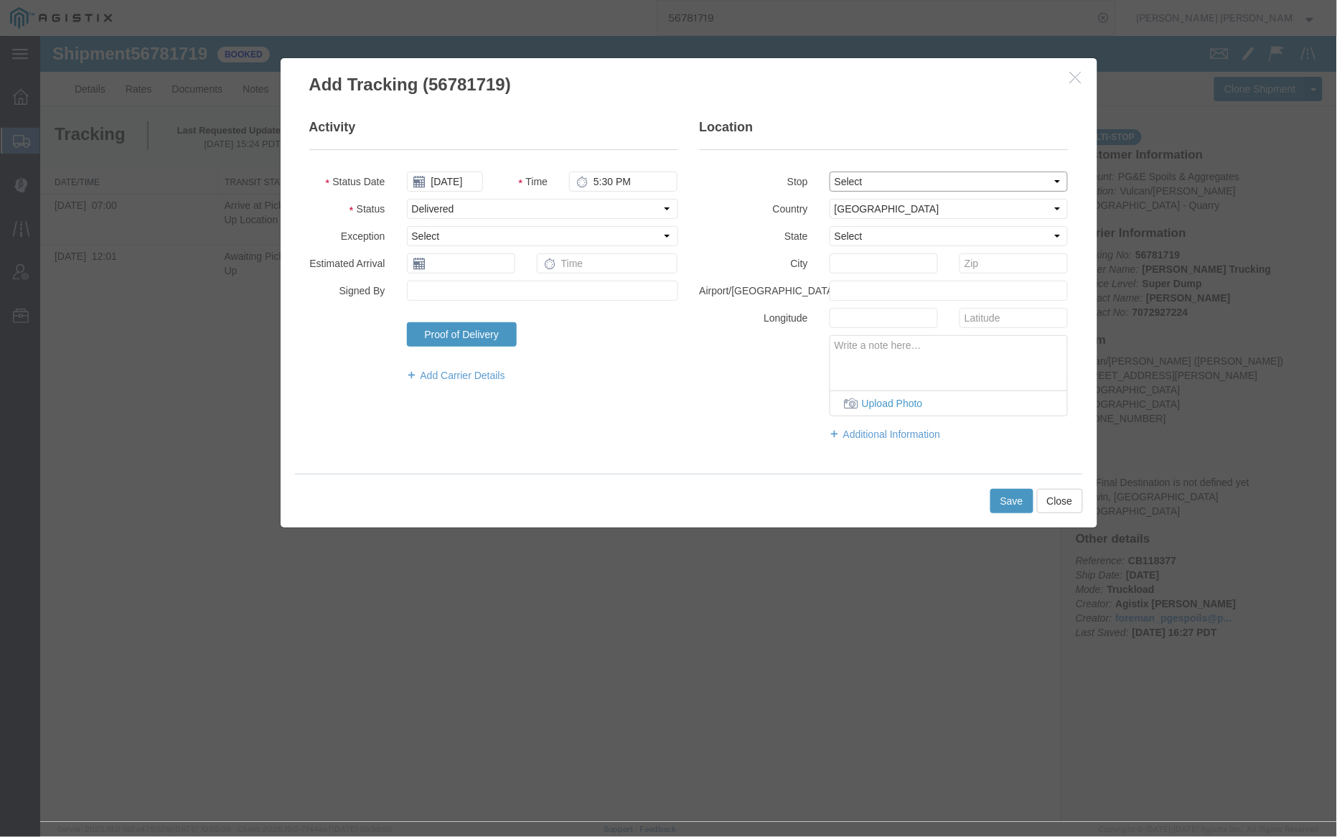
select select "CA"
type input "Vallejo"
click at [1014, 503] on button "Save" at bounding box center [1011, 500] width 43 height 24
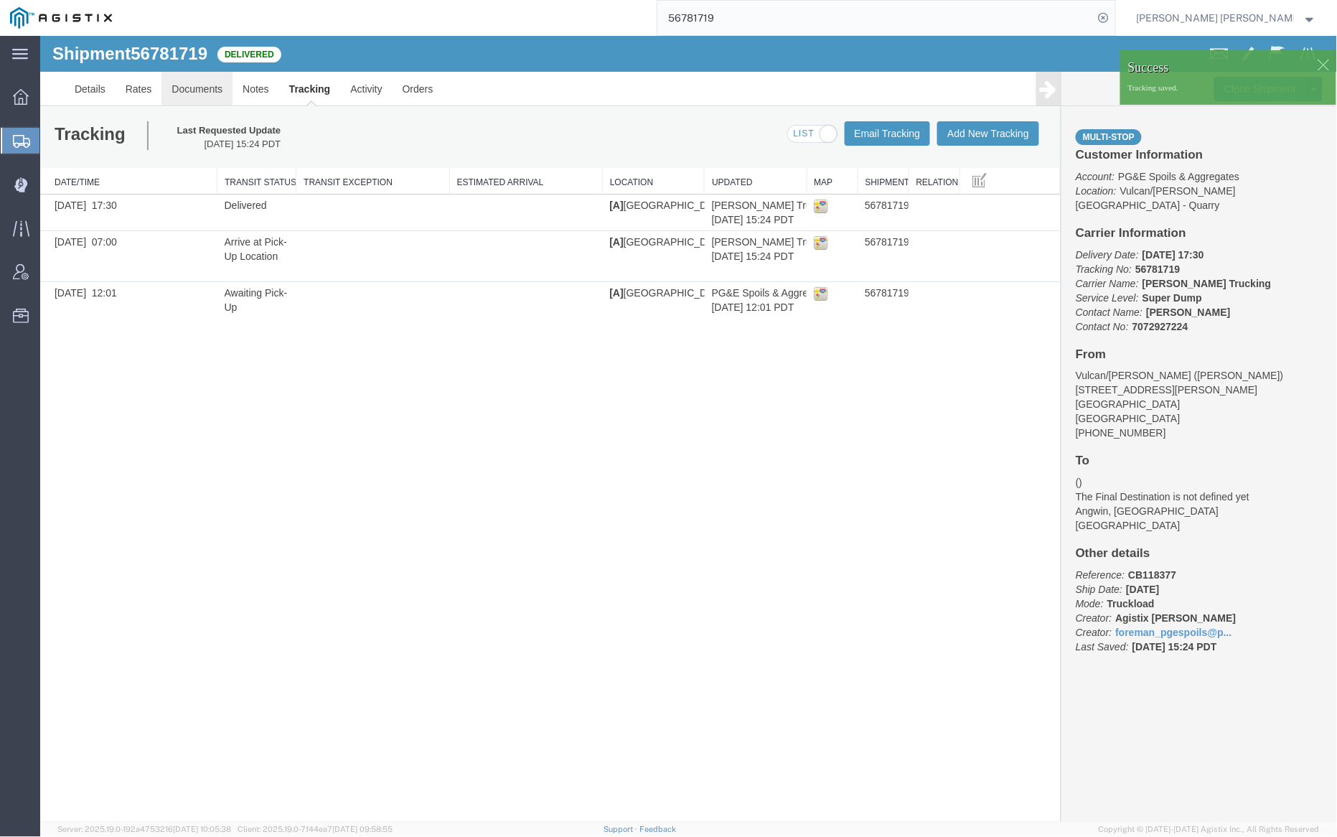
click at [204, 80] on link "Documents" at bounding box center [196, 88] width 71 height 34
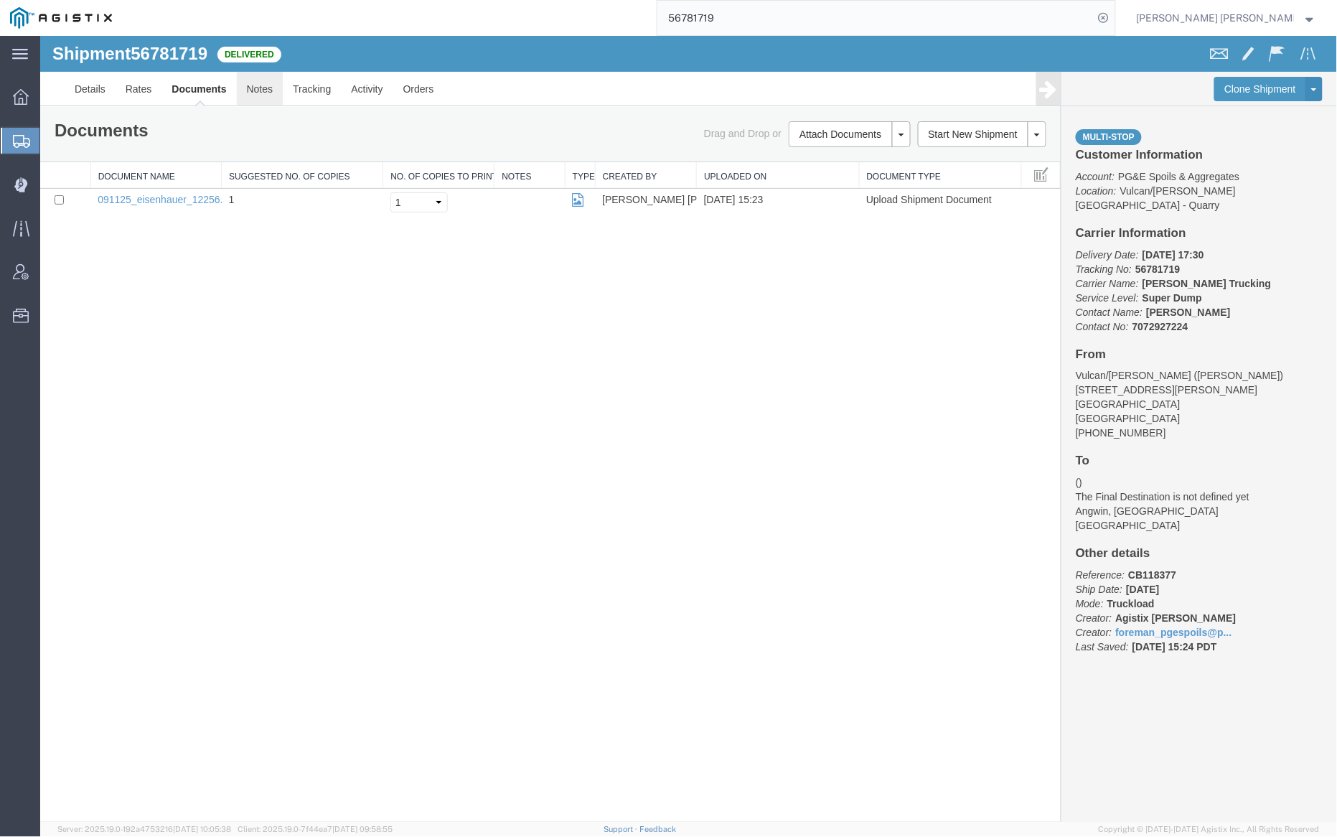
click at [258, 85] on link "Notes" at bounding box center [259, 88] width 47 height 34
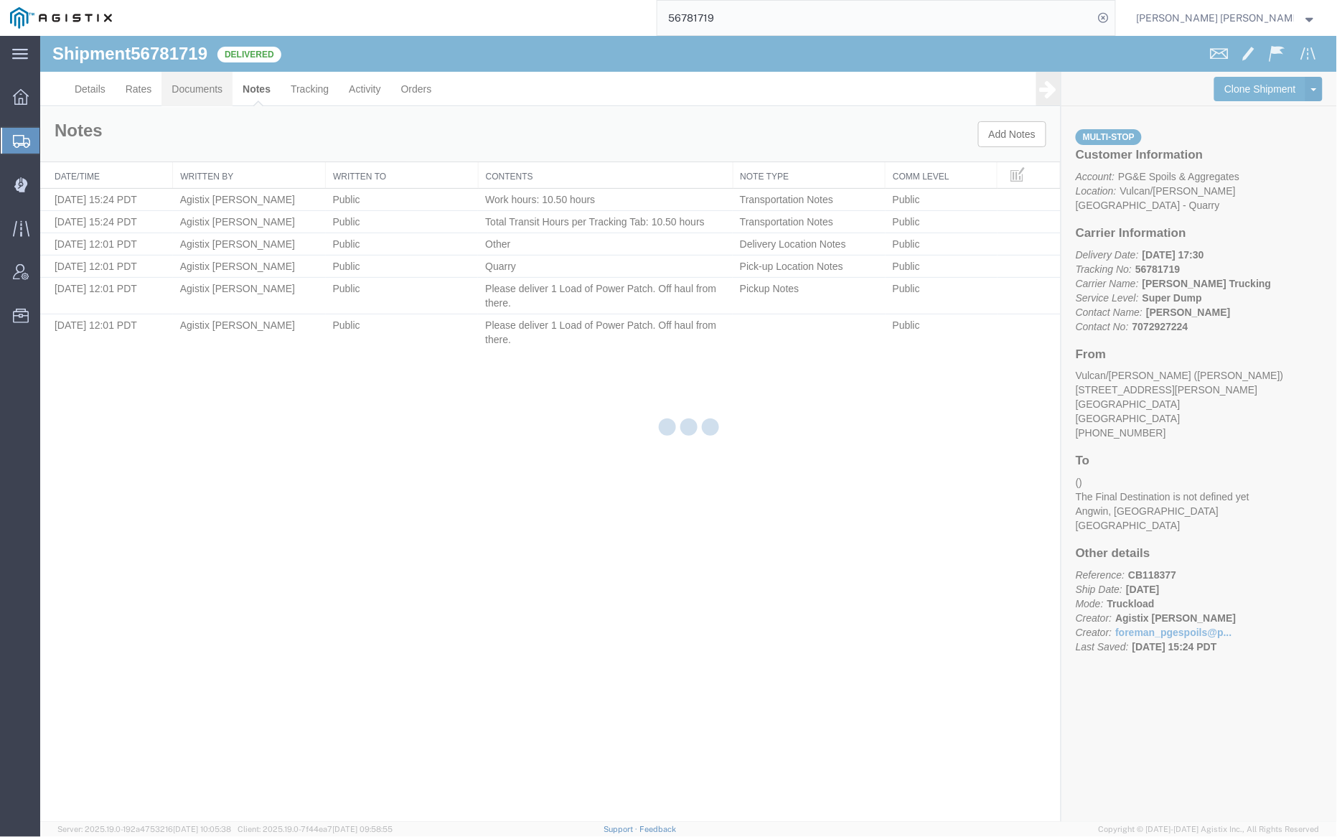
click at [201, 89] on link "Documents" at bounding box center [196, 88] width 71 height 34
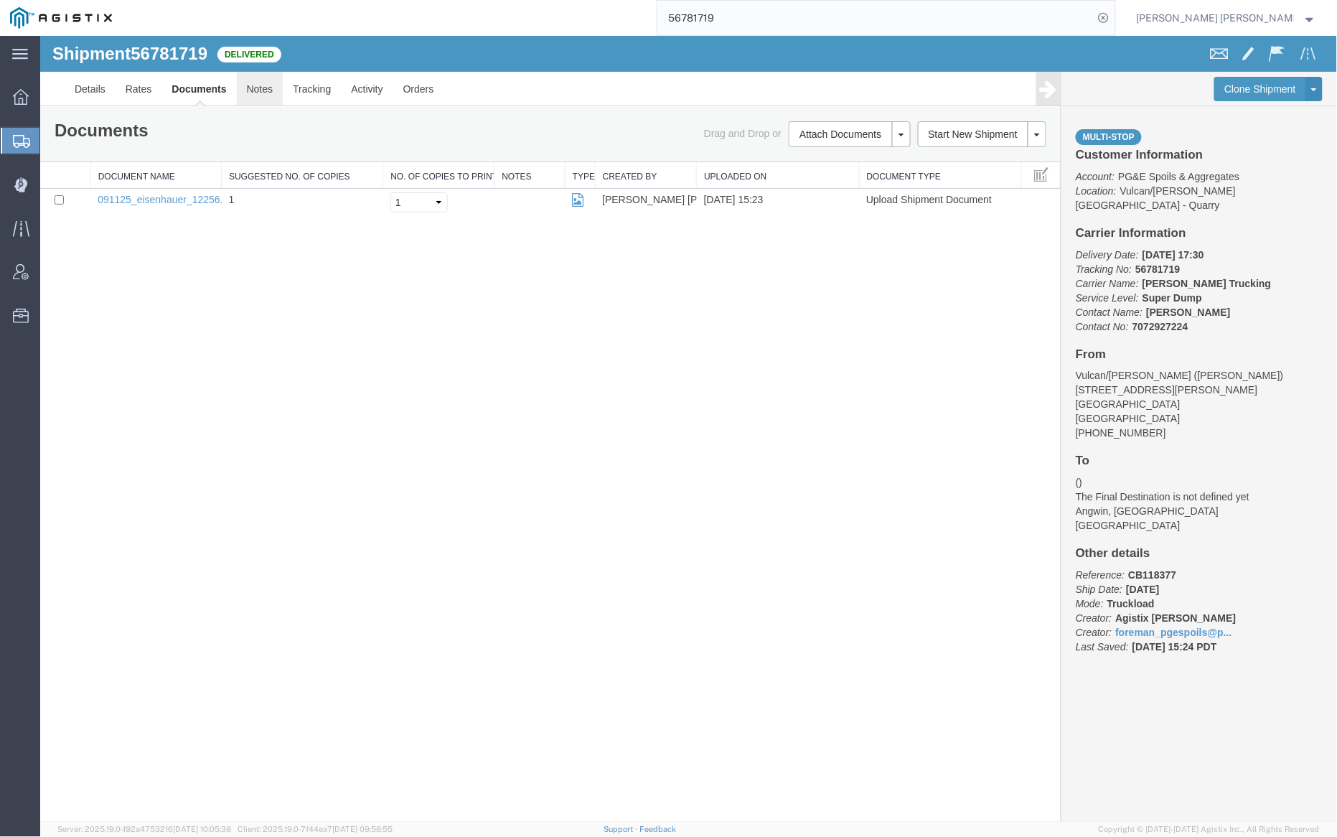
click at [258, 80] on link "Notes" at bounding box center [259, 88] width 47 height 34
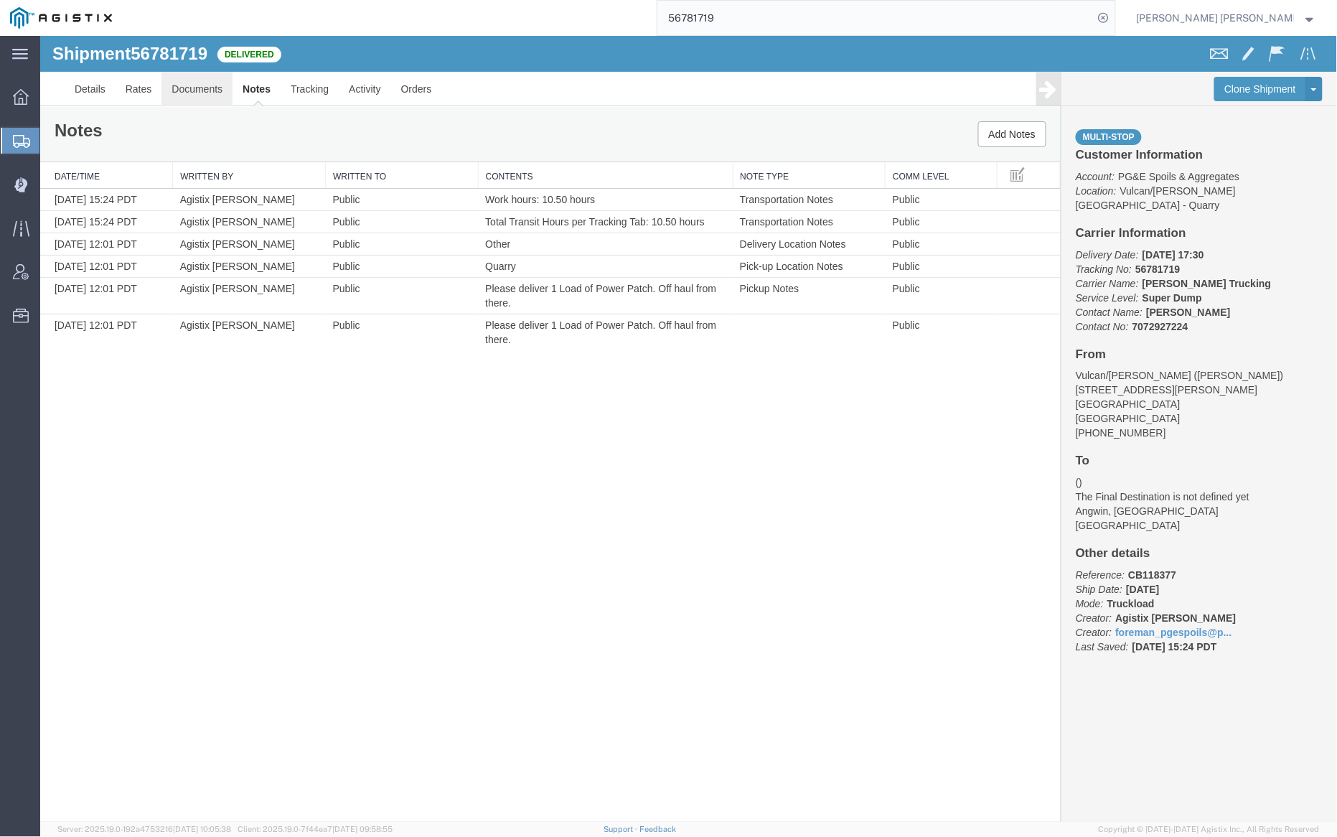
click at [202, 93] on link "Documents" at bounding box center [196, 88] width 71 height 34
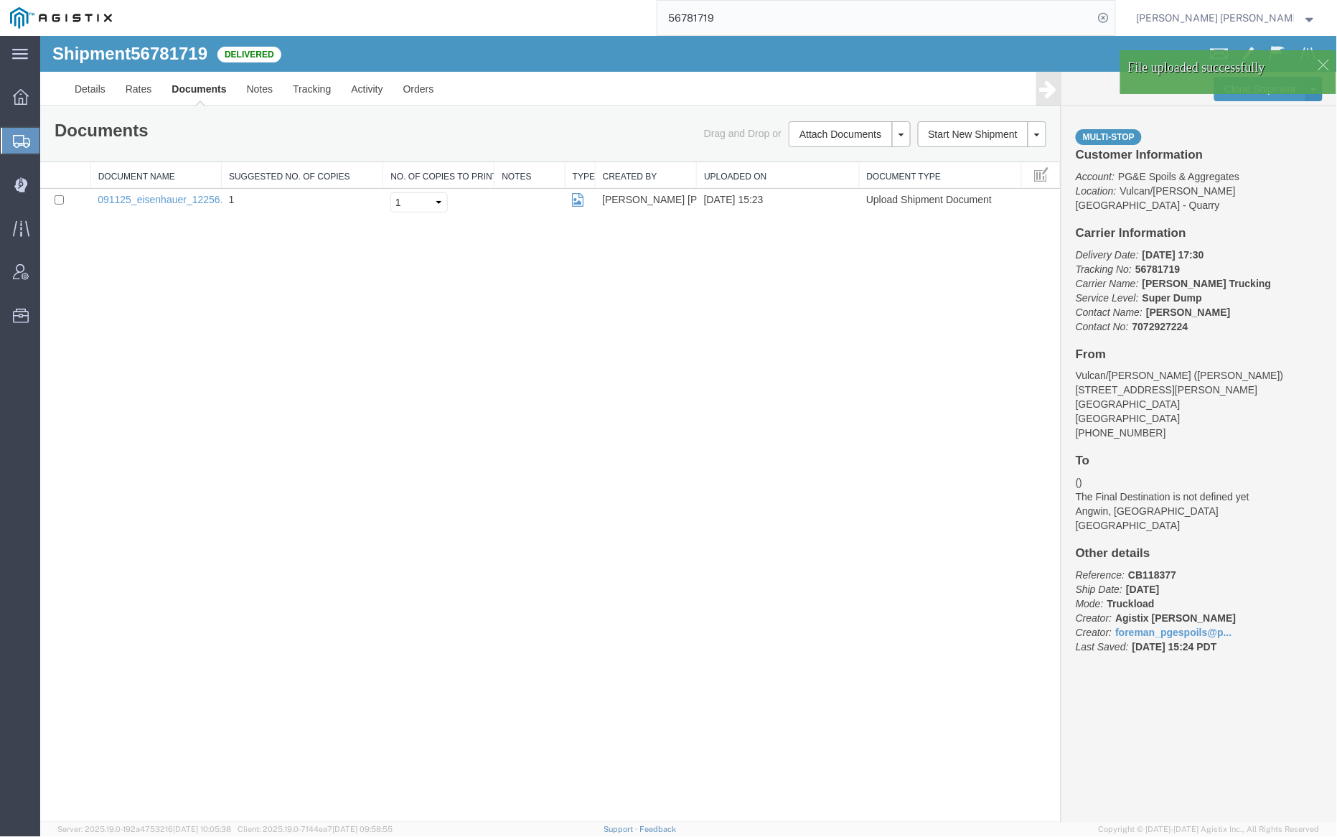
click at [207, 90] on link "Documents" at bounding box center [198, 88] width 75 height 34
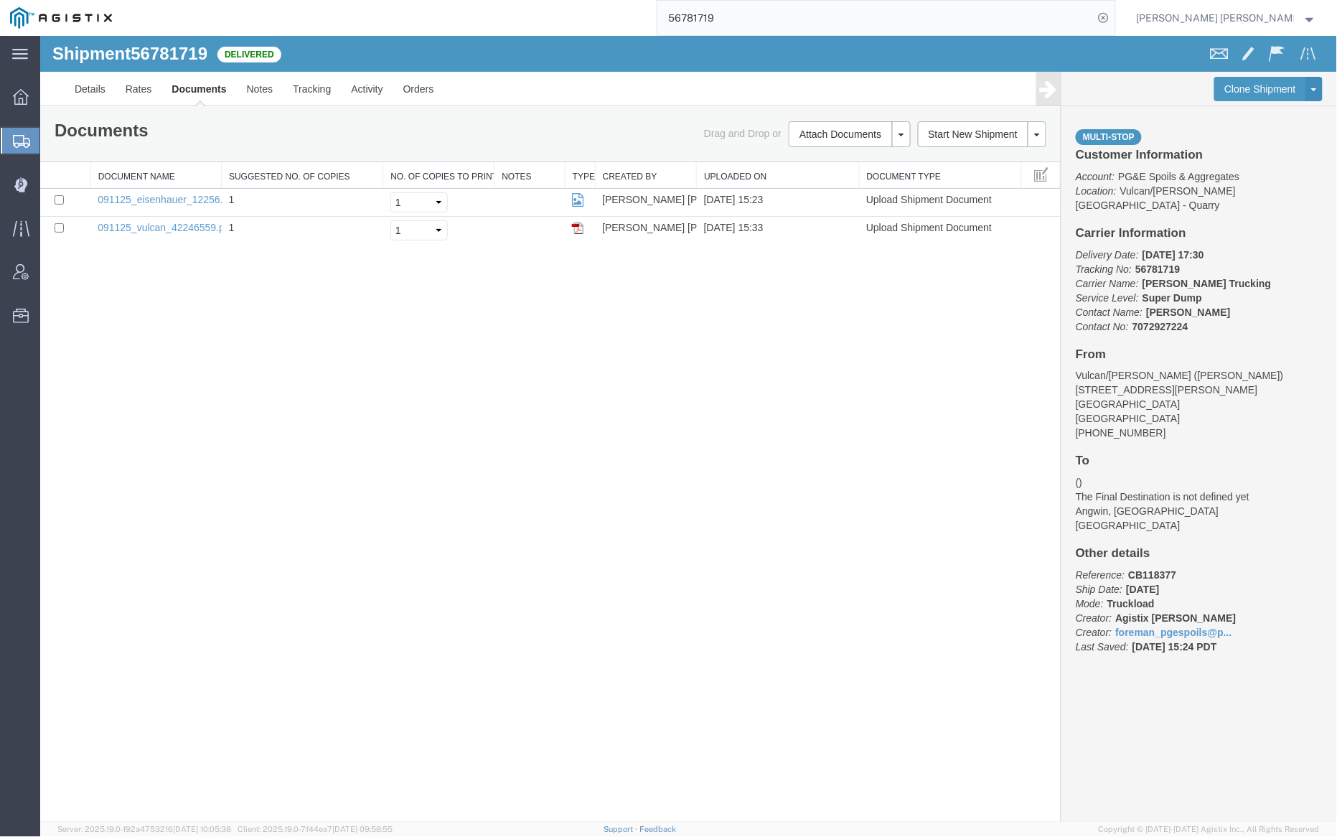
click at [764, 21] on input "56781719" at bounding box center [876, 18] width 436 height 34
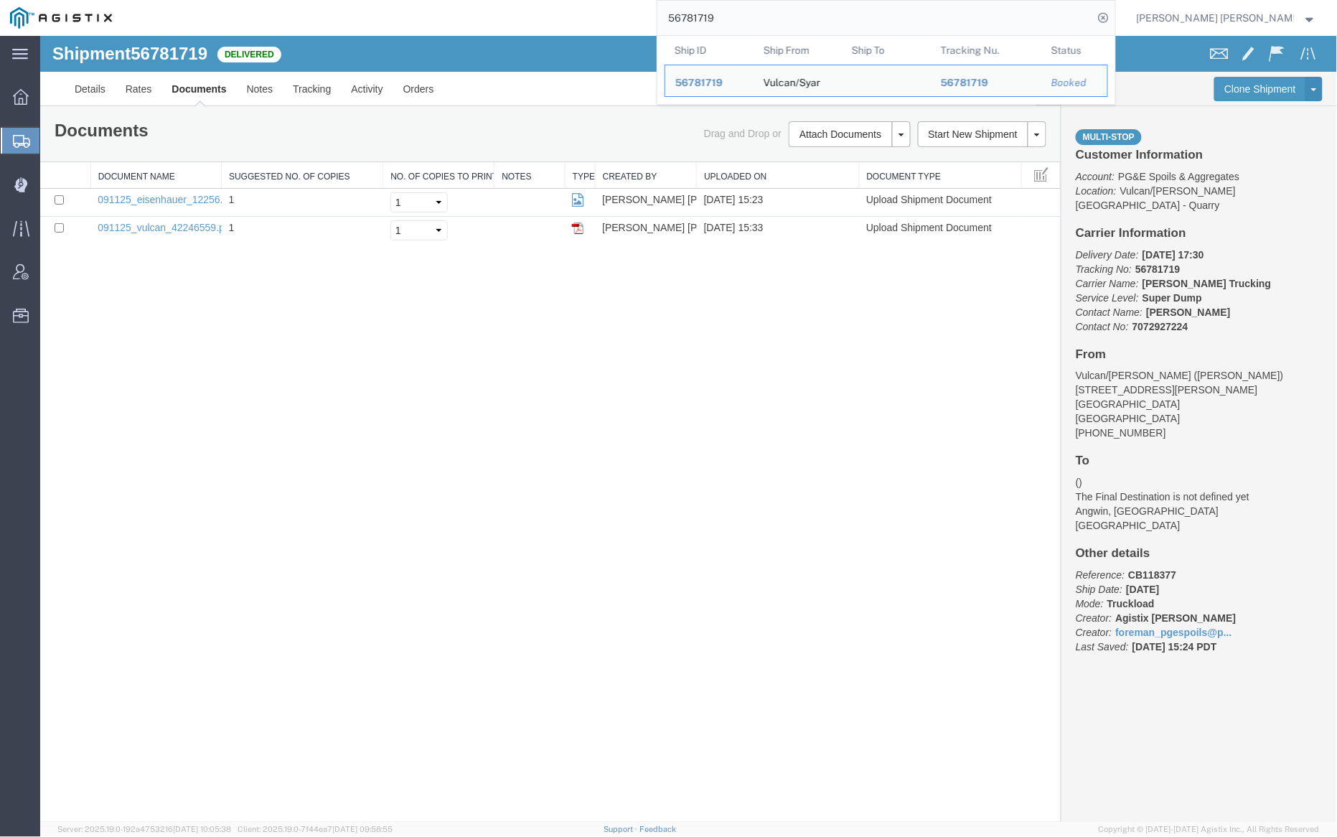
click at [764, 21] on input "56781719" at bounding box center [876, 18] width 436 height 34
paste input "24"
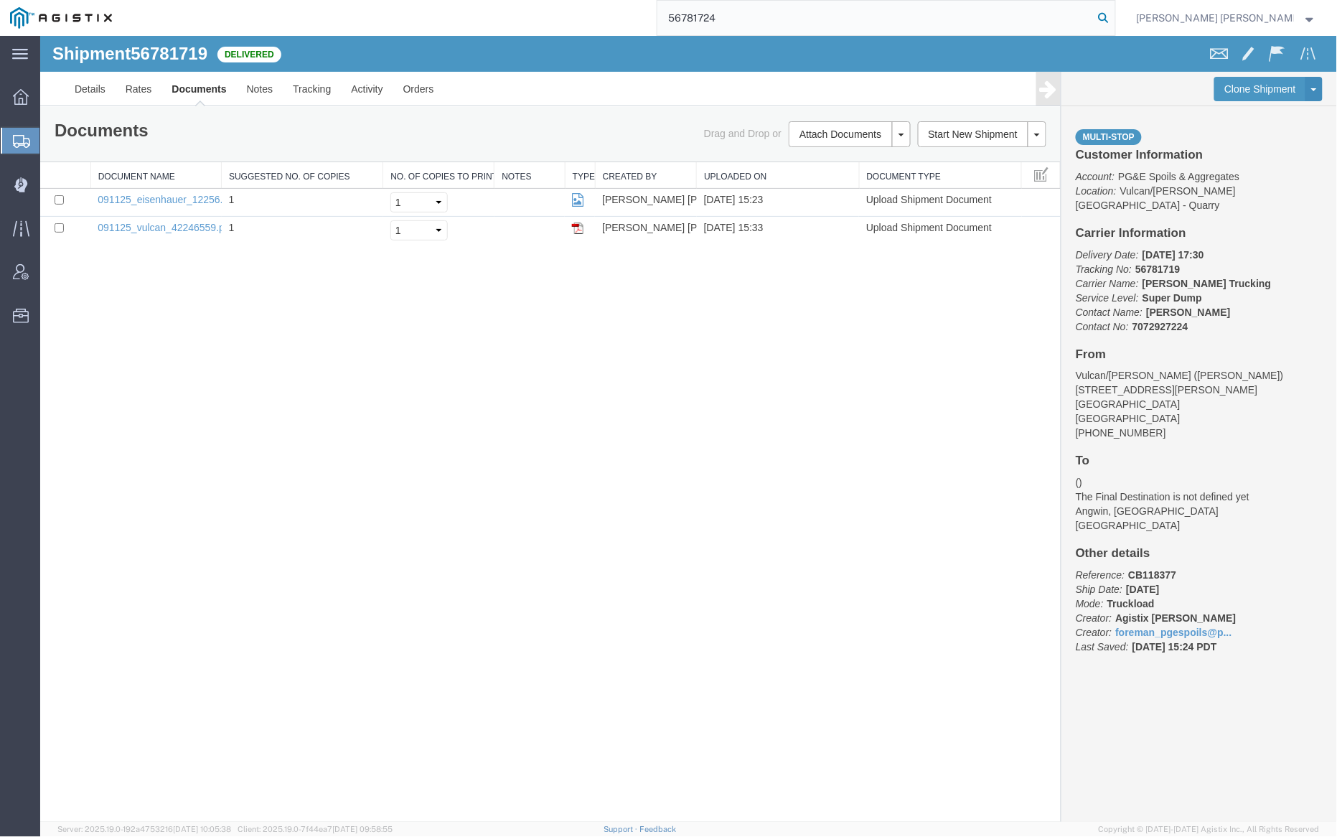
type input "56781724"
click at [1114, 14] on icon at bounding box center [1104, 18] width 20 height 20
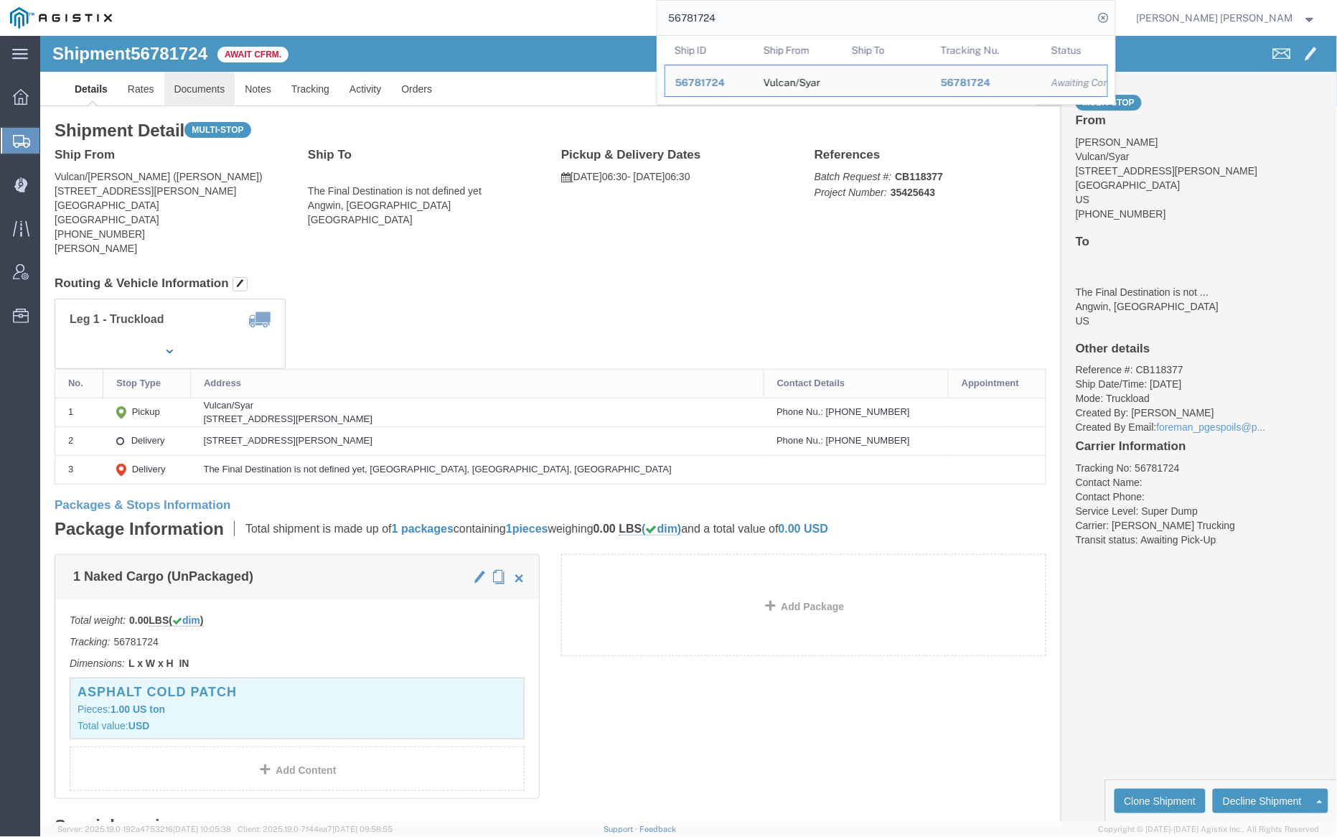
click link "Documents"
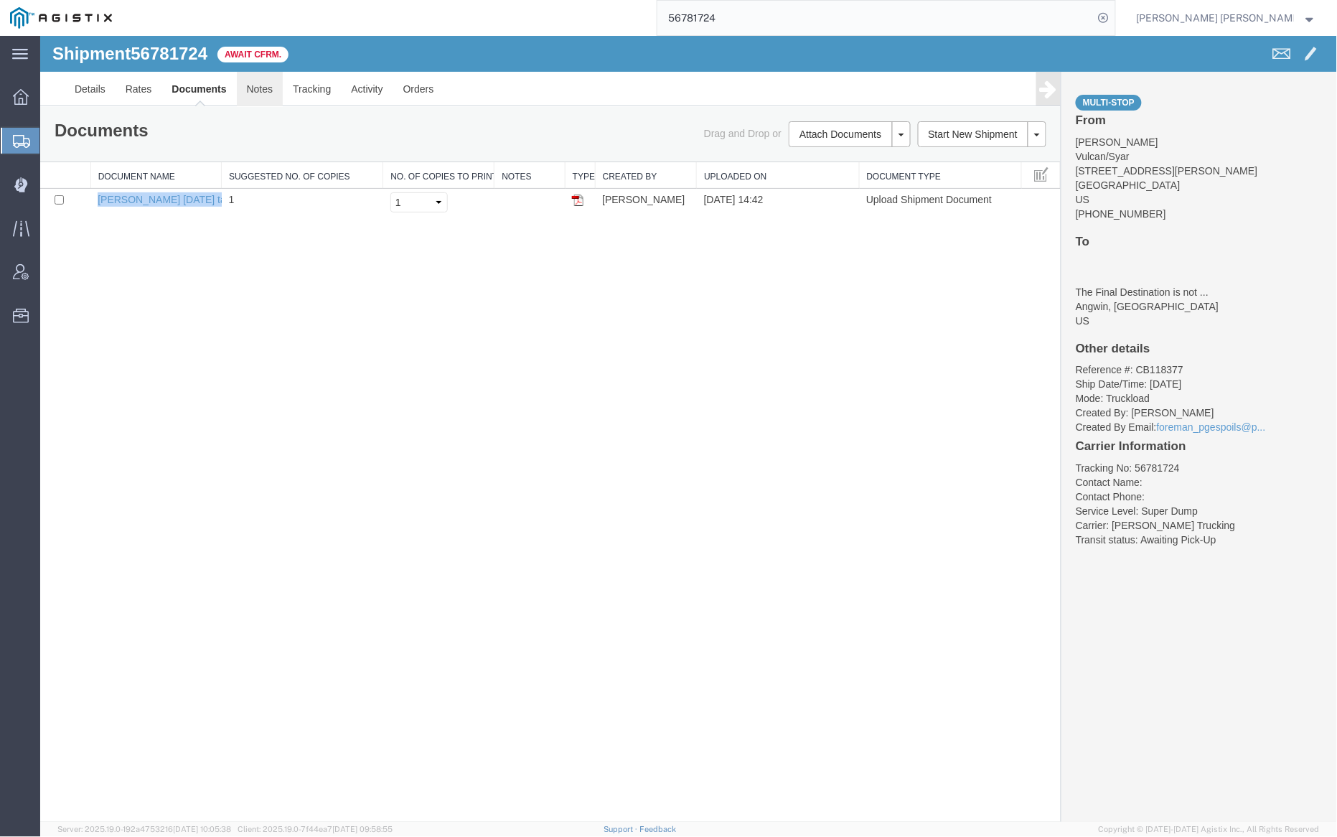
click at [262, 87] on link "Notes" at bounding box center [259, 88] width 47 height 34
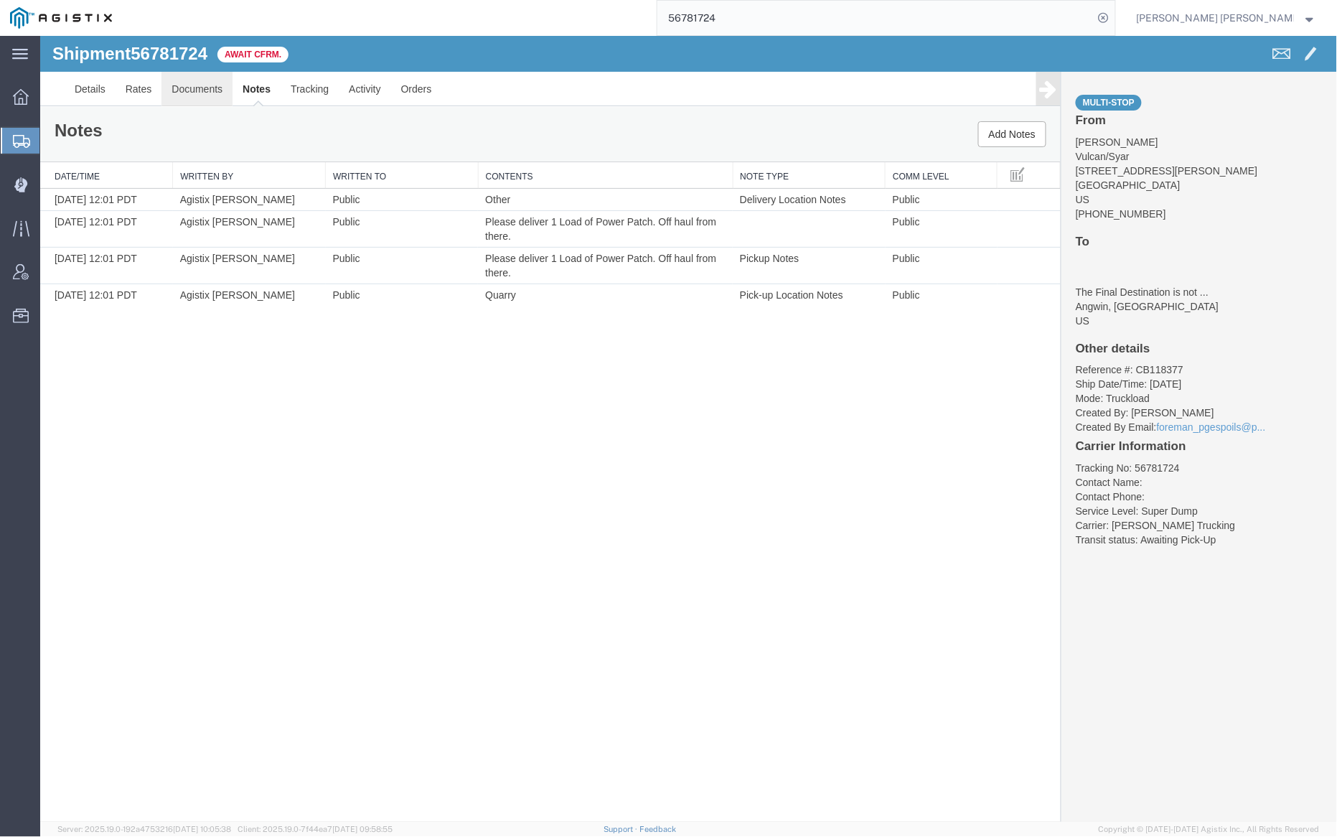
click at [201, 85] on link "Documents" at bounding box center [196, 88] width 71 height 34
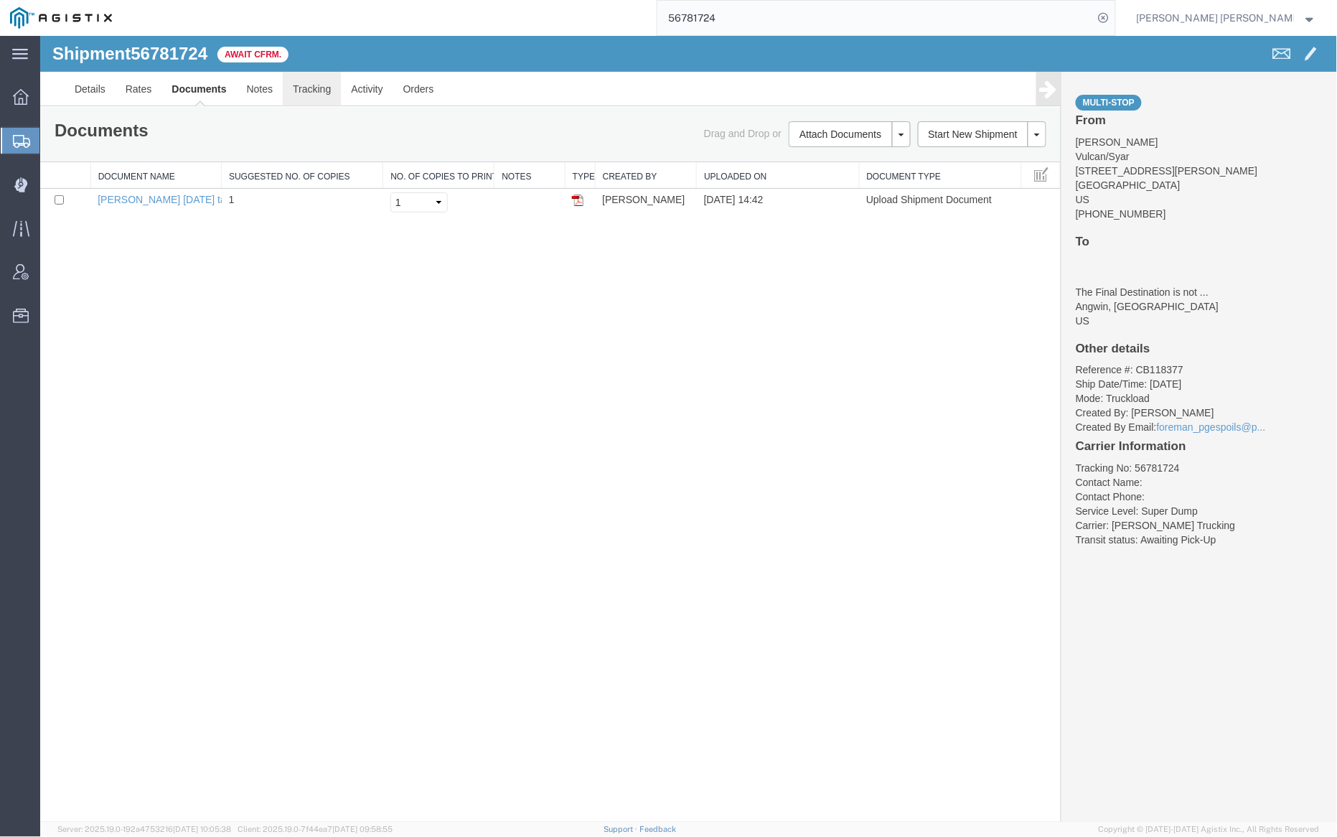
click at [303, 85] on link "Tracking" at bounding box center [311, 88] width 58 height 34
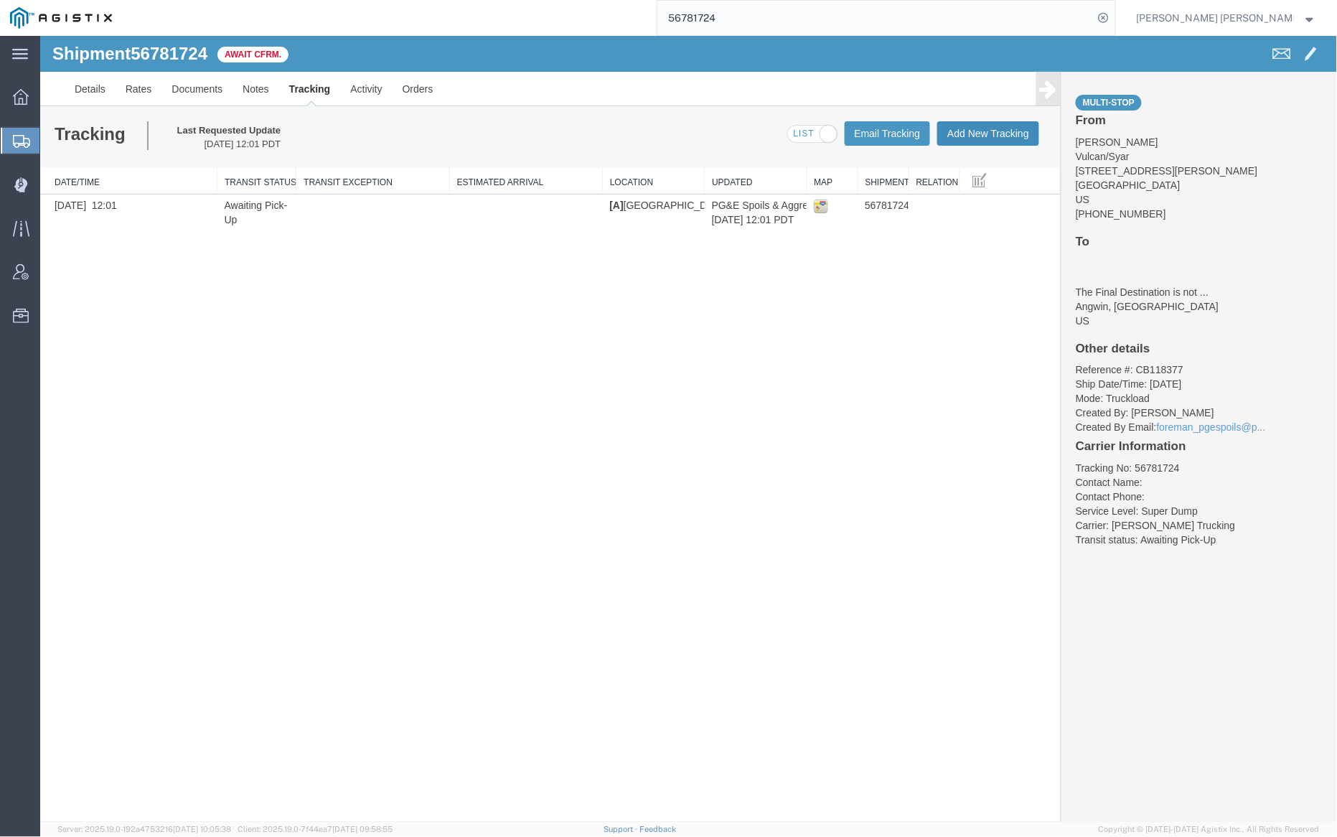
click at [987, 128] on button "Add New Tracking" at bounding box center [988, 133] width 102 height 24
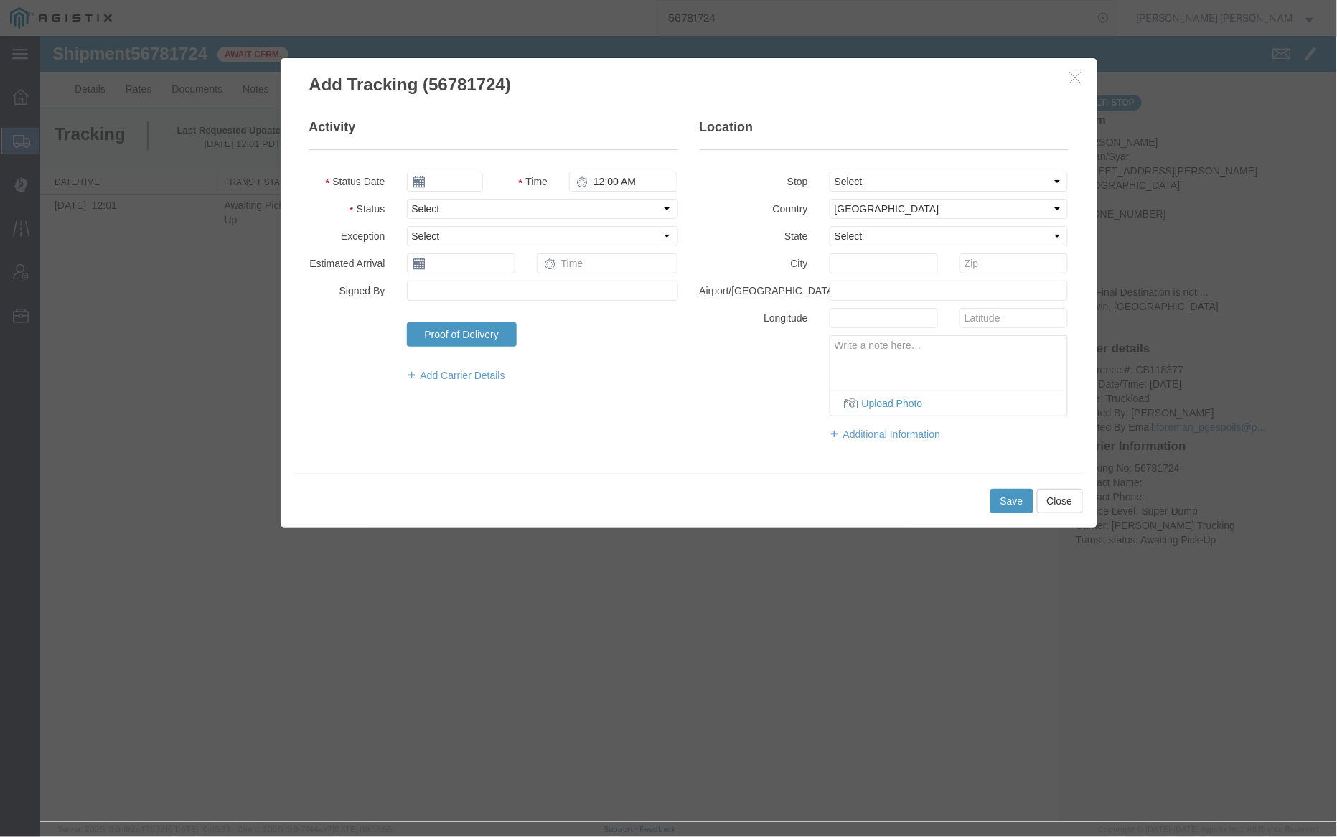
type input "09/15/2025"
type input "4:00 PM"
click at [446, 180] on input "09/15/2025" at bounding box center [444, 181] width 76 height 20
click at [509, 268] on td "11" at bounding box center [503, 271] width 22 height 22
type input "09/11/2025"
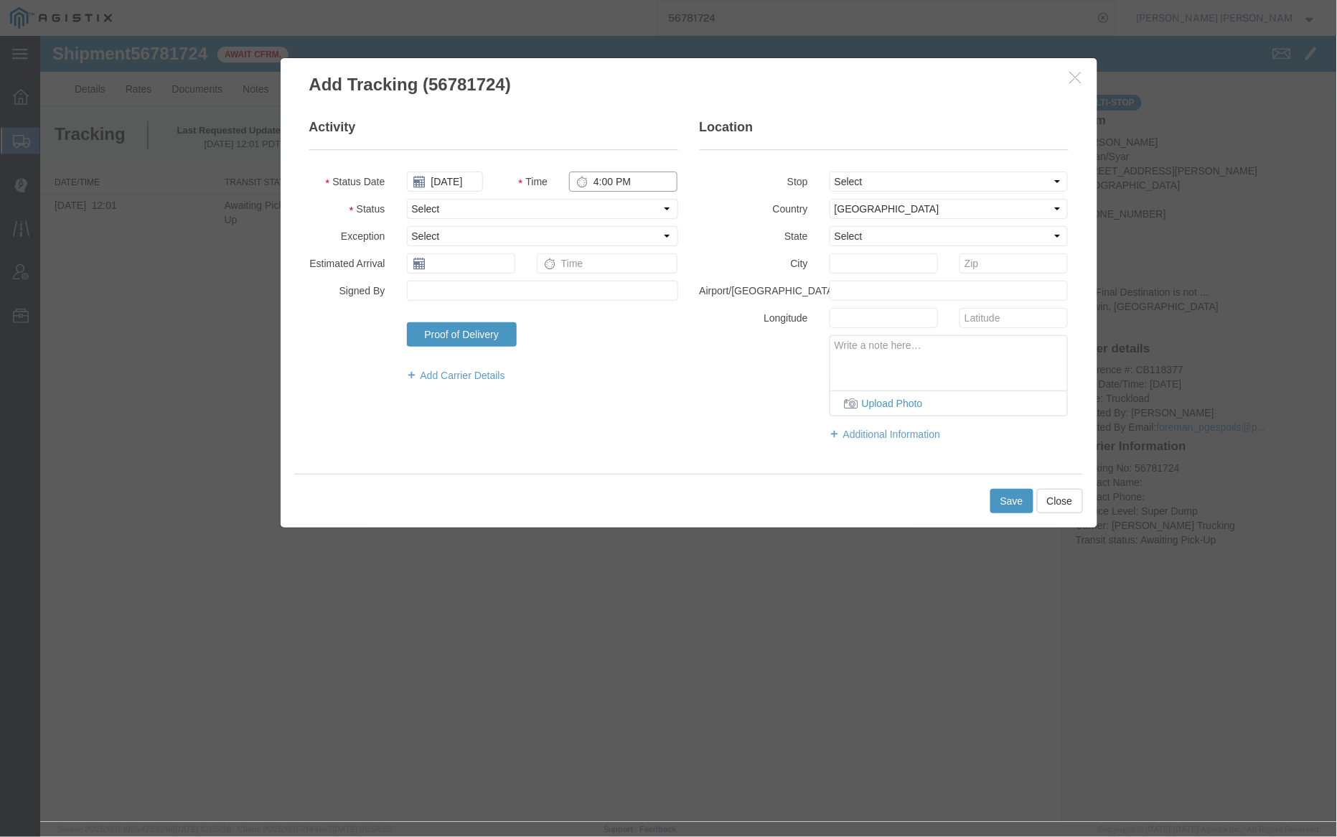
click at [596, 182] on input "4:00 PM" at bounding box center [622, 181] width 108 height 20
type input "6:30 AM"
click at [475, 209] on select "Select Arrival Notice Available Arrival Notice Imported Arrive at Delivery Loca…" at bounding box center [541, 208] width 271 height 20
select select "ARVPULOC"
click at [406, 198] on select "Select Arrival Notice Available Arrival Notice Imported Arrive at Delivery Loca…" at bounding box center [541, 208] width 271 height 20
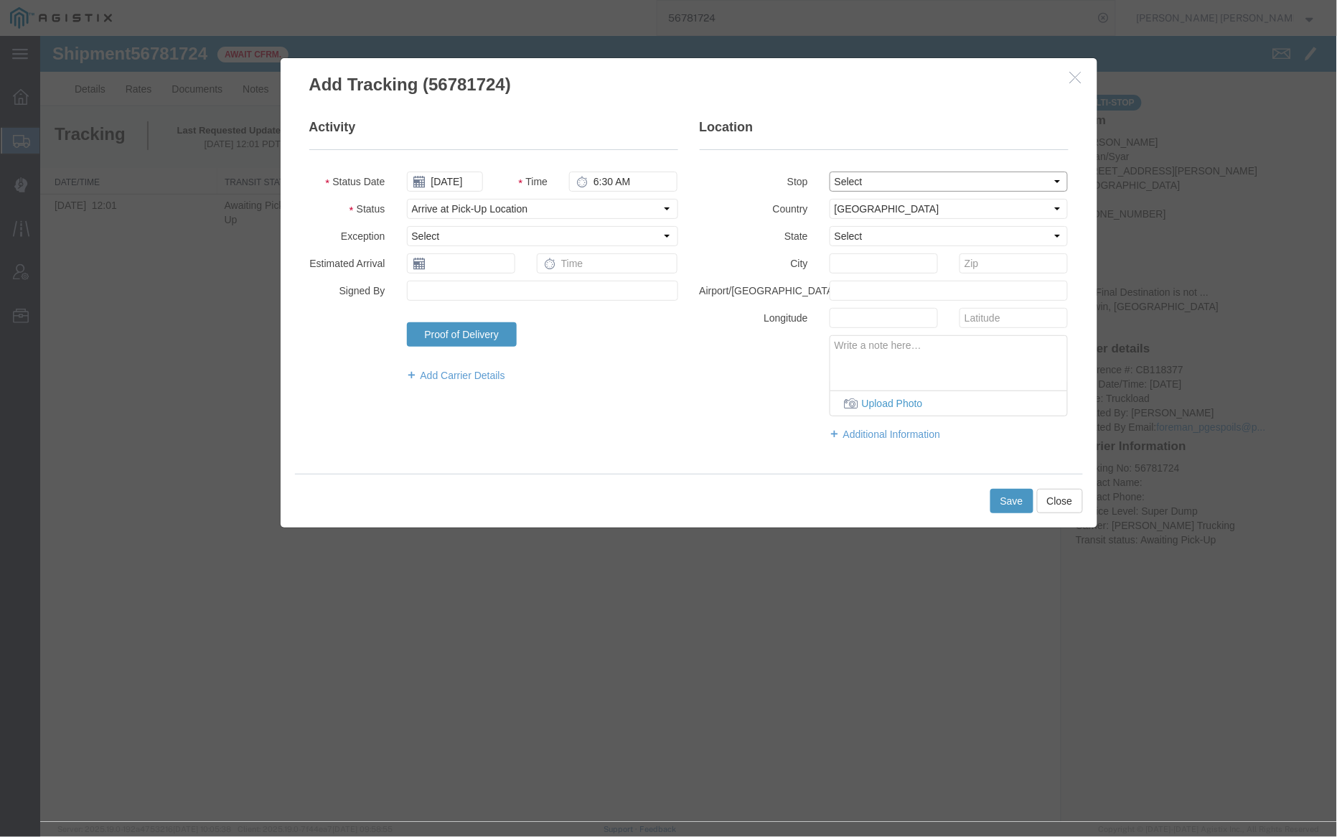
click at [921, 176] on select "Select From: 885 Lake Herman Rd, Vallejo, CA, 94591, US Stop 2: 910 Howell Moun…" at bounding box center [948, 181] width 239 height 20
select select "{"pickupDeliveryInfoId": "122859928","pickupOrDelivery": "P","stopNum": "1","lo…"
click at [829, 171] on select "Select From: 885 Lake Herman Rd, Vallejo, CA, 94591, US Stop 2: 910 Howell Moun…" at bounding box center [948, 181] width 239 height 20
select select "CA"
type input "Vallejo"
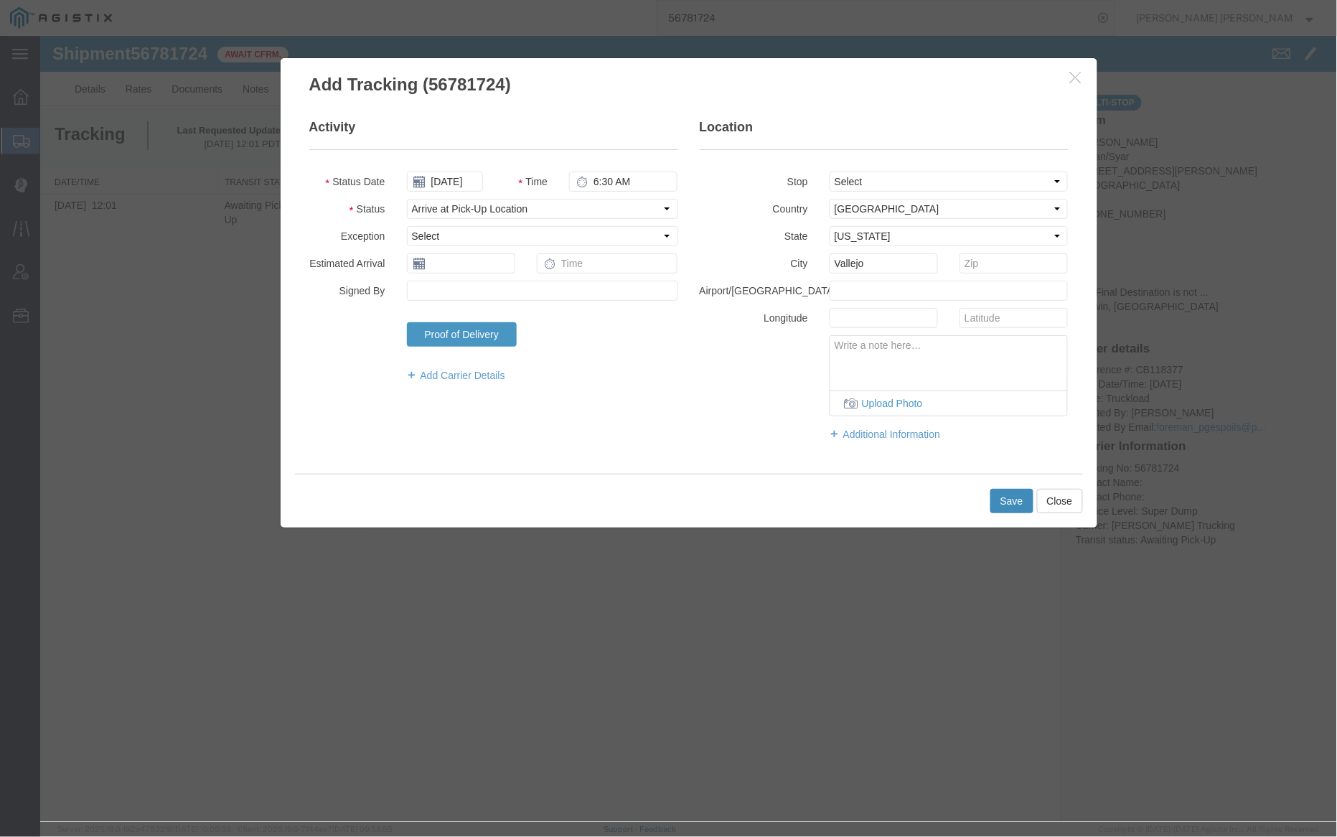
drag, startPoint x: 1015, startPoint y: 515, endPoint x: 1014, endPoint y: 503, distance: 11.6
click at [1014, 503] on button "Save" at bounding box center [1011, 500] width 43 height 24
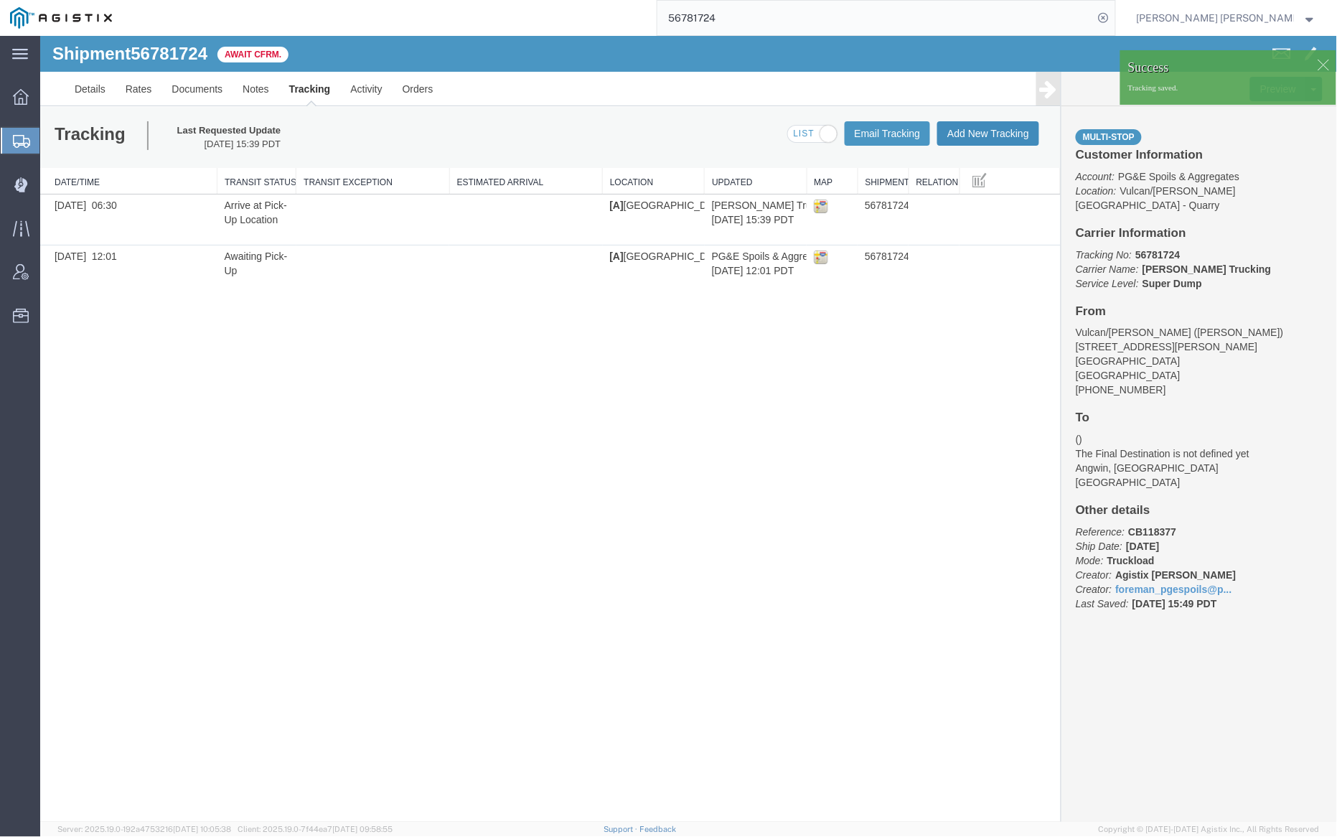
drag, startPoint x: 1014, startPoint y: 503, endPoint x: 993, endPoint y: 129, distance: 374.5
click at [993, 129] on button "Add New Tracking" at bounding box center [988, 133] width 102 height 24
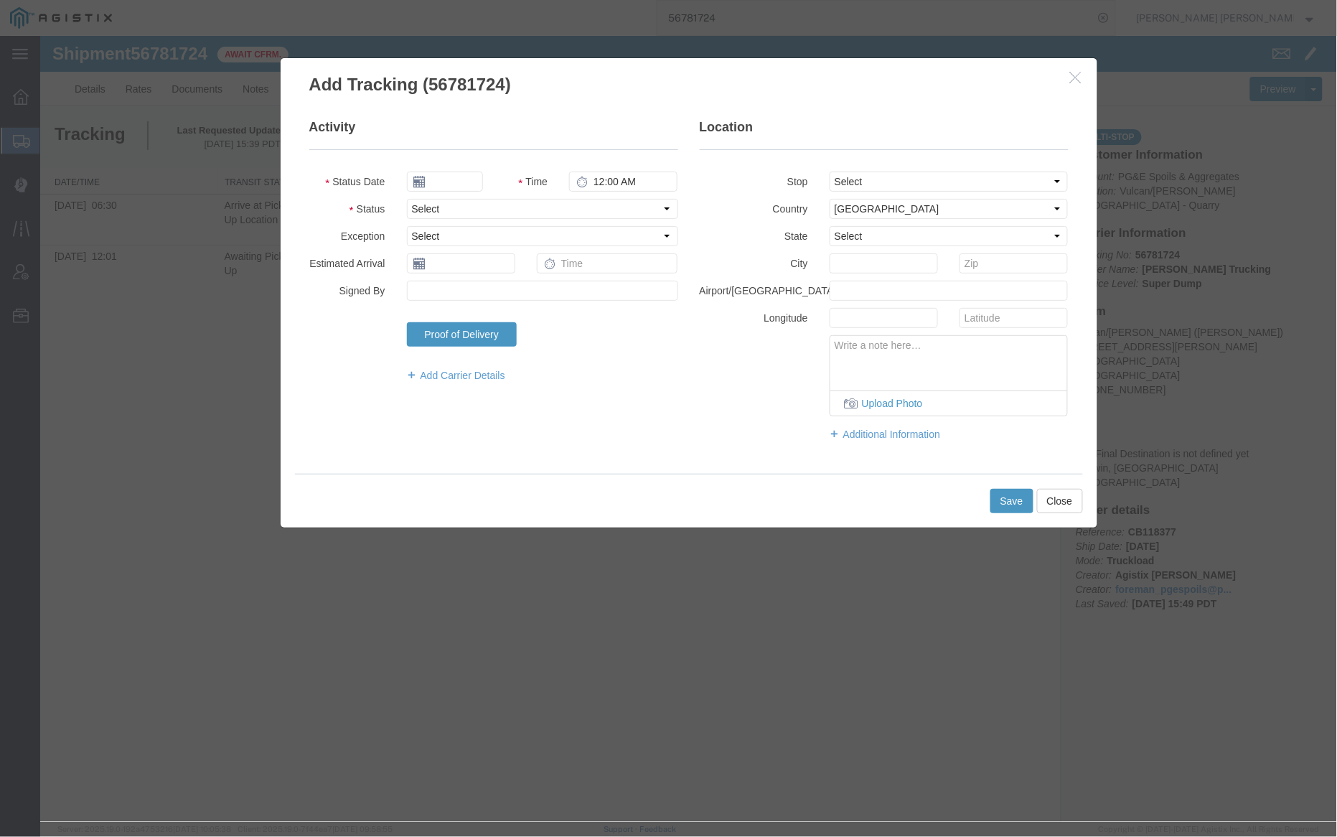
type input "09/15/2025"
type input "4:00 PM"
drag, startPoint x: 993, startPoint y: 129, endPoint x: 513, endPoint y: 183, distance: 483.9
click at [513, 183] on label "Time" at bounding box center [525, 179] width 65 height 17
drag, startPoint x: 513, startPoint y: 183, endPoint x: 481, endPoint y: 180, distance: 31.7
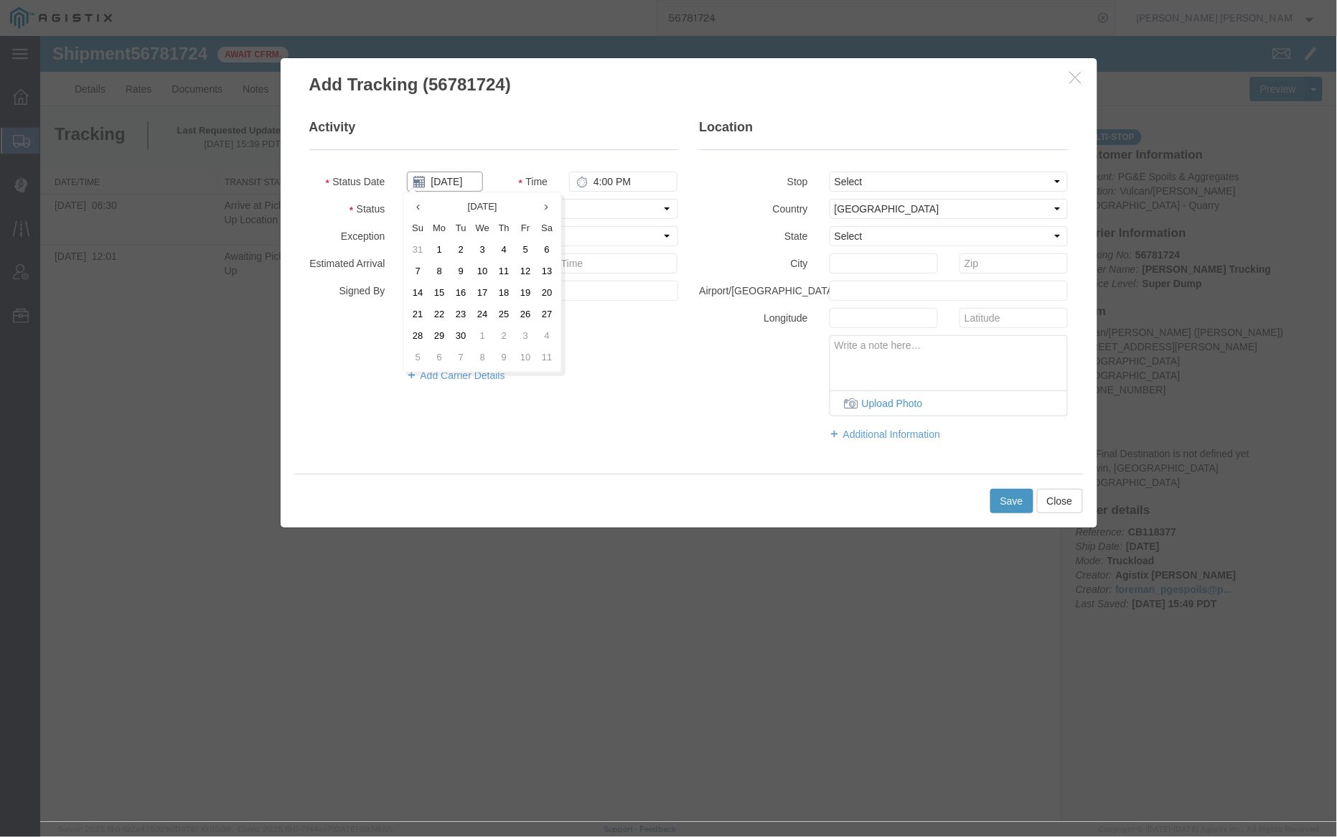
click at [481, 180] on input "09/15/2025" at bounding box center [444, 181] width 76 height 20
click at [505, 271] on td "11" at bounding box center [503, 271] width 22 height 22
type input "09/11/2025"
click at [596, 179] on input "4:00 PM" at bounding box center [622, 181] width 108 height 20
type input "6:30 PM"
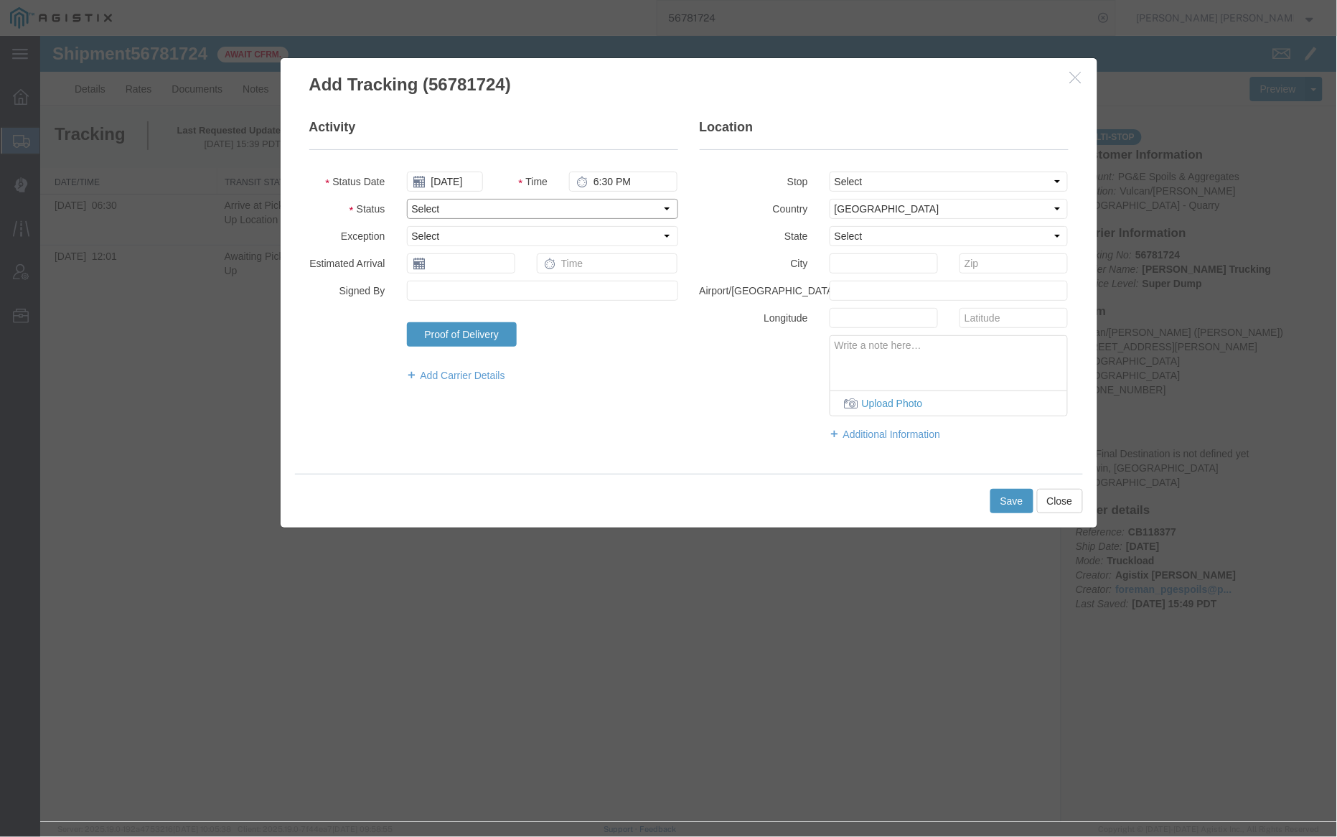
click at [485, 210] on select "Select Arrival Notice Available Arrival Notice Imported Arrive at Delivery Loca…" at bounding box center [541, 208] width 271 height 20
click at [406, 198] on select "Select Arrival Notice Available Arrival Notice Imported Arrive at Delivery Loca…" at bounding box center [541, 208] width 271 height 20
click at [546, 213] on select "Select Arrival Notice Available Arrival Notice Imported Arrive at Delivery Loca…" at bounding box center [541, 208] width 271 height 20
select select "DELIVRED"
click at [406, 198] on select "Select Arrival Notice Available Arrival Notice Imported Arrive at Delivery Loca…" at bounding box center [541, 208] width 271 height 20
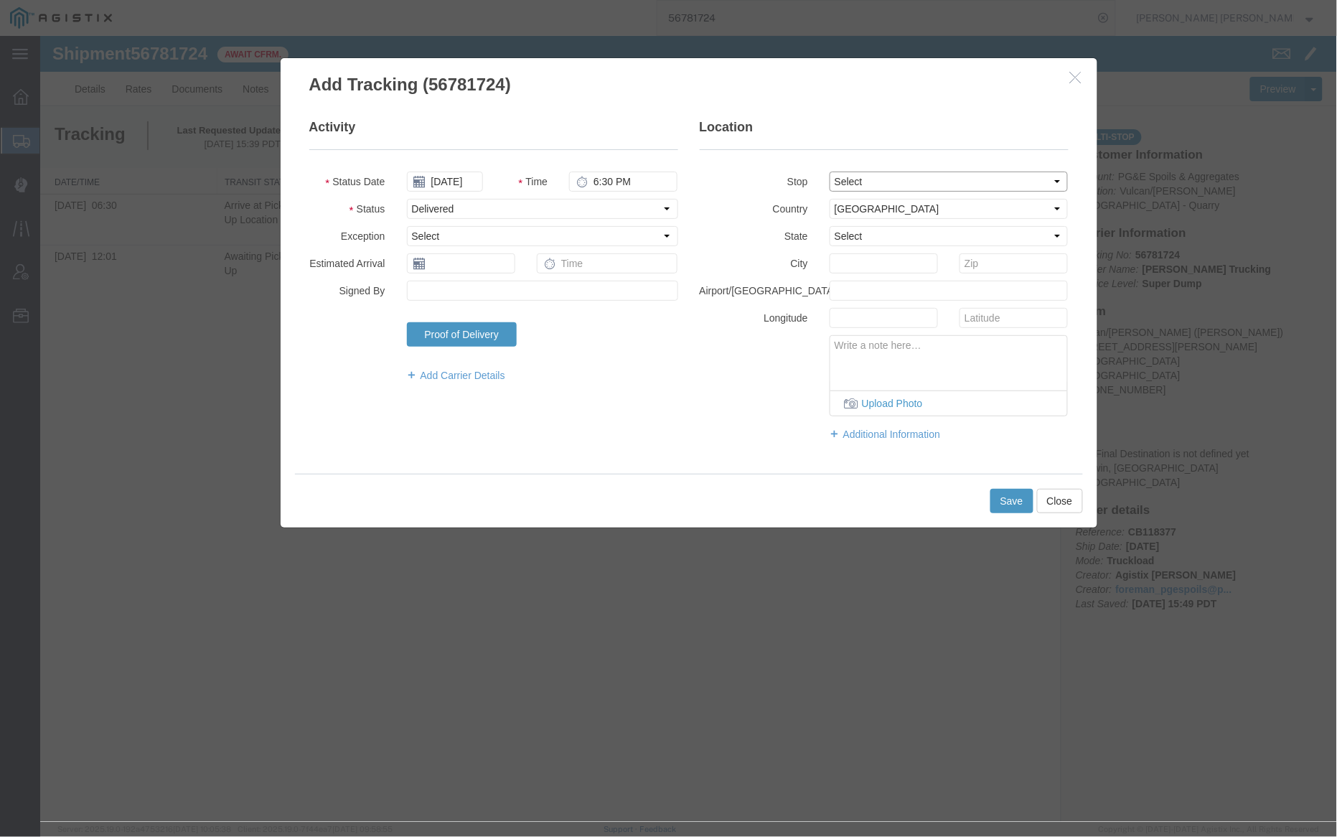
click at [860, 179] on select "Select From: 885 Lake Herman Rd, Vallejo, CA, 94591, US Stop 2: 910 Howell Moun…" at bounding box center [948, 181] width 239 height 20
select select "{"pickupDeliveryInfoId": "122859928","pickupOrDelivery": "P","stopNum": "1","lo…"
click at [829, 171] on select "Select From: 885 Lake Herman Rd, Vallejo, CA, 94591, US Stop 2: 910 Howell Moun…" at bounding box center [948, 181] width 239 height 20
select select "CA"
type input "Vallejo"
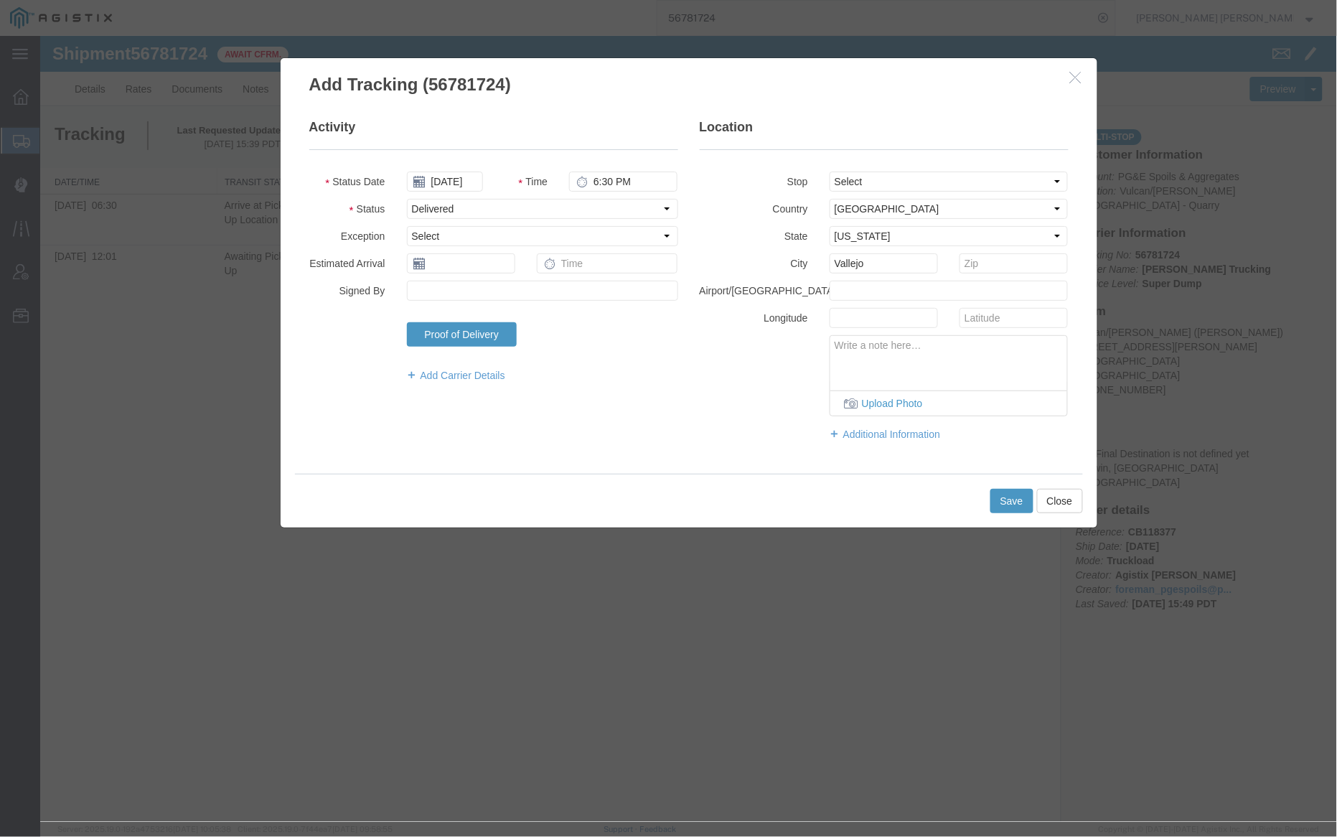
click at [1006, 487] on div "Save Close" at bounding box center [688, 500] width 788 height 54
click at [1004, 503] on button "Save" at bounding box center [1011, 500] width 43 height 24
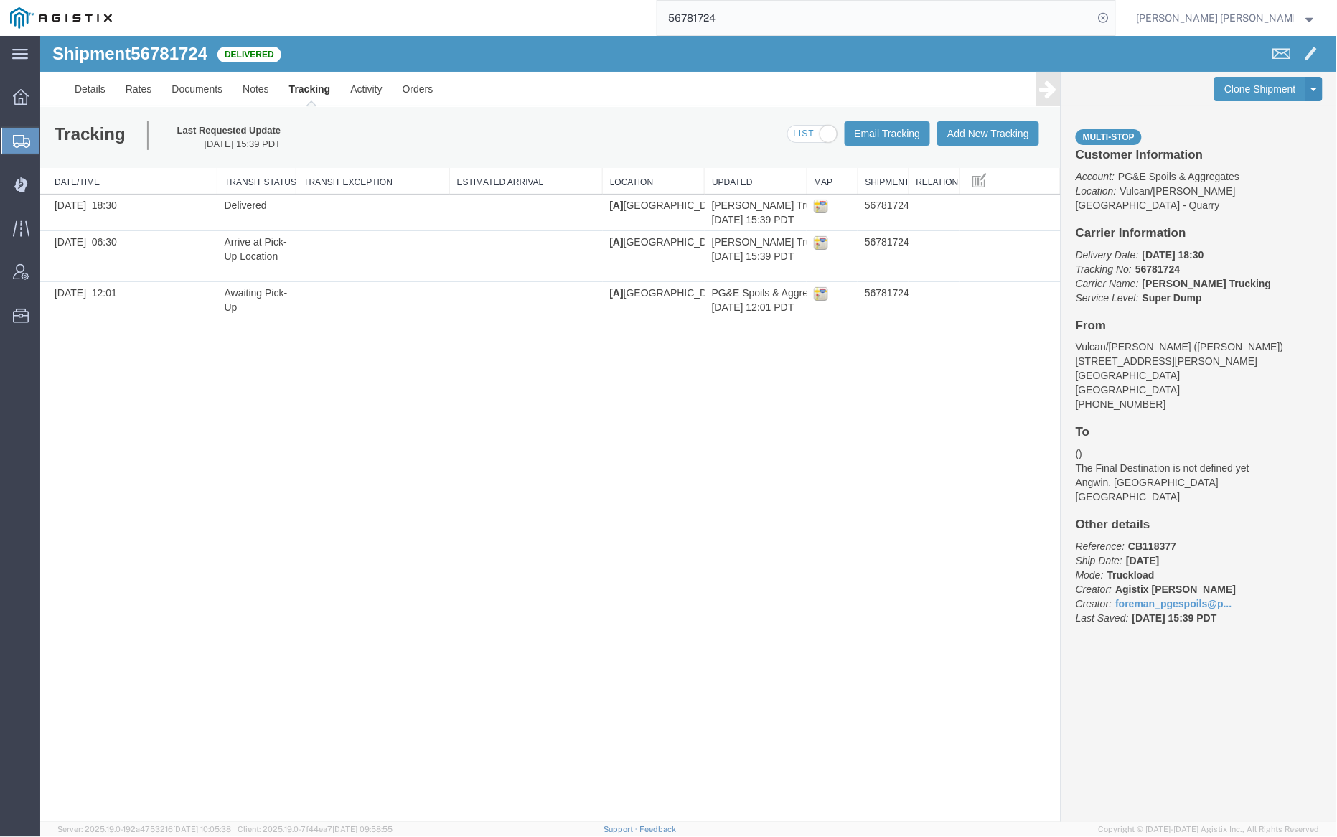
click at [768, 25] on input "56781724" at bounding box center [876, 18] width 436 height 34
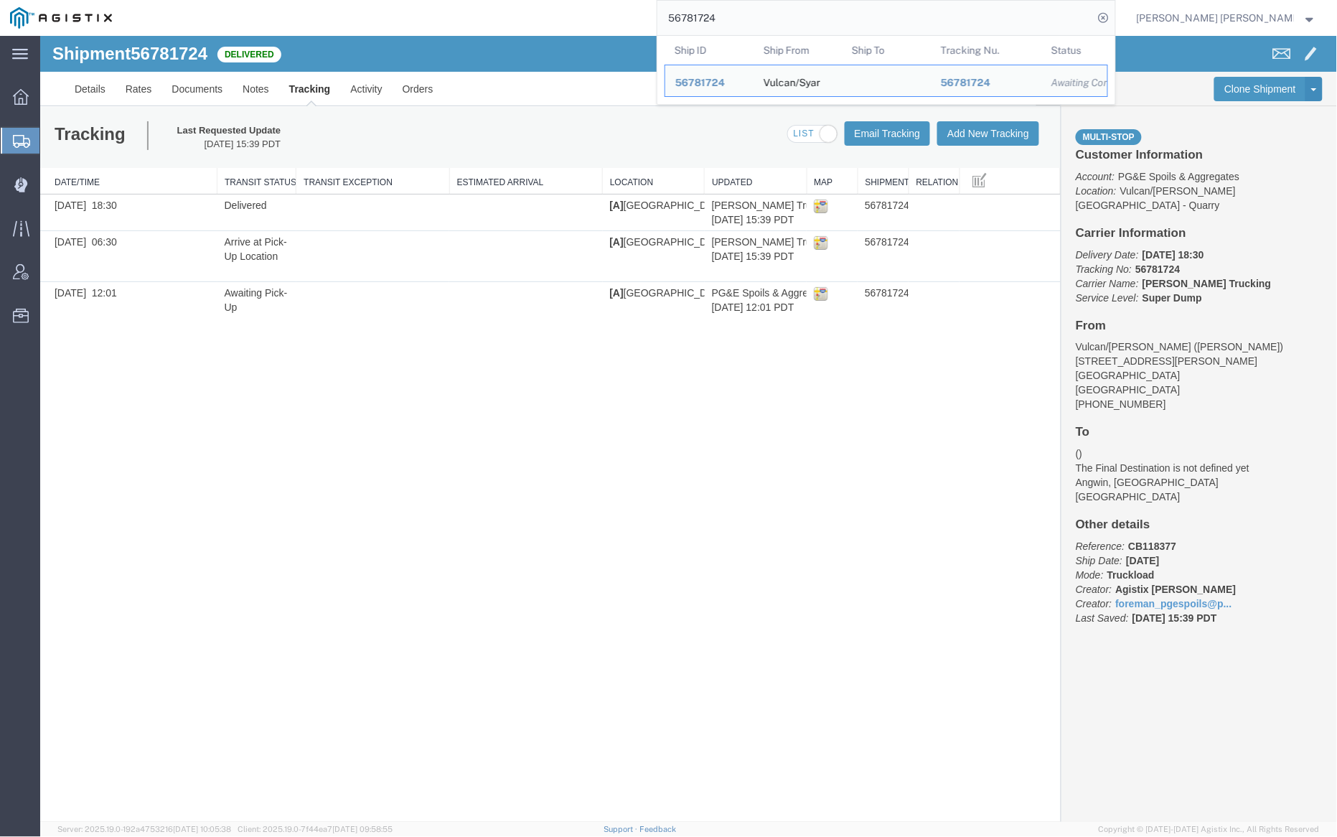
click at [768, 24] on input "56781724" at bounding box center [876, 18] width 436 height 34
paste input "30"
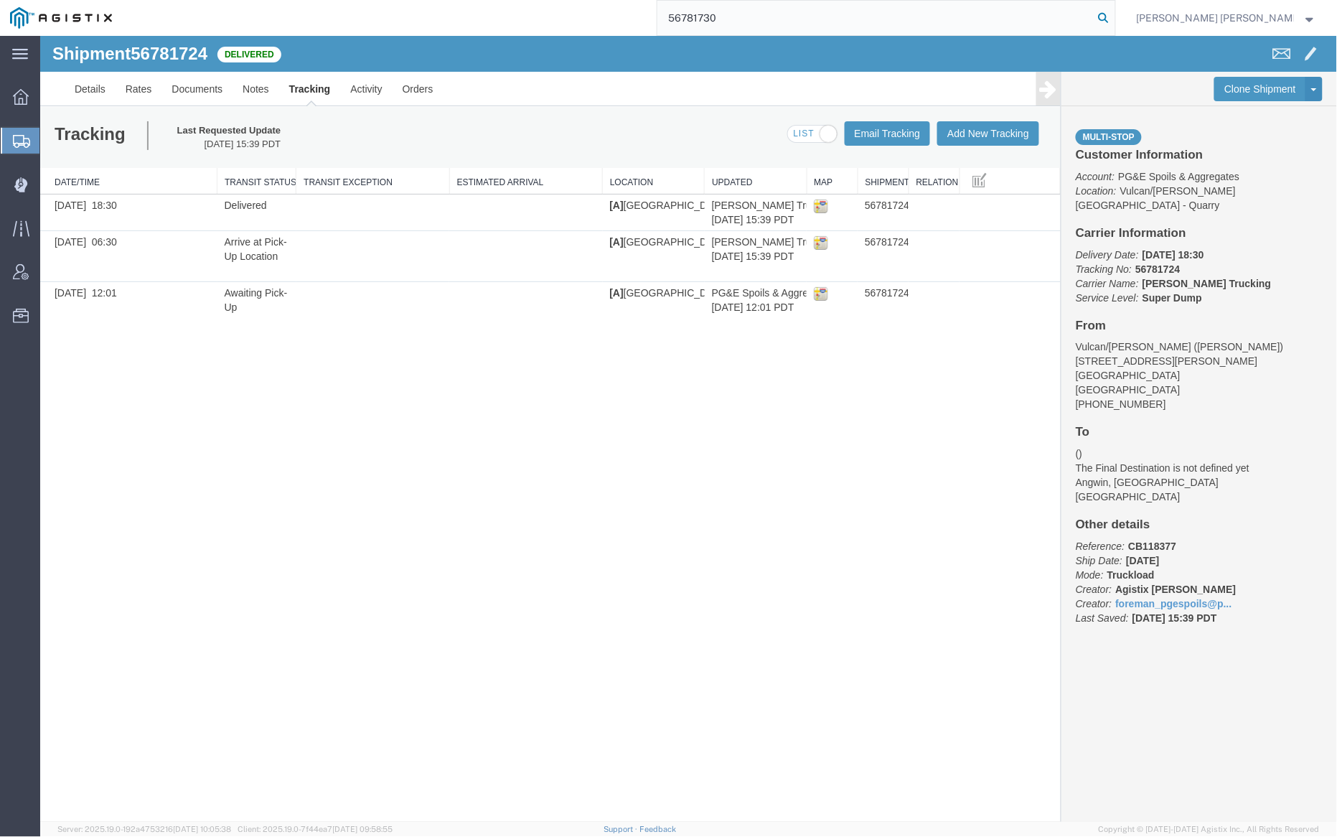
click at [1114, 9] on icon at bounding box center [1104, 18] width 20 height 20
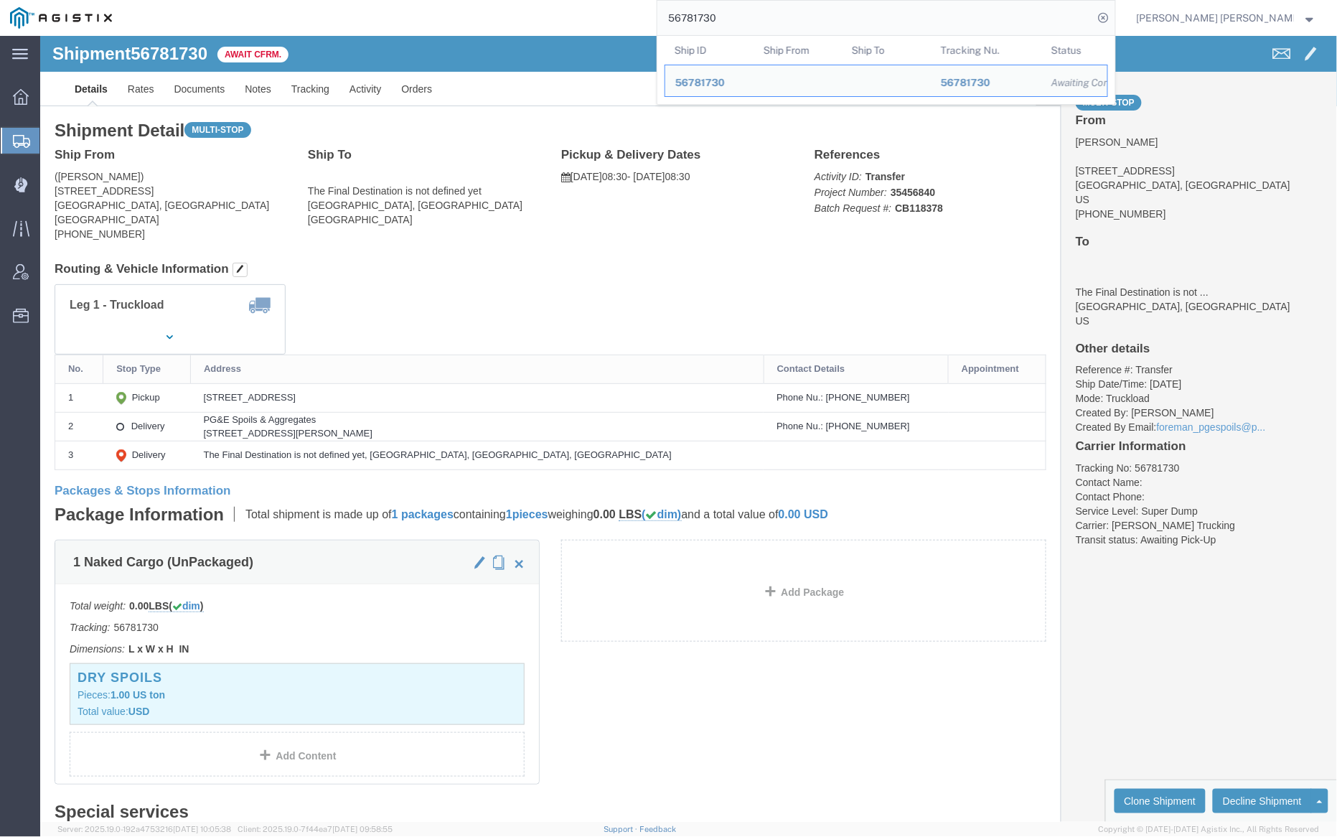
click at [756, 7] on input "56781730" at bounding box center [876, 18] width 436 height 34
paste input "4"
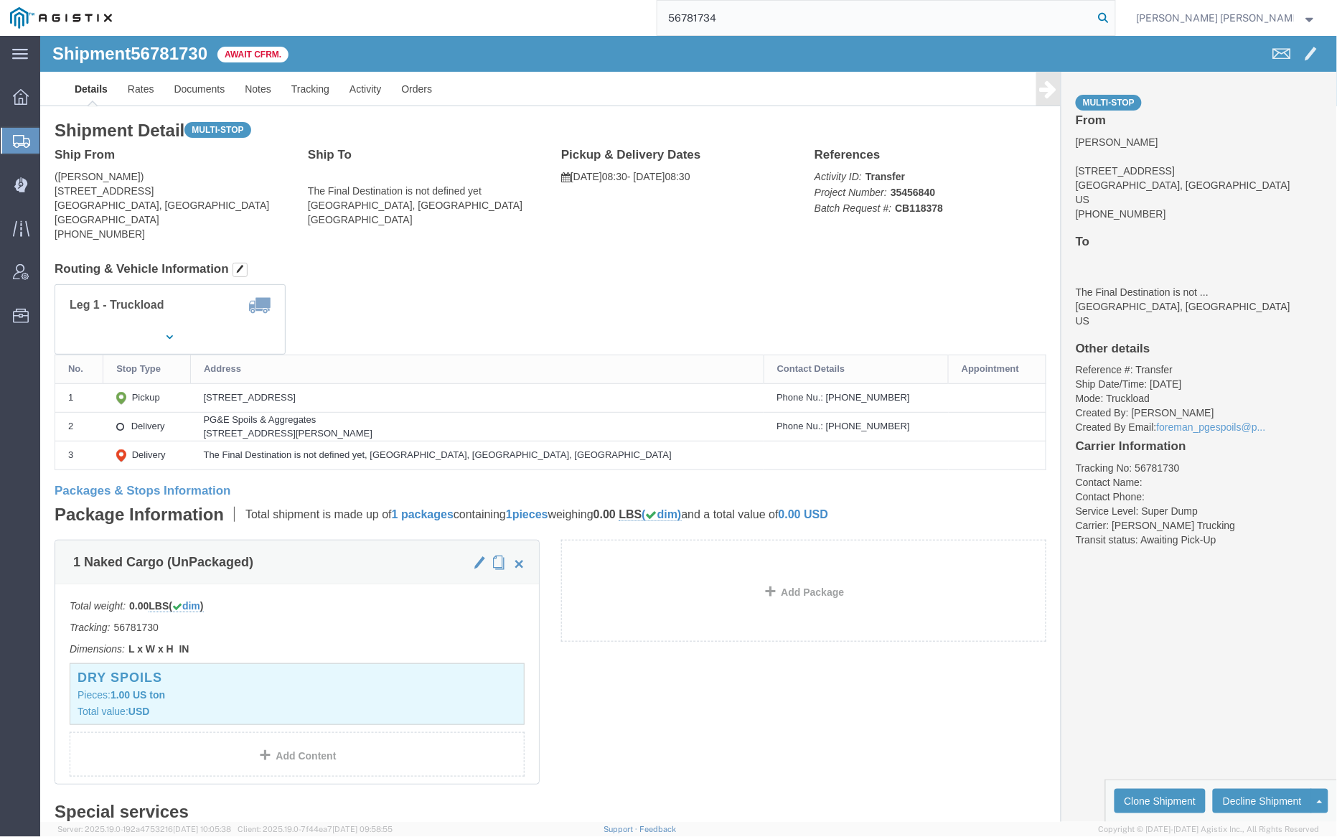
click at [1114, 14] on icon at bounding box center [1104, 18] width 20 height 20
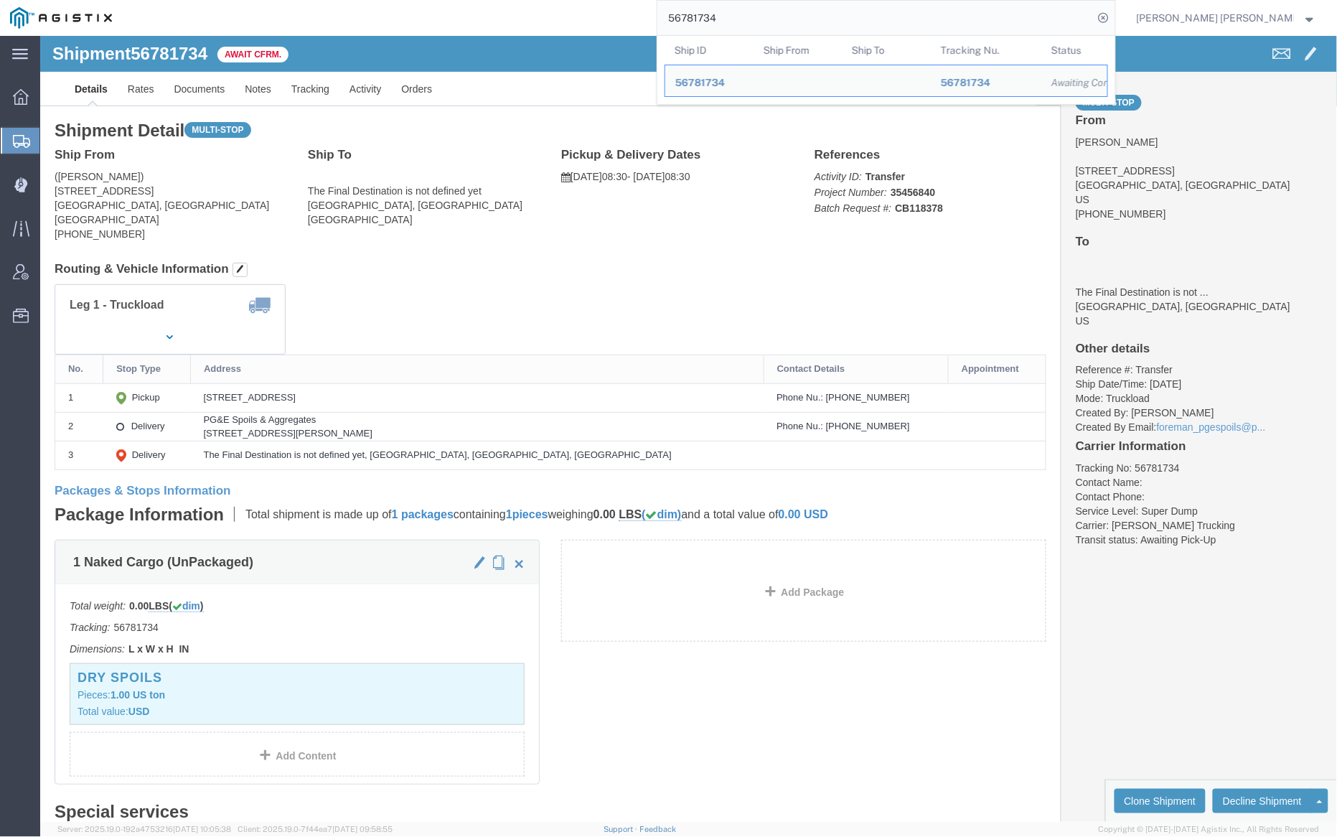
click at [757, 21] on input "56781734" at bounding box center [876, 18] width 436 height 34
paste input "6"
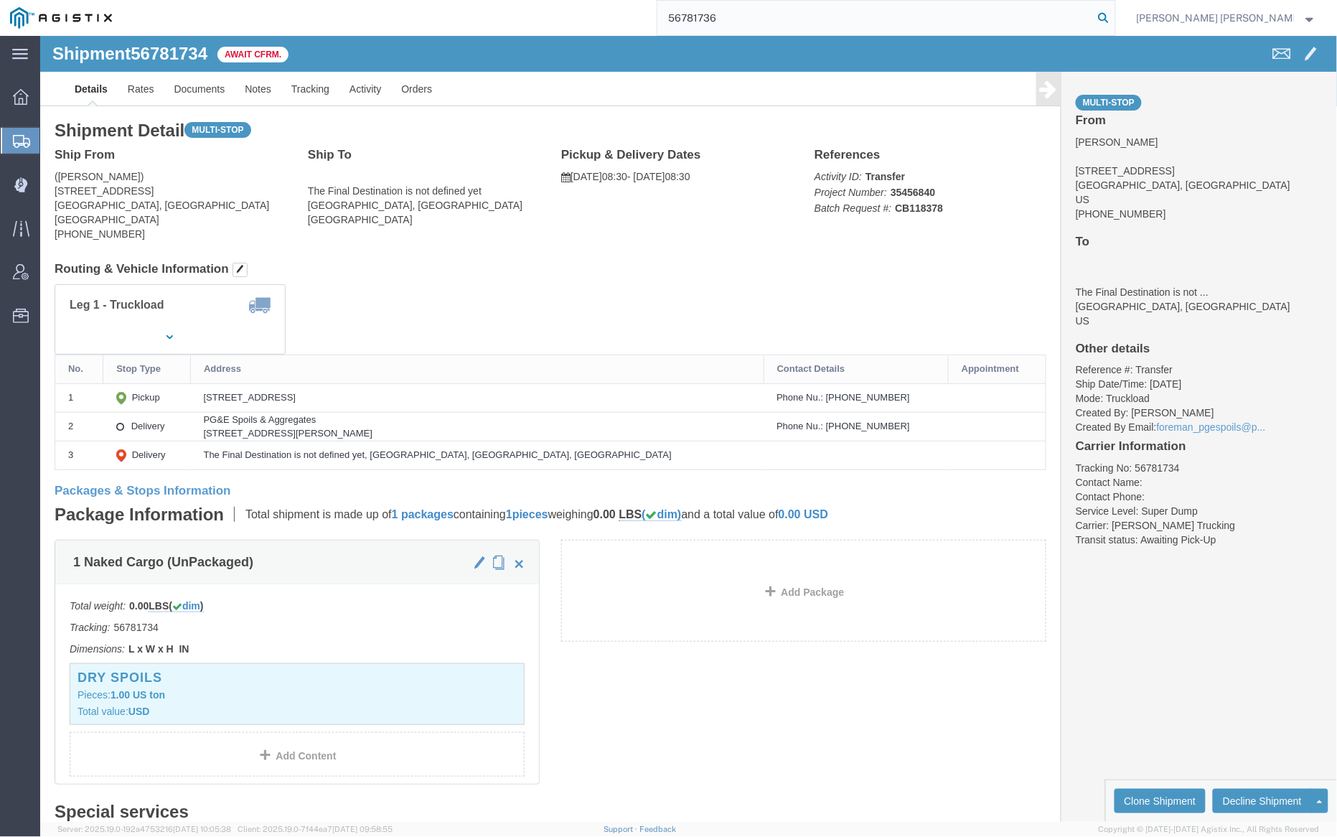
click at [1114, 16] on icon at bounding box center [1104, 18] width 20 height 20
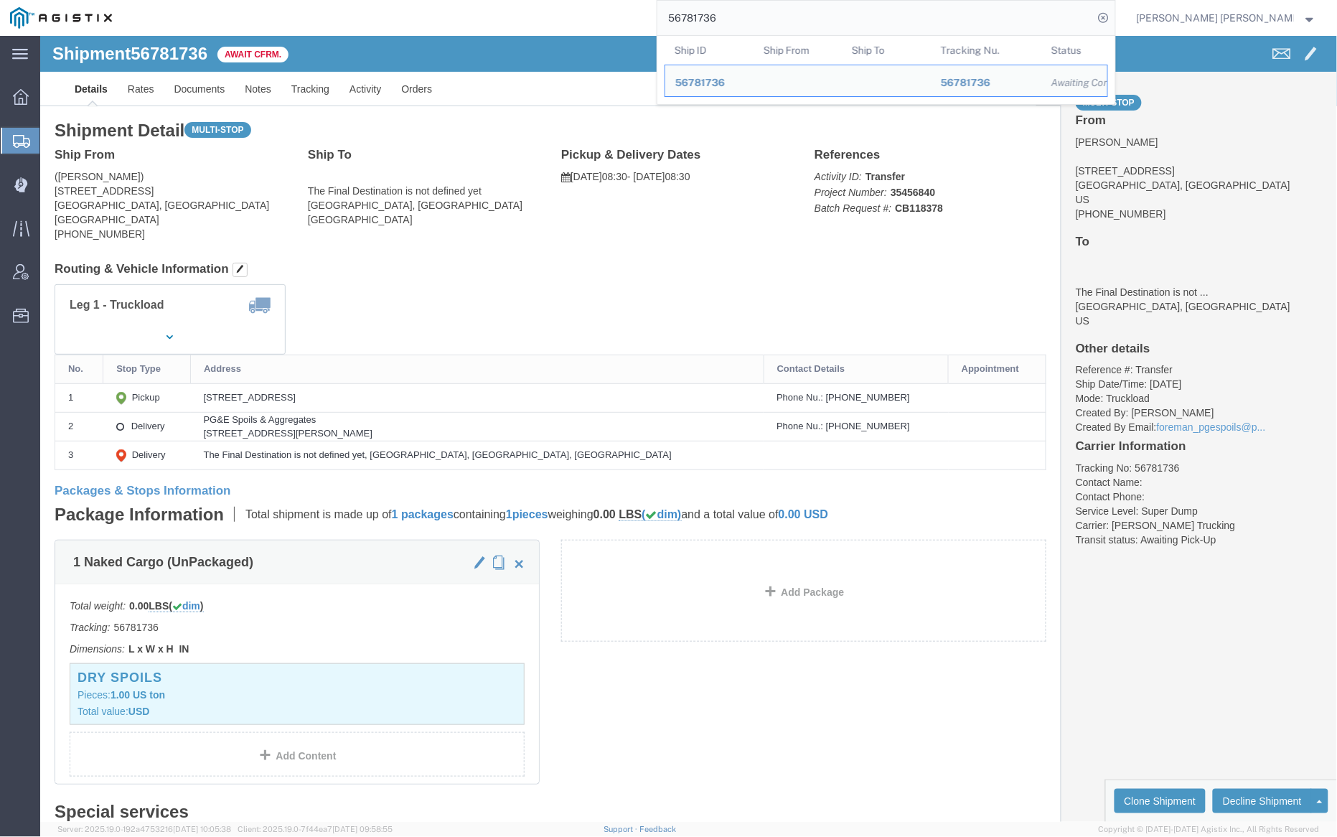
click at [764, 10] on input "56781736" at bounding box center [876, 18] width 436 height 34
paste input "422"
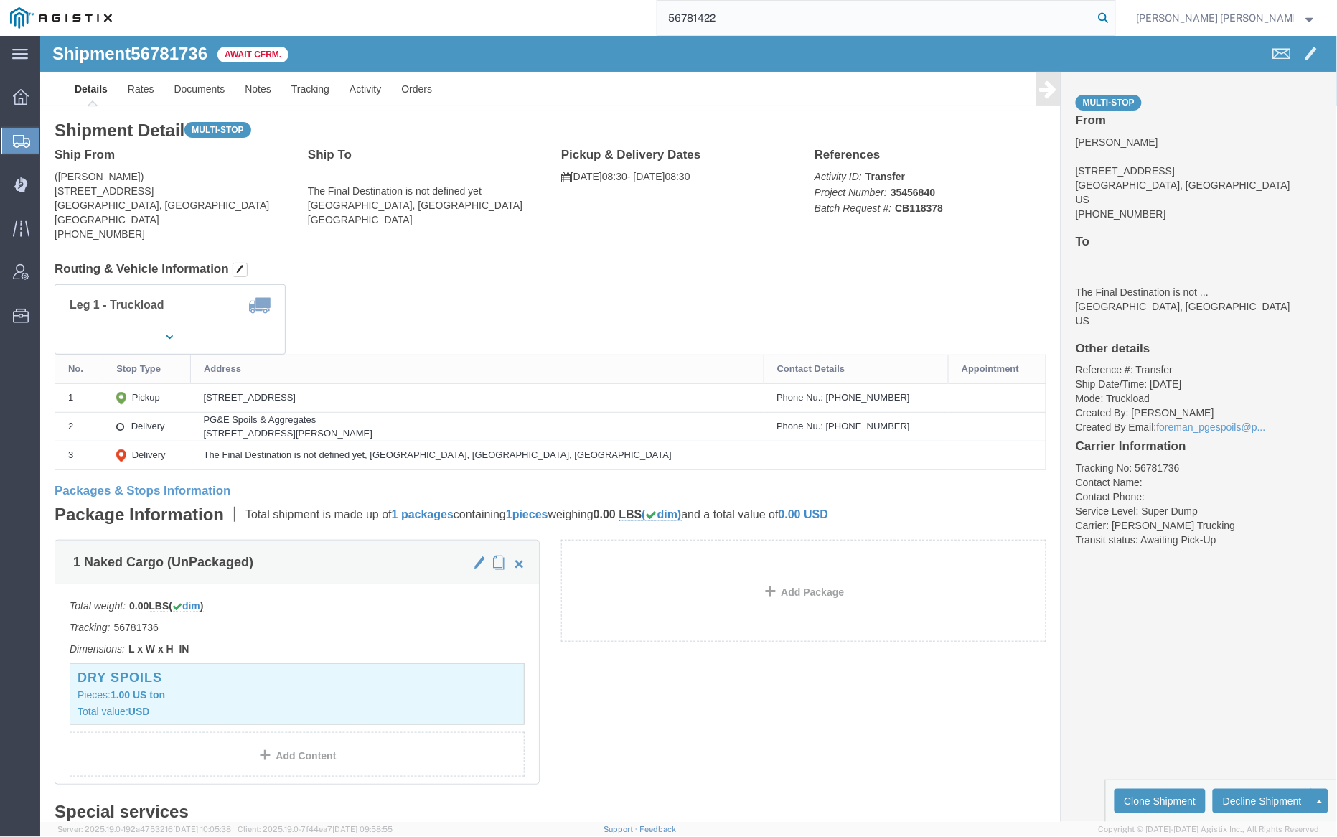
click at [1114, 15] on icon at bounding box center [1104, 18] width 20 height 20
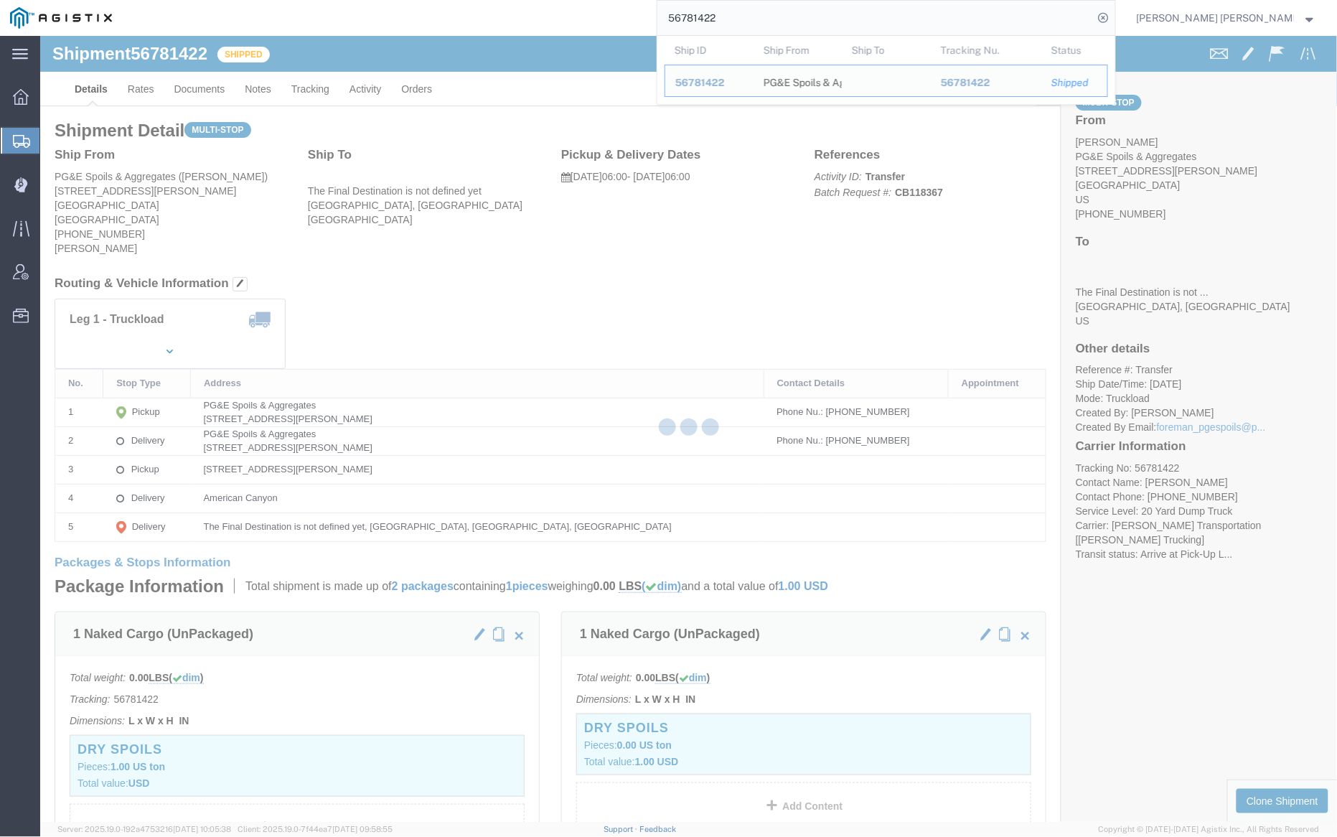
click at [757, 14] on input "56781422" at bounding box center [876, 18] width 436 height 34
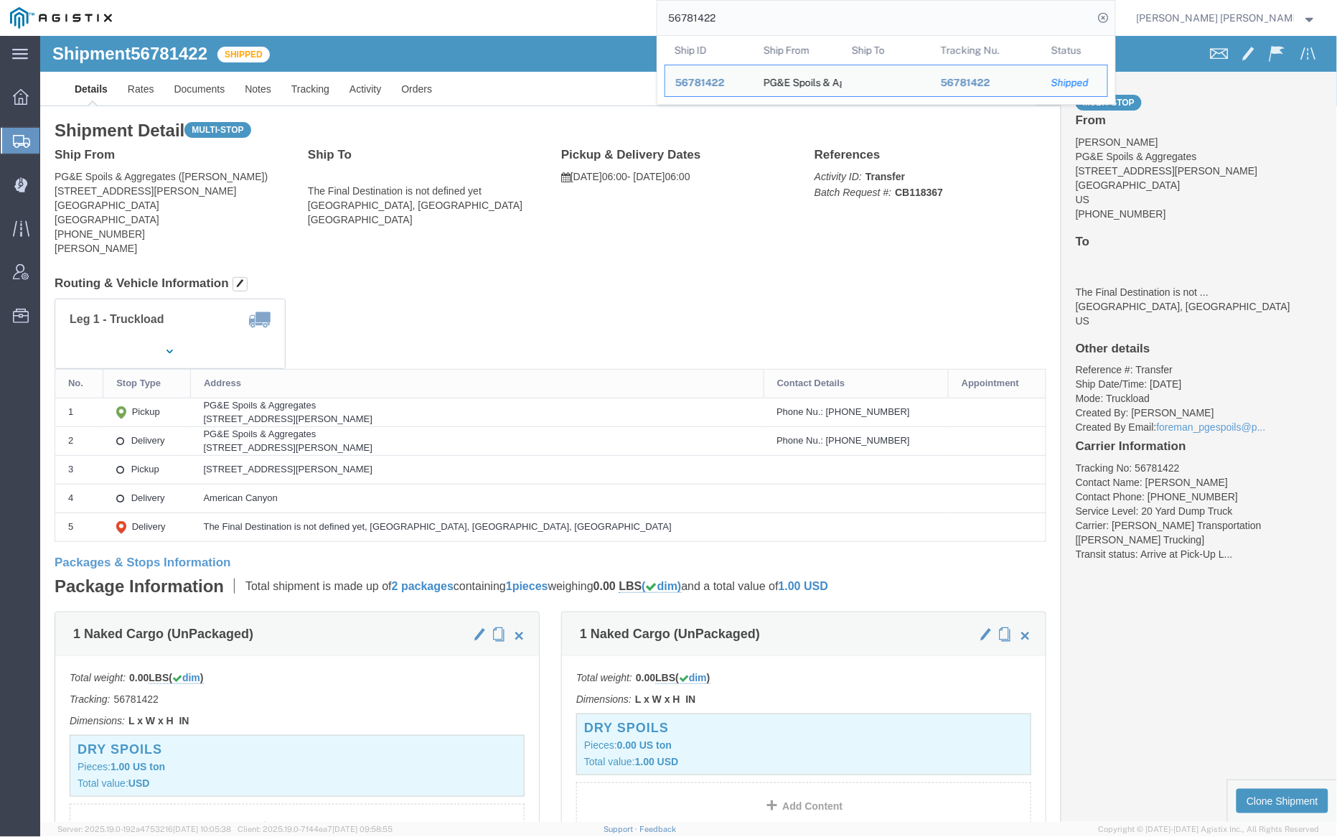
paste input "0361"
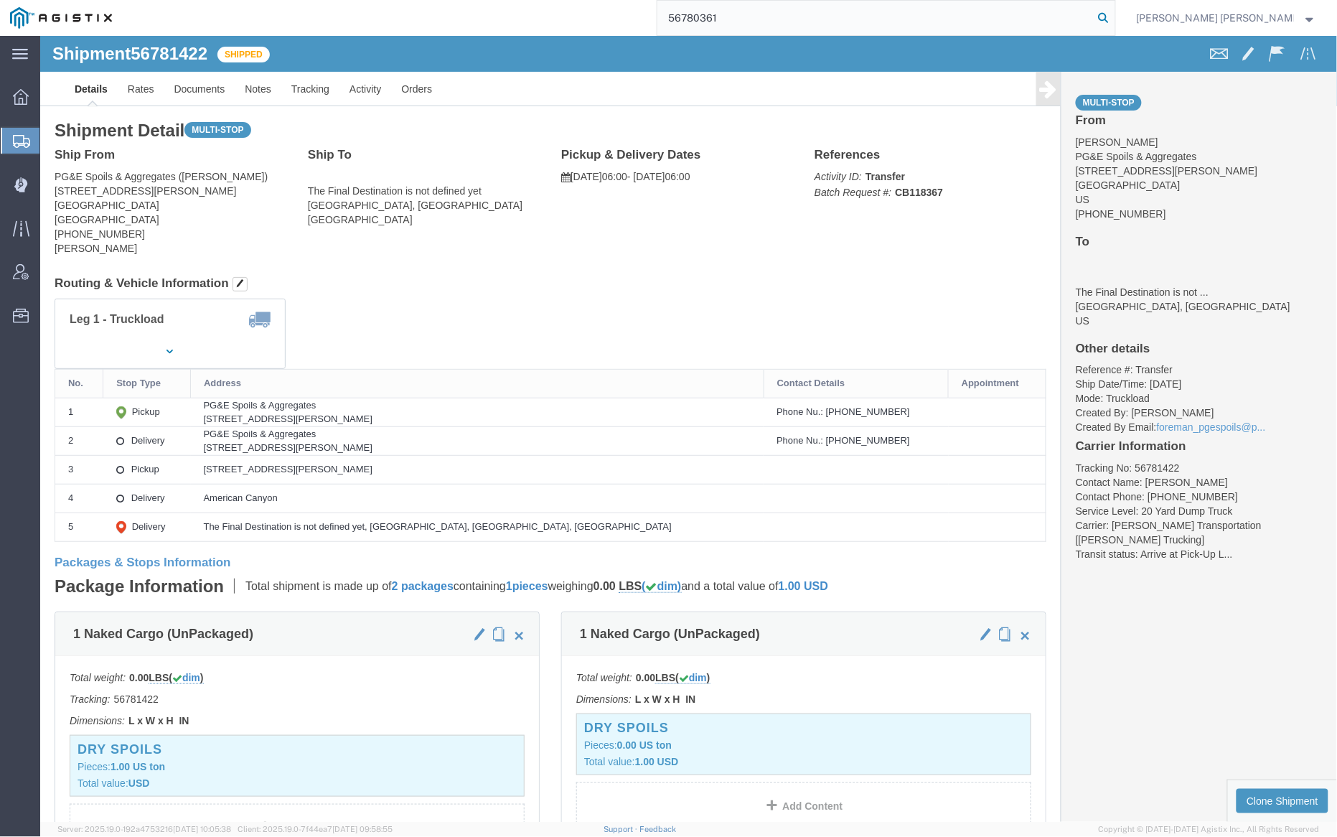
click at [1114, 17] on icon at bounding box center [1104, 18] width 20 height 20
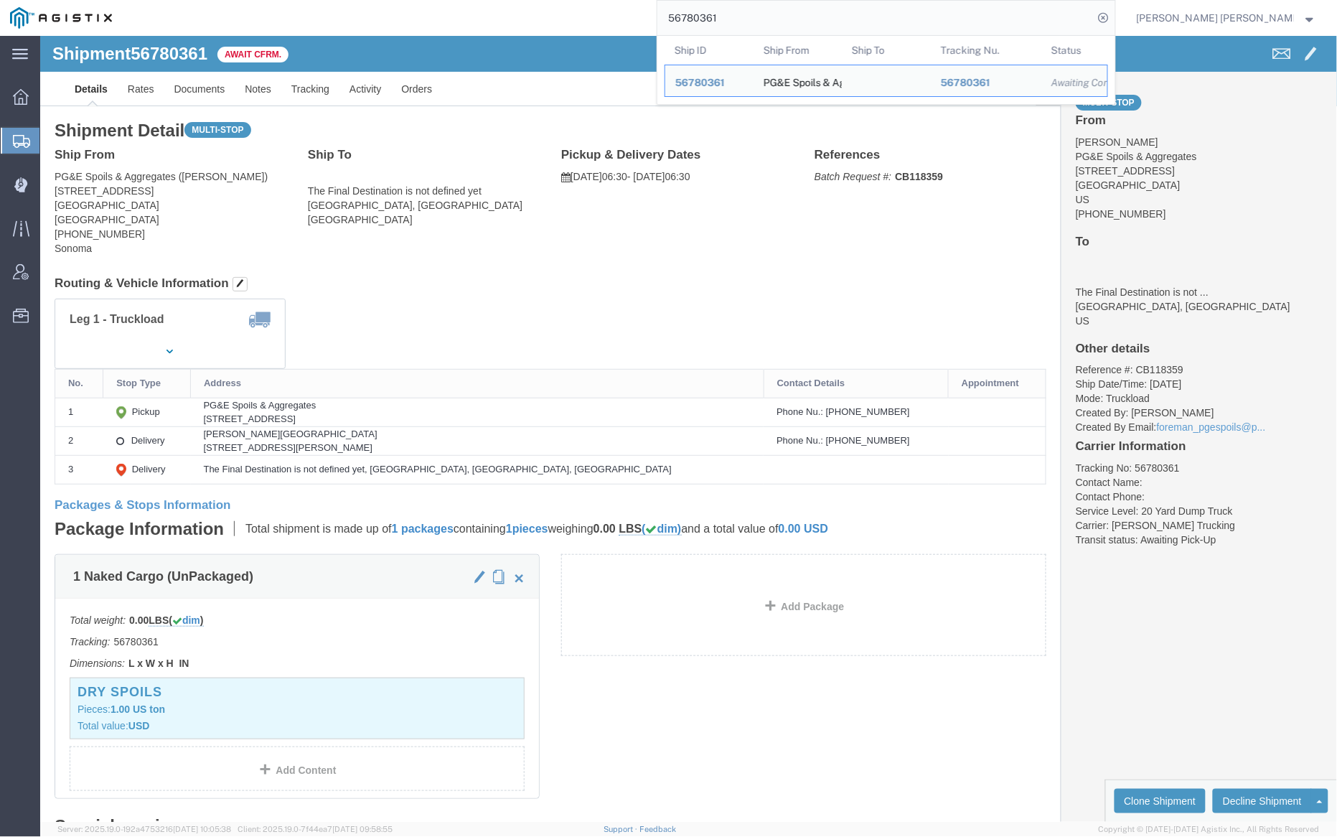
click at [747, 27] on input "56780361" at bounding box center [876, 18] width 436 height 34
paste input "4"
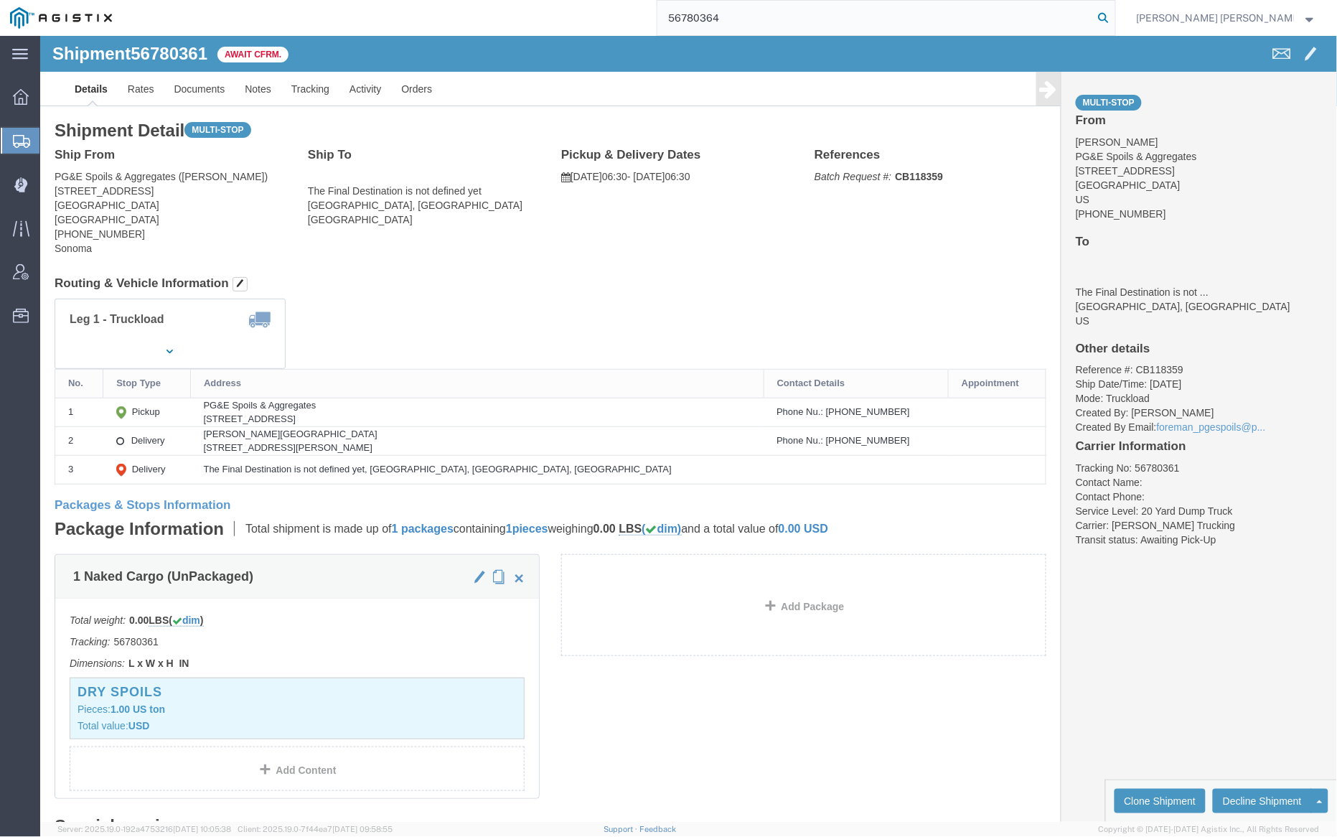
click at [1114, 12] on icon at bounding box center [1104, 18] width 20 height 20
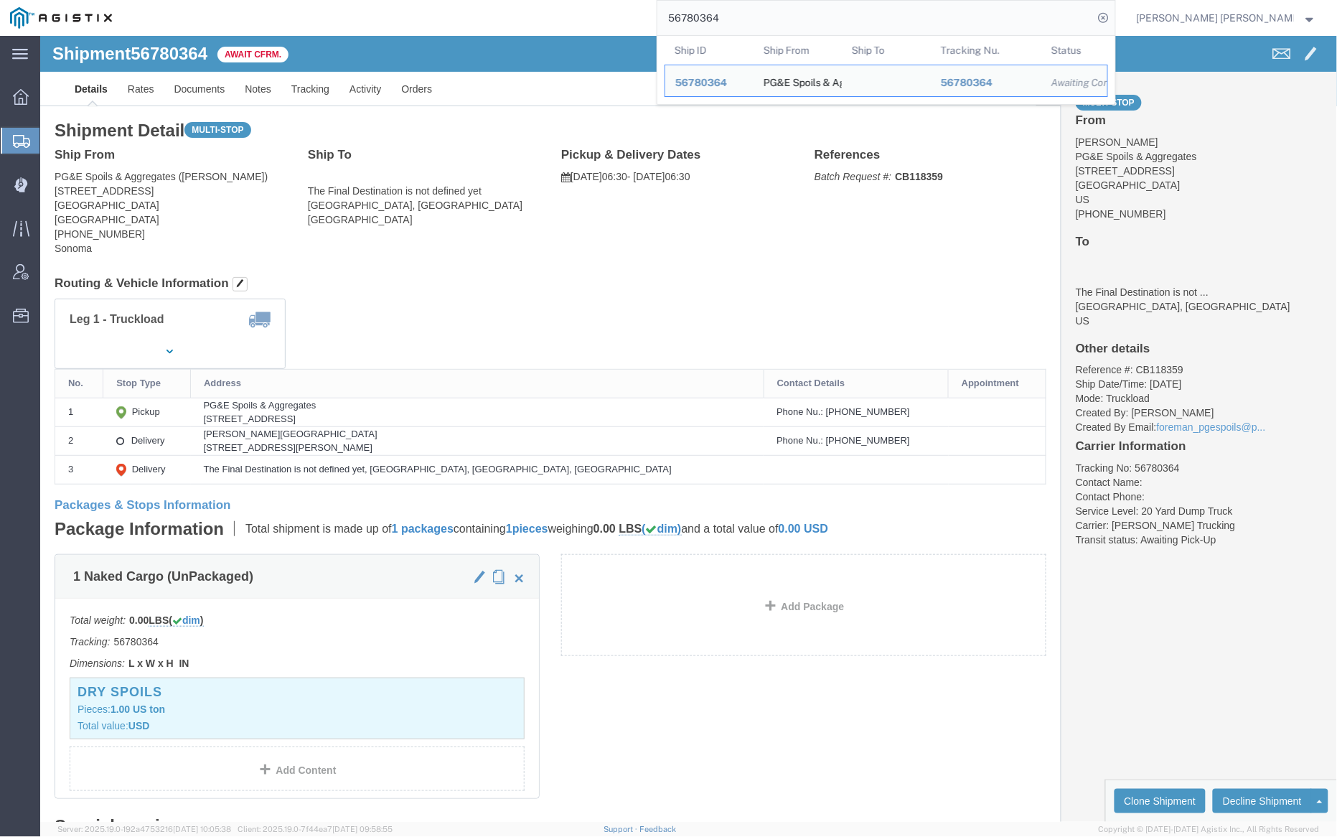
click at [761, 11] on input "56780364" at bounding box center [876, 18] width 436 height 34
paste input "81"
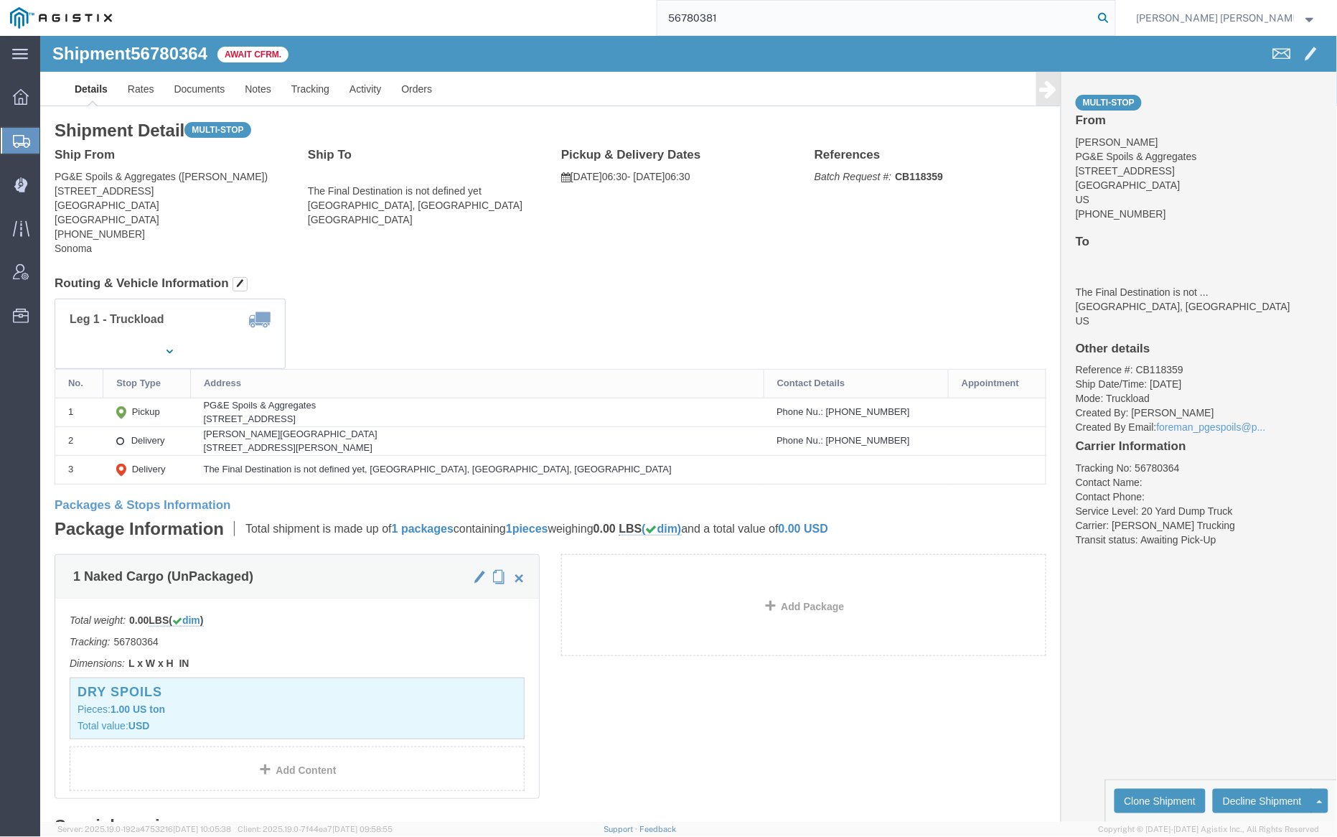
click at [1114, 14] on icon at bounding box center [1104, 18] width 20 height 20
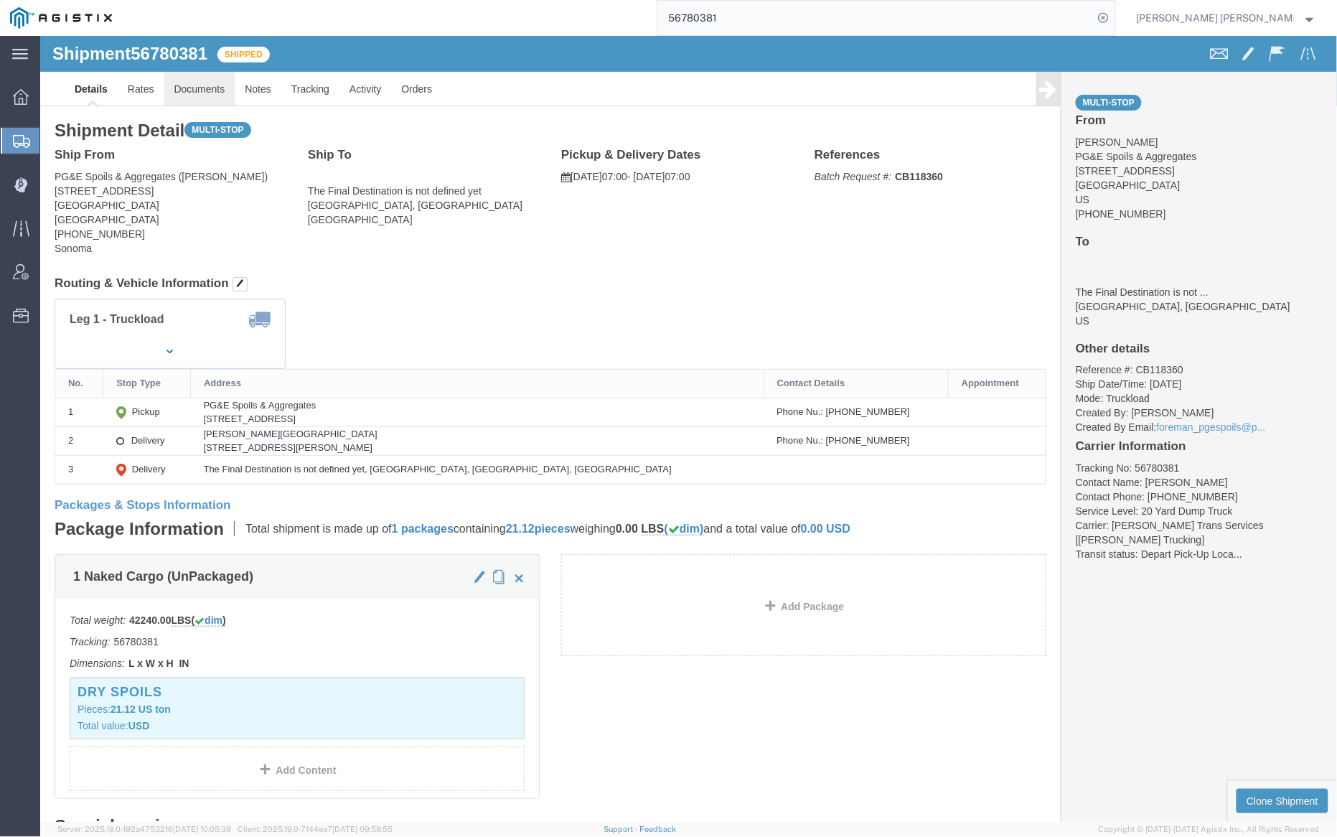
click link "Documents"
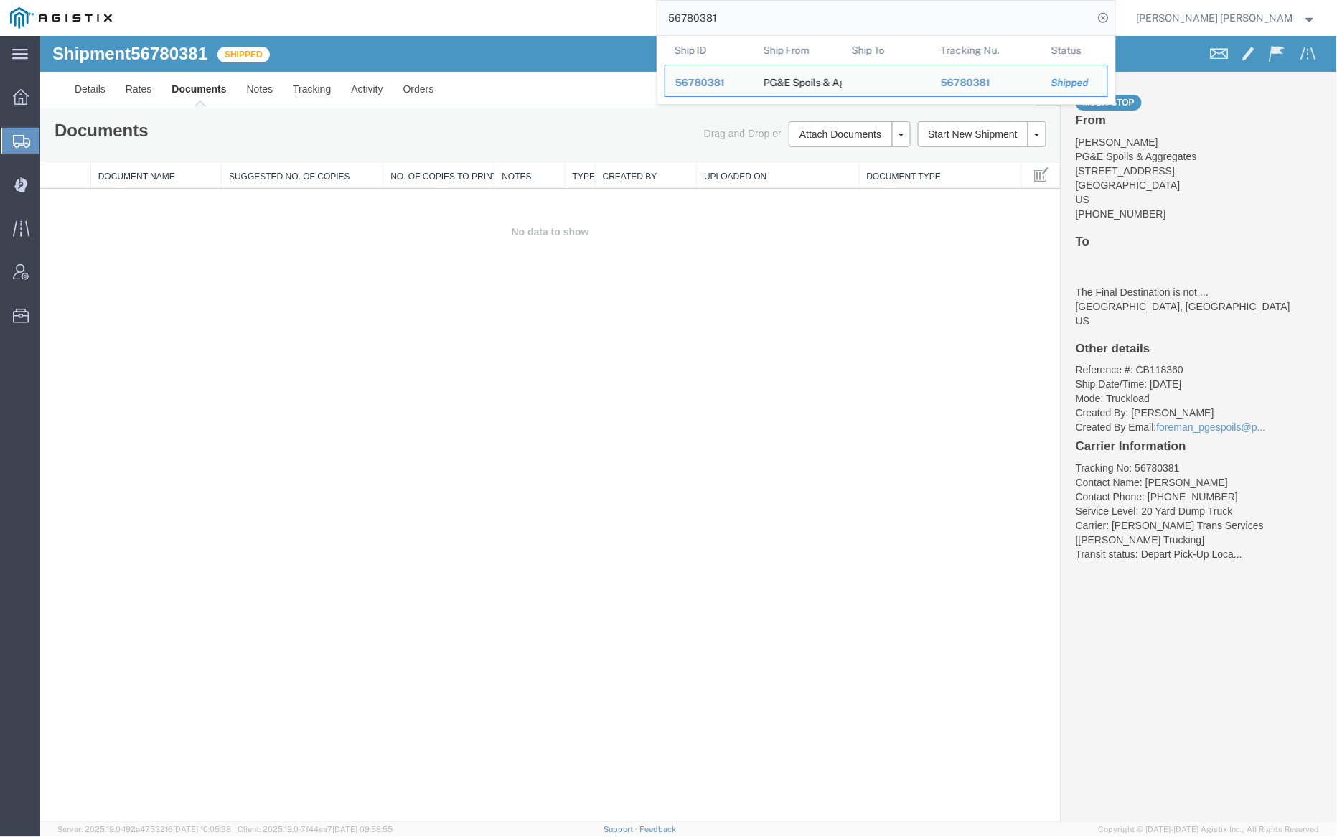
click at [765, 19] on input "56780381" at bounding box center [876, 18] width 436 height 34
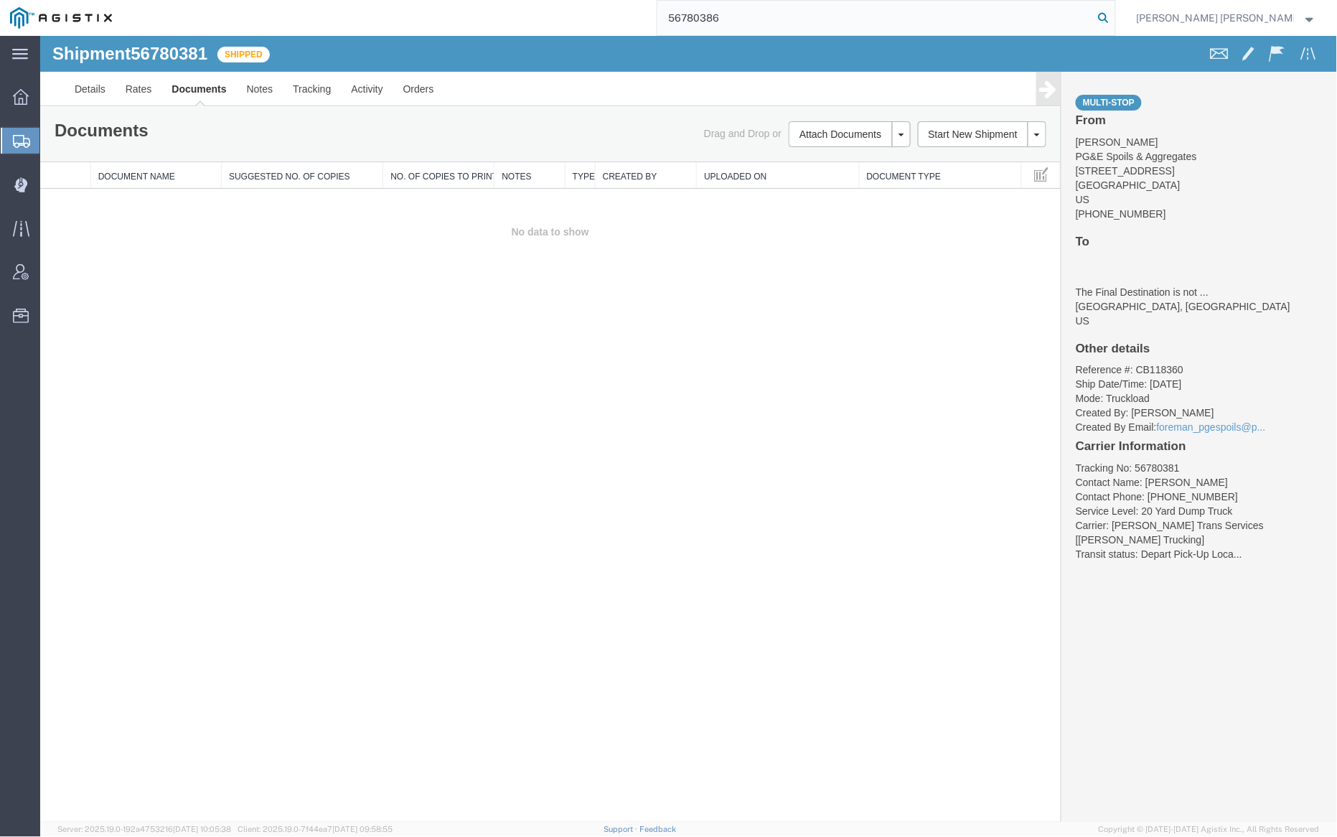
click at [1114, 14] on icon at bounding box center [1104, 18] width 20 height 20
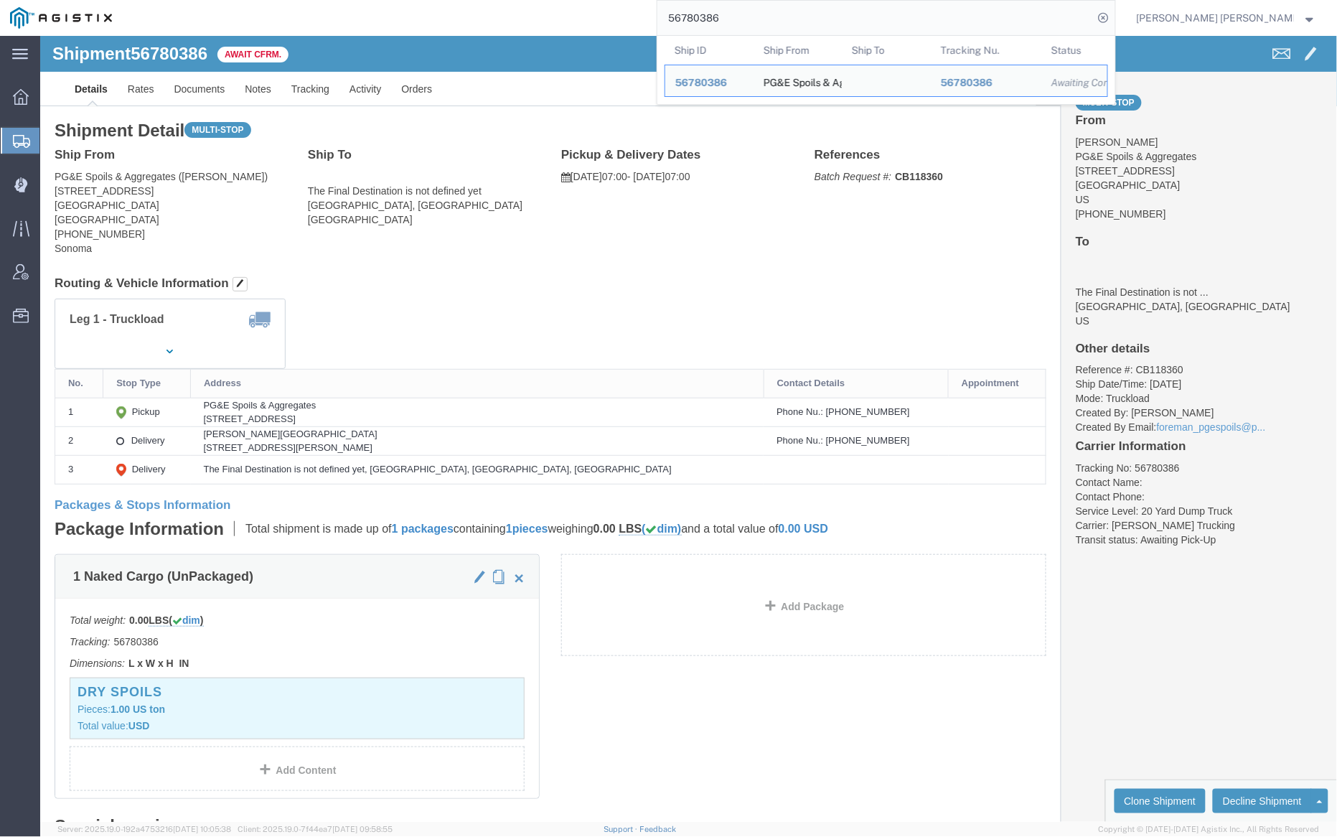
click at [753, 20] on input "56780386" at bounding box center [876, 18] width 436 height 34
paste input "29"
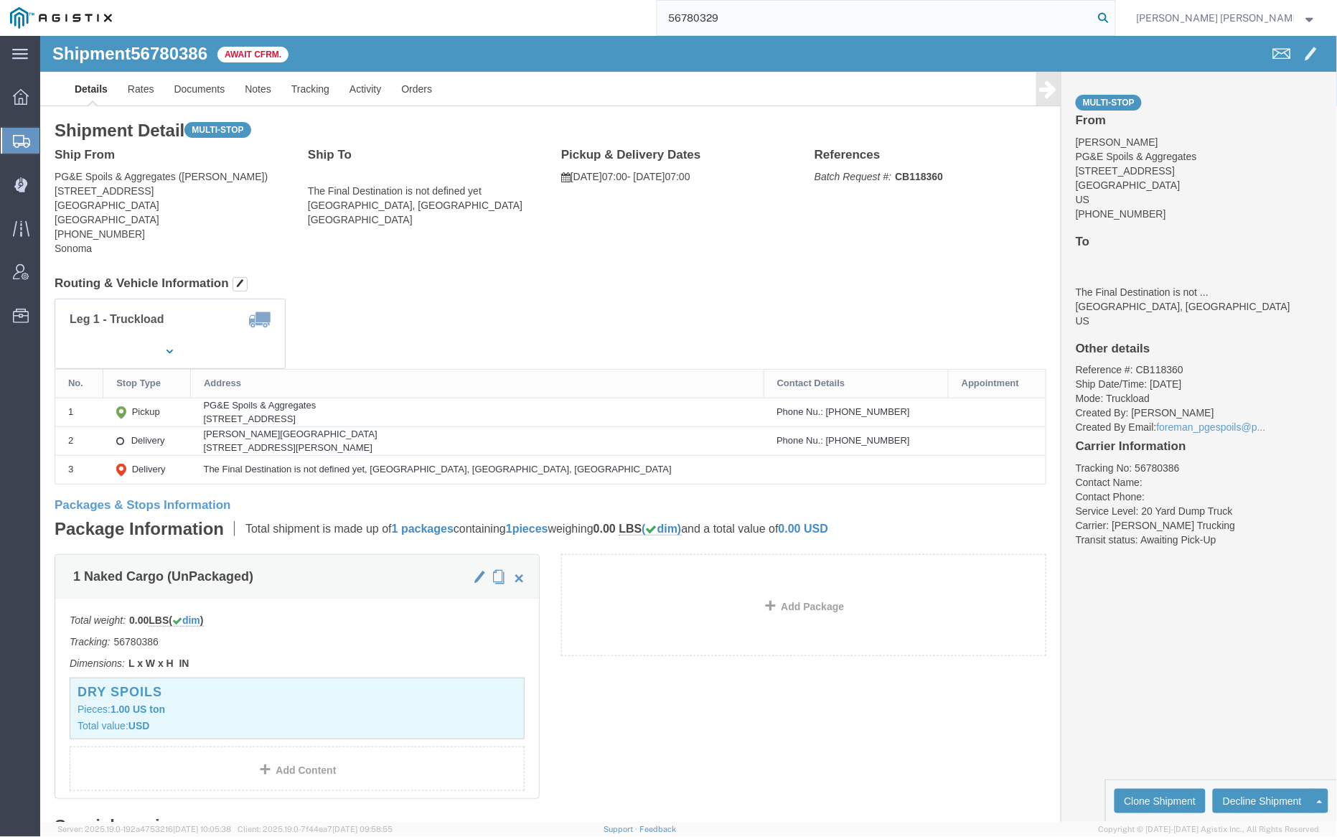
click at [1114, 11] on icon at bounding box center [1104, 18] width 20 height 20
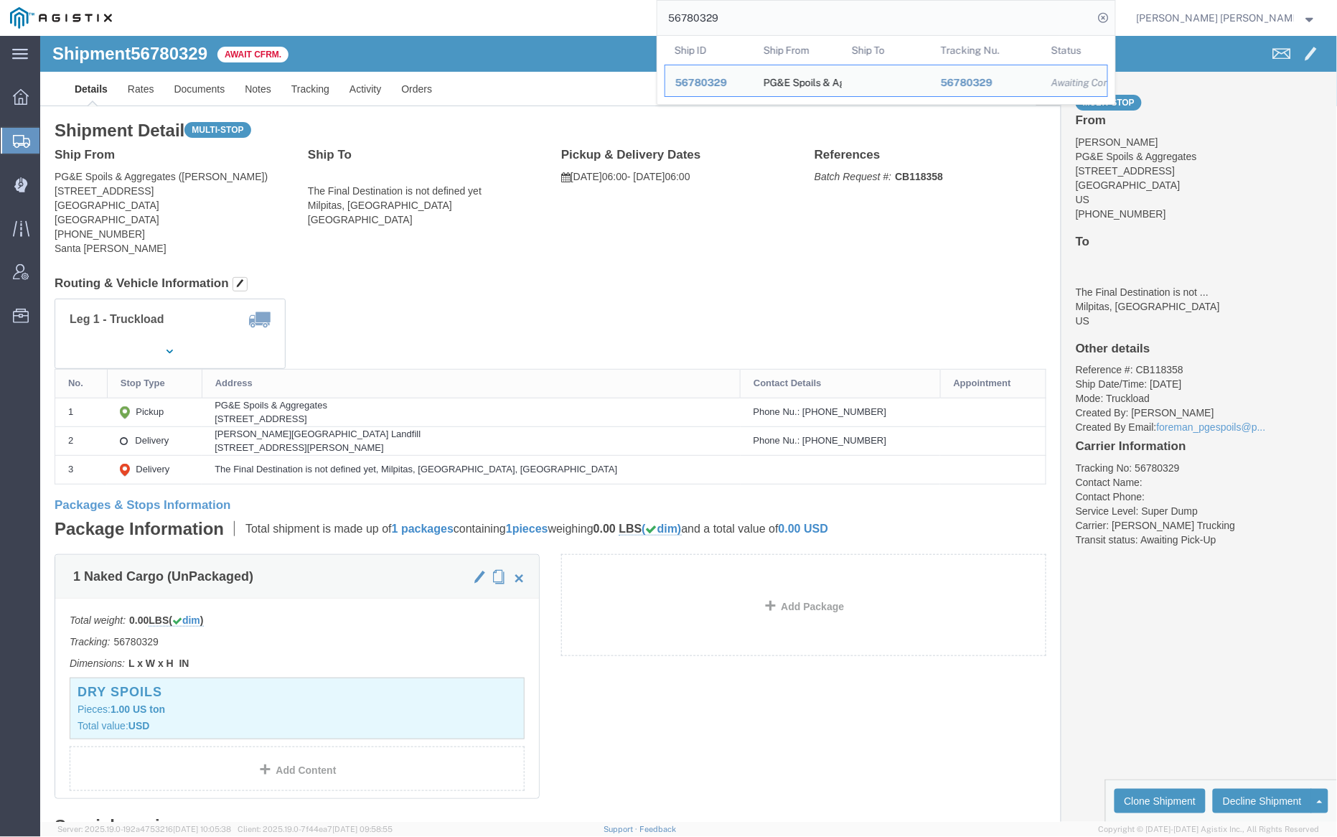
click at [753, 17] on input "56780329" at bounding box center [876, 18] width 436 height 34
paste input "3368"
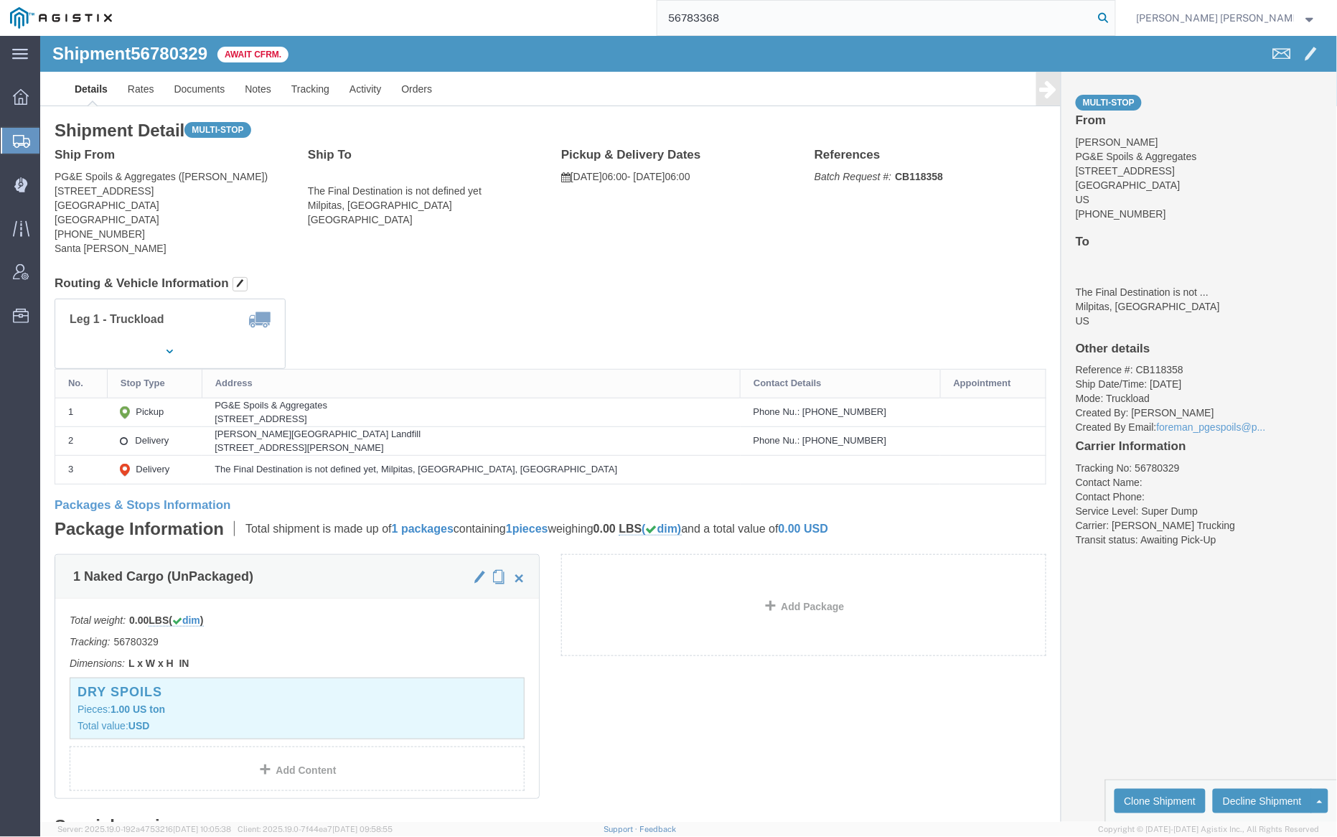
drag, startPoint x: 1174, startPoint y: 14, endPoint x: 1273, endPoint y: 125, distance: 148.4
click at [1114, 14] on icon at bounding box center [1104, 18] width 20 height 20
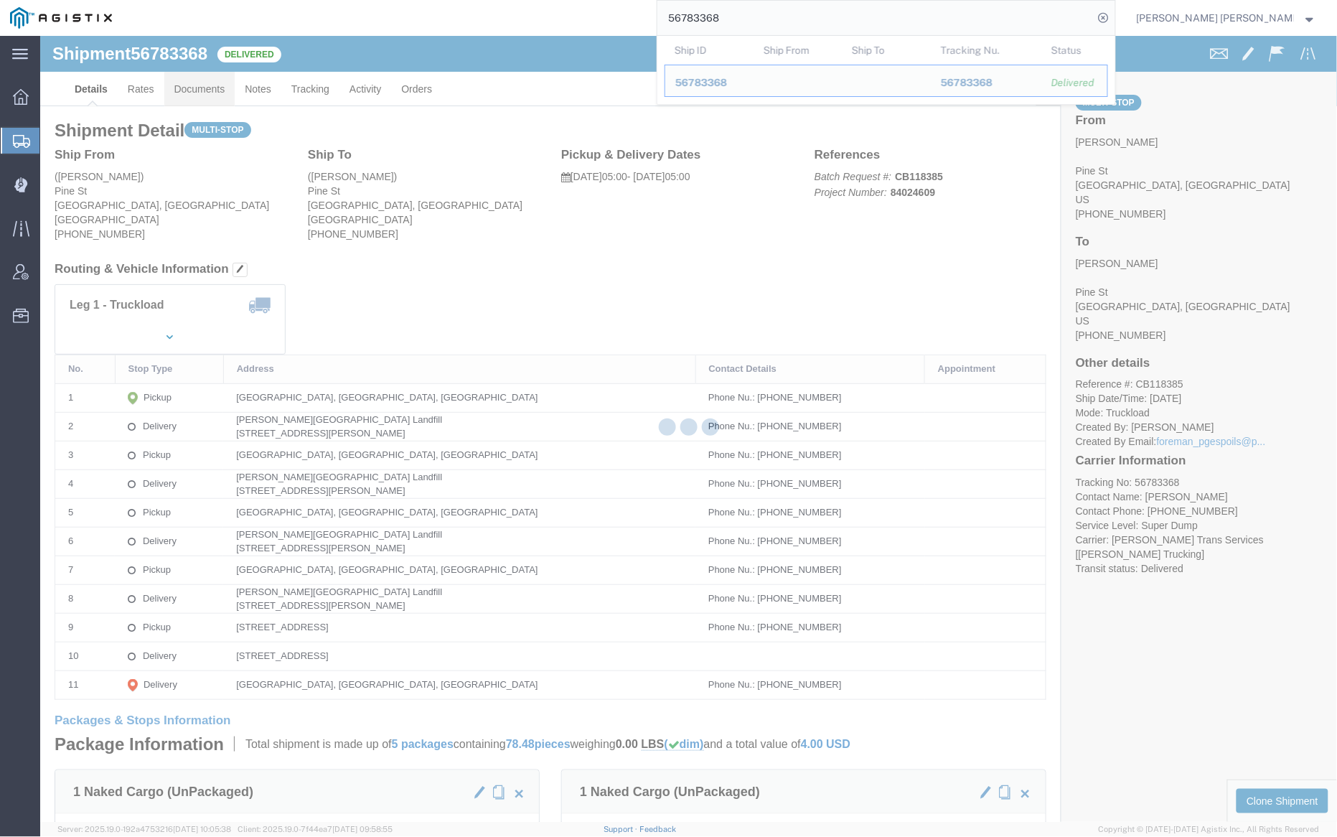
click link "Documents"
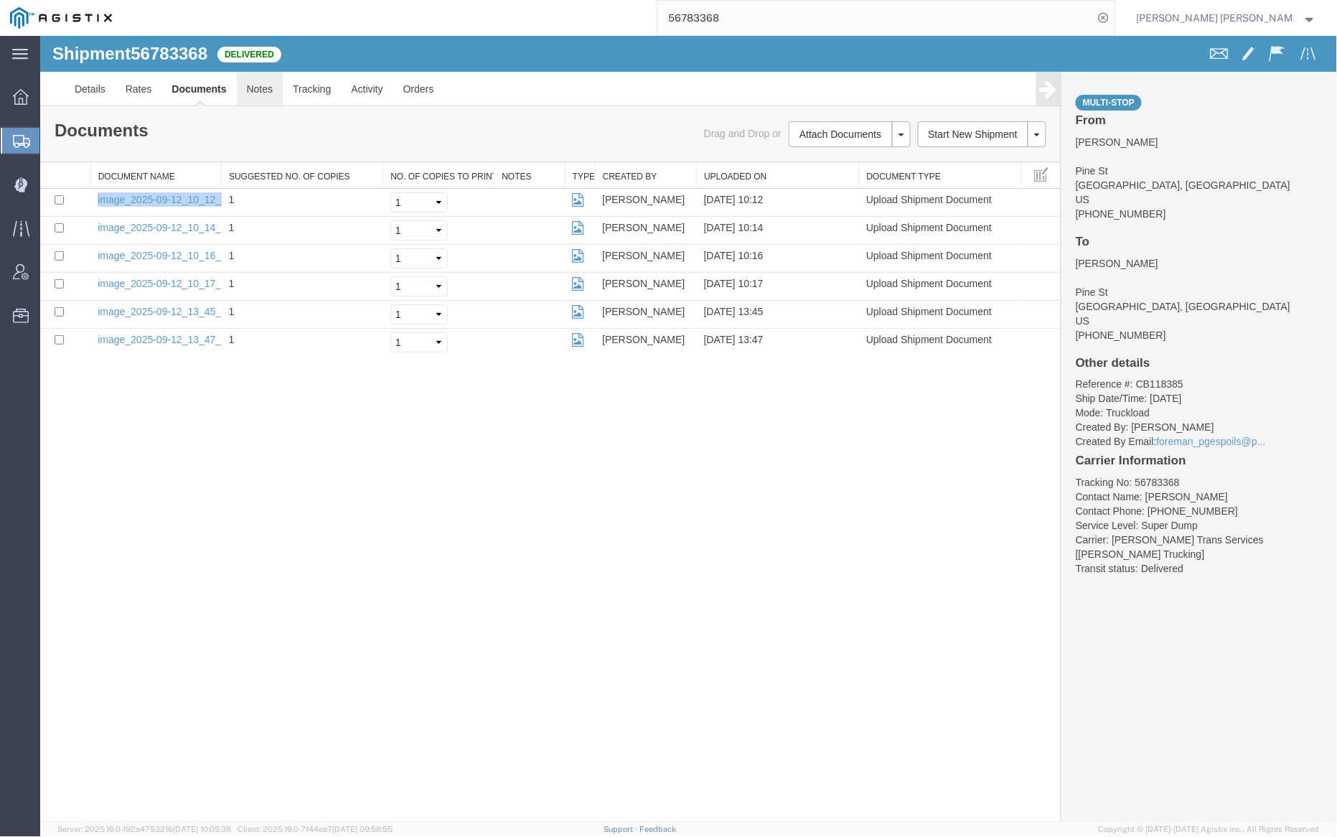
click at [250, 85] on link "Notes" at bounding box center [259, 88] width 47 height 34
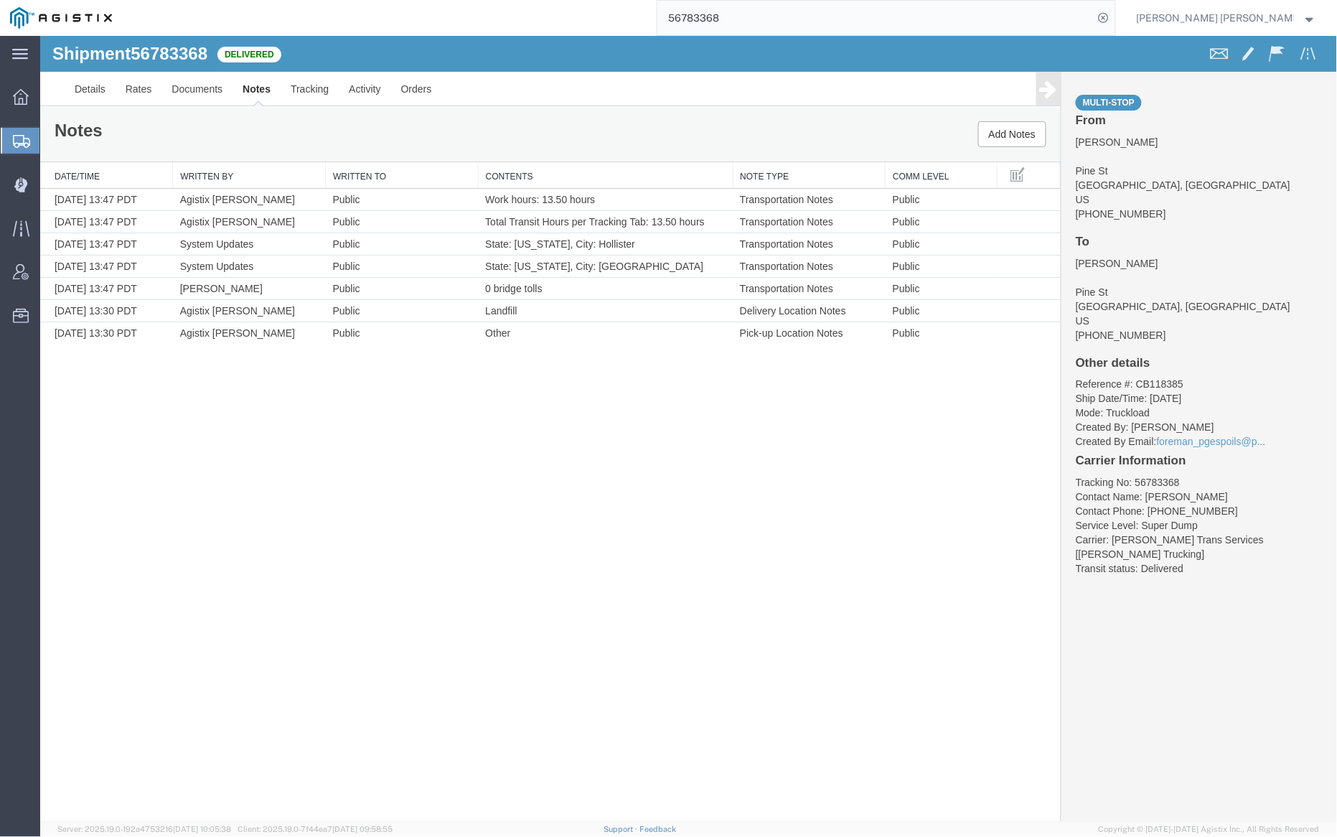
click at [759, 18] on input "56783368" at bounding box center [876, 18] width 436 height 34
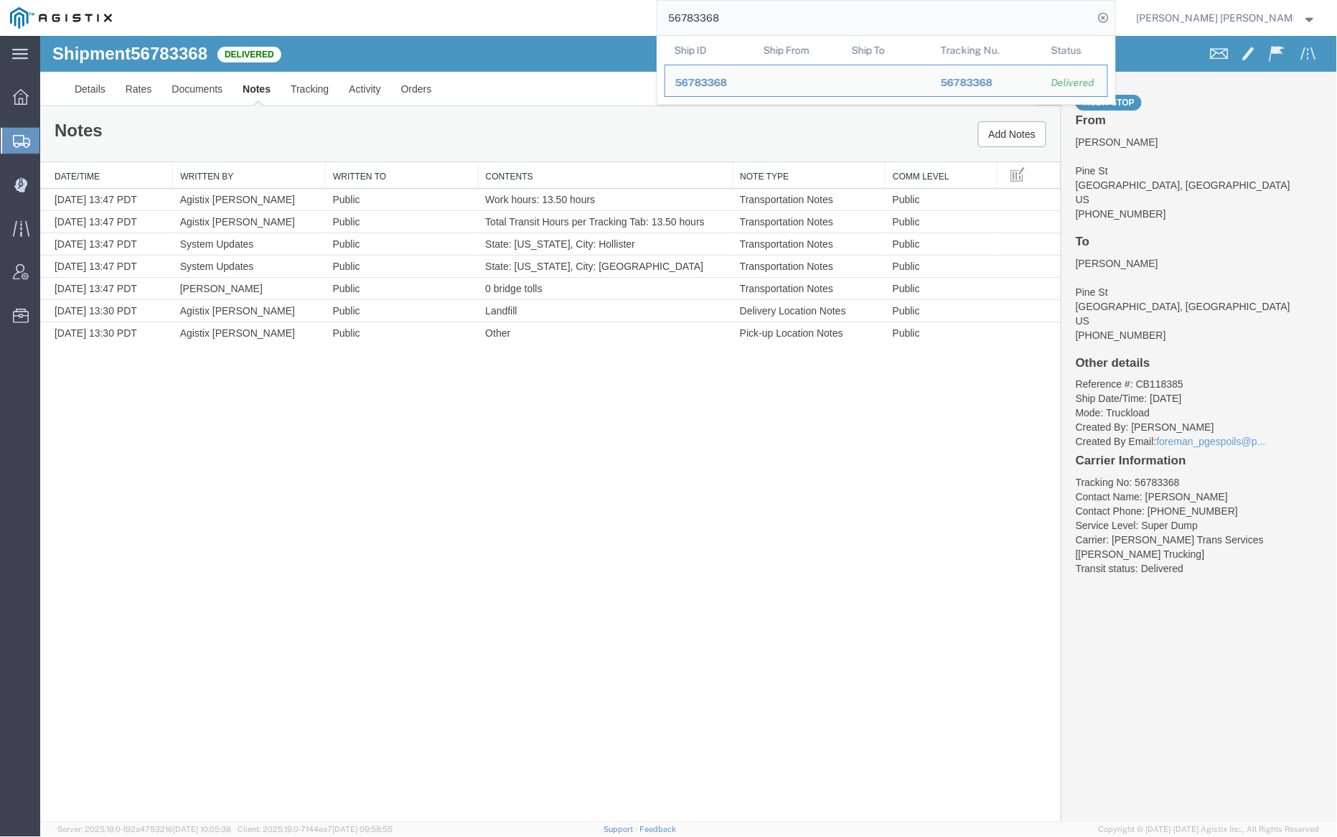
click at [759, 18] on input "56783368" at bounding box center [876, 18] width 436 height 34
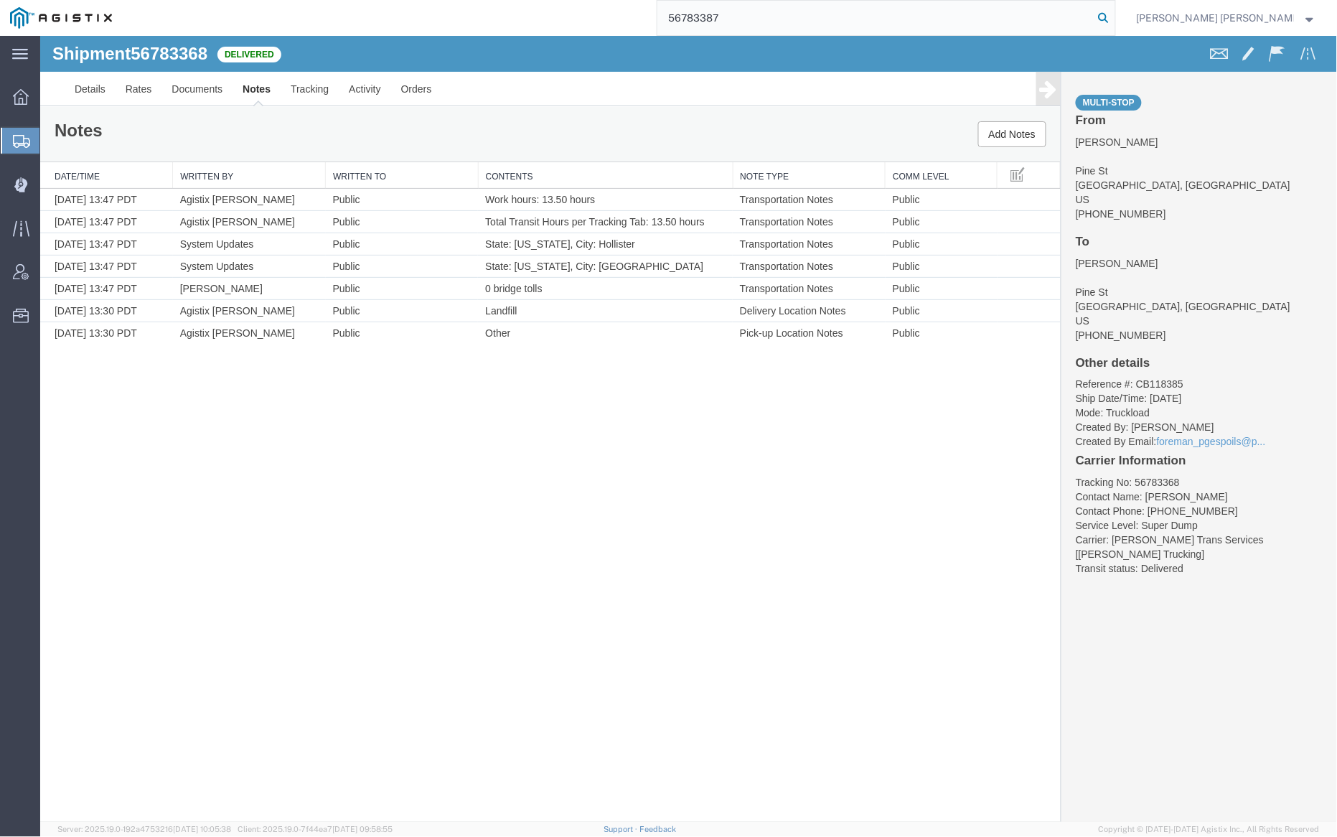
click at [1114, 18] on icon at bounding box center [1104, 18] width 20 height 20
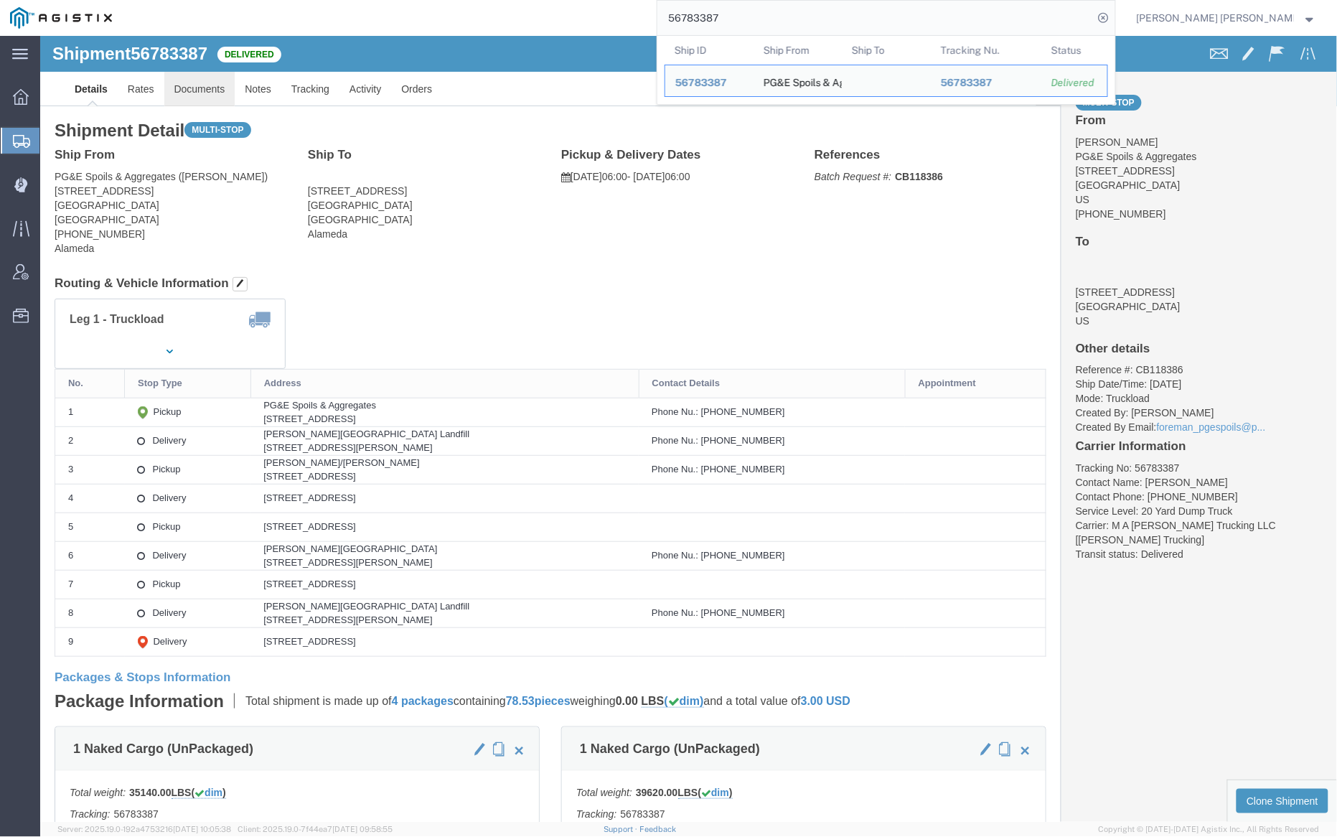
click link "Documents"
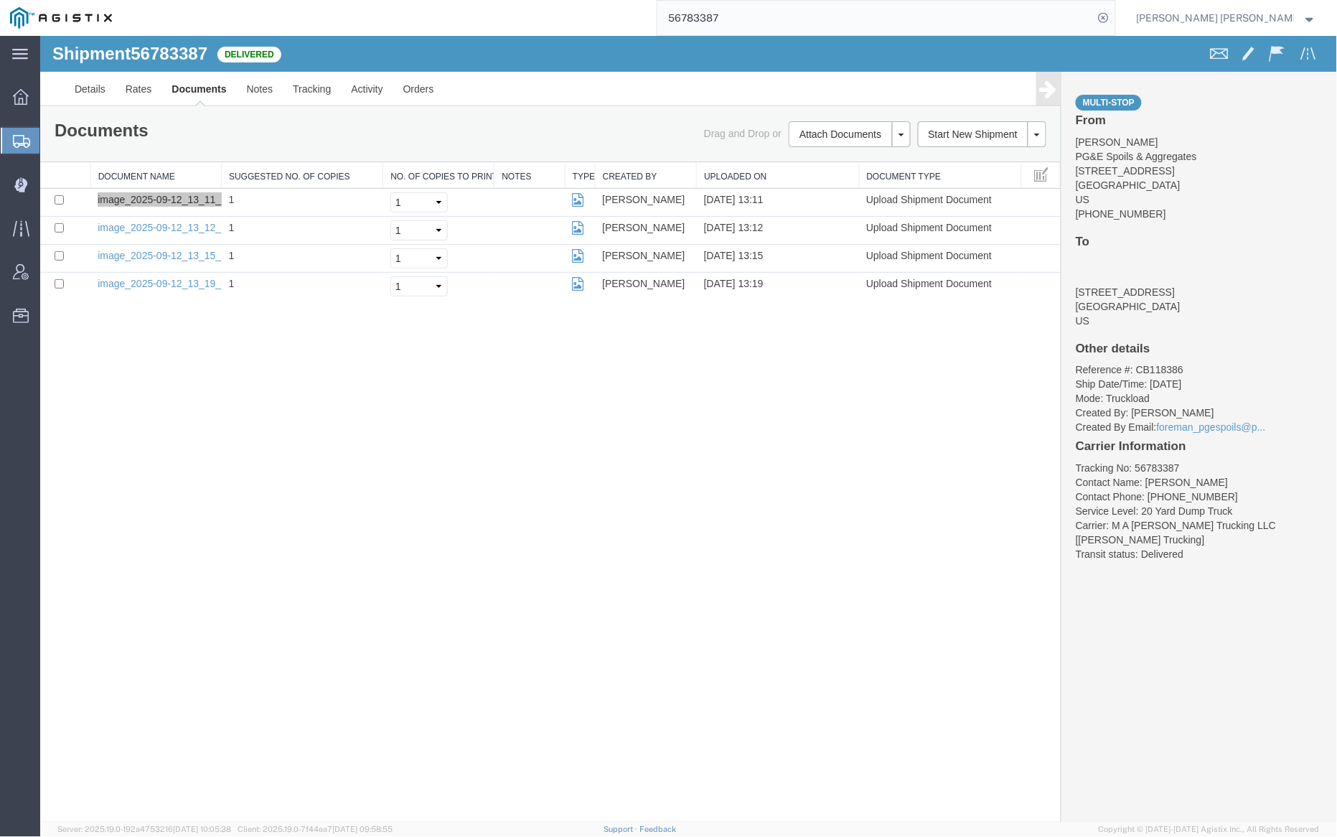
click at [767, 11] on input "56783387" at bounding box center [876, 18] width 436 height 34
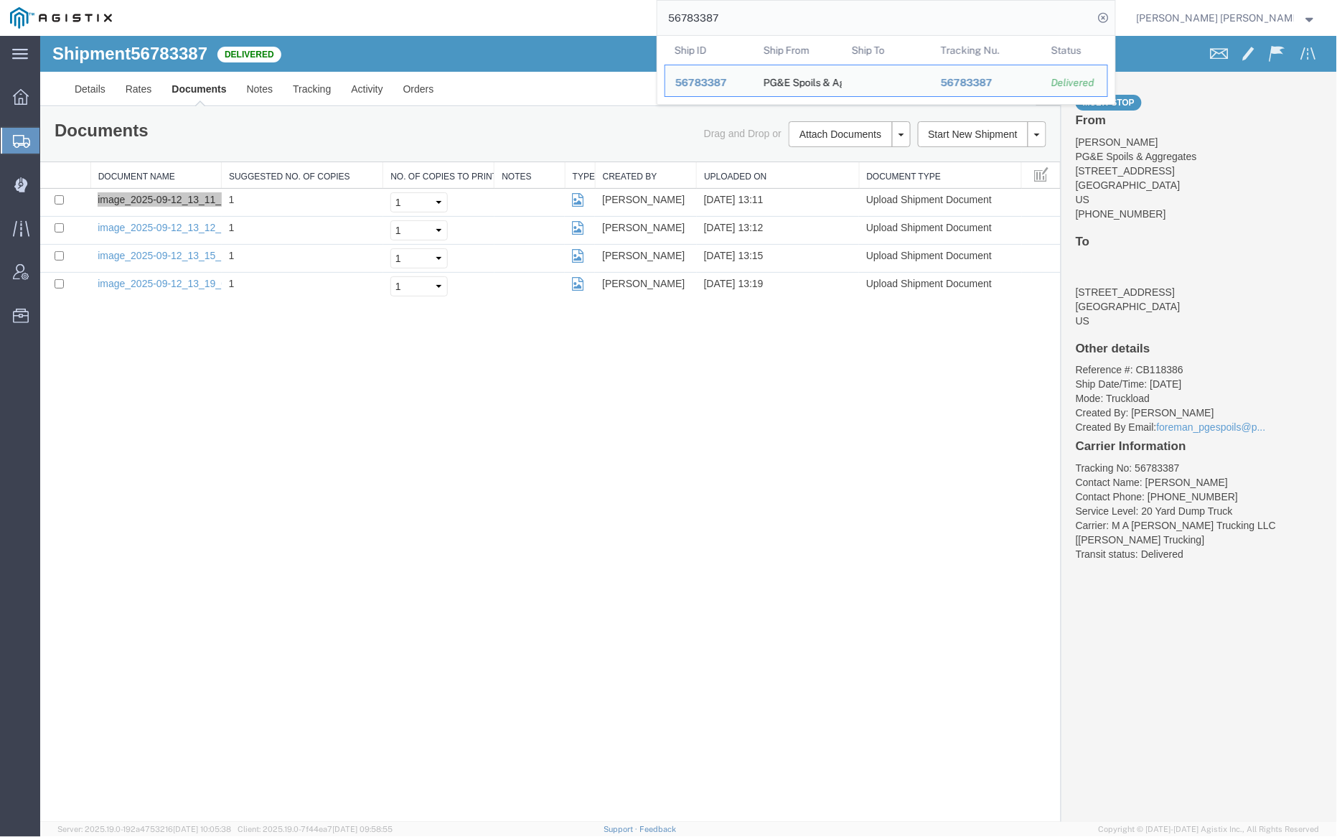
click at [767, 11] on input "56783387" at bounding box center [876, 18] width 436 height 34
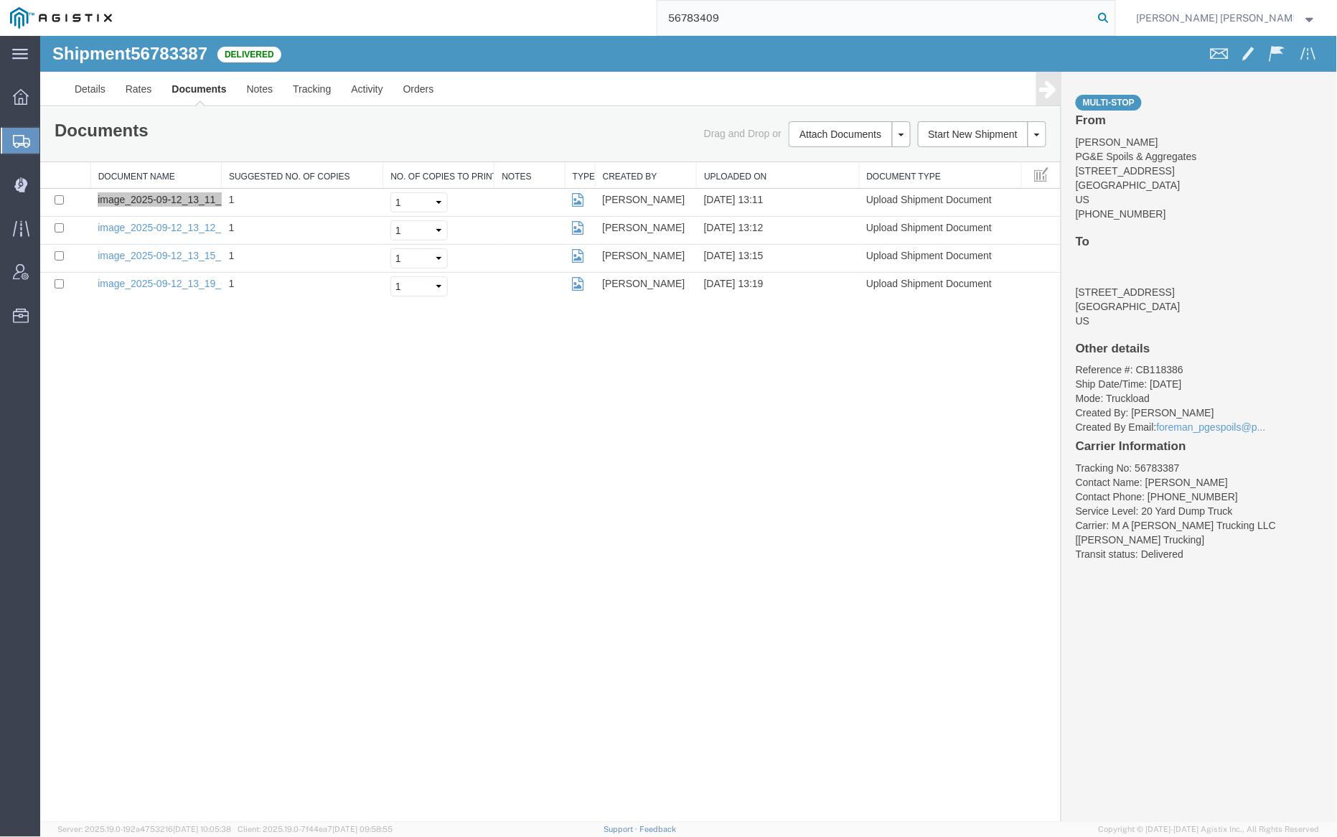
click at [1114, 15] on icon at bounding box center [1104, 18] width 20 height 20
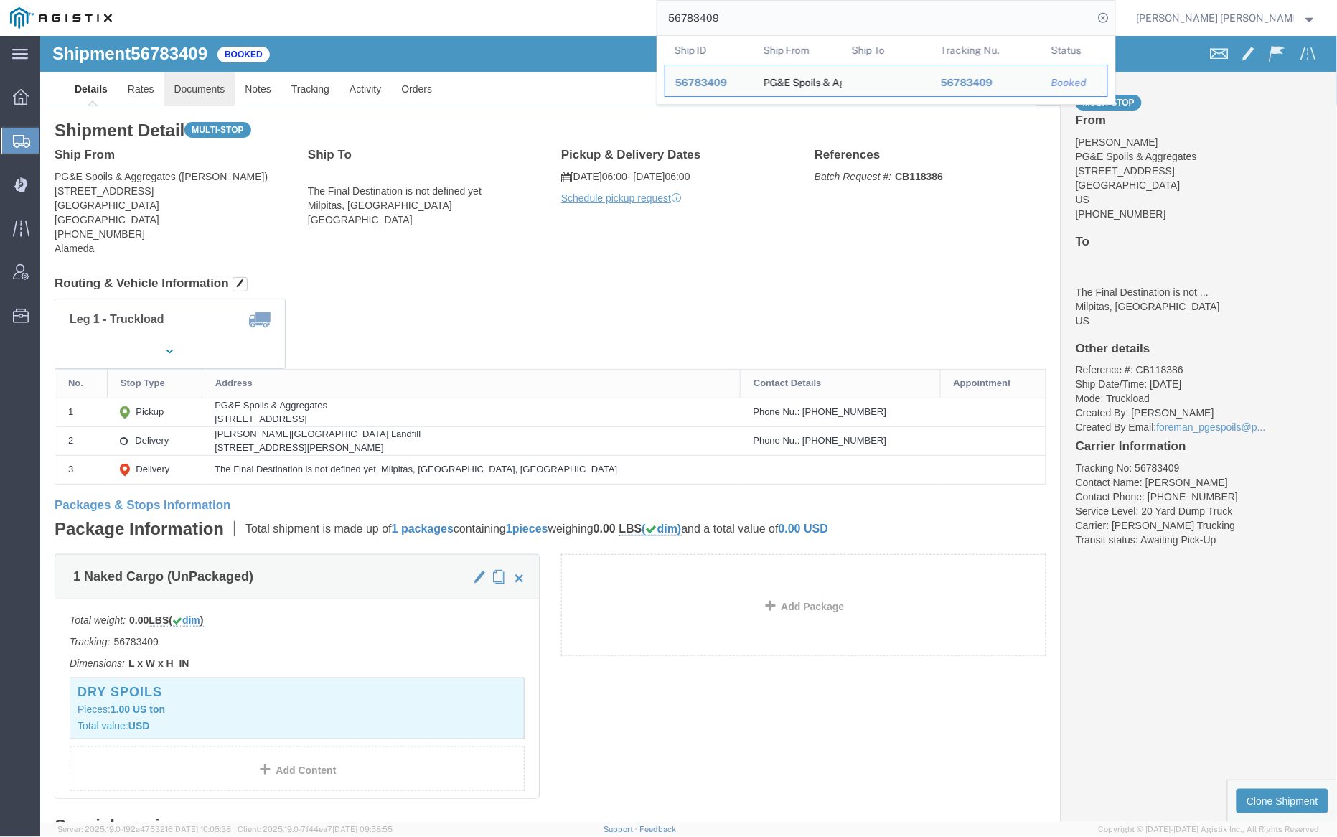
click link "Documents"
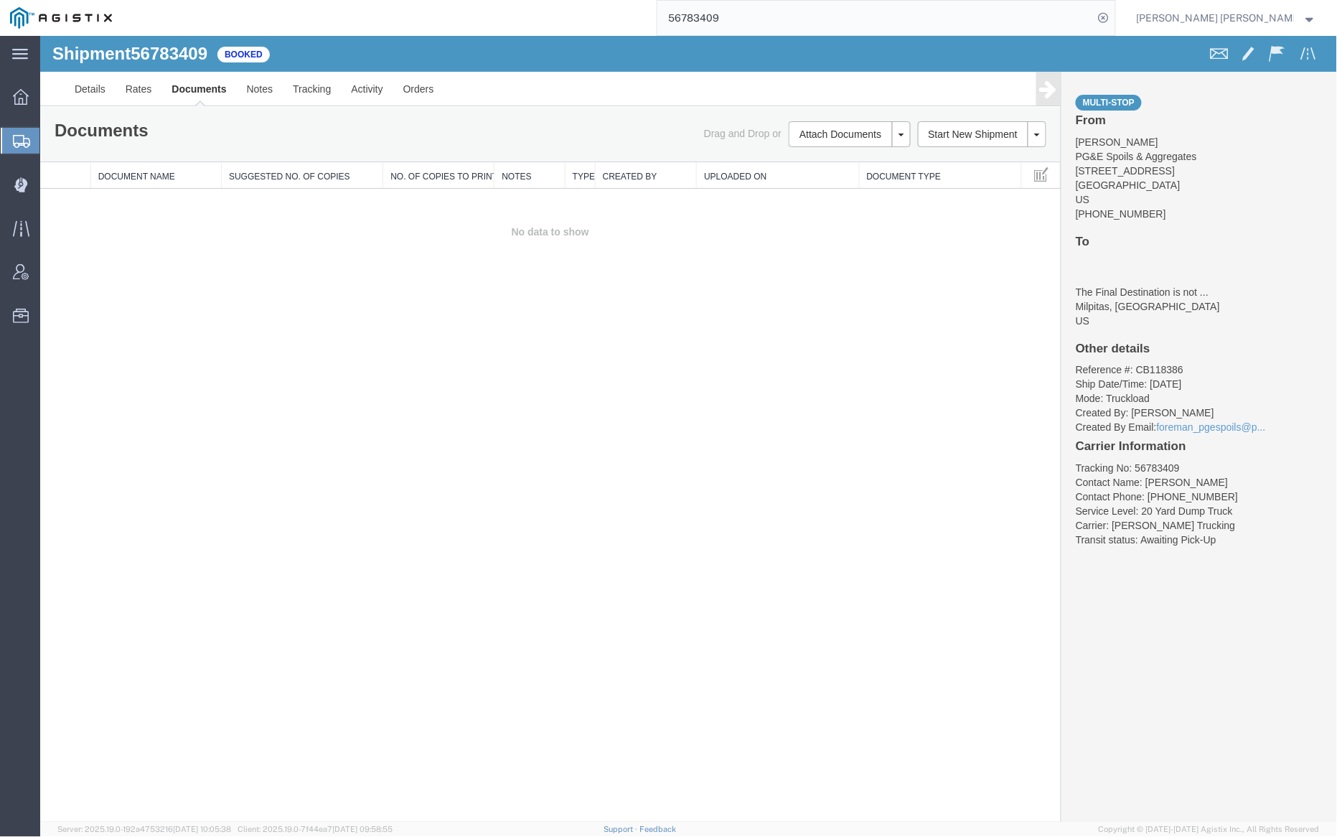
click at [759, 13] on input "56783409" at bounding box center [876, 18] width 436 height 34
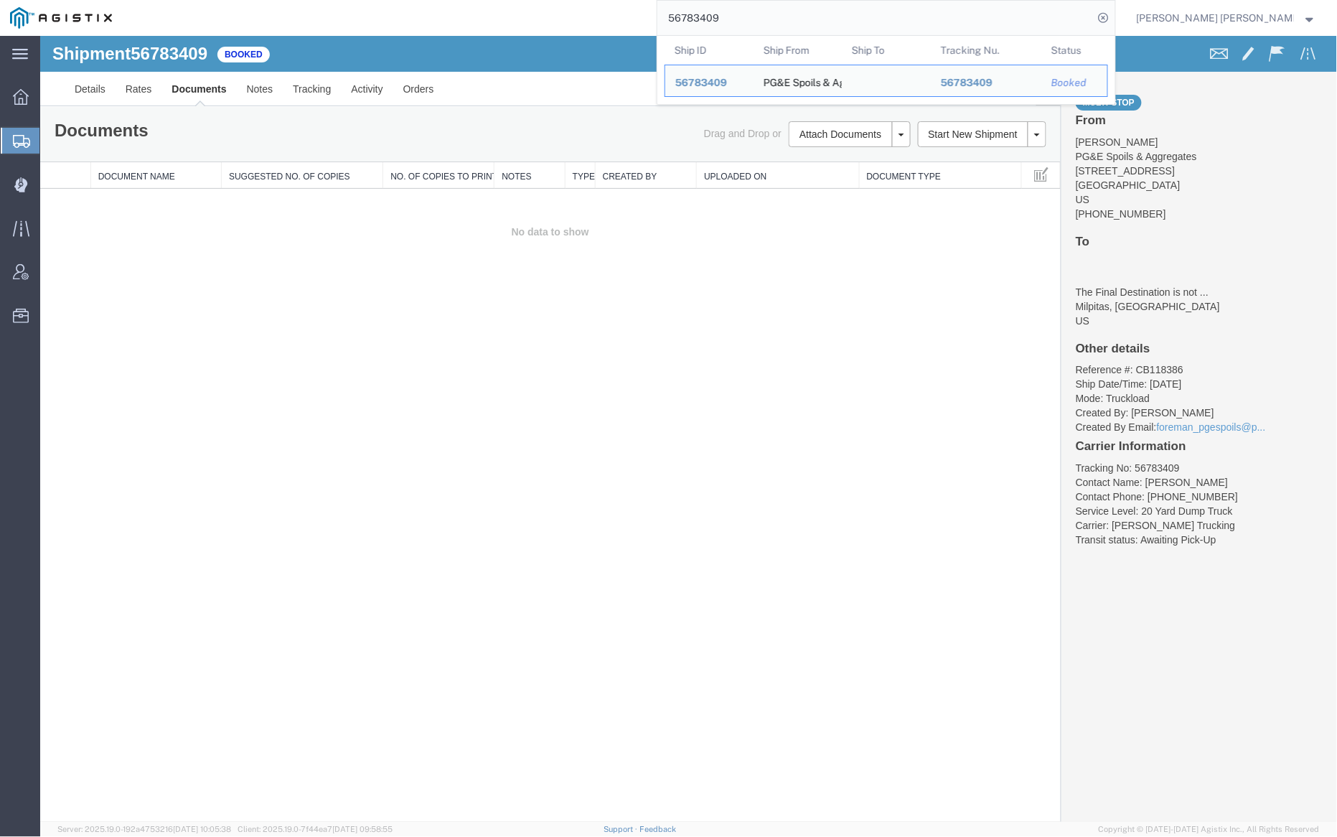
click at [759, 13] on input "56783409" at bounding box center [876, 18] width 436 height 34
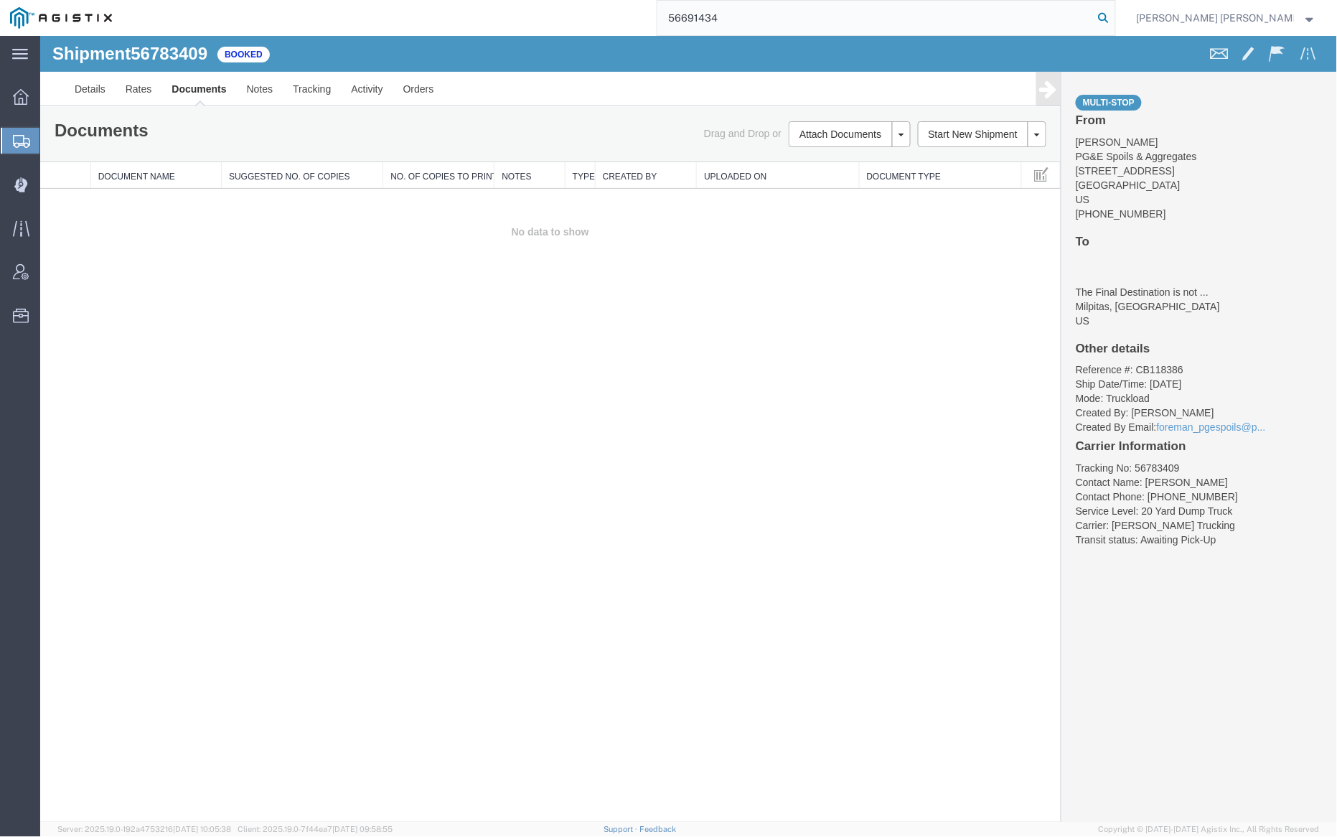
click at [1114, 17] on icon at bounding box center [1104, 18] width 20 height 20
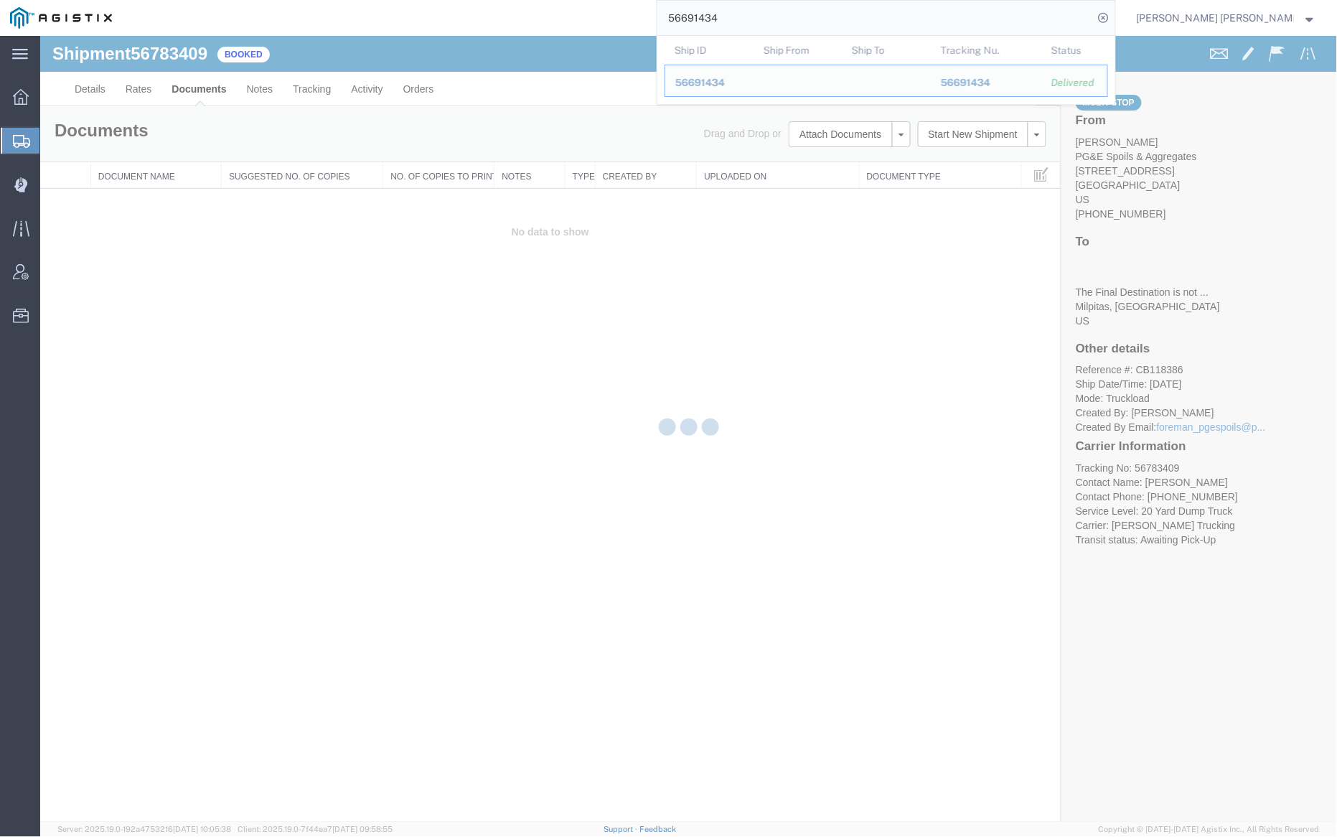
click at [204, 85] on div at bounding box center [688, 429] width 1297 height 786
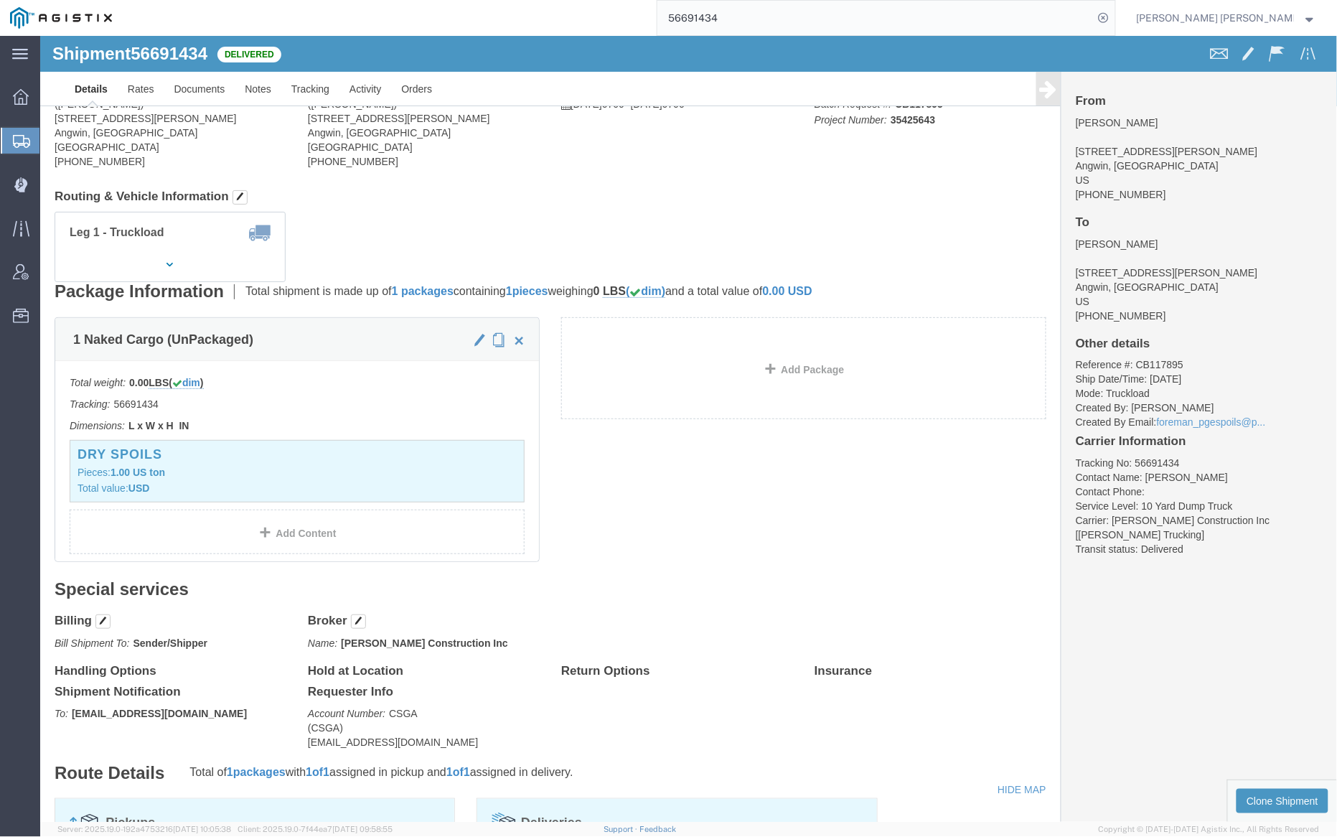
click link "Documents"
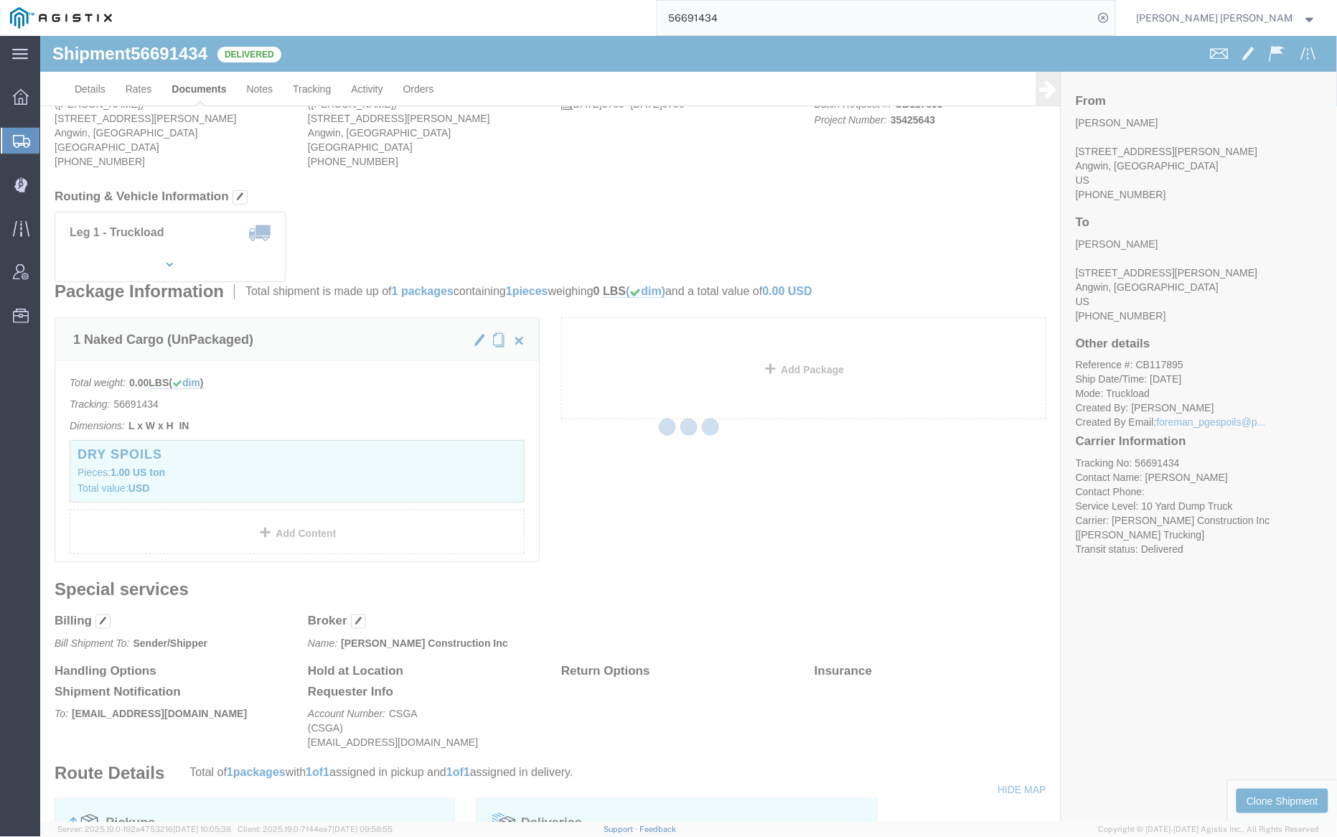
click at [202, 87] on div at bounding box center [688, 429] width 1297 height 786
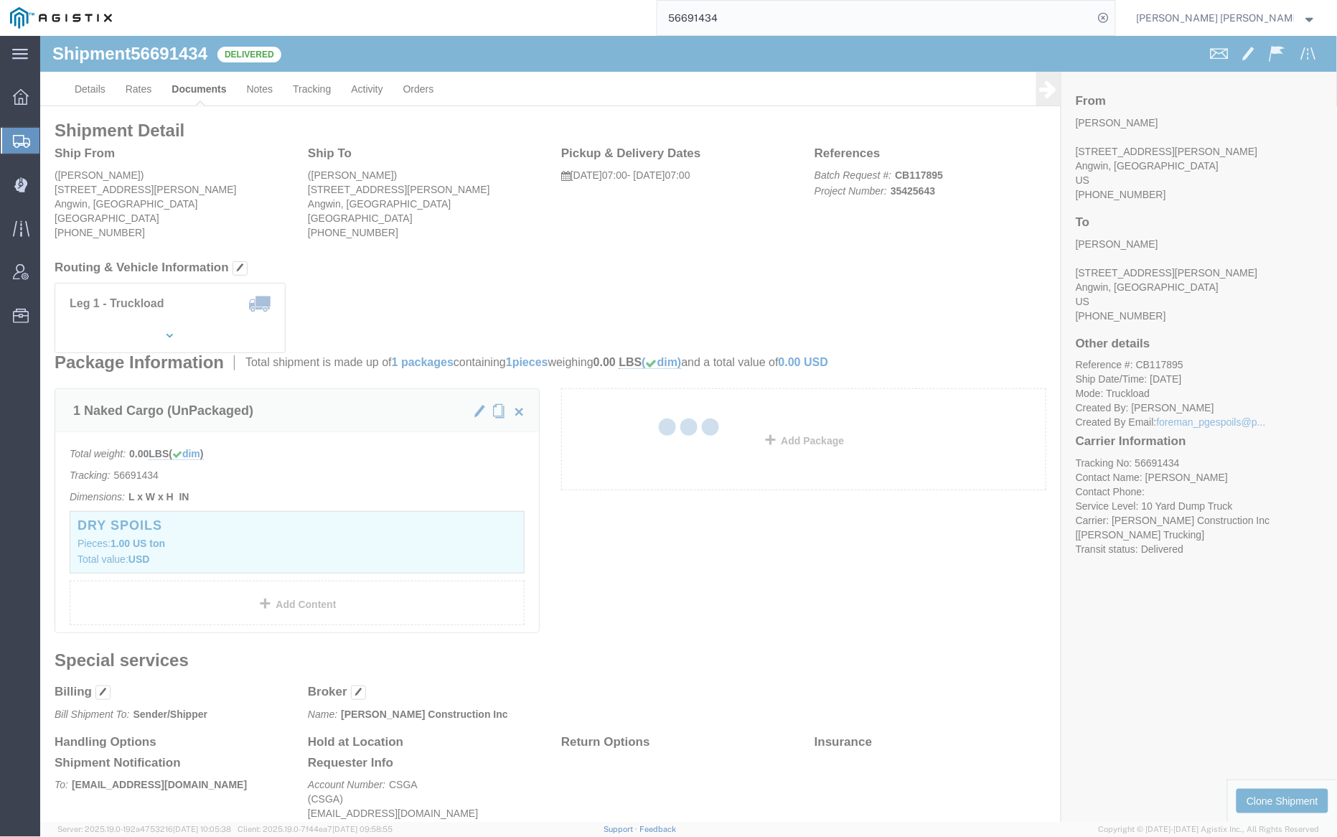
click at [208, 86] on div at bounding box center [688, 429] width 1297 height 786
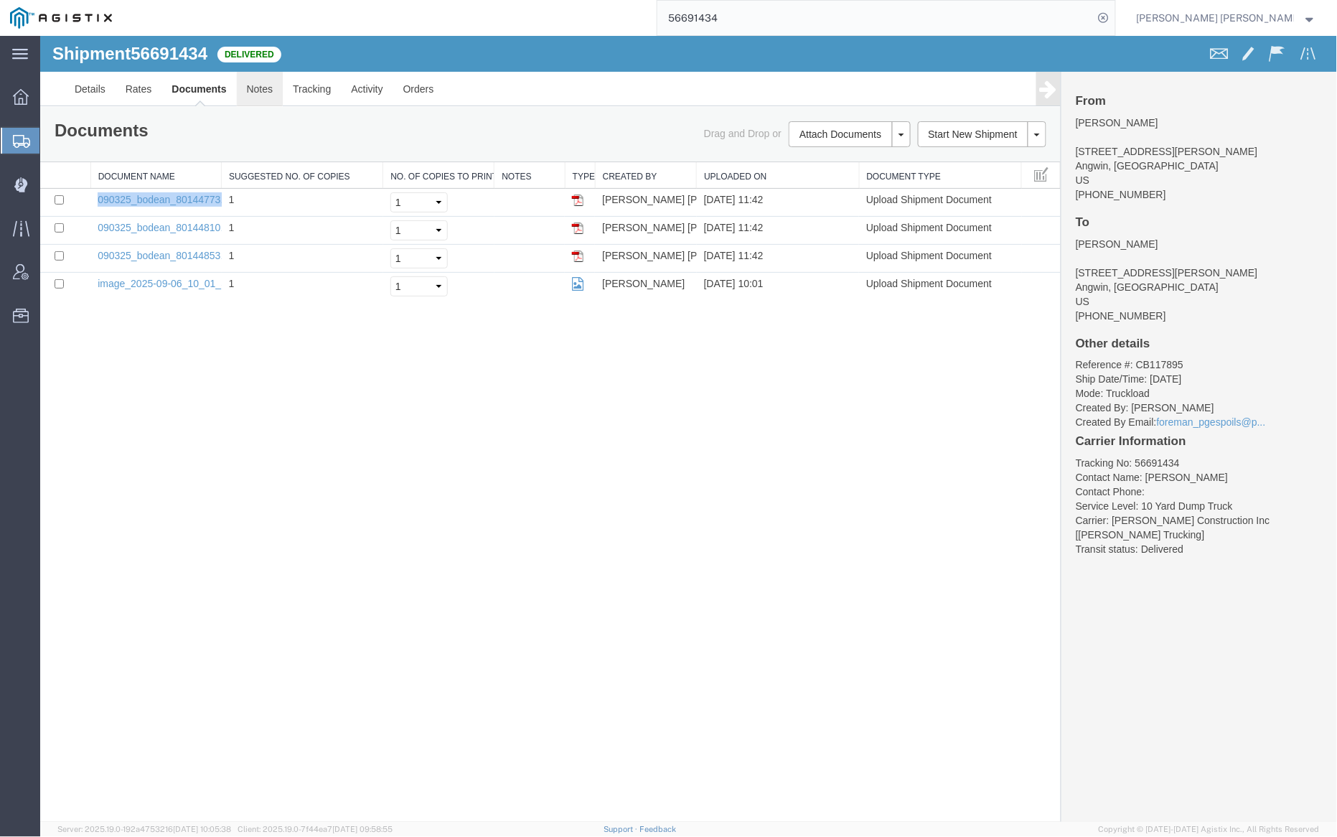
click at [249, 85] on link "Notes" at bounding box center [259, 88] width 47 height 34
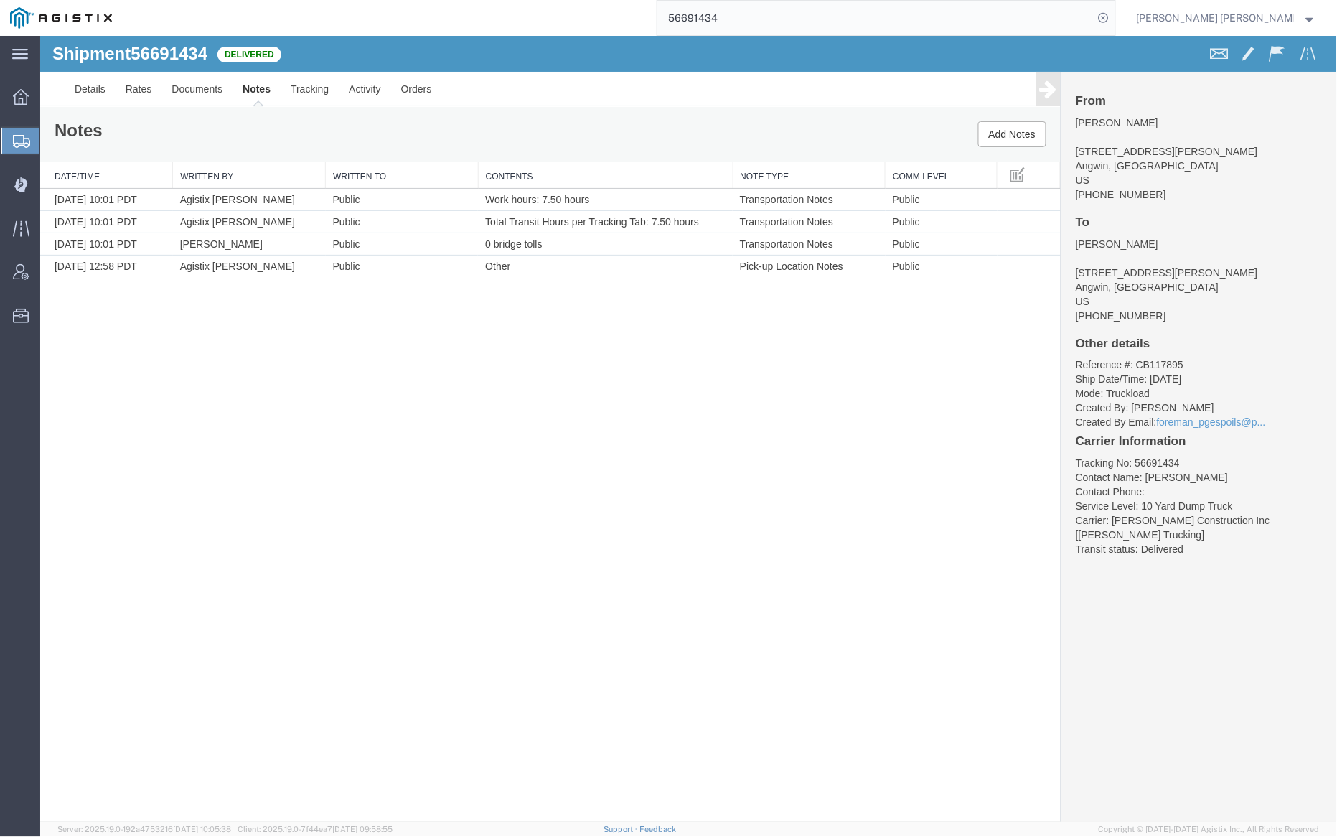
click at [771, 14] on input "56691434" at bounding box center [876, 18] width 436 height 34
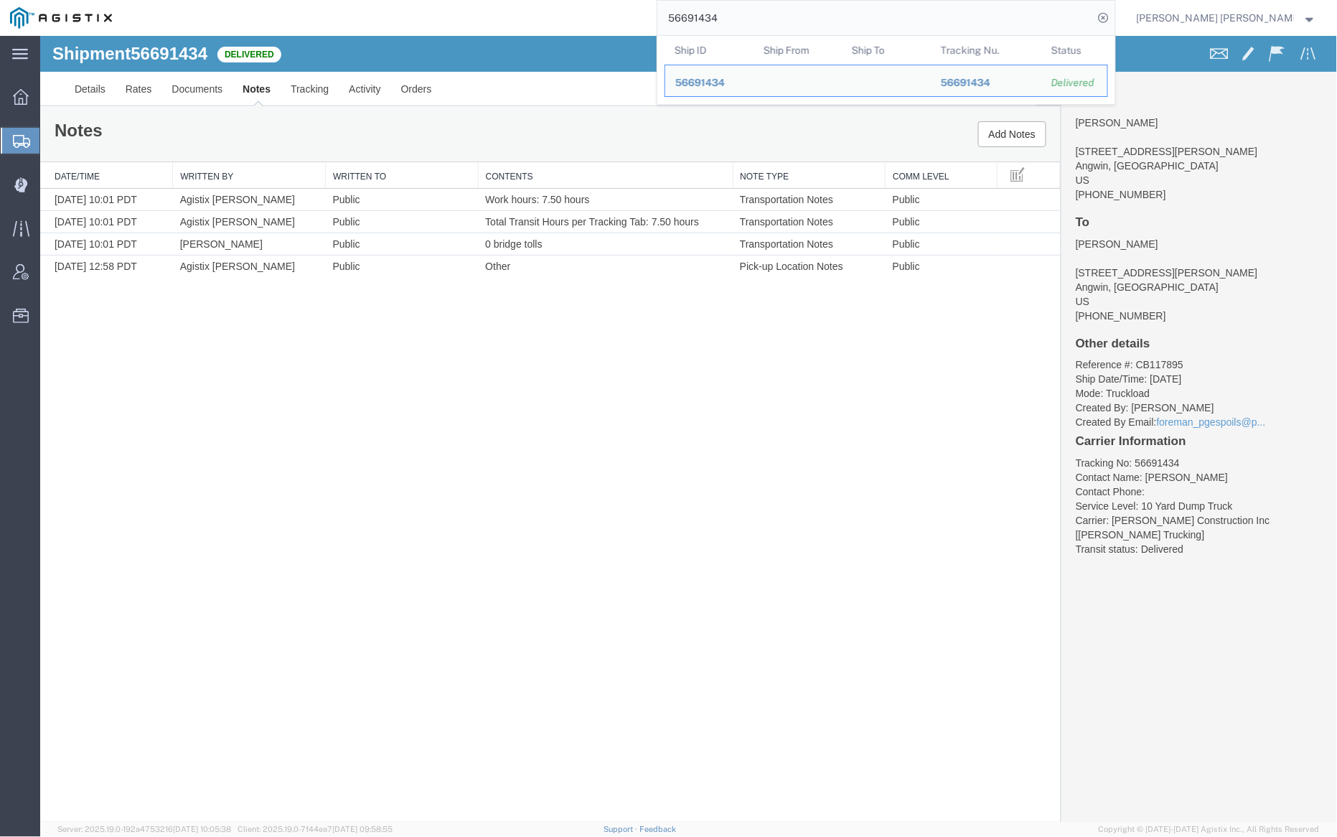
click at [771, 14] on input "56691434" at bounding box center [876, 18] width 436 height 34
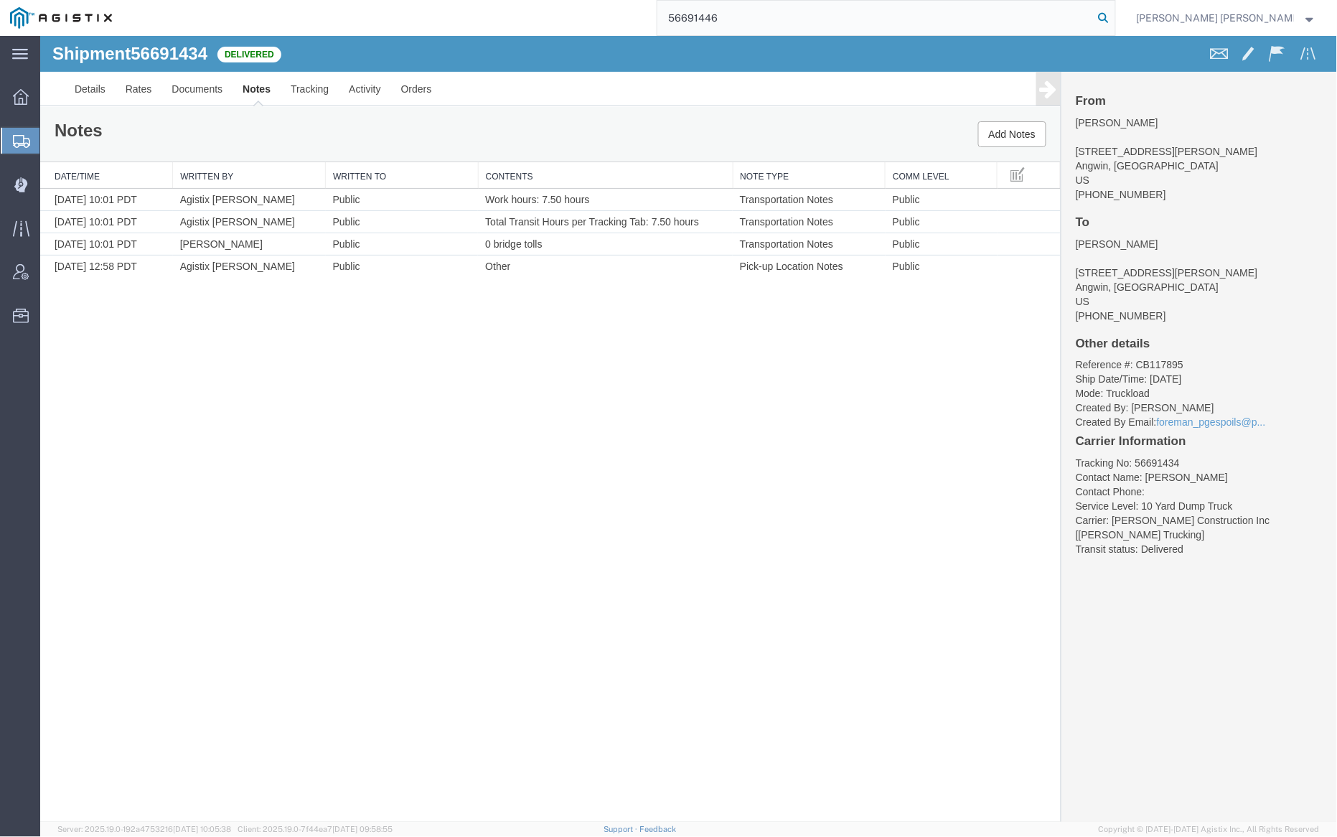
click at [1114, 16] on icon at bounding box center [1104, 18] width 20 height 20
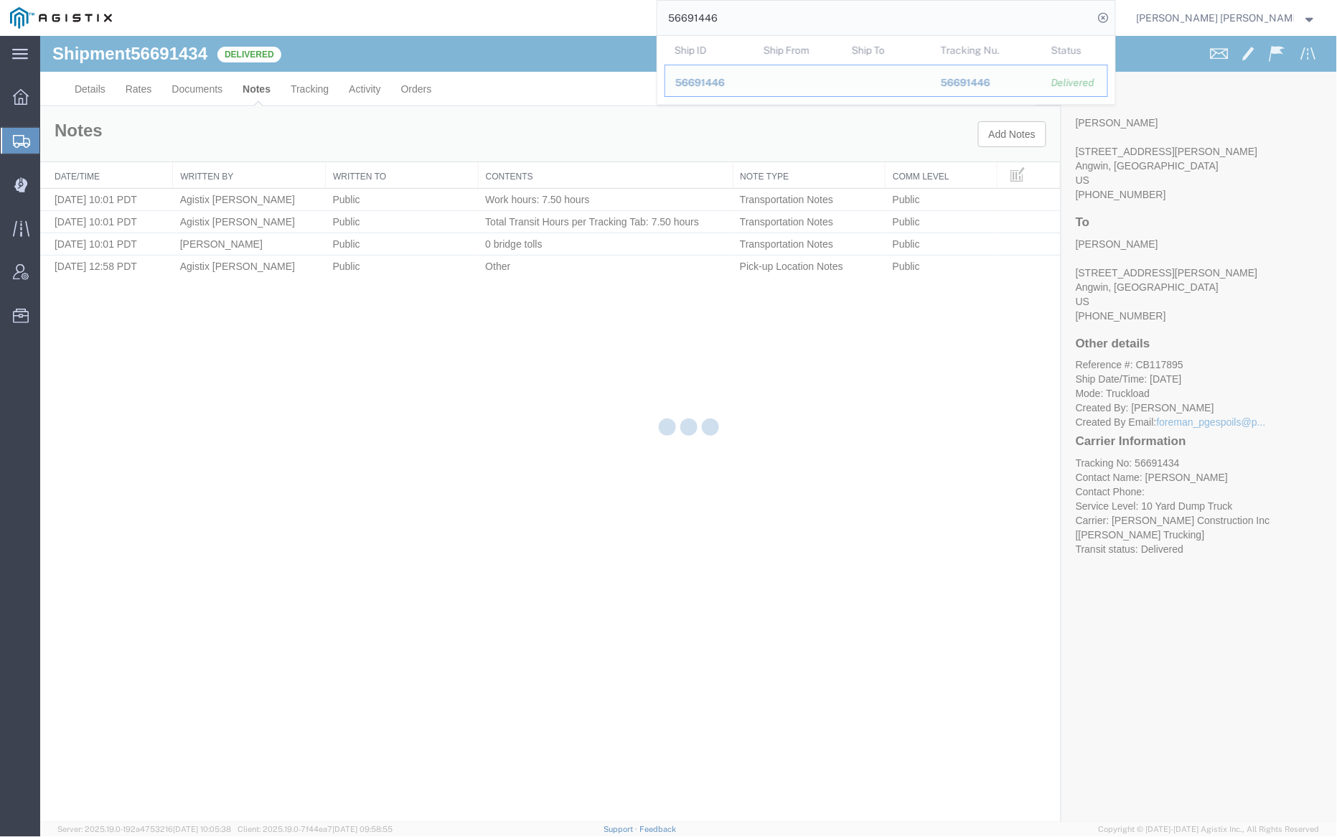
click at [193, 87] on div at bounding box center [688, 429] width 1297 height 786
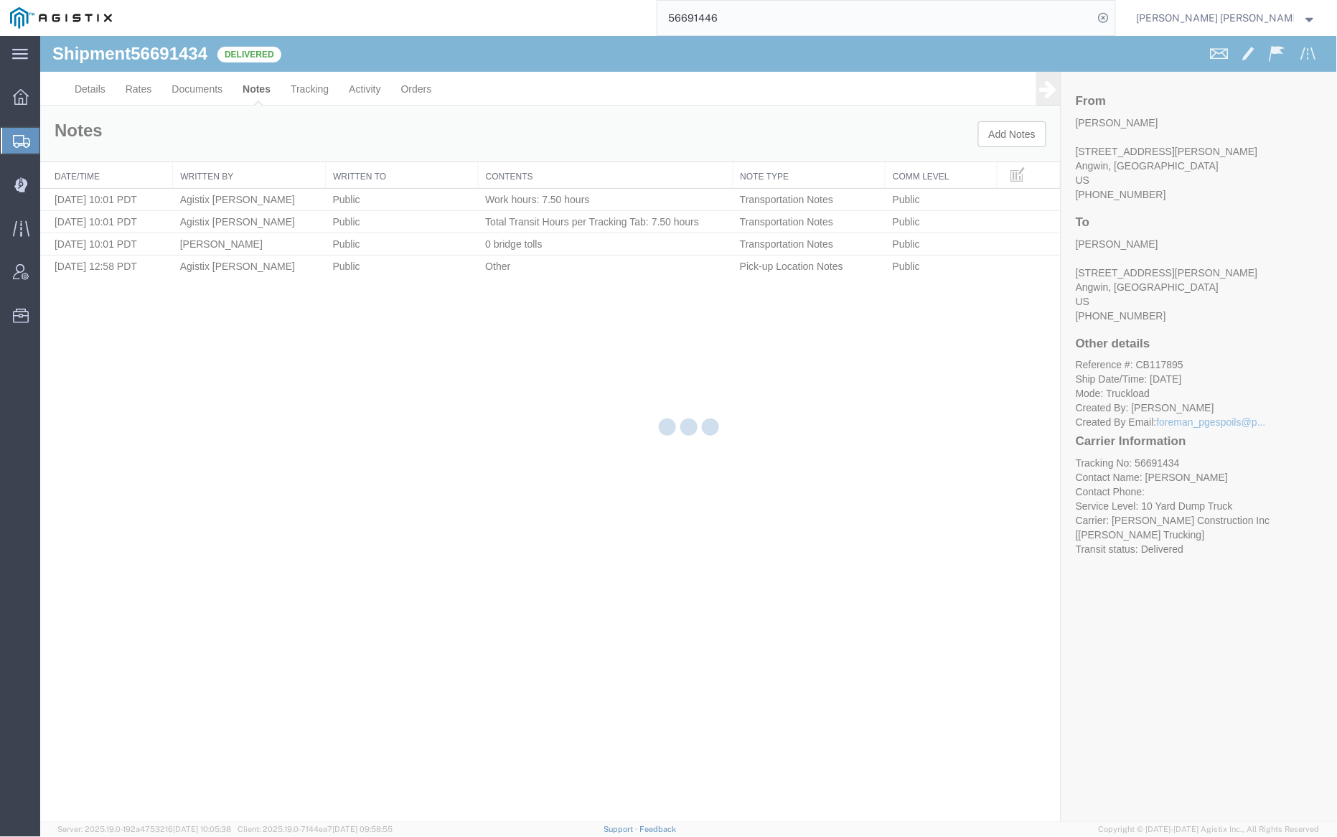
click at [195, 86] on div at bounding box center [688, 429] width 1297 height 786
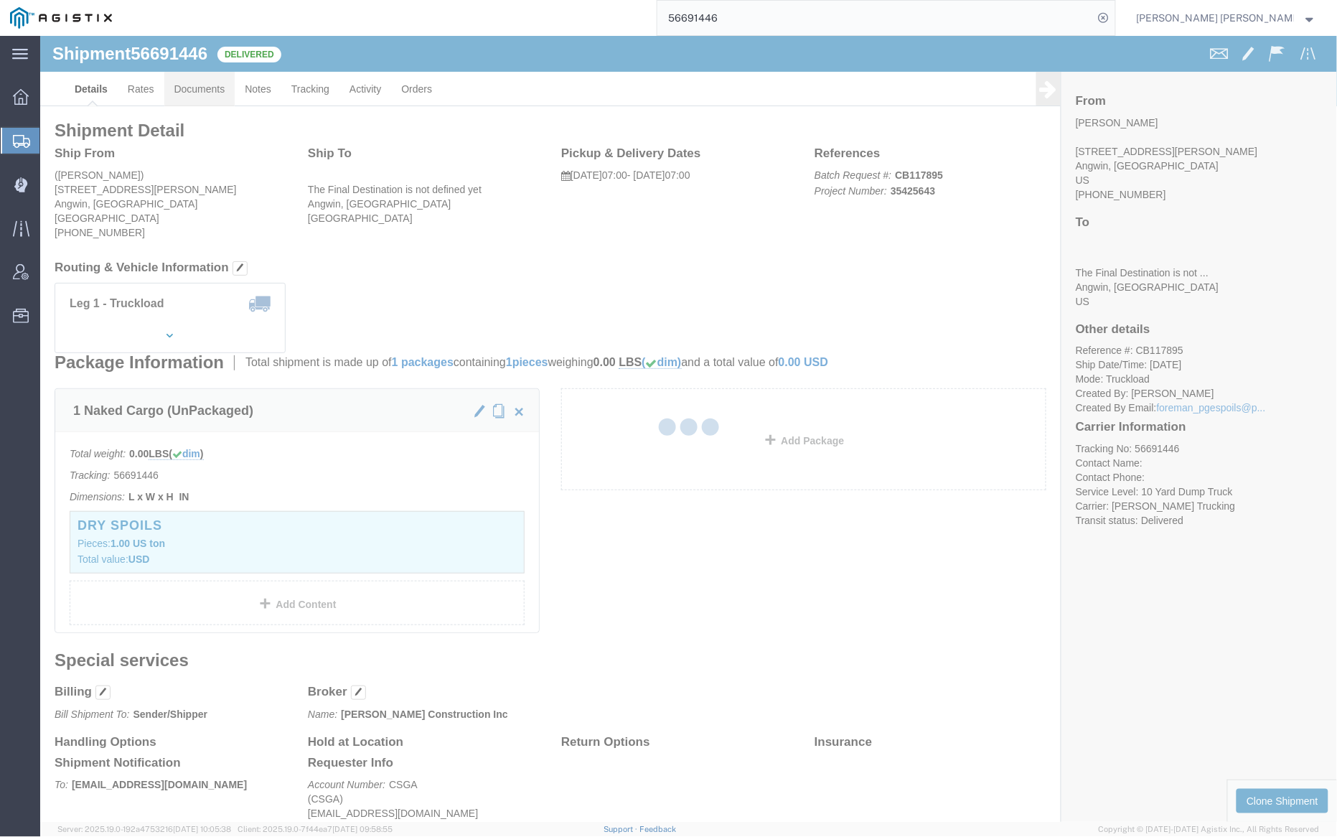
click at [209, 85] on div at bounding box center [688, 429] width 1297 height 786
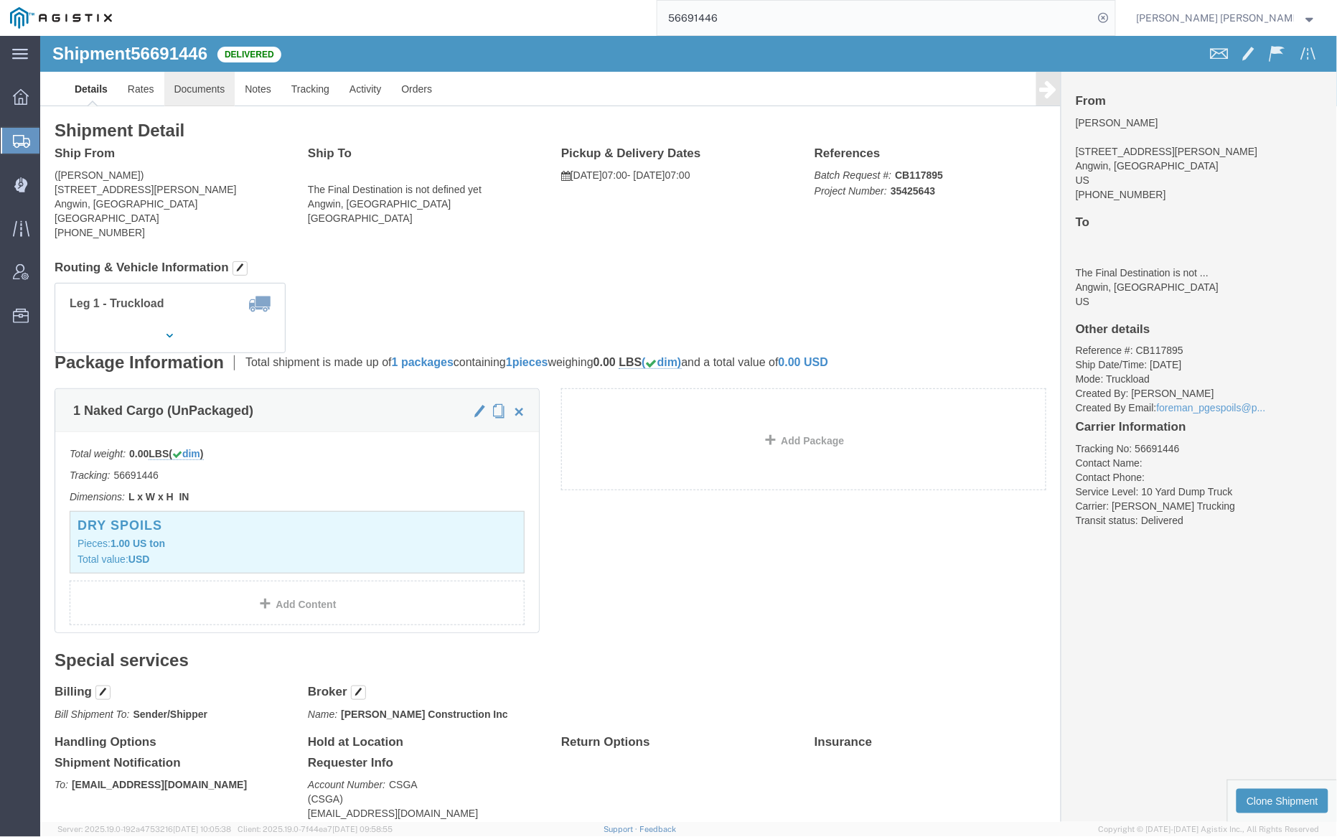
click link "Documents"
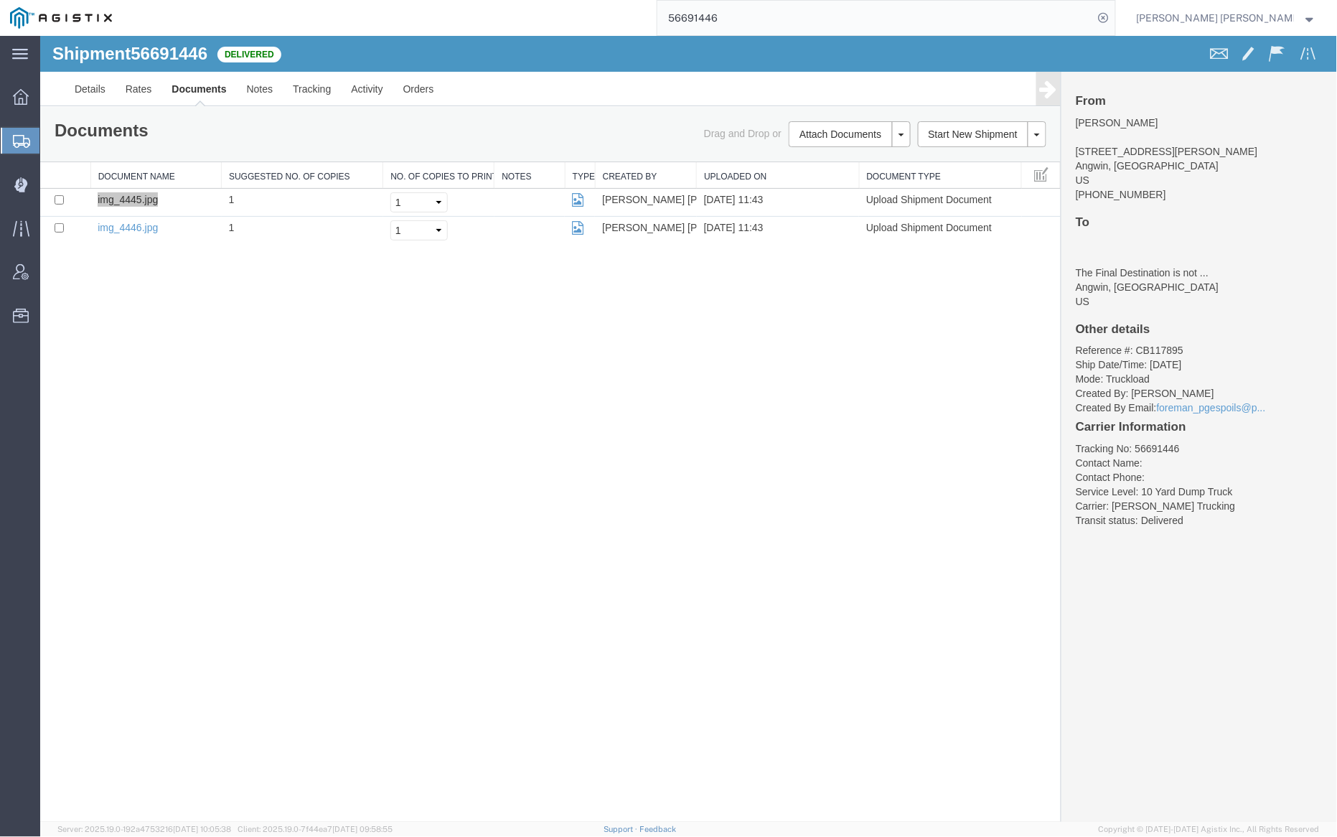
click at [772, 34] on input "56691446" at bounding box center [876, 18] width 436 height 34
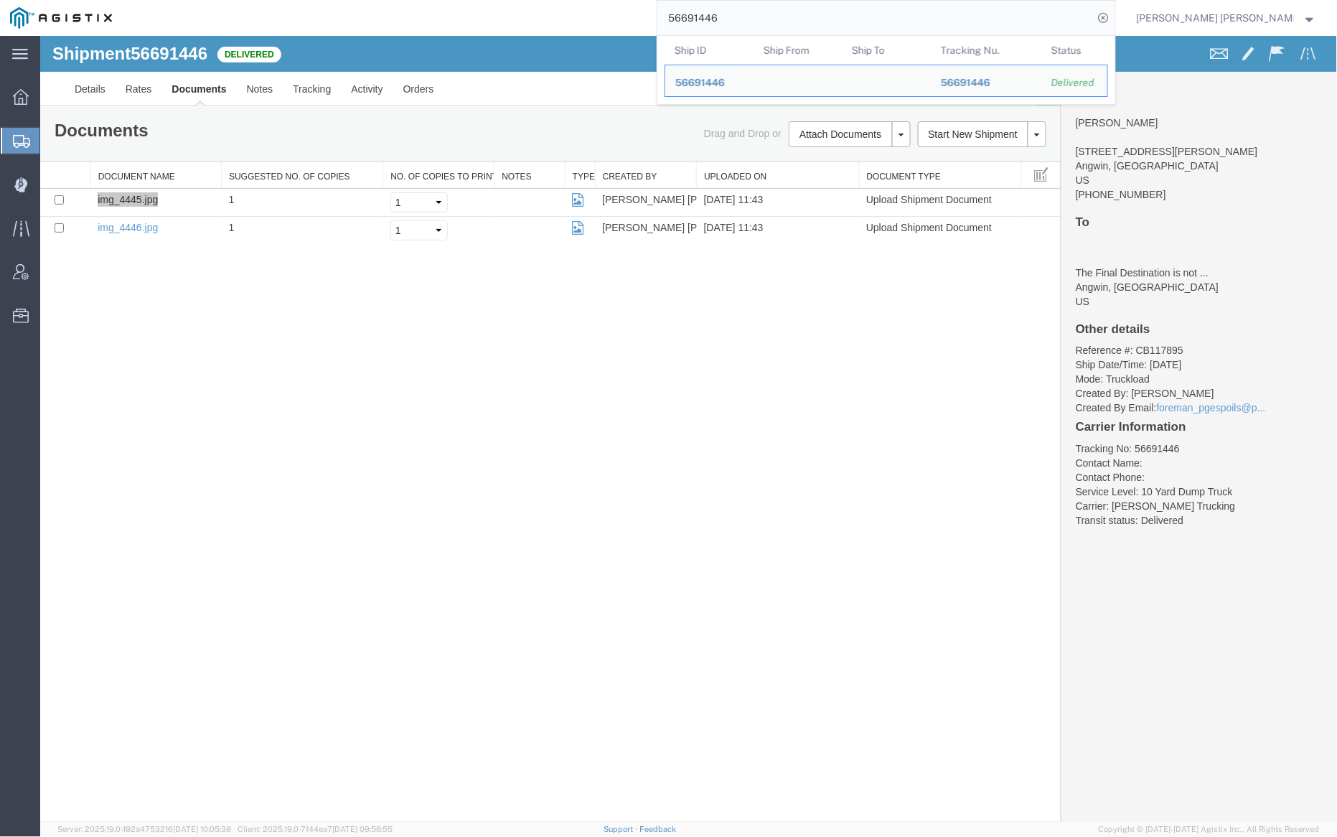
click at [770, 24] on input "56691446" at bounding box center [876, 18] width 436 height 34
click at [769, 22] on input "56691446" at bounding box center [876, 18] width 436 height 34
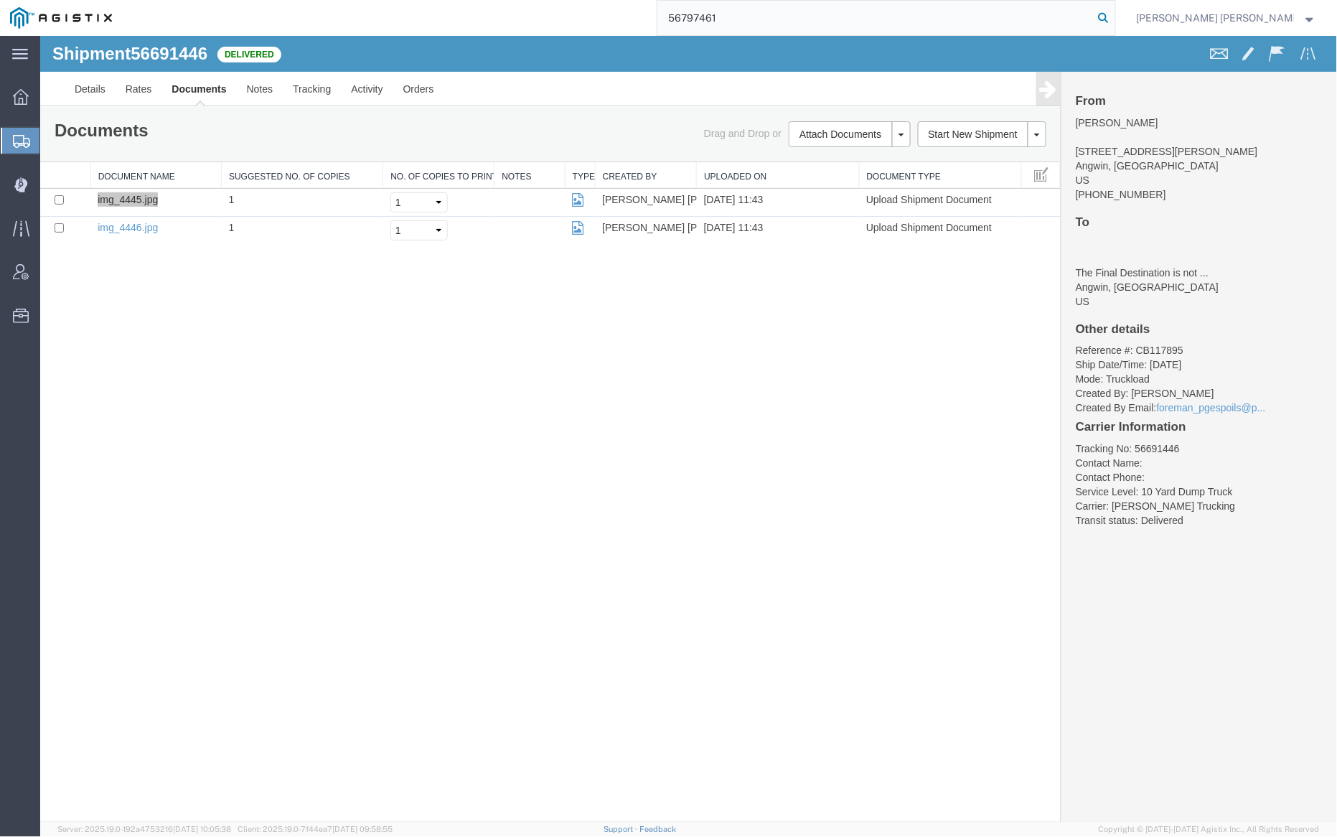
type input "56797461"
click at [1114, 14] on icon at bounding box center [1104, 18] width 20 height 20
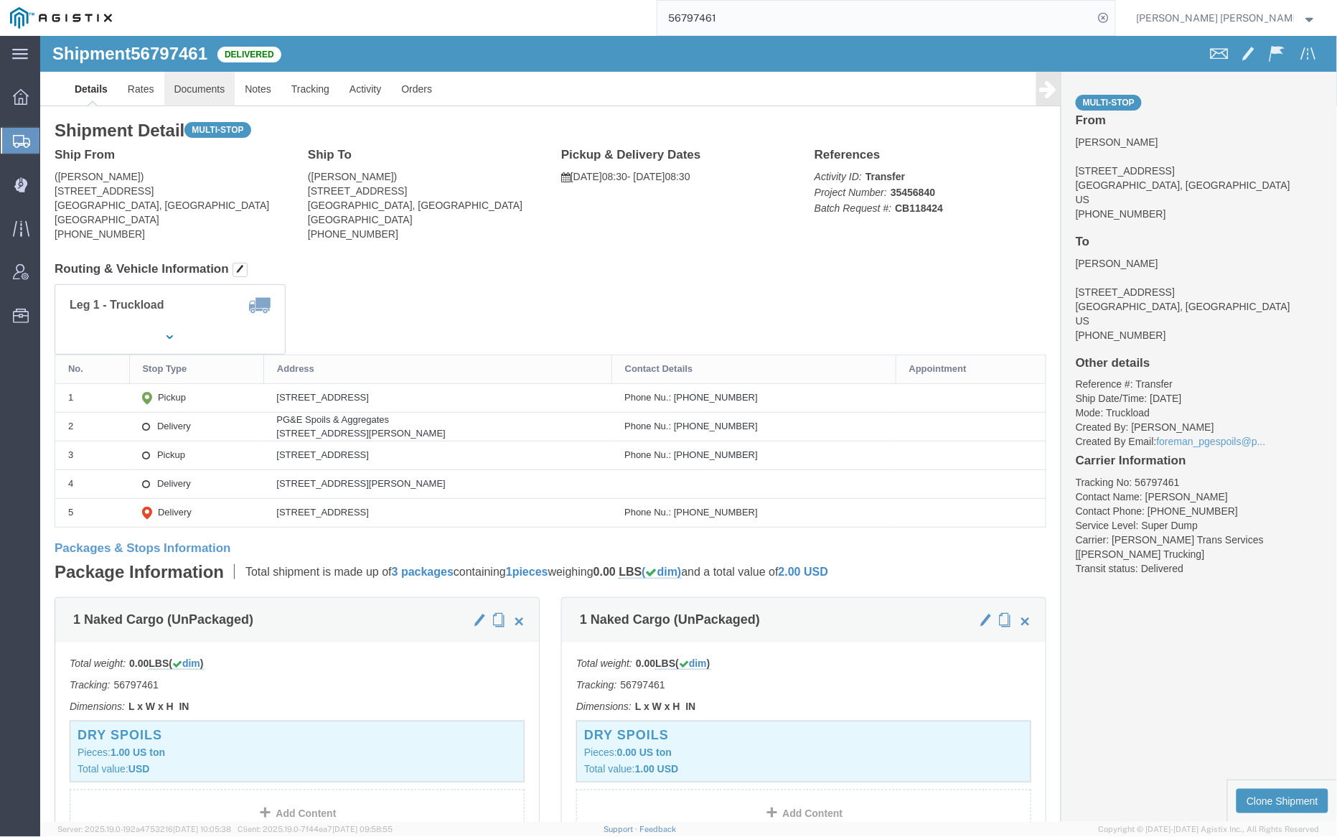
click link "Documents"
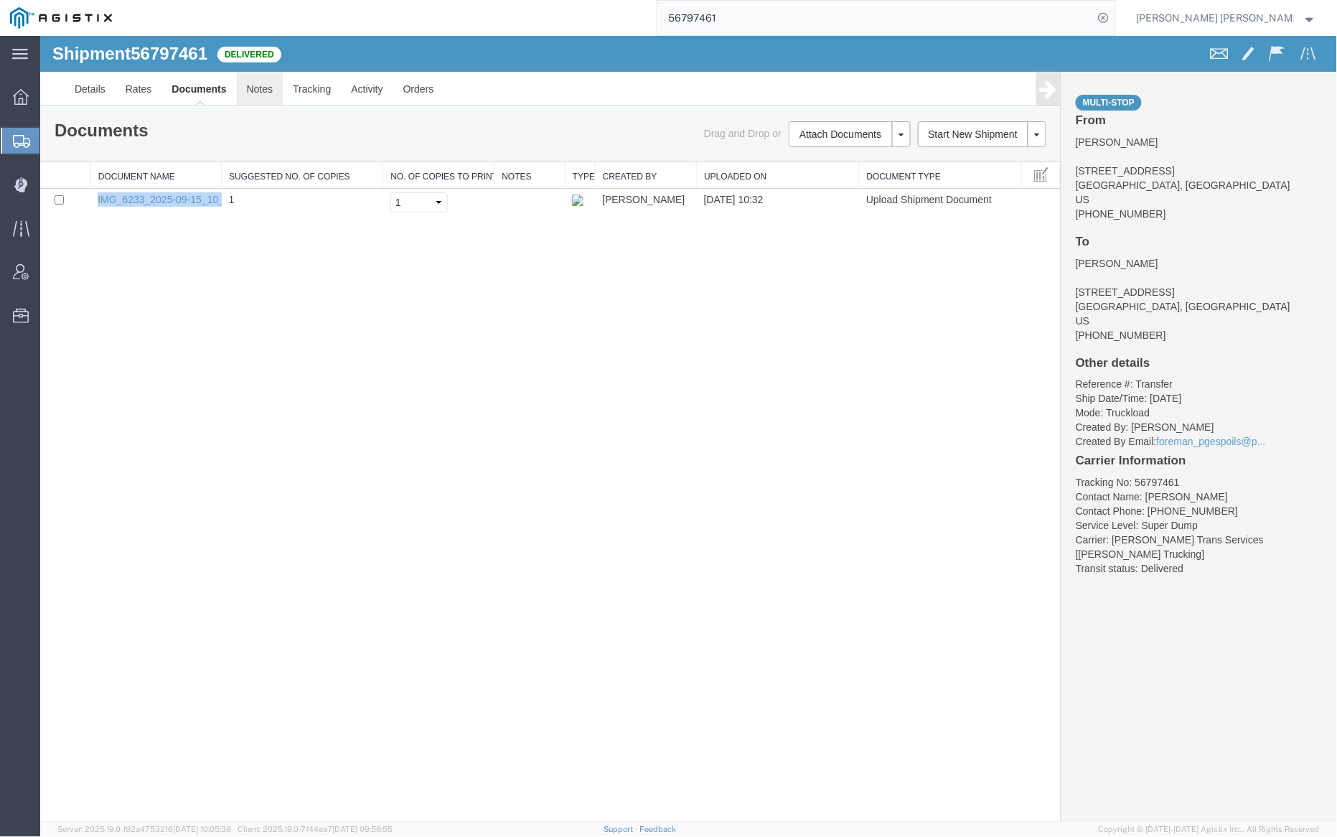
click at [263, 81] on link "Notes" at bounding box center [259, 88] width 47 height 34
